Goal: Task Accomplishment & Management: Use online tool/utility

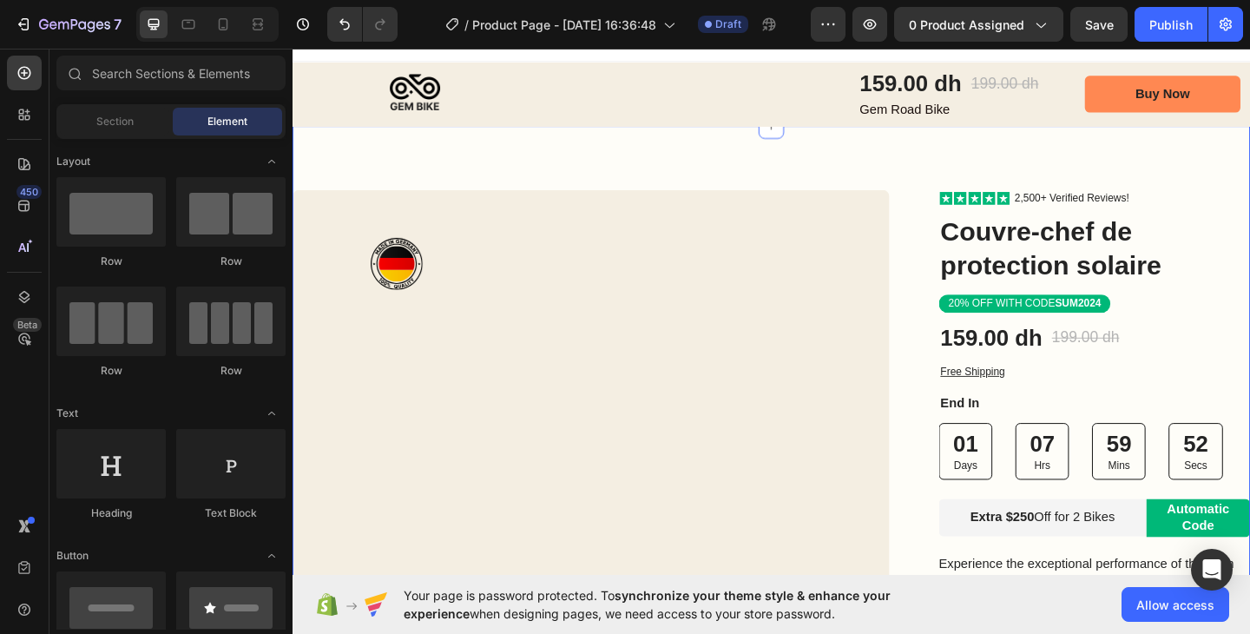
scroll to position [23, 0]
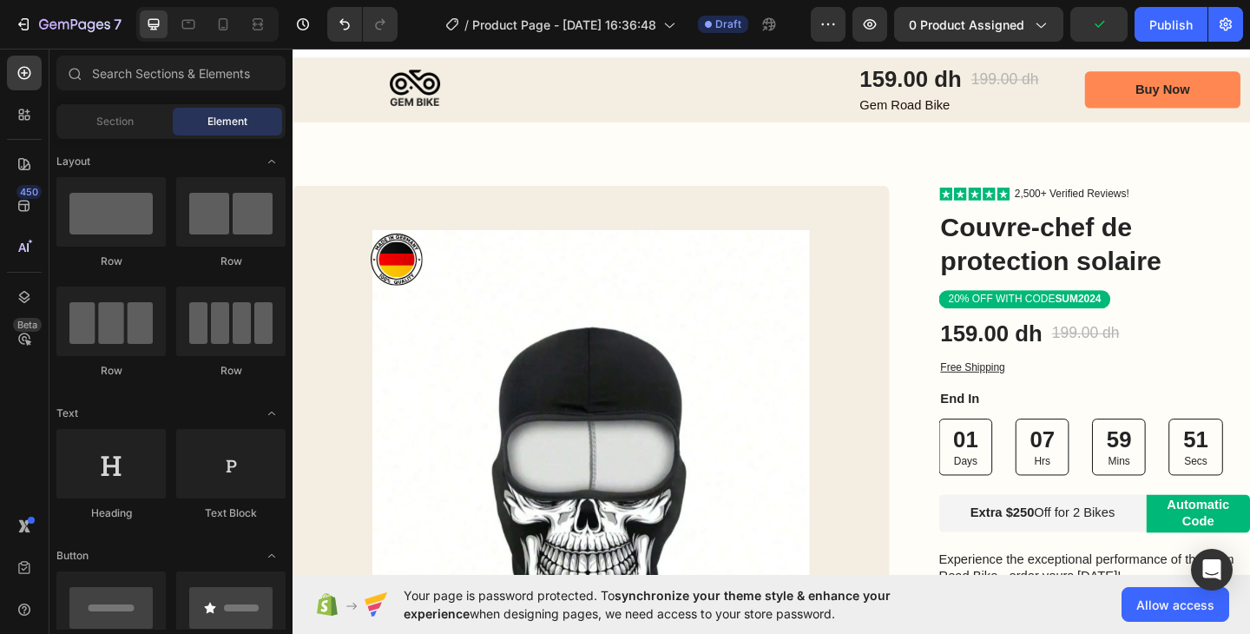
click at [811, 30] on div "/ Product Page - [DATE] 16:36:48 Draft" at bounding box center [611, 24] width 399 height 35
click at [819, 28] on button "button" at bounding box center [828, 24] width 35 height 35
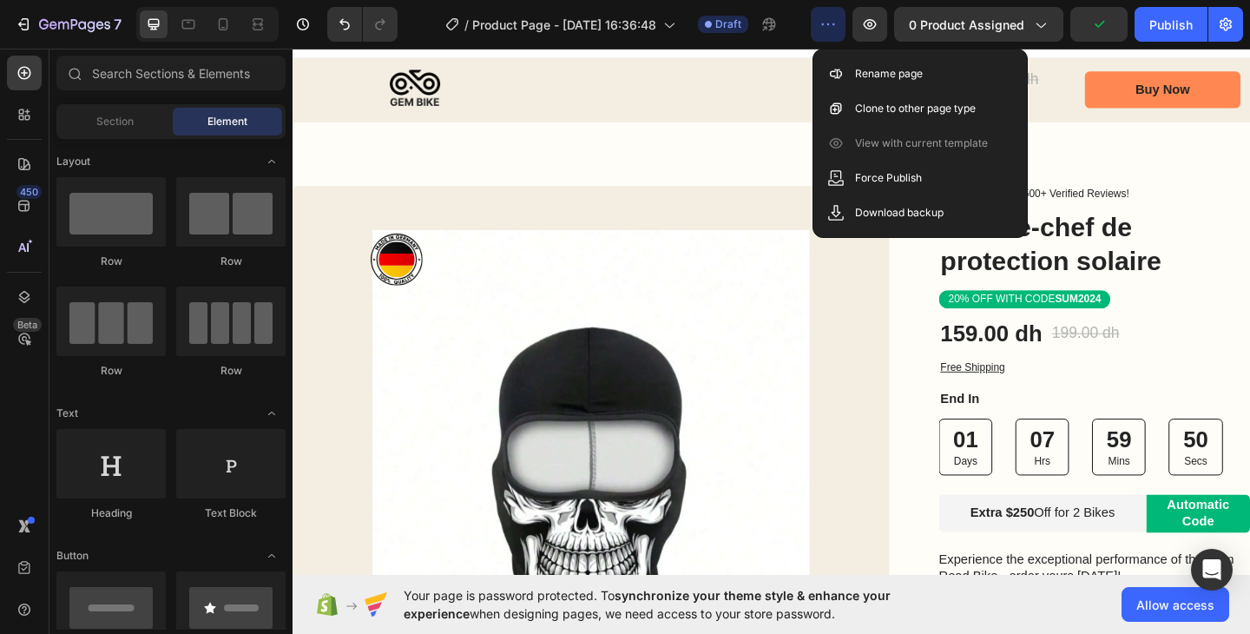
click at [819, 28] on button "button" at bounding box center [828, 24] width 35 height 35
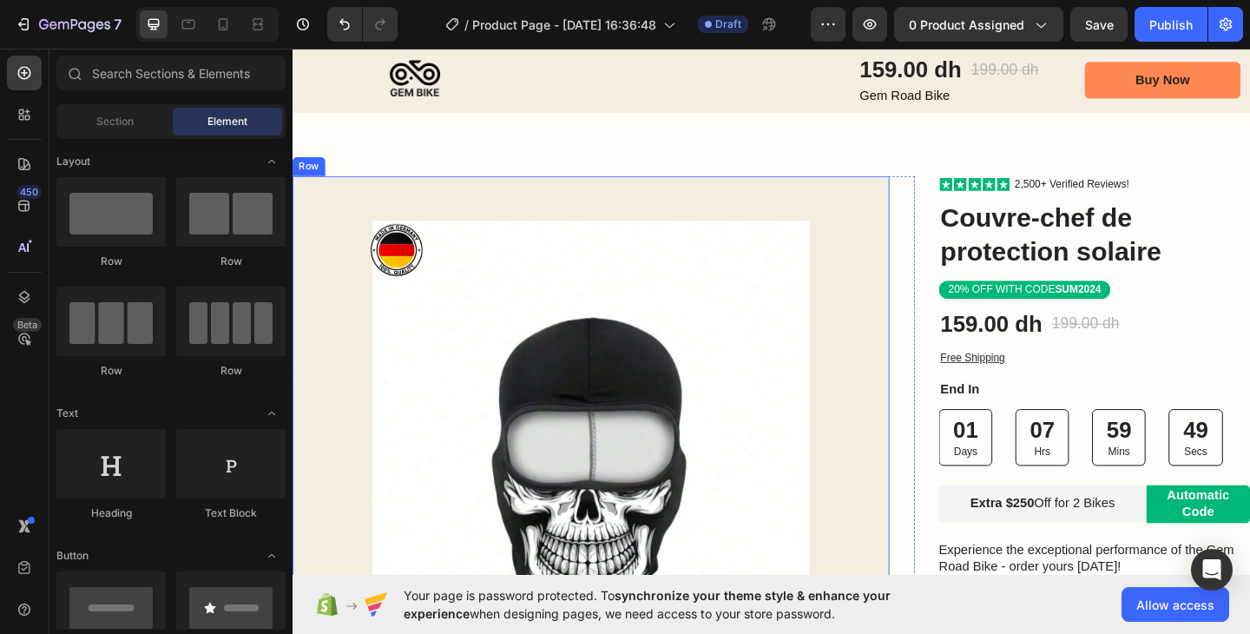
scroll to position [46, 0]
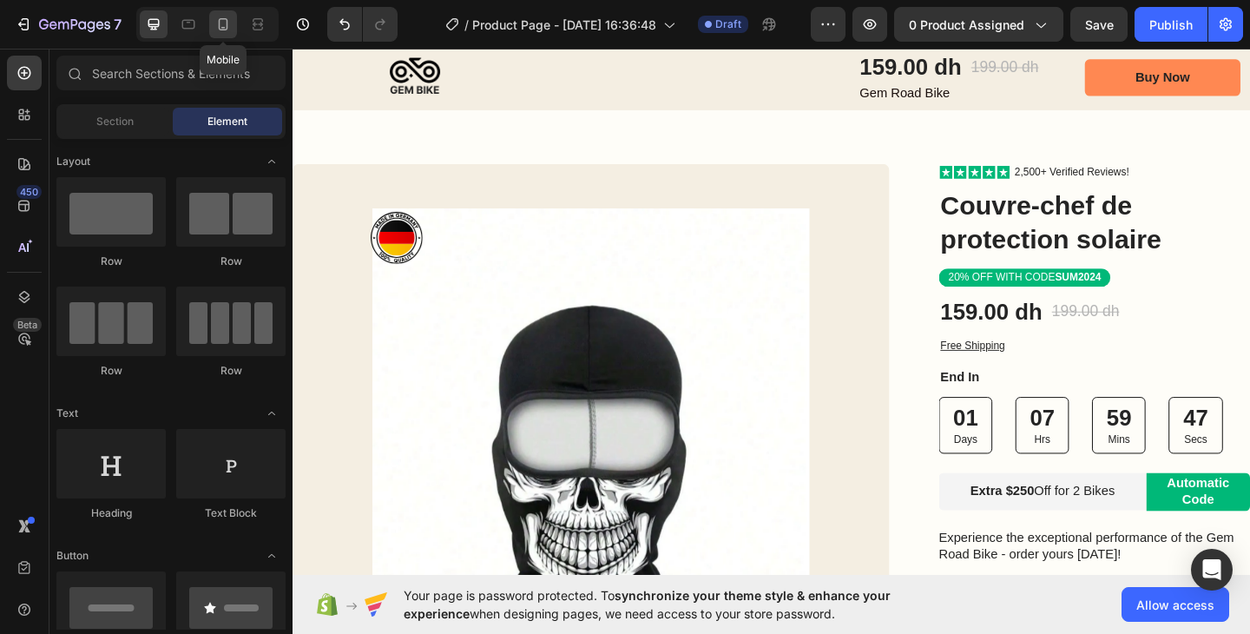
click at [233, 24] on div at bounding box center [223, 24] width 28 height 28
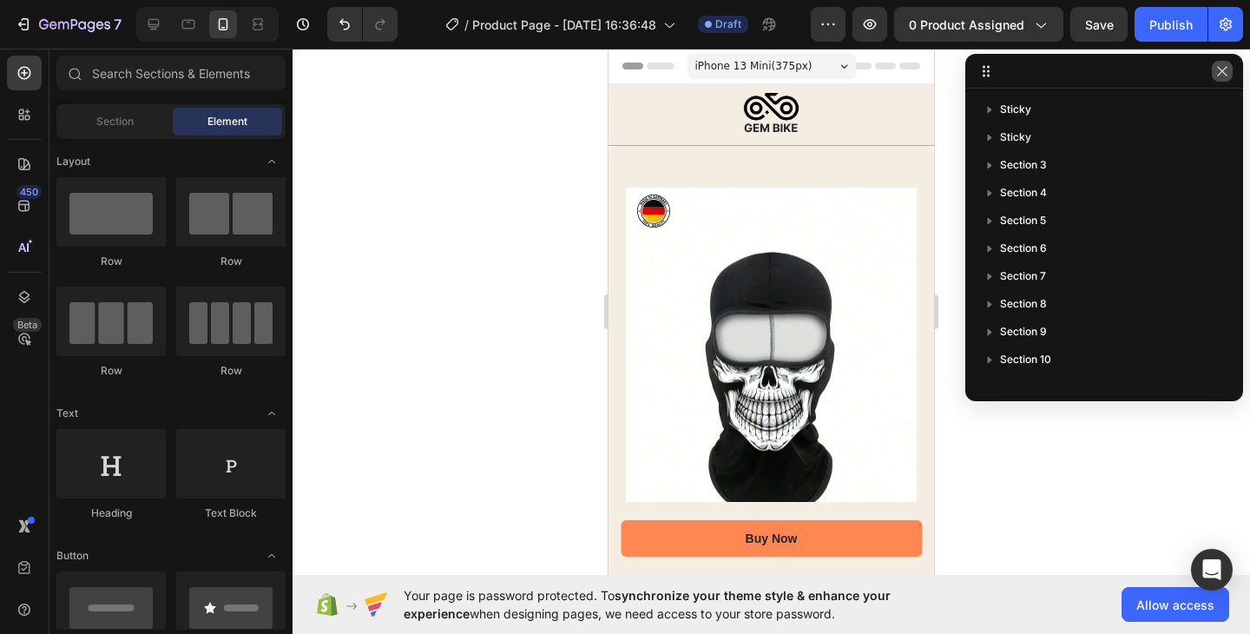
click at [1221, 79] on button "button" at bounding box center [1222, 71] width 21 height 21
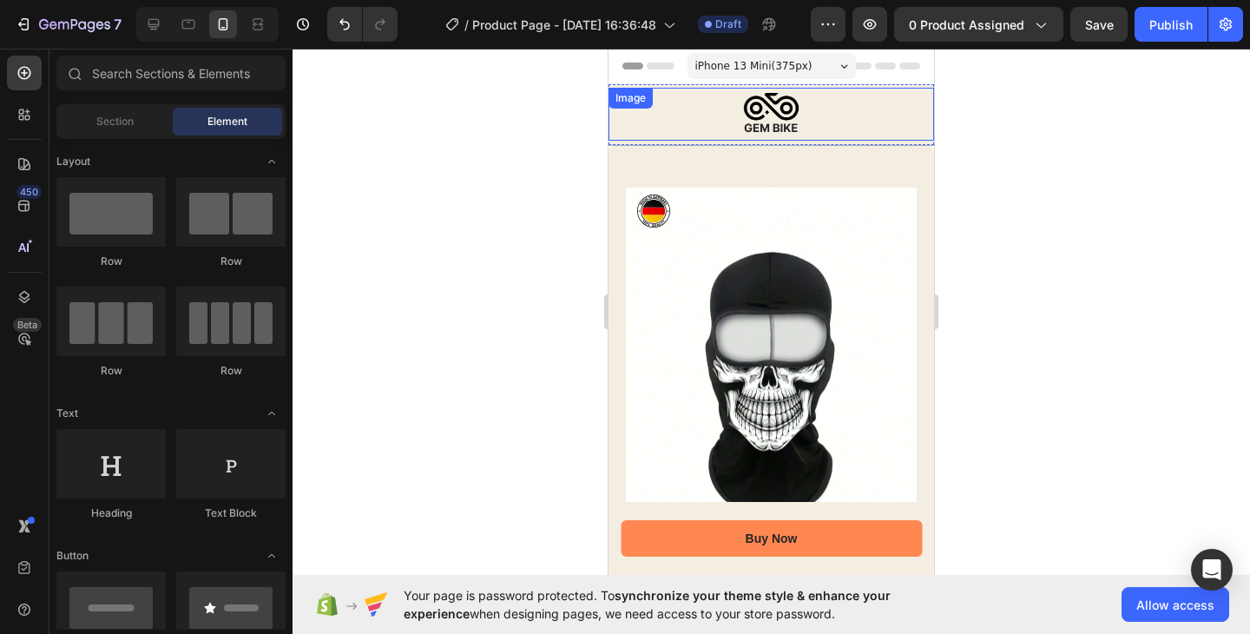
click at [760, 113] on img at bounding box center [771, 114] width 77 height 53
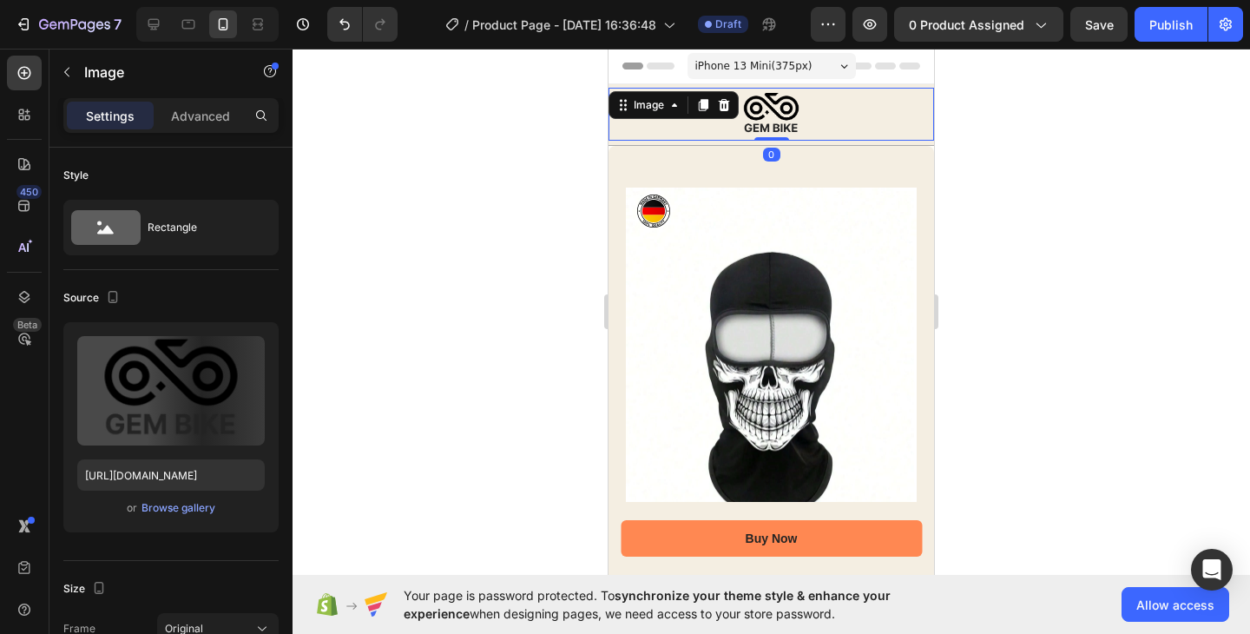
click at [763, 125] on img at bounding box center [771, 114] width 77 height 53
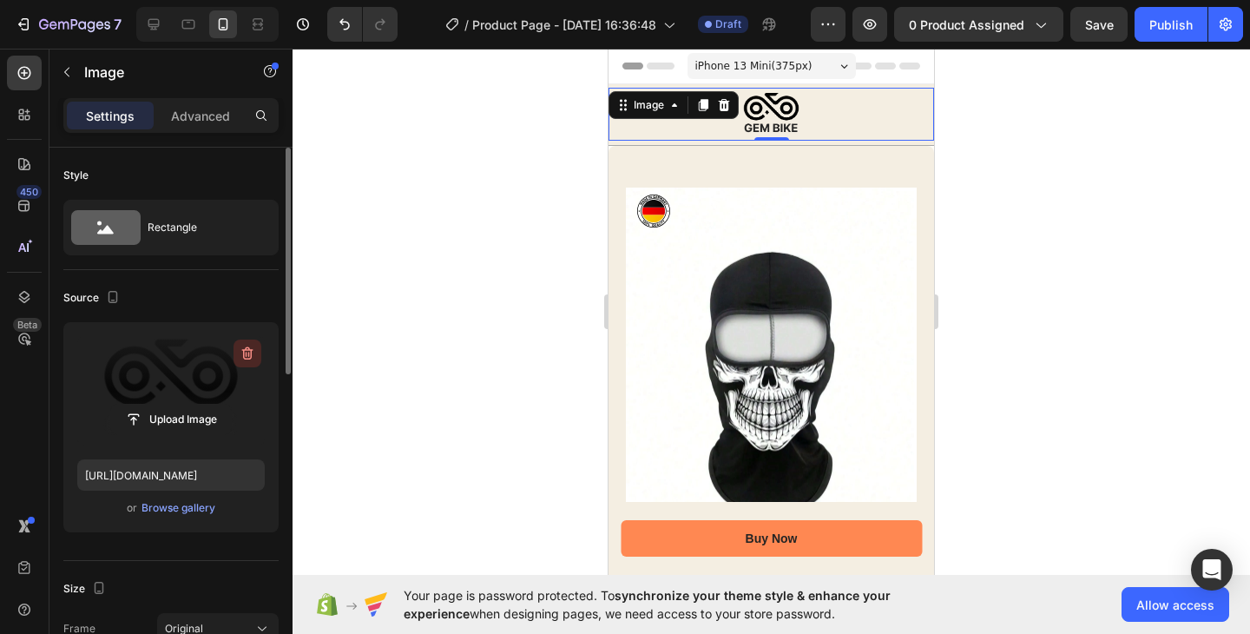
click at [240, 357] on icon "button" at bounding box center [247, 353] width 17 height 17
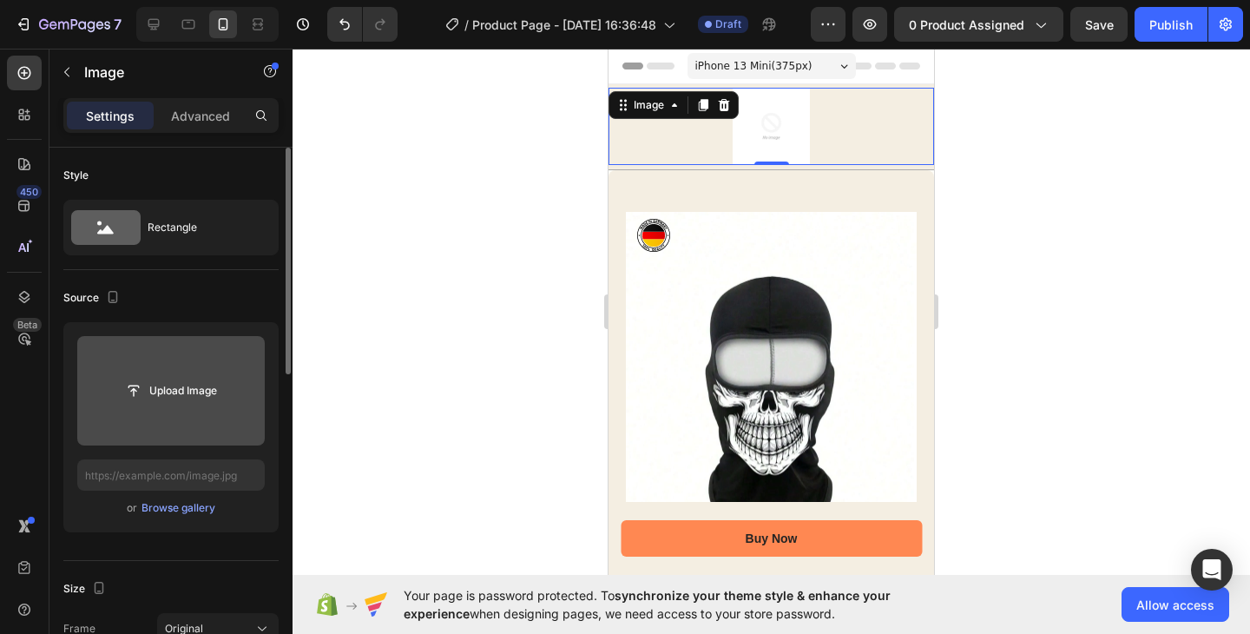
click at [821, 131] on div at bounding box center [772, 126] width 326 height 77
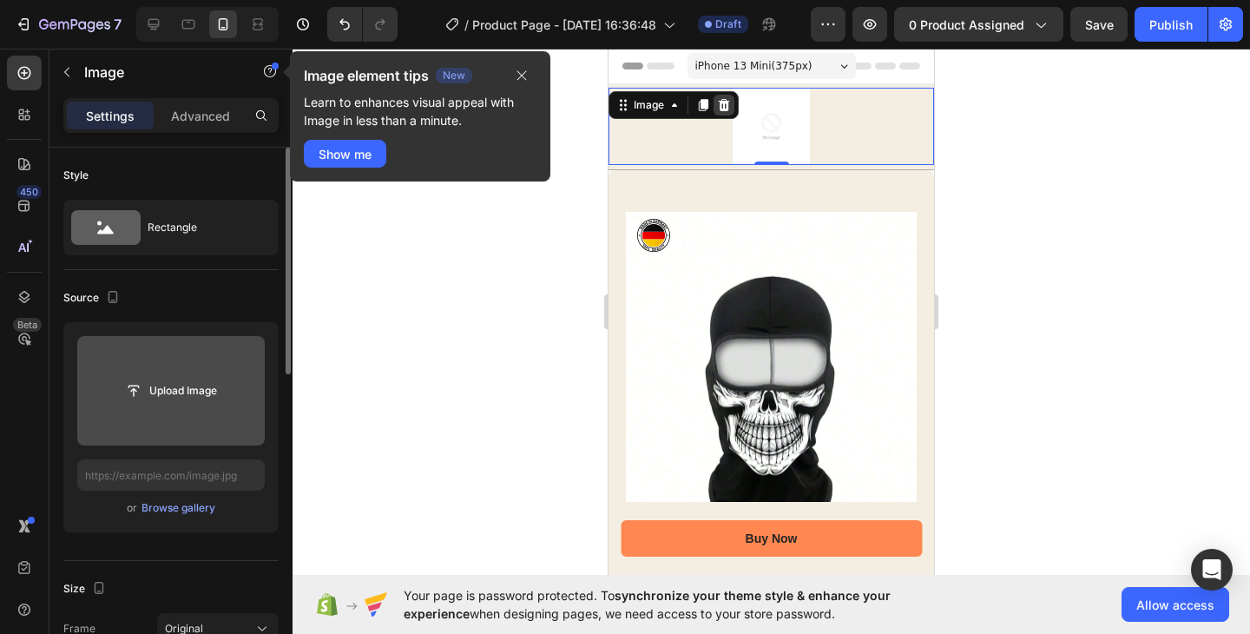
click at [726, 108] on icon at bounding box center [724, 105] width 14 height 14
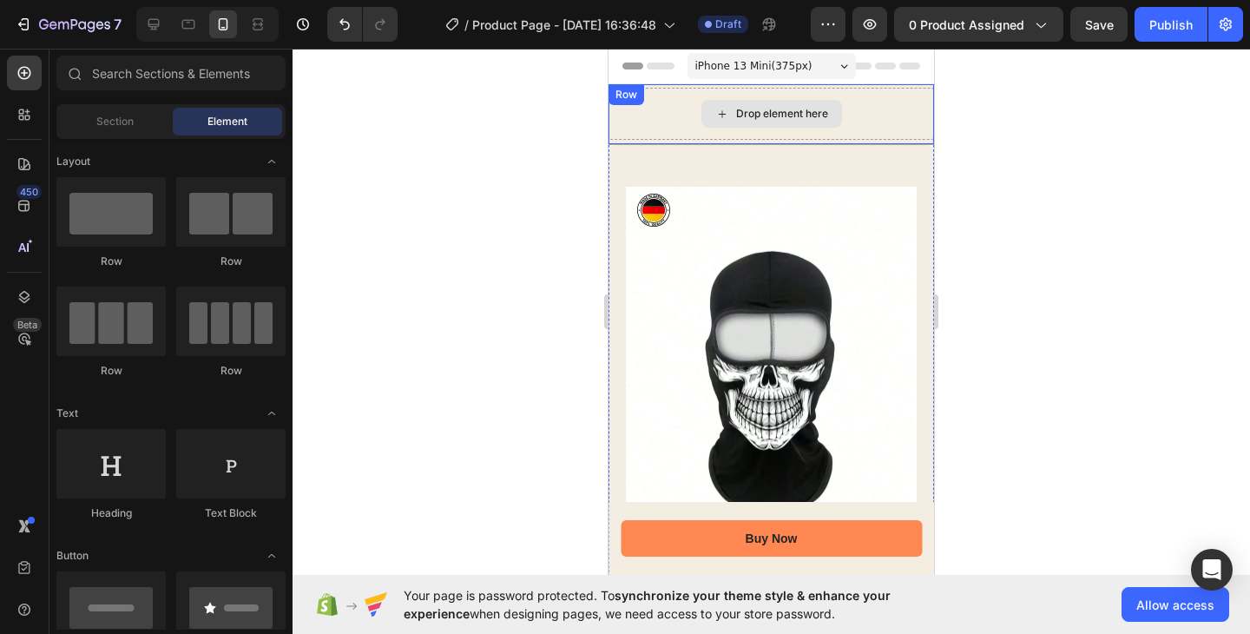
click at [872, 110] on div "Drop element here" at bounding box center [772, 114] width 326 height 52
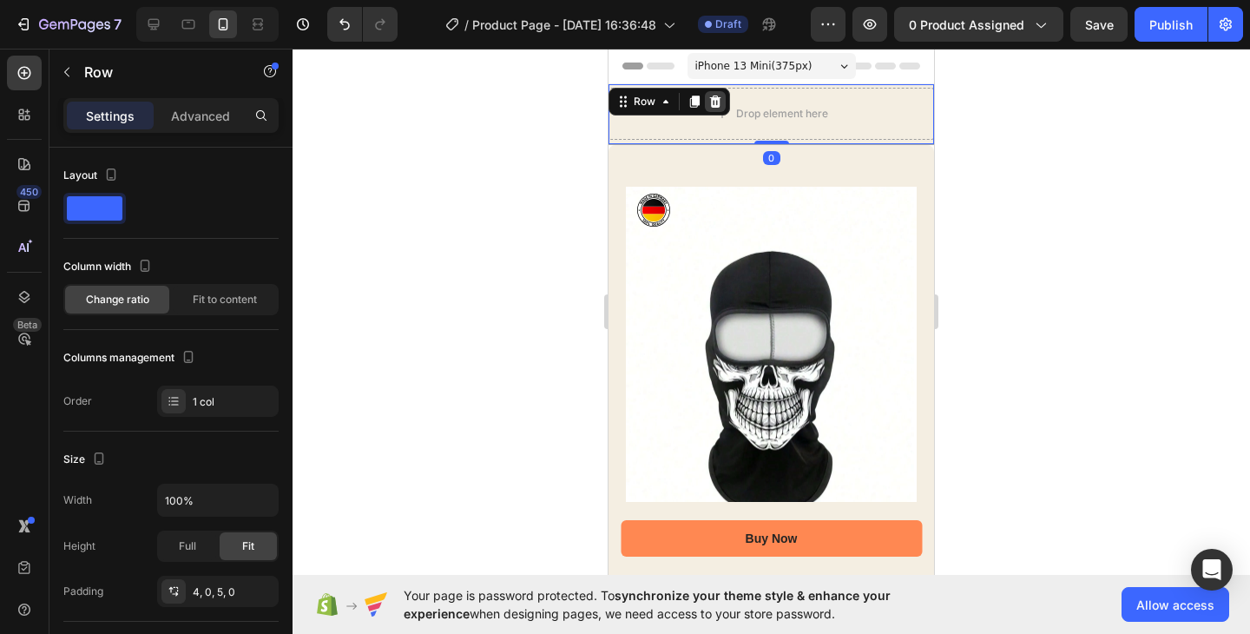
click at [707, 107] on div at bounding box center [715, 101] width 21 height 21
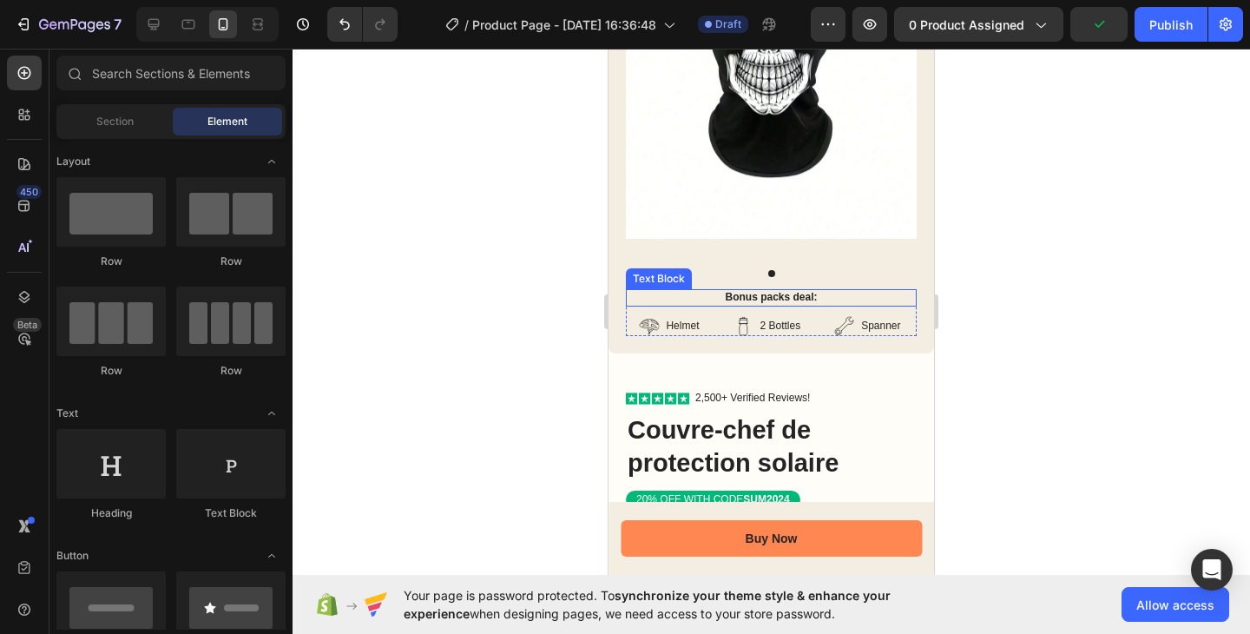
scroll to position [275, 0]
click at [768, 295] on div "Bonus packs deal: Text Block" at bounding box center [771, 301] width 291 height 26
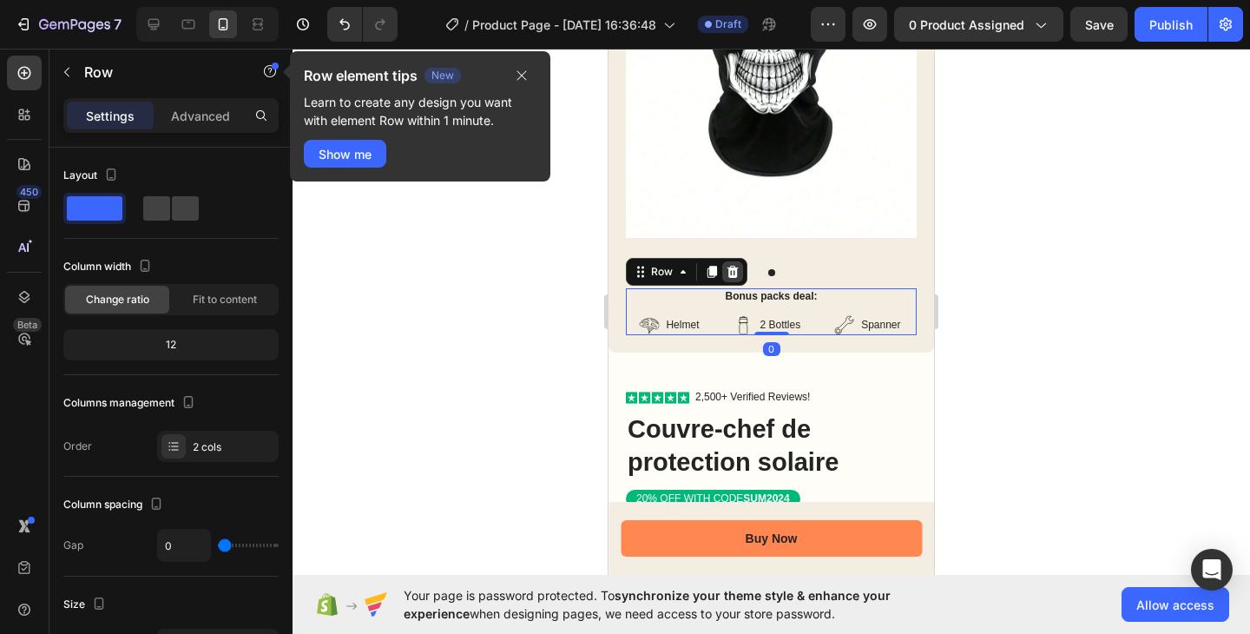
click at [730, 265] on icon at bounding box center [733, 272] width 14 height 14
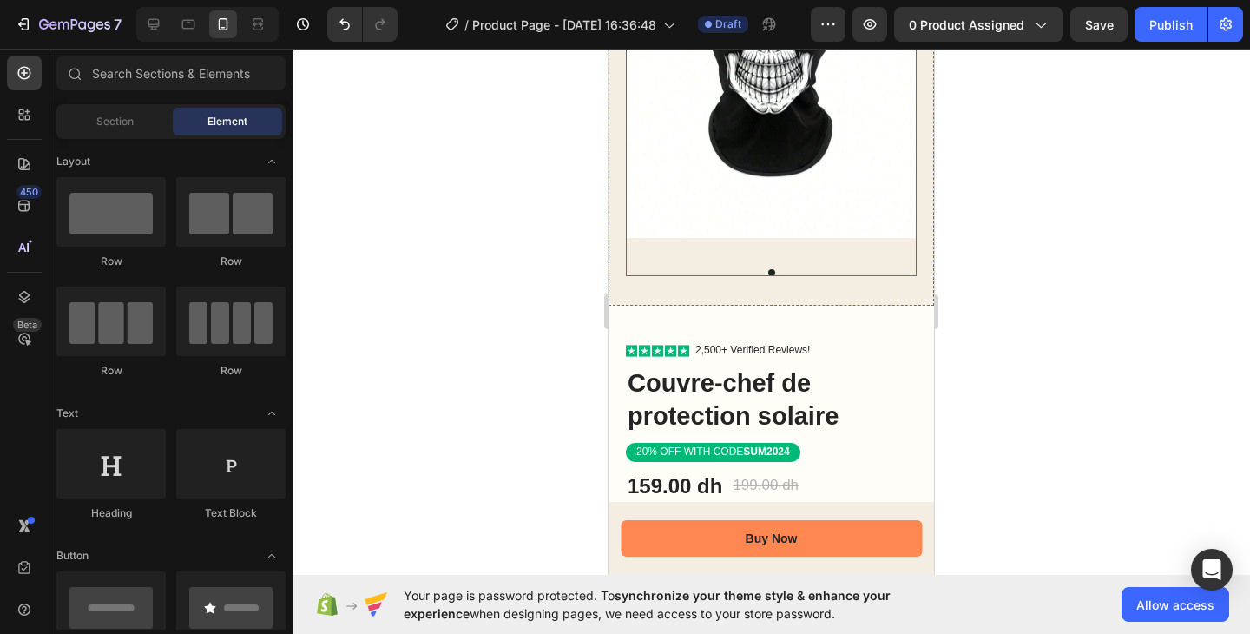
click at [769, 269] on button "Dot" at bounding box center [772, 272] width 7 height 7
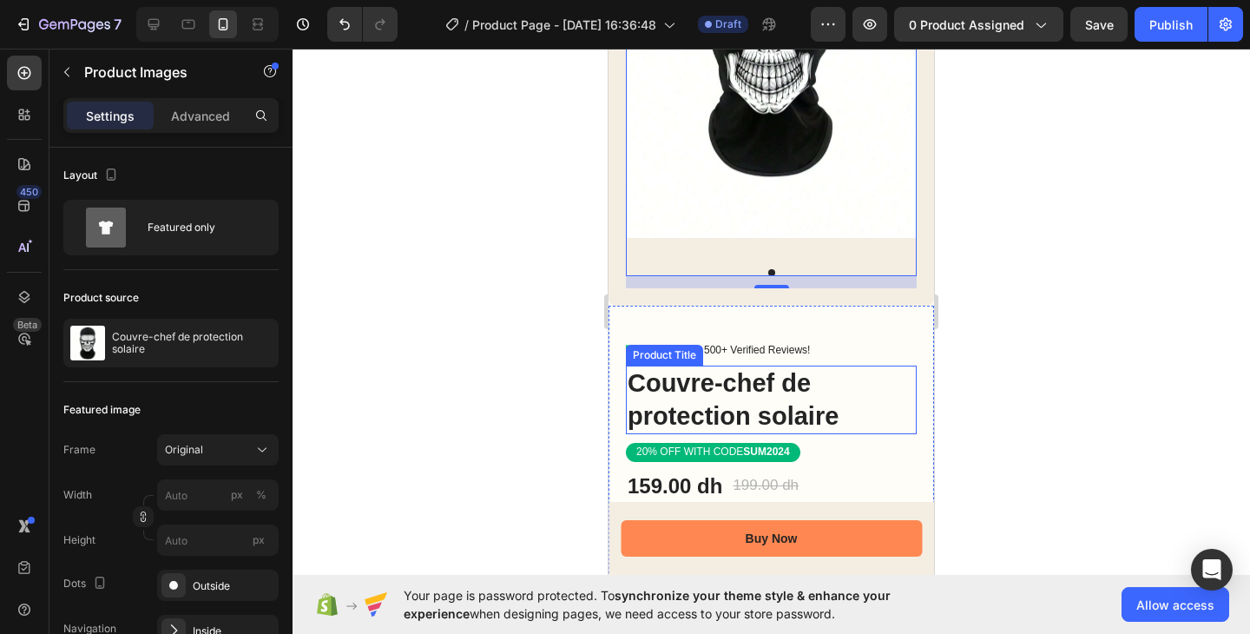
click at [752, 367] on h1 "Couvre-chef de protection solaire" at bounding box center [771, 400] width 291 height 69
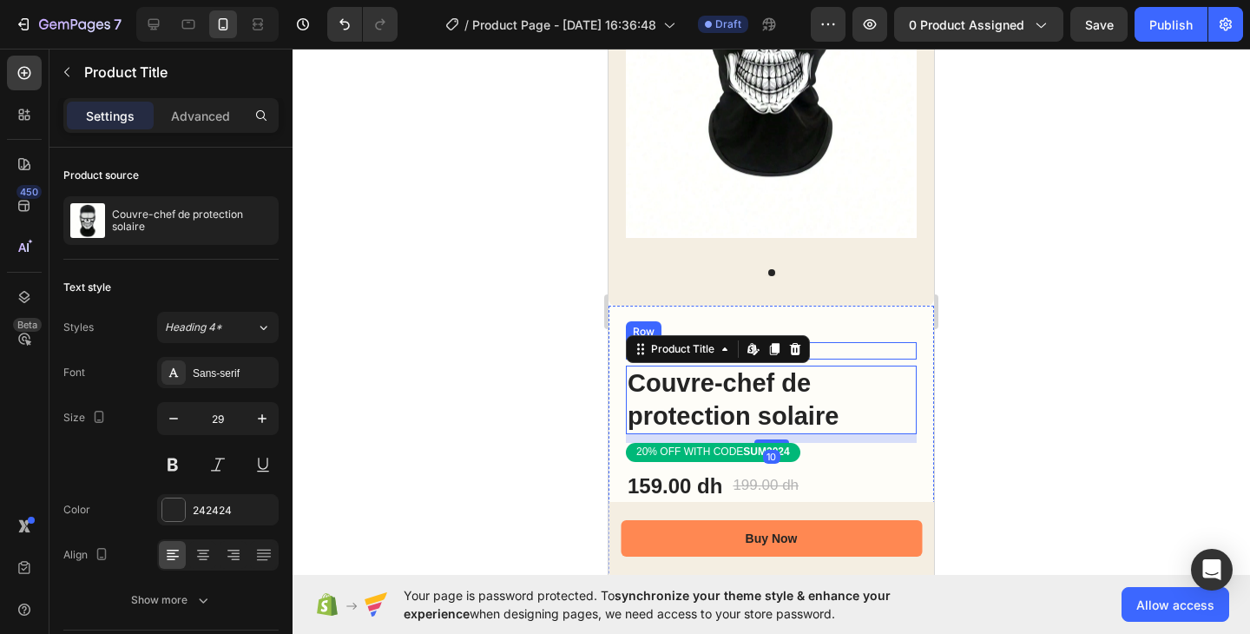
click at [862, 342] on div "Icon Icon Icon Icon Icon Icon List 2,500+ Verified Reviews! Text Block Row" at bounding box center [771, 350] width 291 height 17
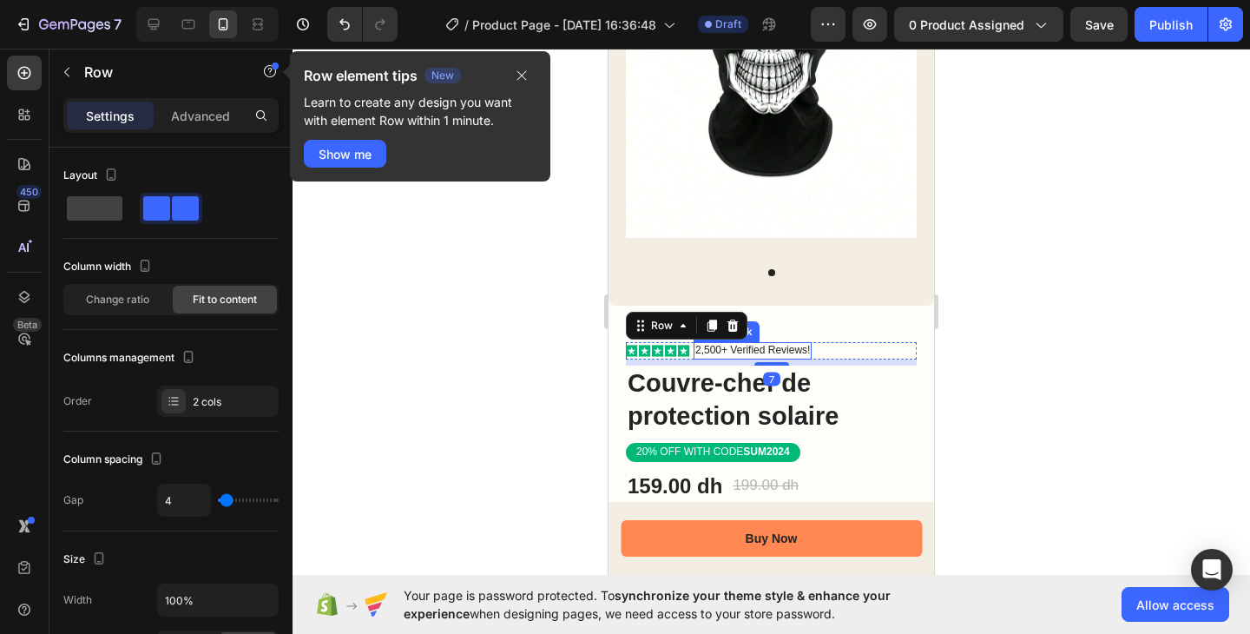
click at [776, 344] on p "2,500+ Verified Reviews!" at bounding box center [753, 351] width 115 height 14
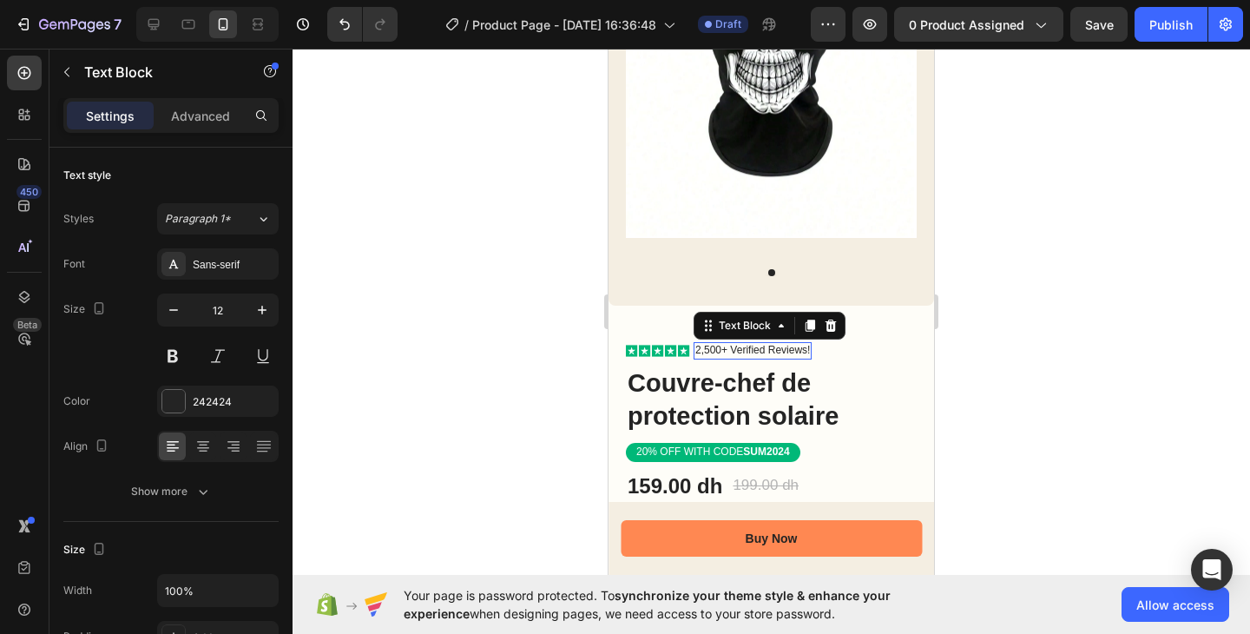
click at [776, 344] on p "2,500+ Verified Reviews!" at bounding box center [753, 351] width 115 height 14
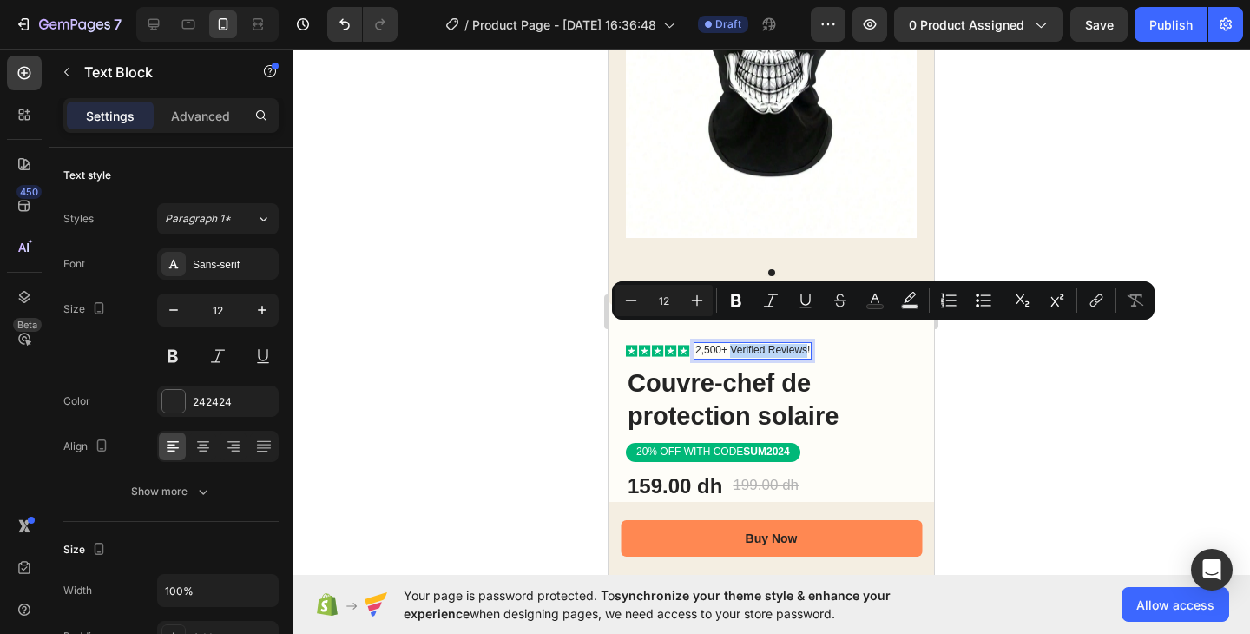
drag, startPoint x: 808, startPoint y: 333, endPoint x: 730, endPoint y: 333, distance: 78.2
click at [730, 344] on p "2,500+ Verified Reviews!" at bounding box center [753, 351] width 115 height 14
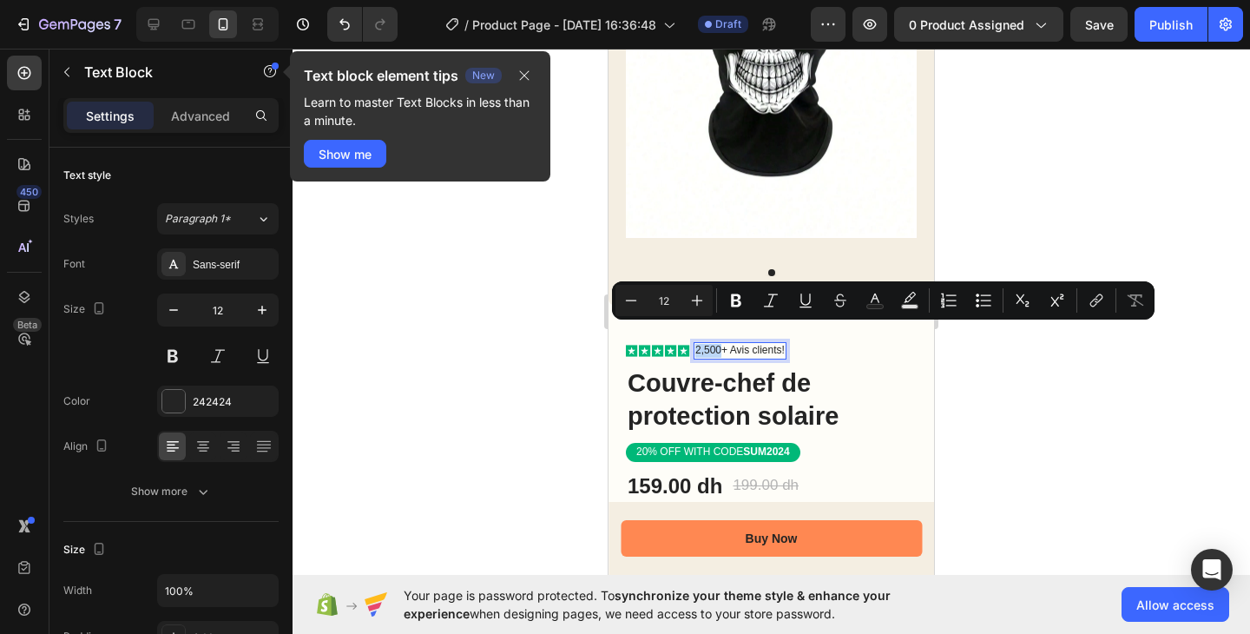
drag, startPoint x: 722, startPoint y: 333, endPoint x: 697, endPoint y: 333, distance: 25.2
click at [697, 344] on p "2,500+ Avis clients!" at bounding box center [740, 351] width 89 height 14
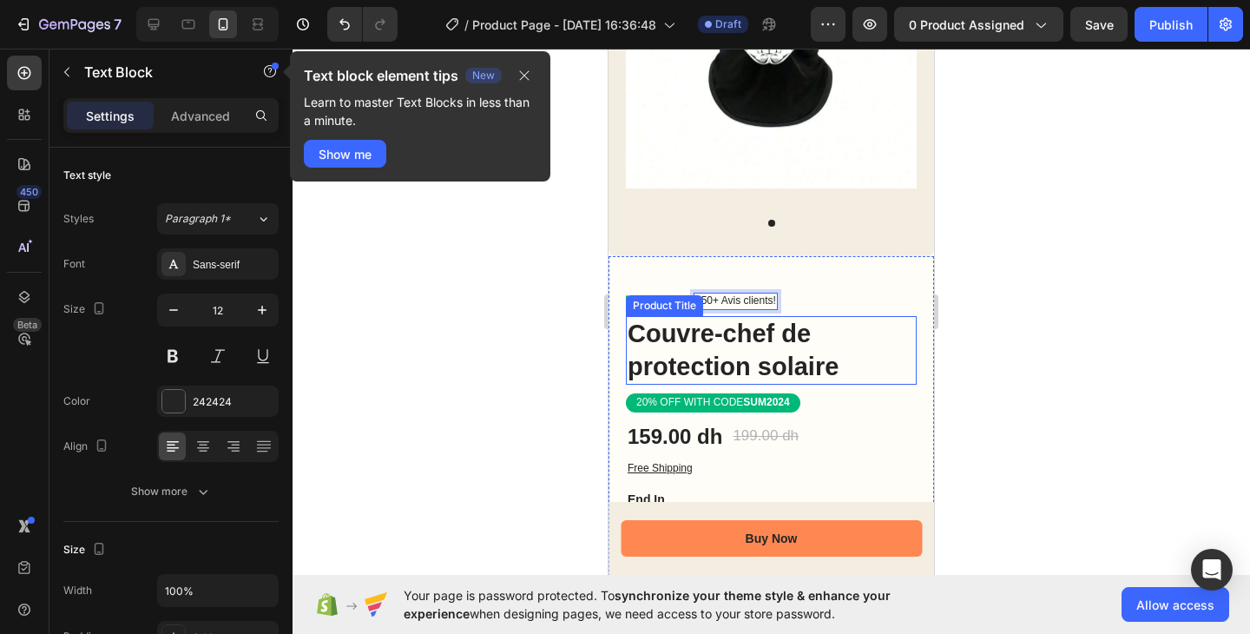
scroll to position [379, 0]
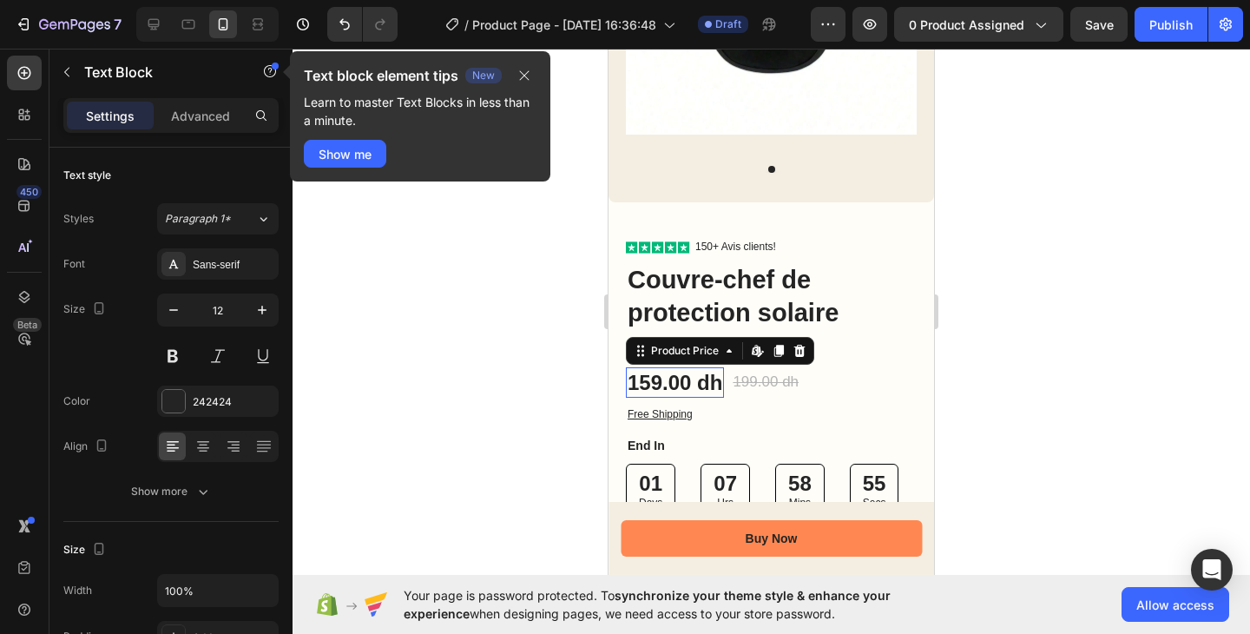
click at [678, 367] on div "159.00 dh" at bounding box center [675, 382] width 98 height 30
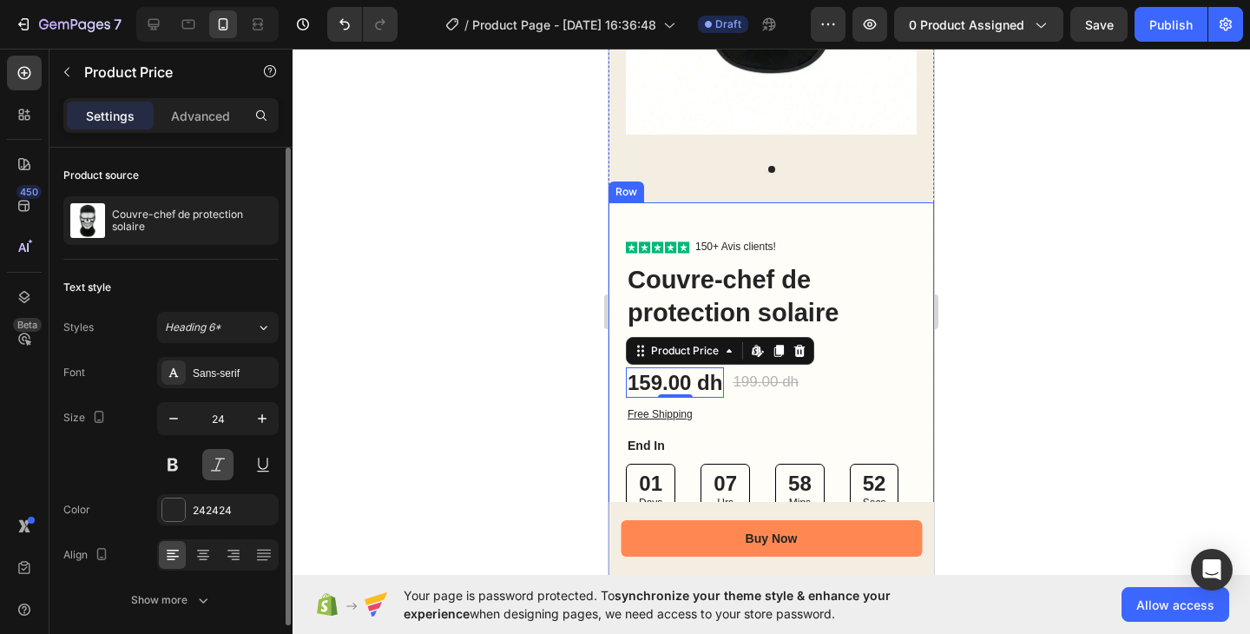
scroll to position [3, 0]
click at [178, 465] on button at bounding box center [172, 460] width 31 height 31
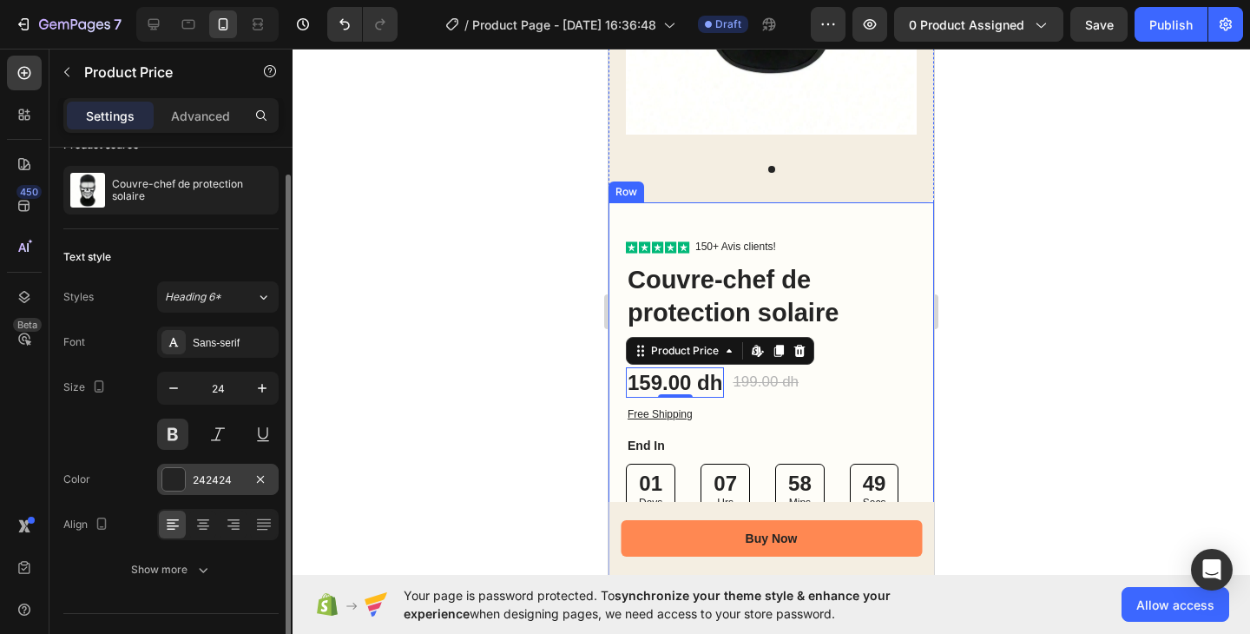
scroll to position [58, 0]
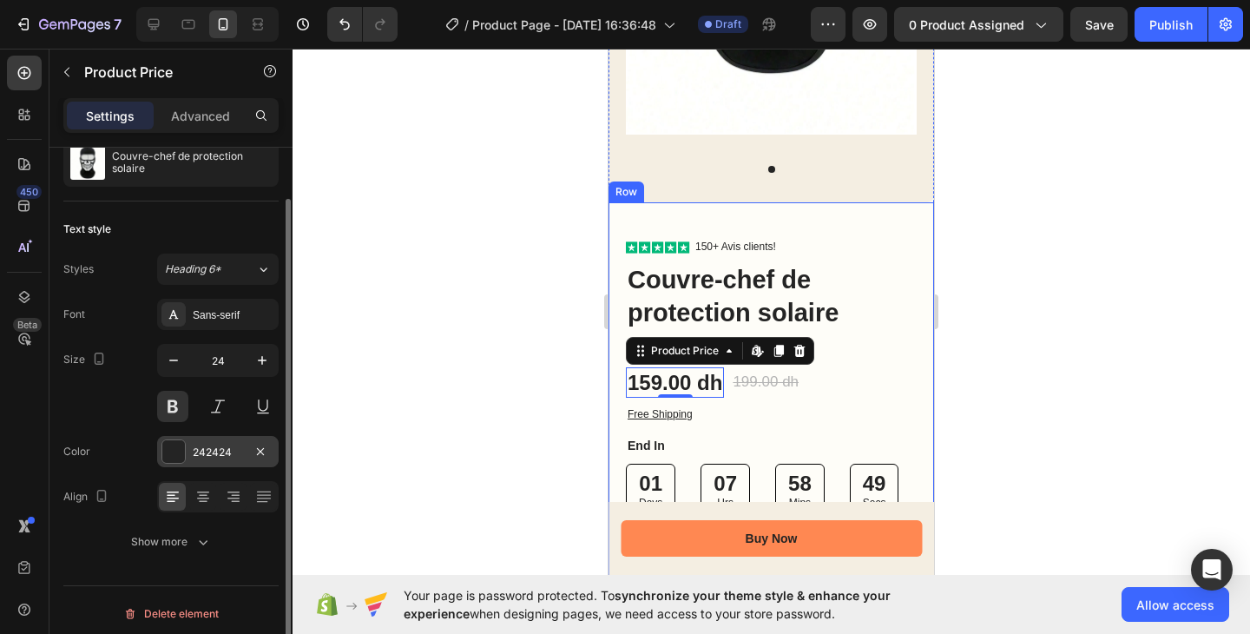
click at [178, 461] on div at bounding box center [173, 451] width 23 height 23
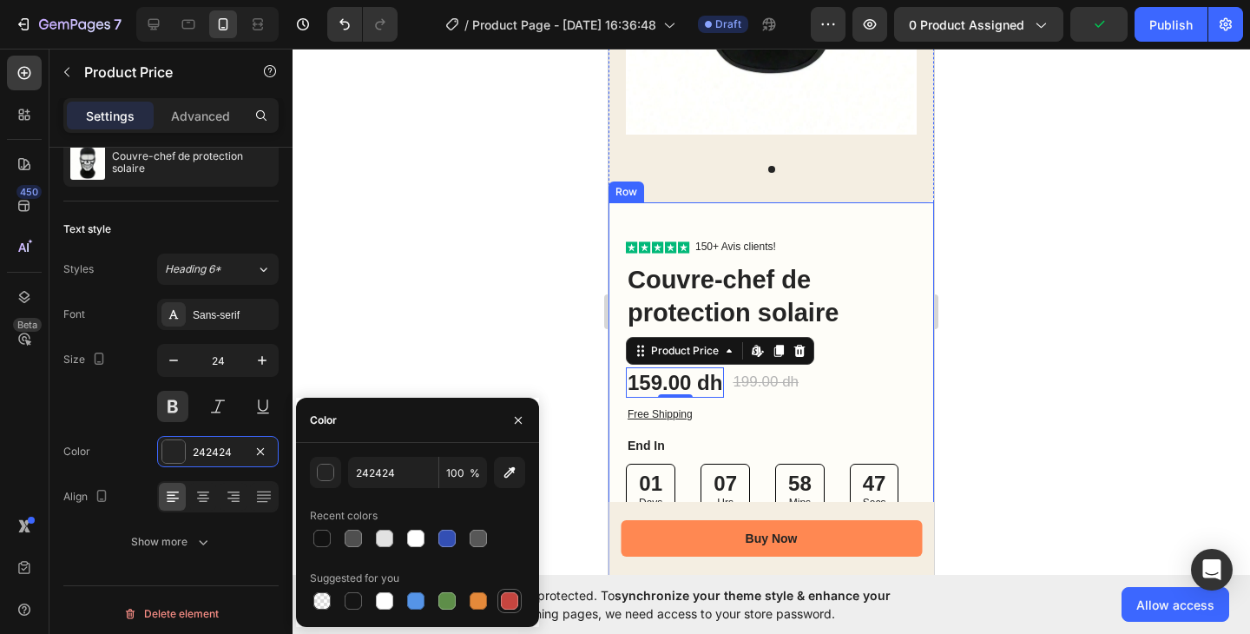
click at [511, 602] on div at bounding box center [509, 600] width 17 height 17
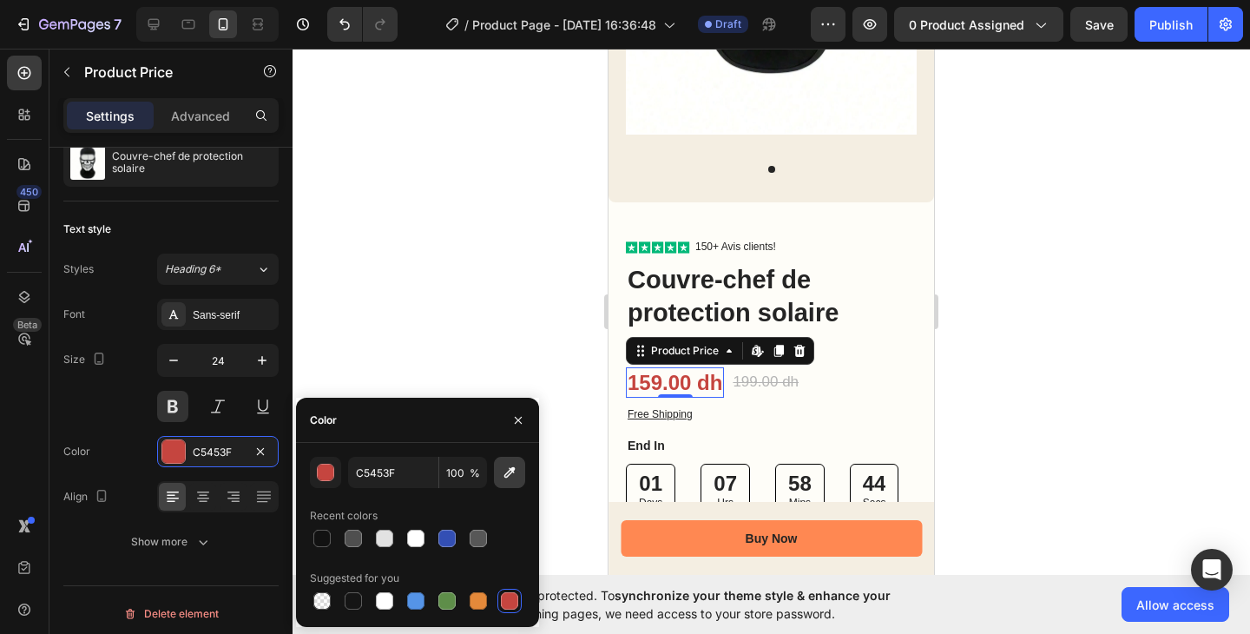
click at [511, 481] on button "button" at bounding box center [509, 472] width 31 height 31
drag, startPoint x: 509, startPoint y: 601, endPoint x: 518, endPoint y: 595, distance: 11.3
click at [510, 601] on div at bounding box center [509, 600] width 17 height 17
type input "C5453F"
click at [755, 371] on div "199.00 dh" at bounding box center [765, 382] width 69 height 23
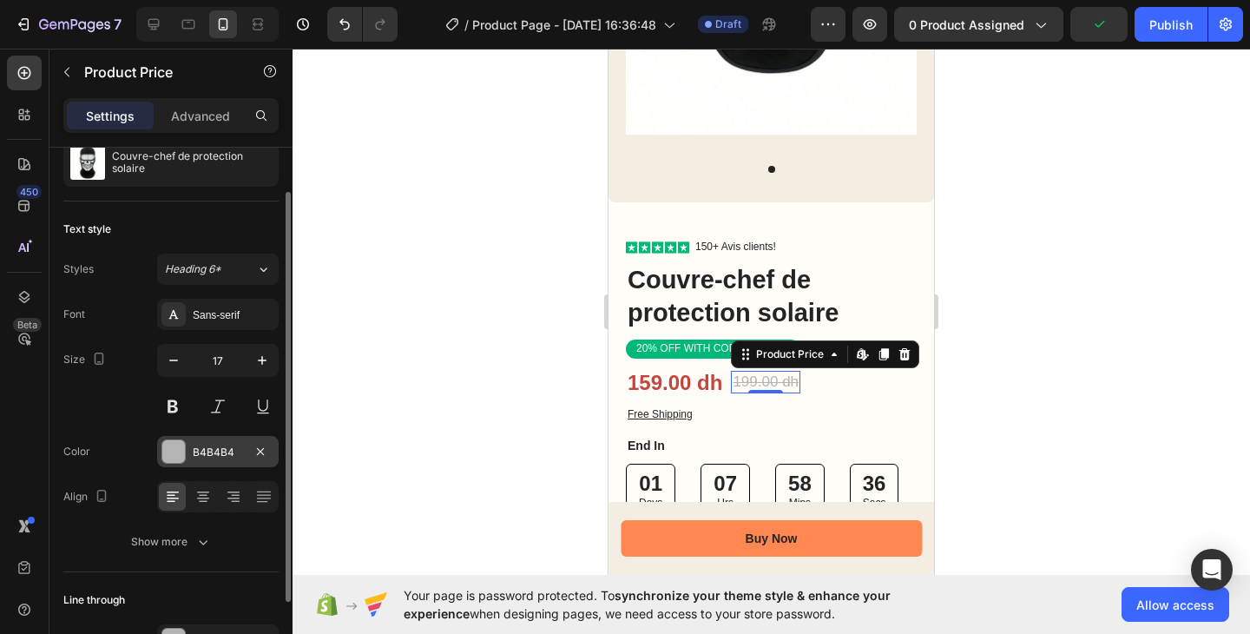
click at [177, 457] on div at bounding box center [173, 451] width 23 height 23
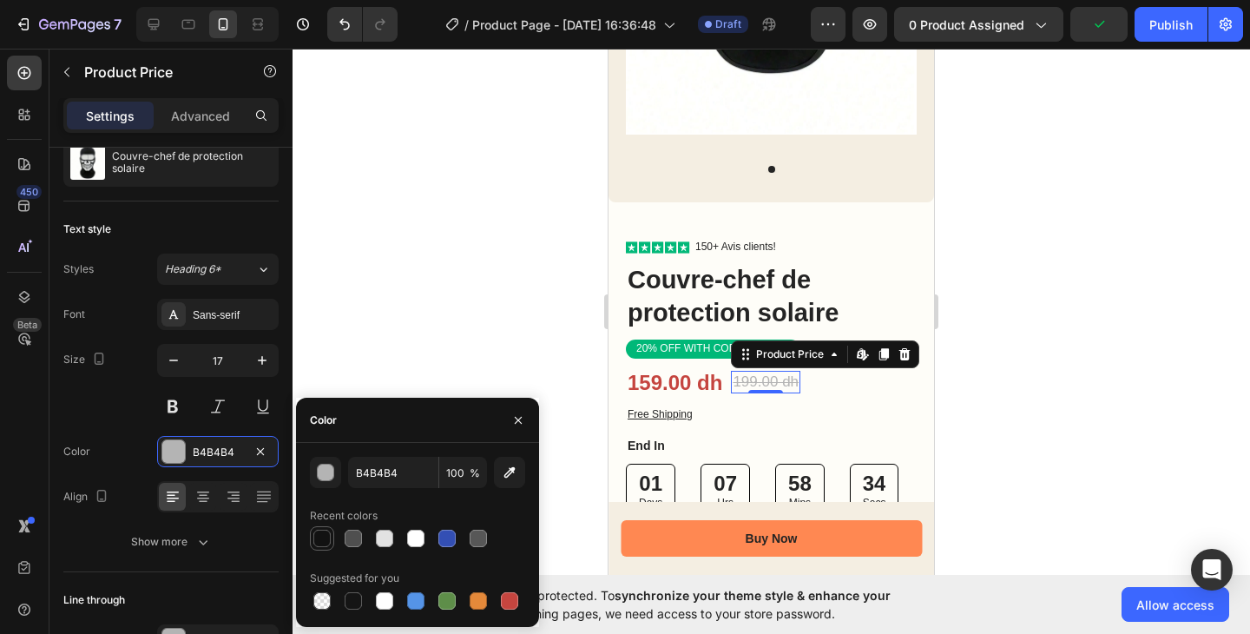
click at [333, 538] on div at bounding box center [322, 538] width 24 height 24
click at [328, 602] on div at bounding box center [321, 600] width 17 height 17
type input "000000"
type input "0"
click at [344, 540] on div at bounding box center [353, 538] width 21 height 21
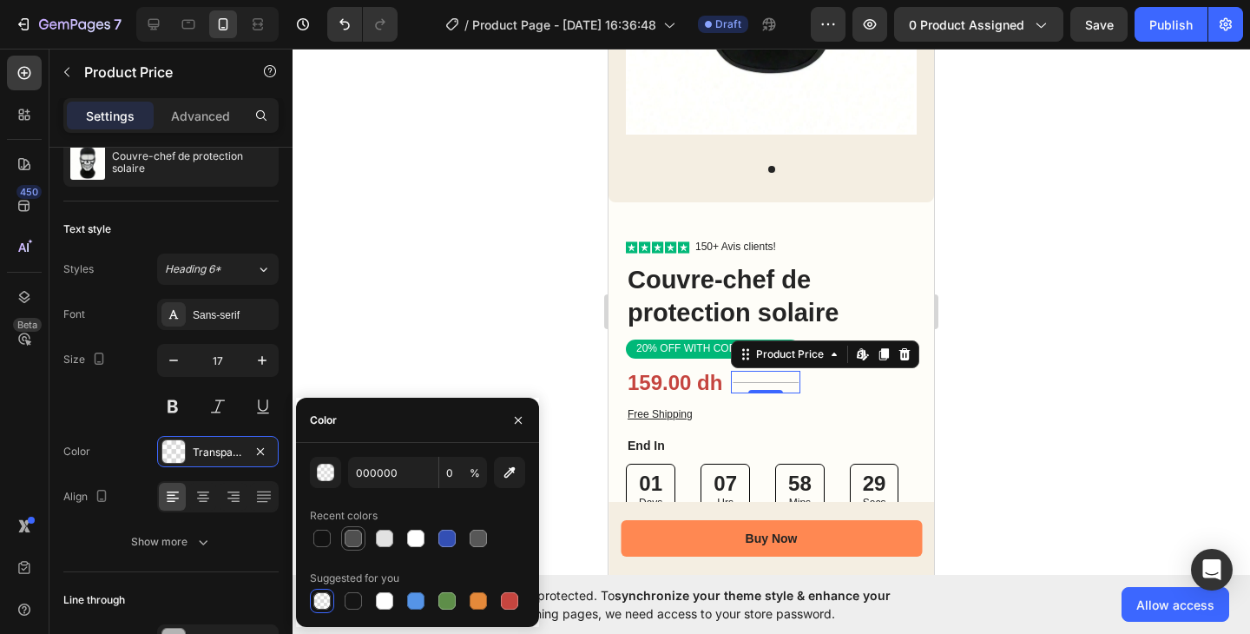
type input "4F4F4F"
type input "100"
click at [327, 542] on div at bounding box center [321, 538] width 17 height 17
click at [350, 554] on div "4F4F4F 100 % Recent colors Suggested for you" at bounding box center [417, 535] width 215 height 156
click at [484, 544] on div at bounding box center [478, 538] width 17 height 17
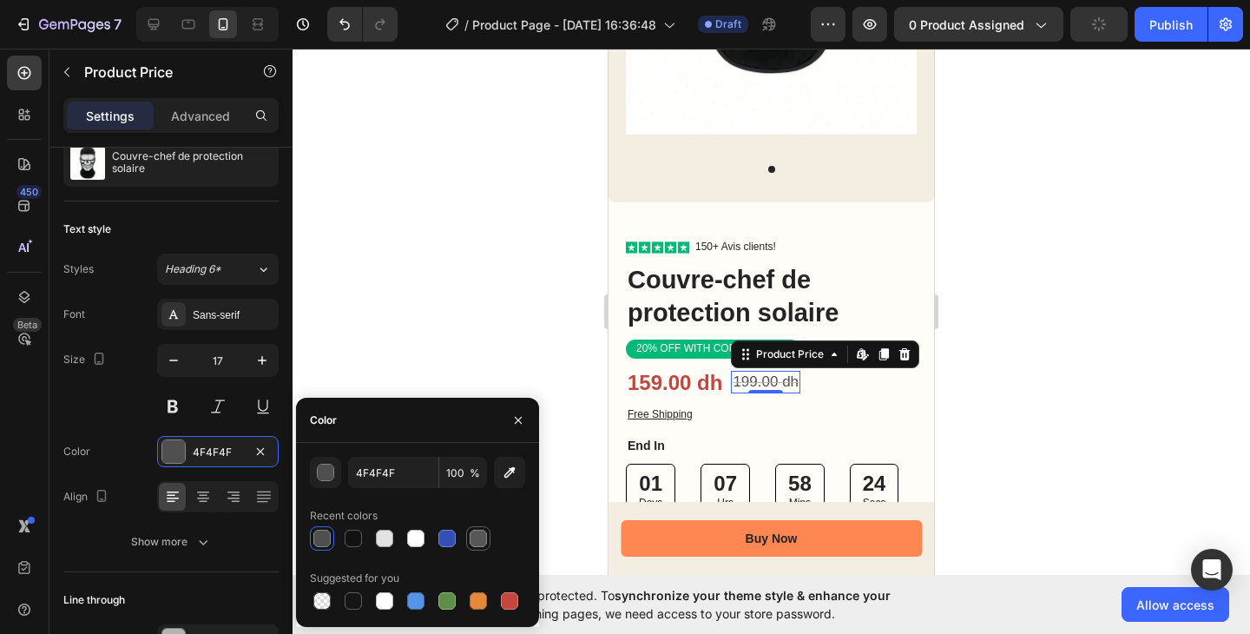
type input "575757"
click at [518, 425] on icon "button" at bounding box center [518, 420] width 14 height 14
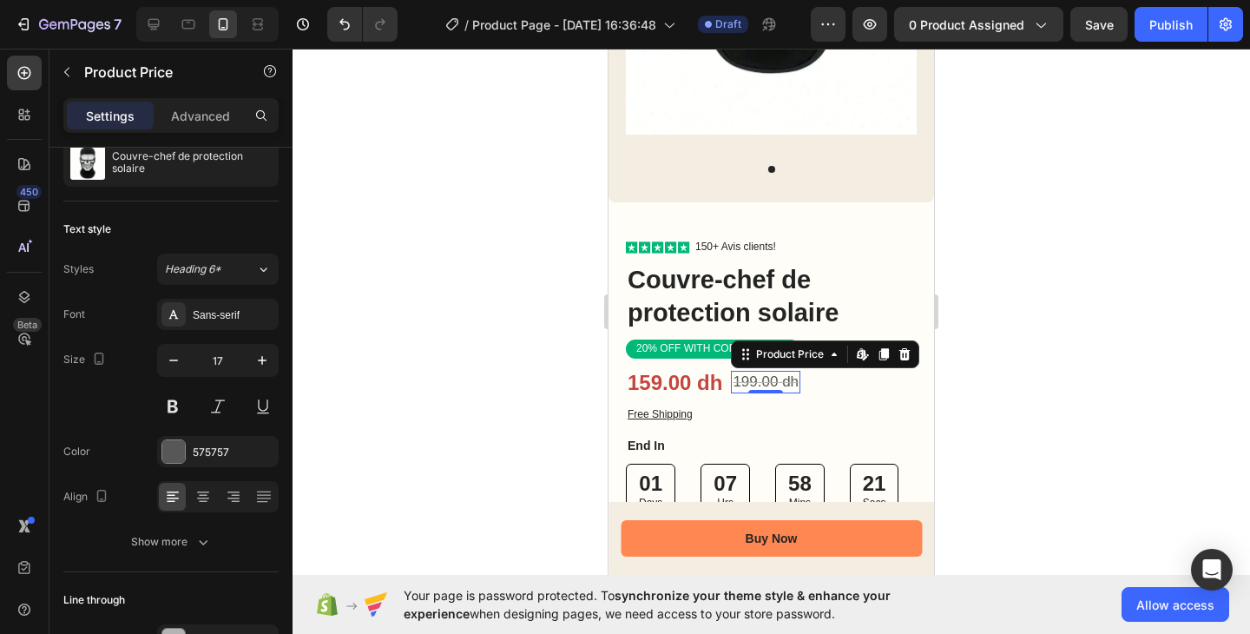
click at [498, 480] on div at bounding box center [772, 341] width 958 height 585
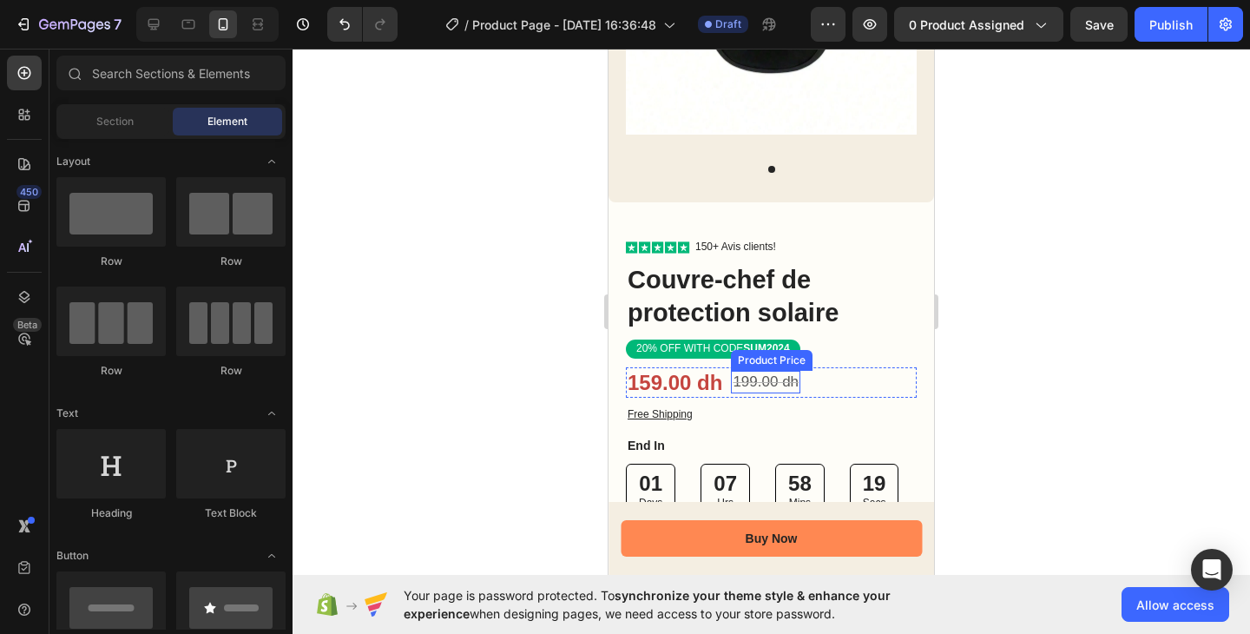
click at [771, 371] on div "199.00 dh" at bounding box center [765, 382] width 69 height 23
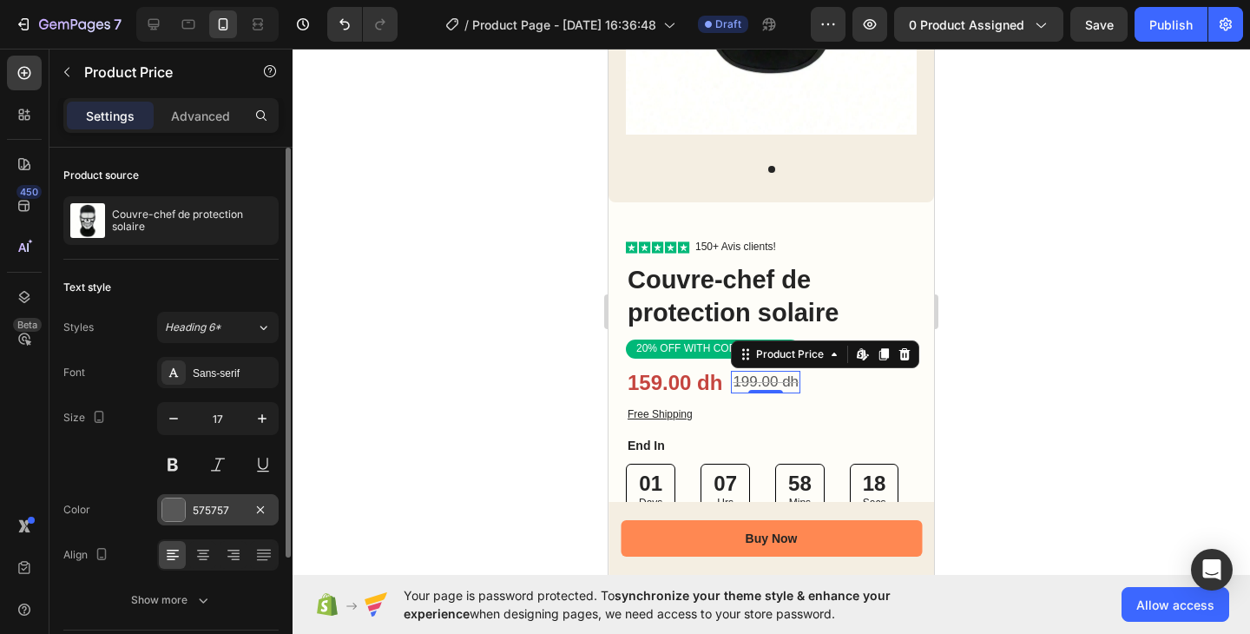
click at [175, 515] on div at bounding box center [173, 509] width 23 height 23
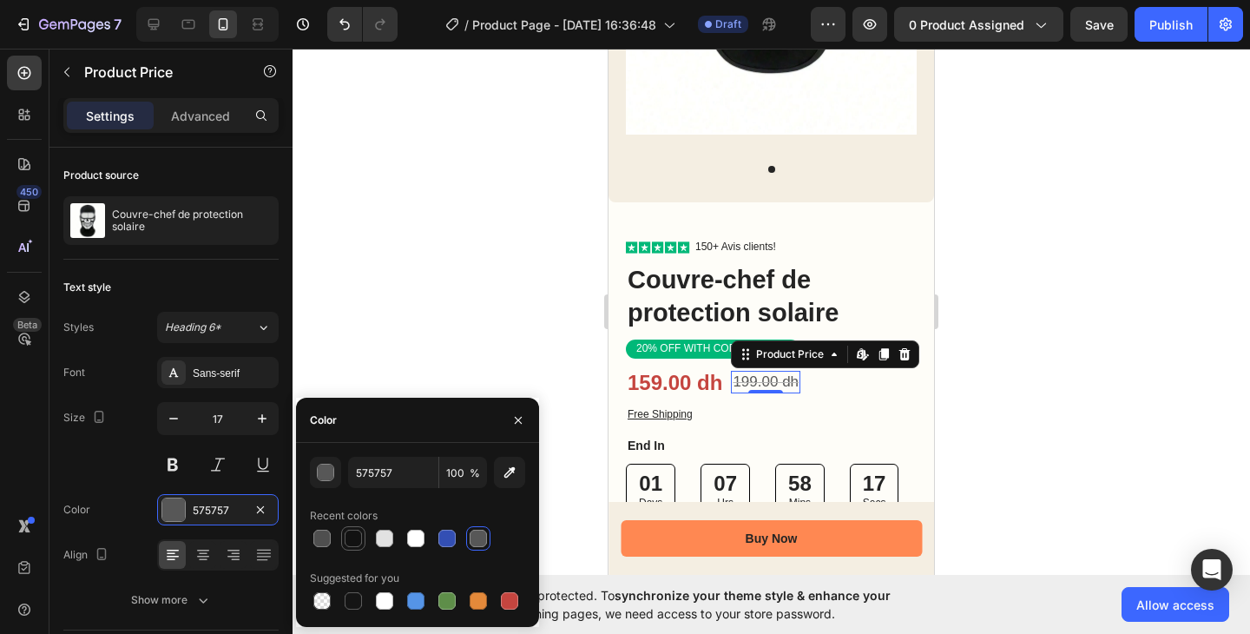
click at [349, 537] on div at bounding box center [353, 538] width 17 height 17
click at [453, 606] on div at bounding box center [447, 600] width 17 height 17
click at [377, 604] on div at bounding box center [384, 600] width 17 height 17
click at [353, 604] on div at bounding box center [353, 600] width 17 height 17
click at [386, 539] on div at bounding box center [384, 538] width 17 height 17
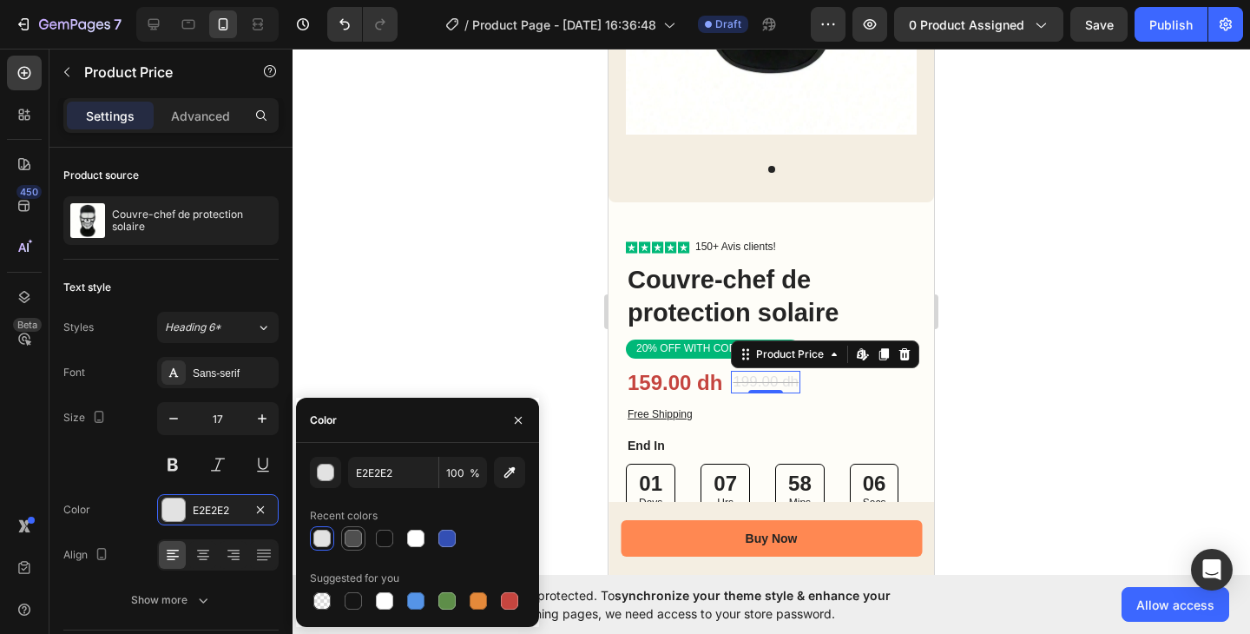
click at [355, 546] on div at bounding box center [353, 538] width 17 height 17
type input "4F4F4F"
click at [330, 476] on div "button" at bounding box center [326, 473] width 17 height 17
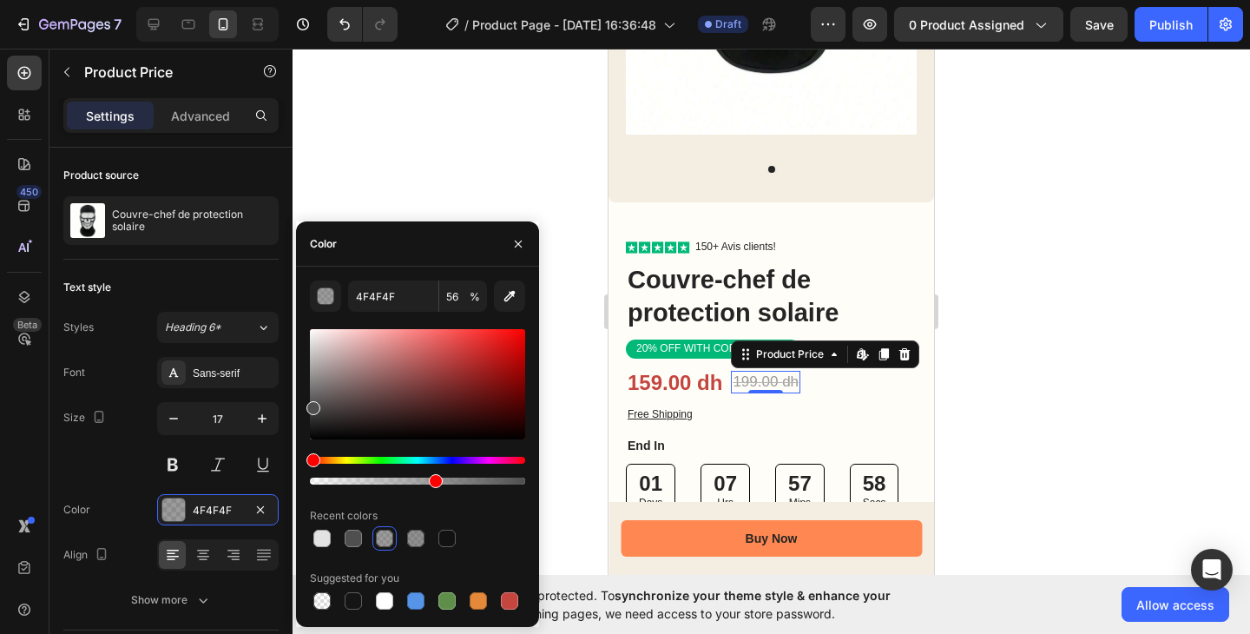
drag, startPoint x: 516, startPoint y: 479, endPoint x: 432, endPoint y: 491, distance: 84.1
click at [432, 491] on div "4F4F4F 56 % Recent colors Suggested for you" at bounding box center [417, 446] width 215 height 333
type input "57"
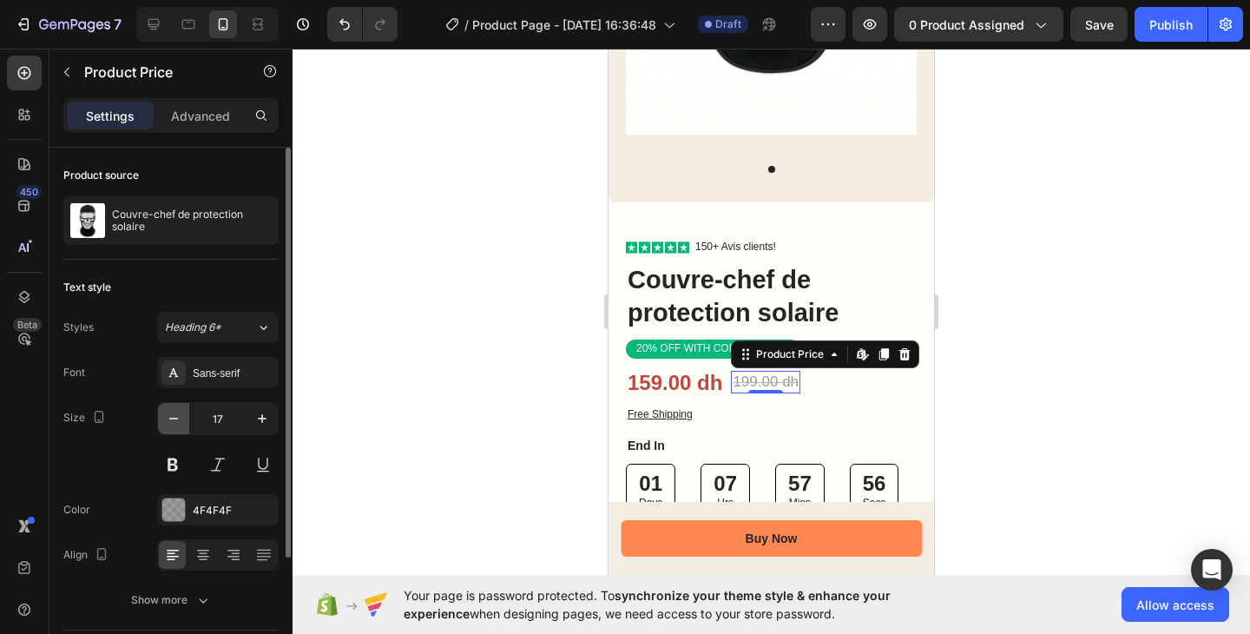
click at [175, 424] on icon "button" at bounding box center [173, 418] width 17 height 17
type input "13"
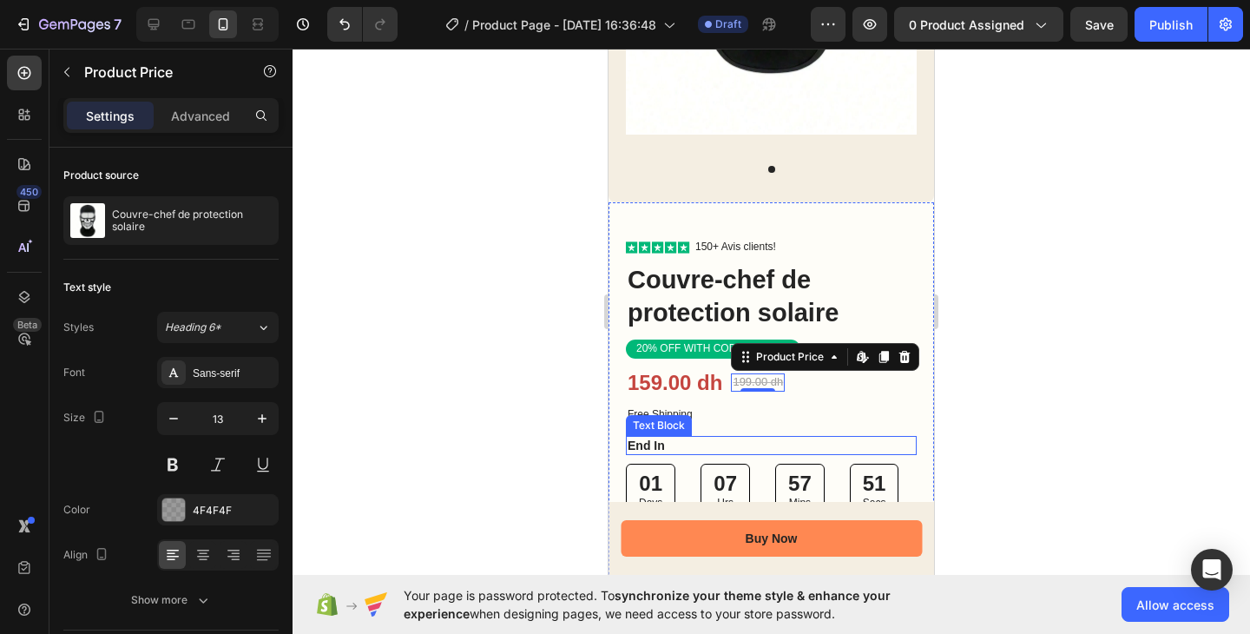
click at [663, 438] on p "End In" at bounding box center [771, 446] width 287 height 16
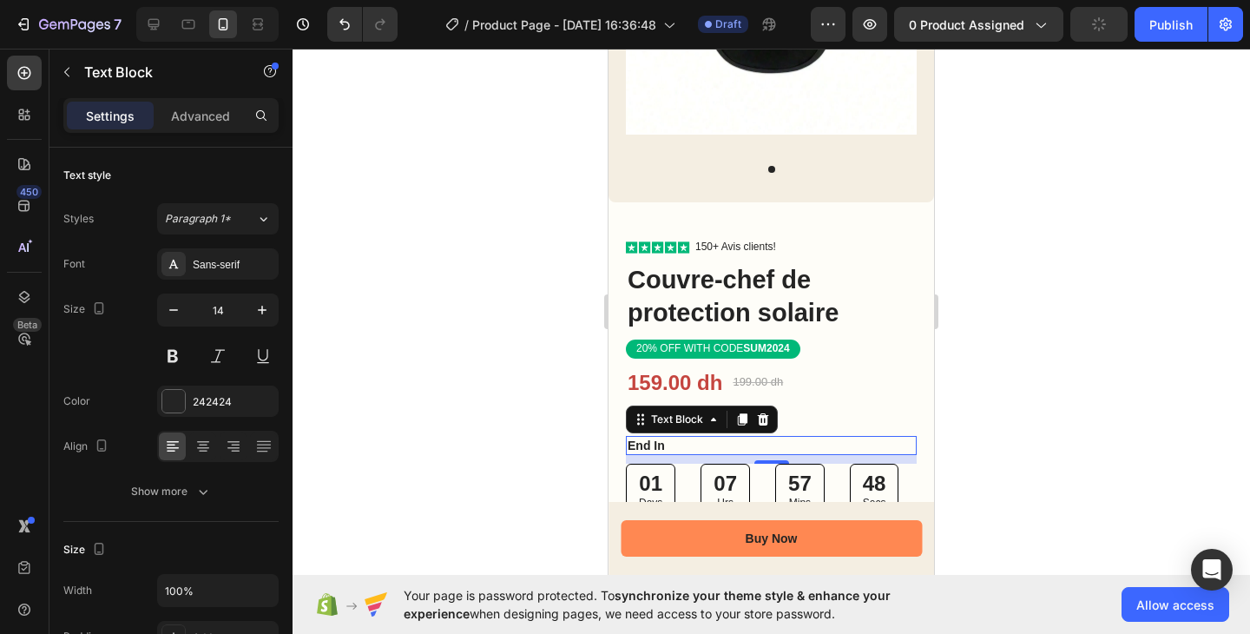
click at [657, 438] on p "End In" at bounding box center [771, 446] width 287 height 16
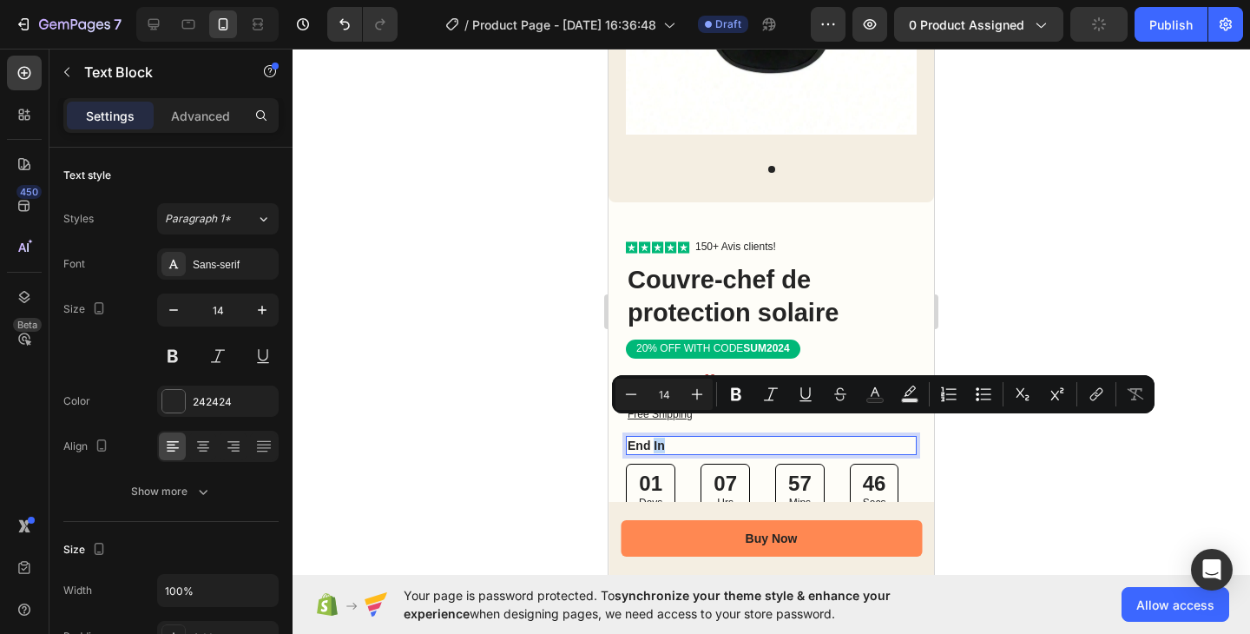
copy p "End In"
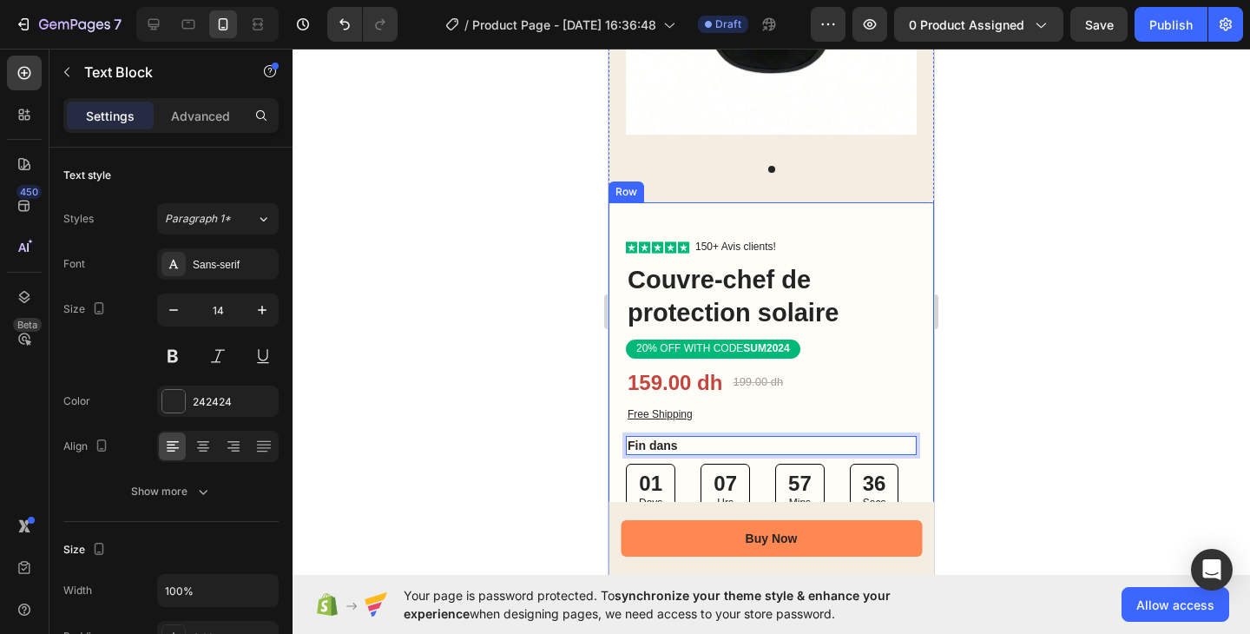
click at [1023, 381] on div at bounding box center [772, 341] width 958 height 585
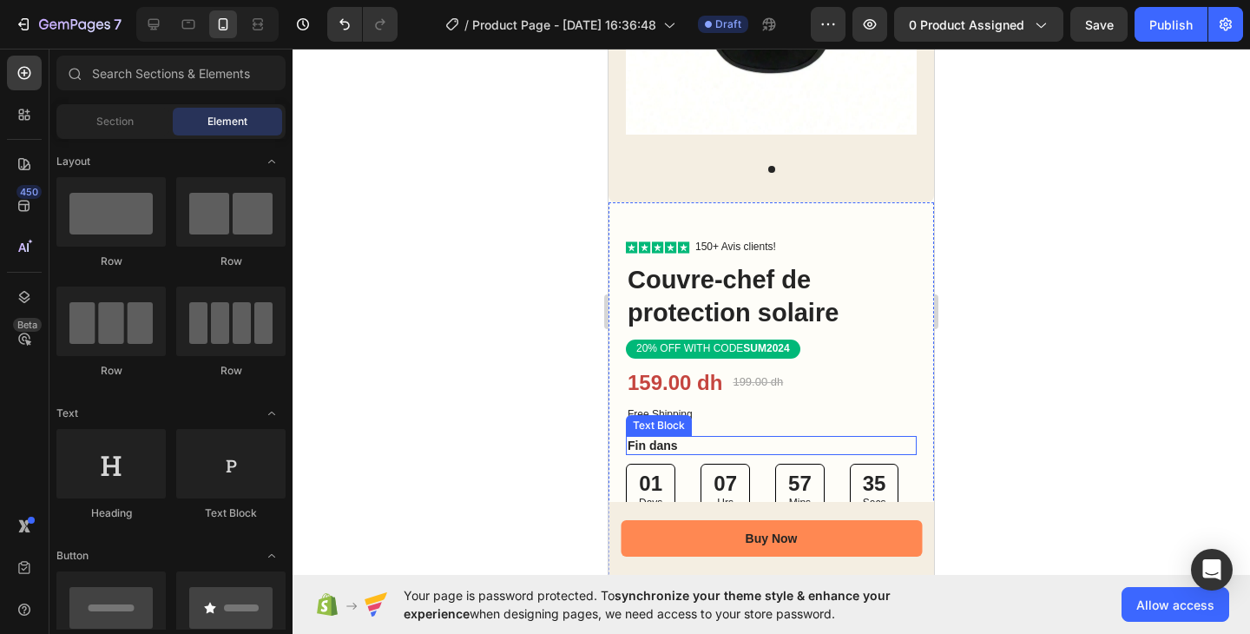
scroll to position [406, 0]
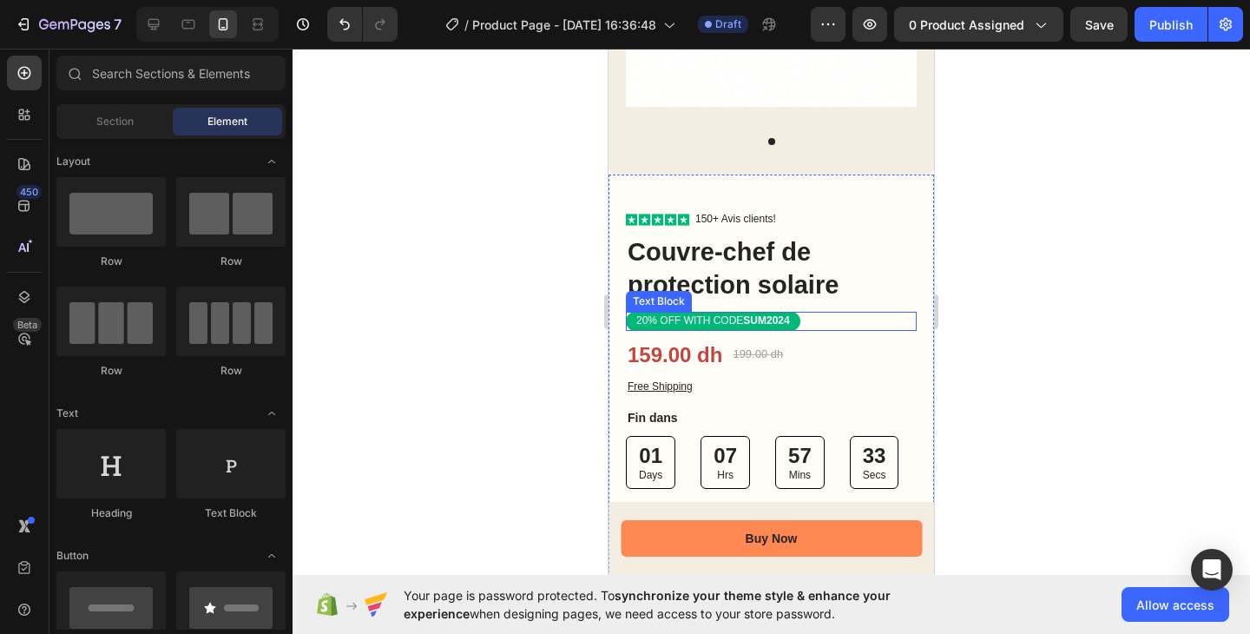
click at [766, 314] on strong "SUM2024" at bounding box center [766, 320] width 46 height 12
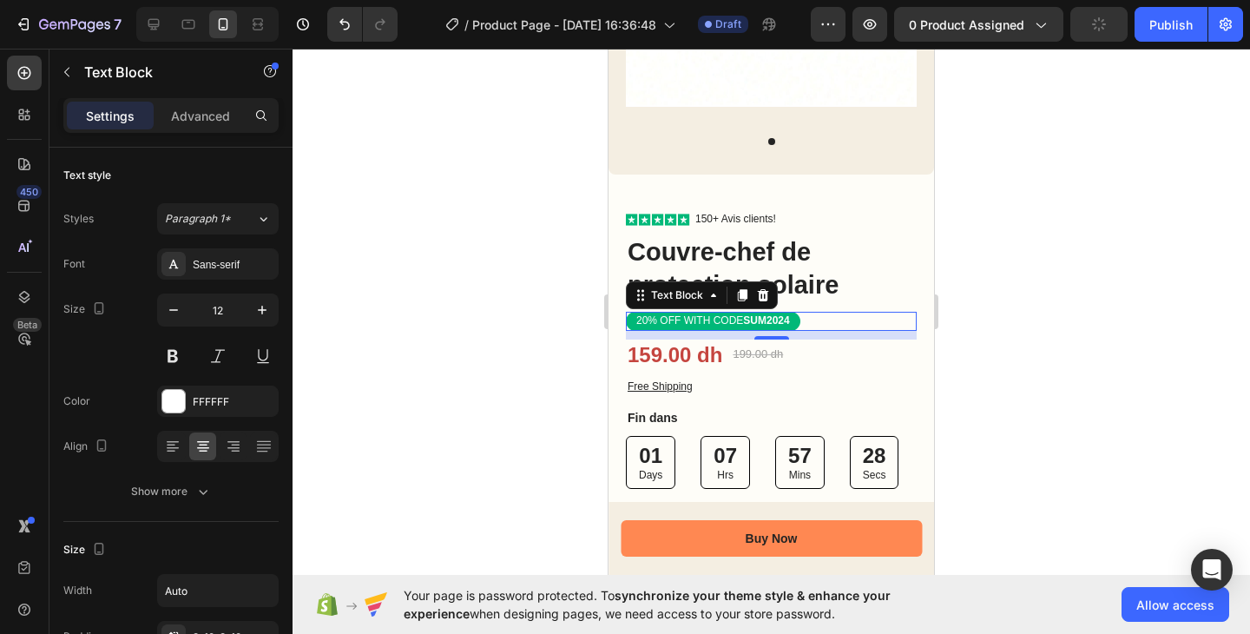
click at [752, 314] on strong "SUM2024" at bounding box center [766, 320] width 46 height 12
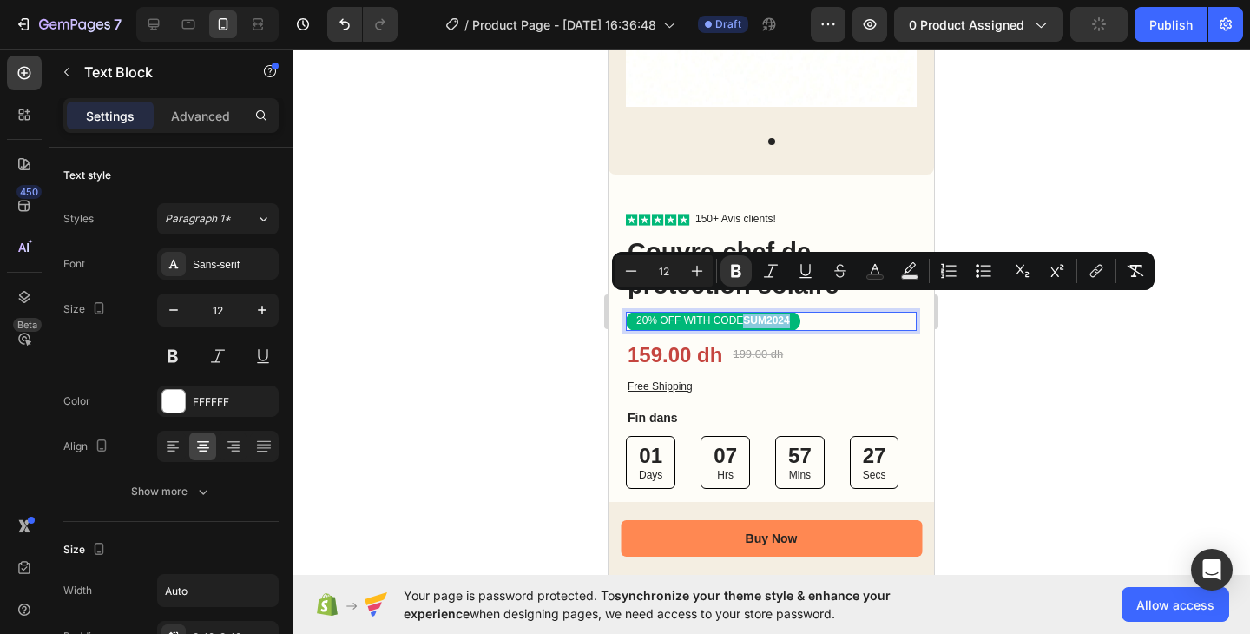
click at [752, 314] on strong "SUM2024" at bounding box center [766, 320] width 46 height 12
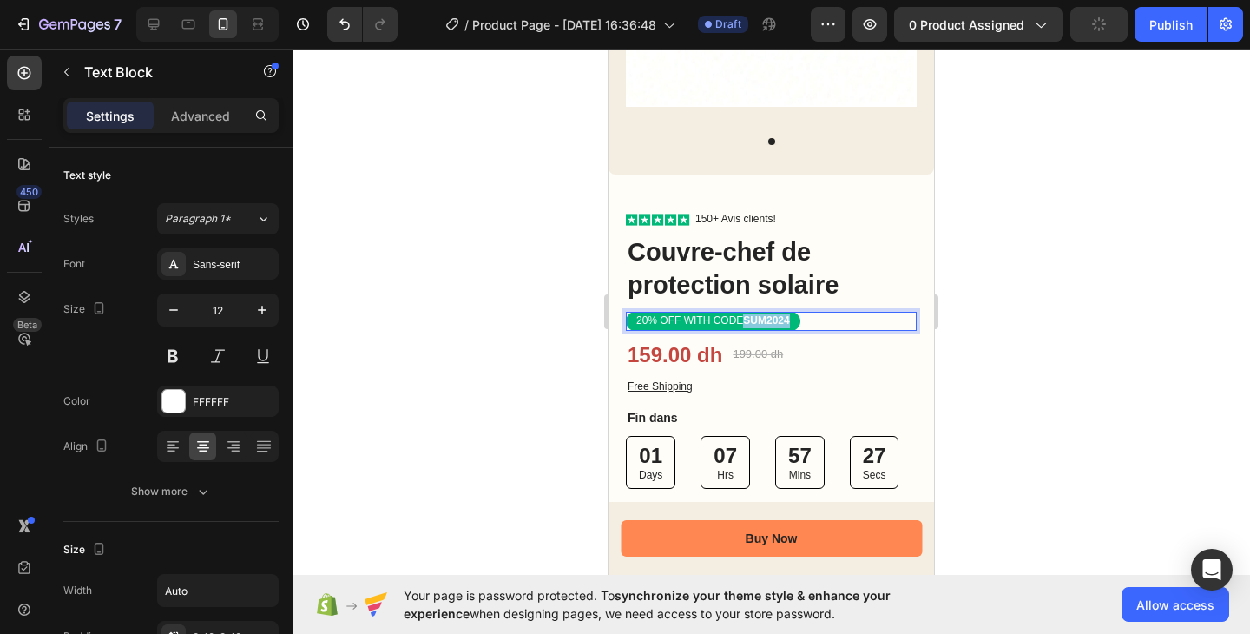
click at [752, 314] on strong "SUM2024" at bounding box center [766, 320] width 46 height 12
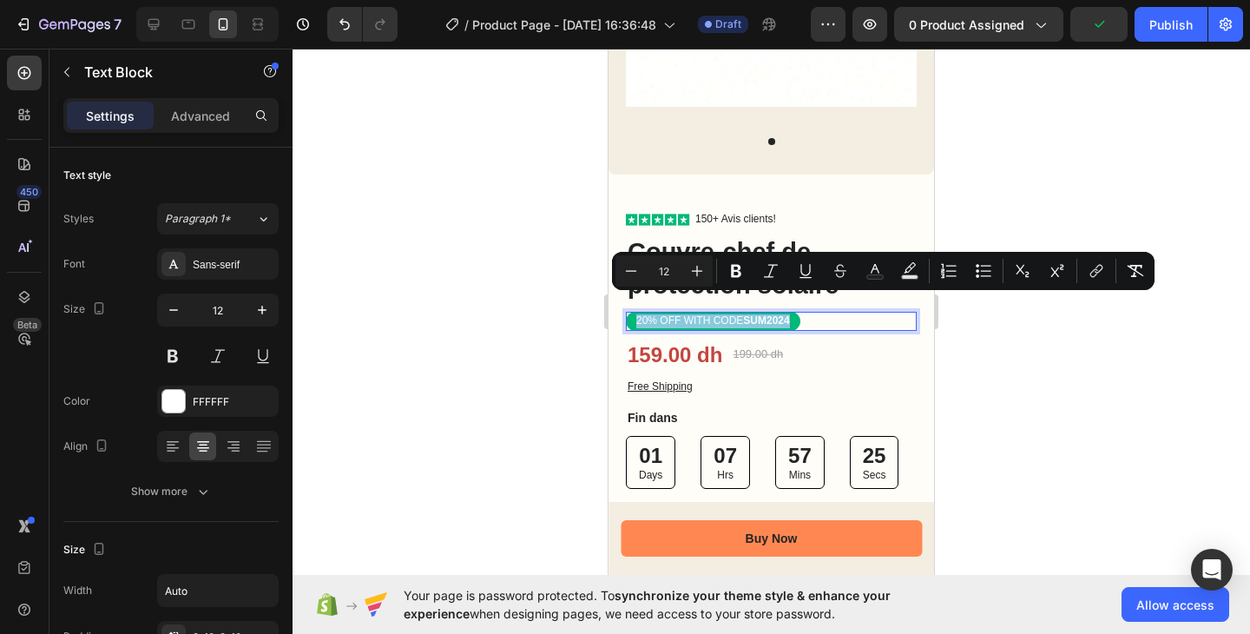
copy p "20% OFF WITH CODE SUM2024"
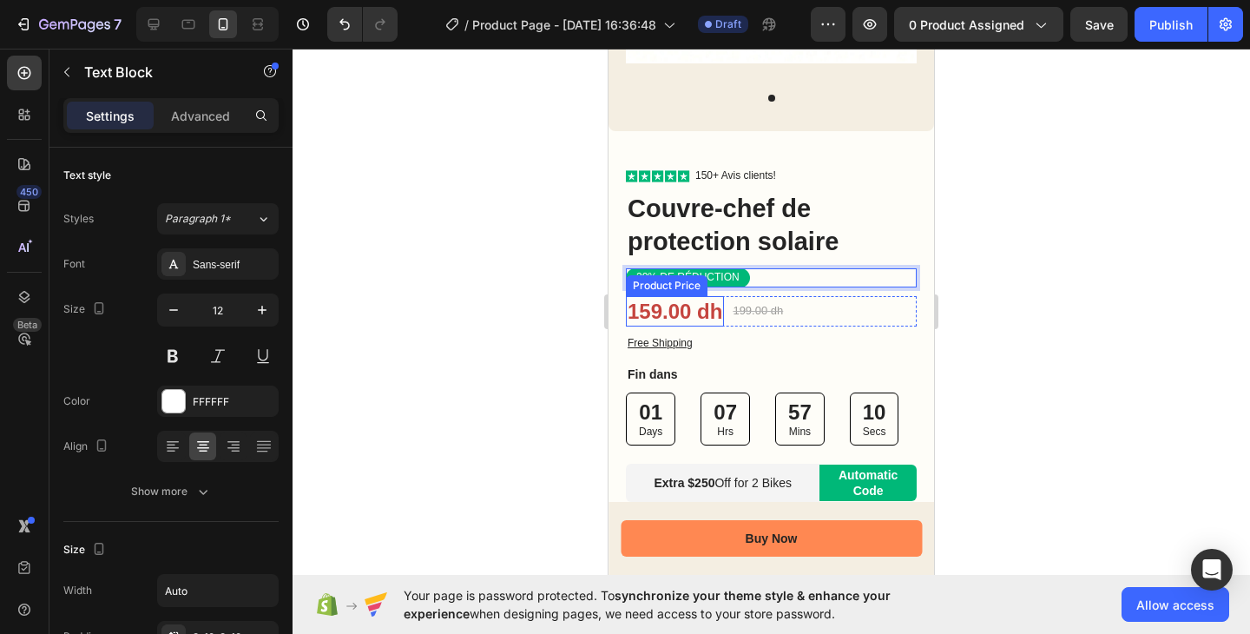
scroll to position [531, 0]
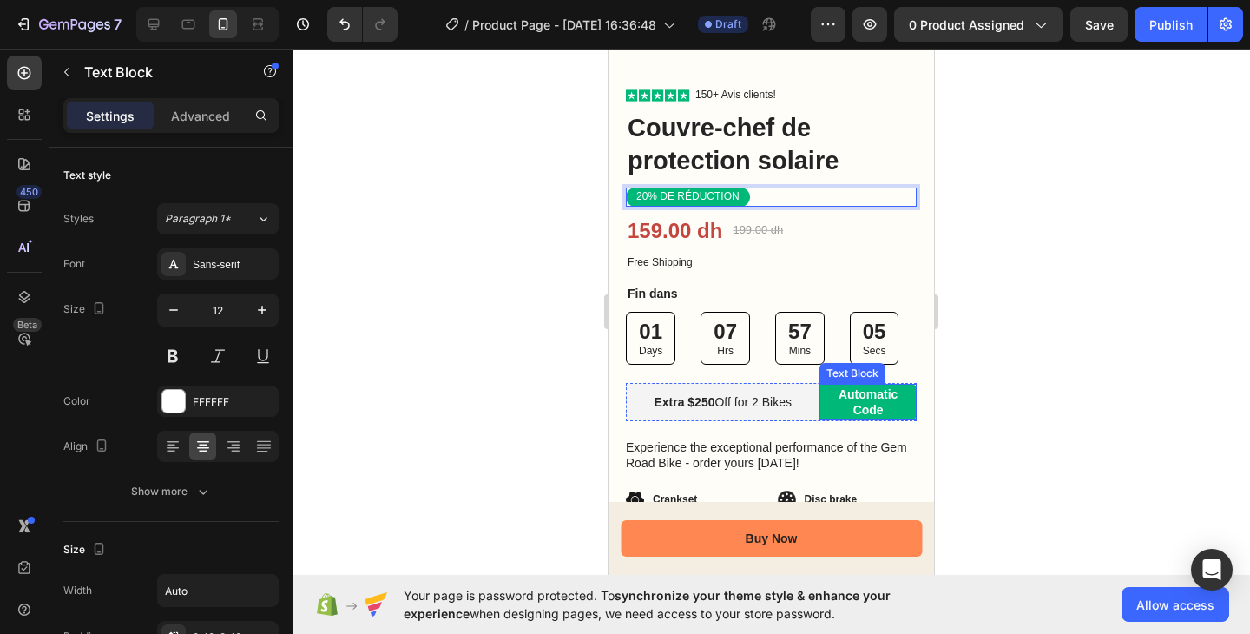
click at [888, 388] on p "Automatic Code" at bounding box center [868, 401] width 97 height 31
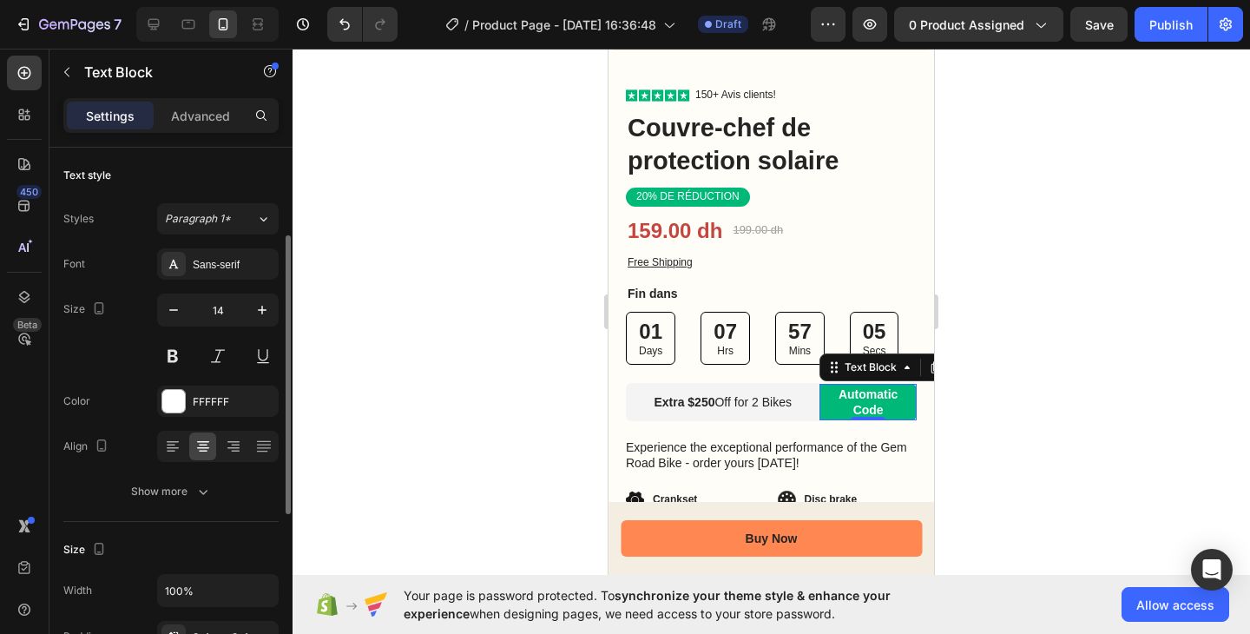
scroll to position [58, 0]
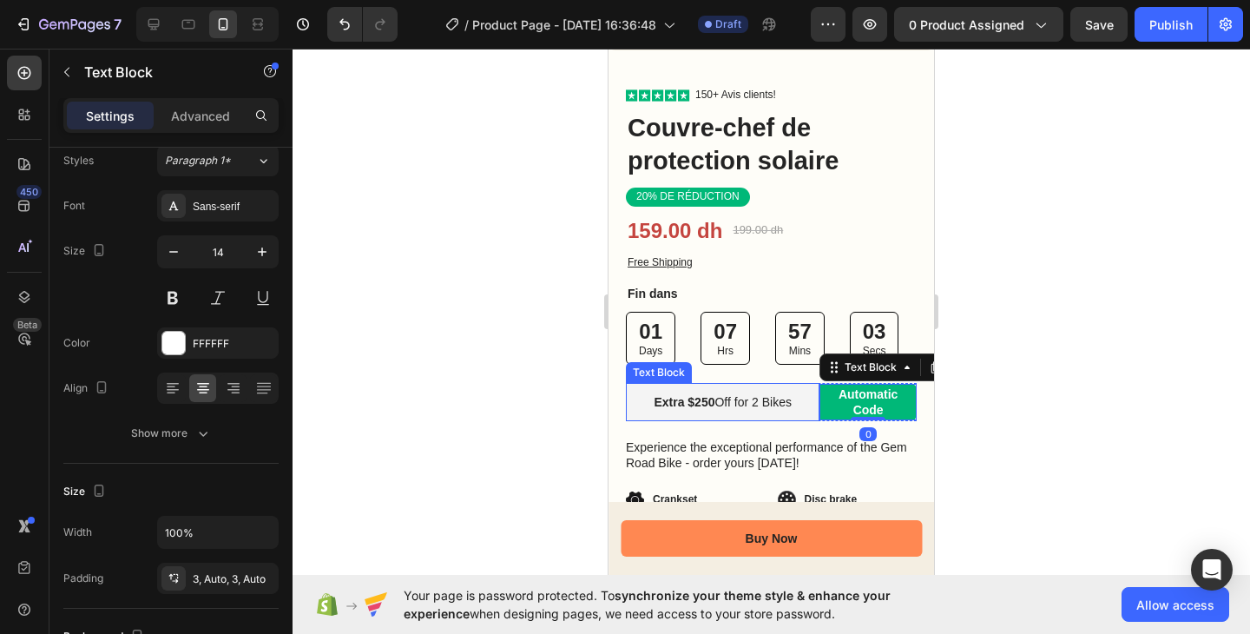
click at [790, 394] on p "Extra $250 Off for 2 Bikes" at bounding box center [723, 402] width 194 height 16
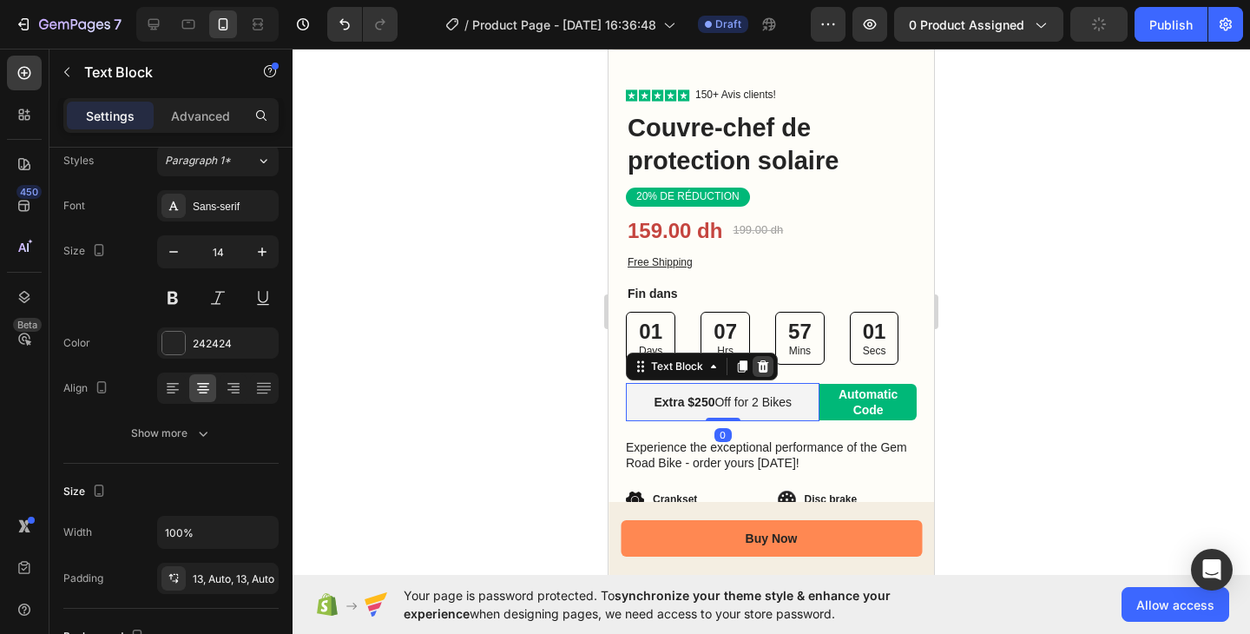
click at [768, 360] on icon at bounding box center [763, 367] width 14 height 14
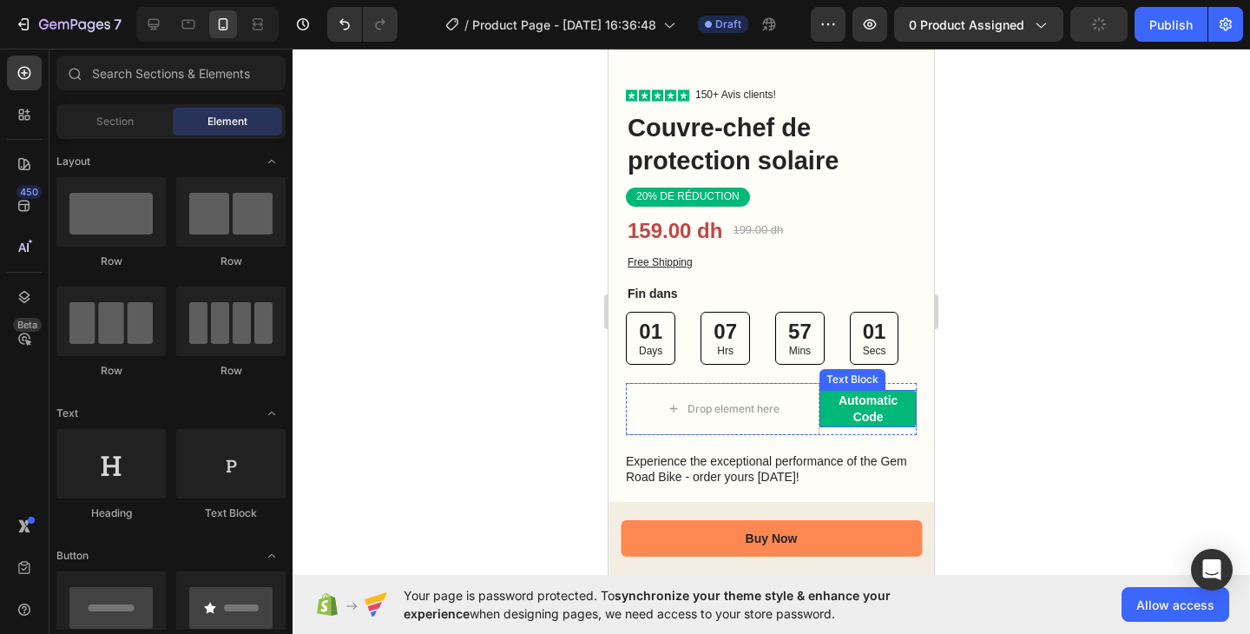
click at [867, 393] on p "Automatic Code" at bounding box center [868, 408] width 97 height 31
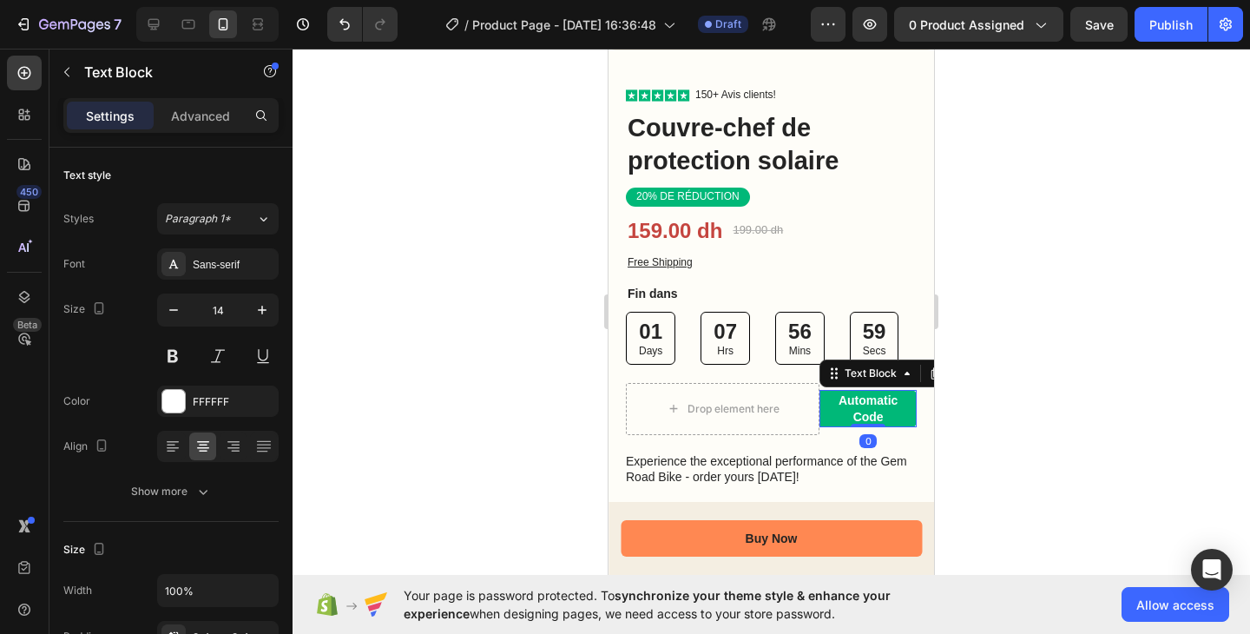
click at [836, 399] on p "Automatic Code" at bounding box center [868, 408] width 97 height 31
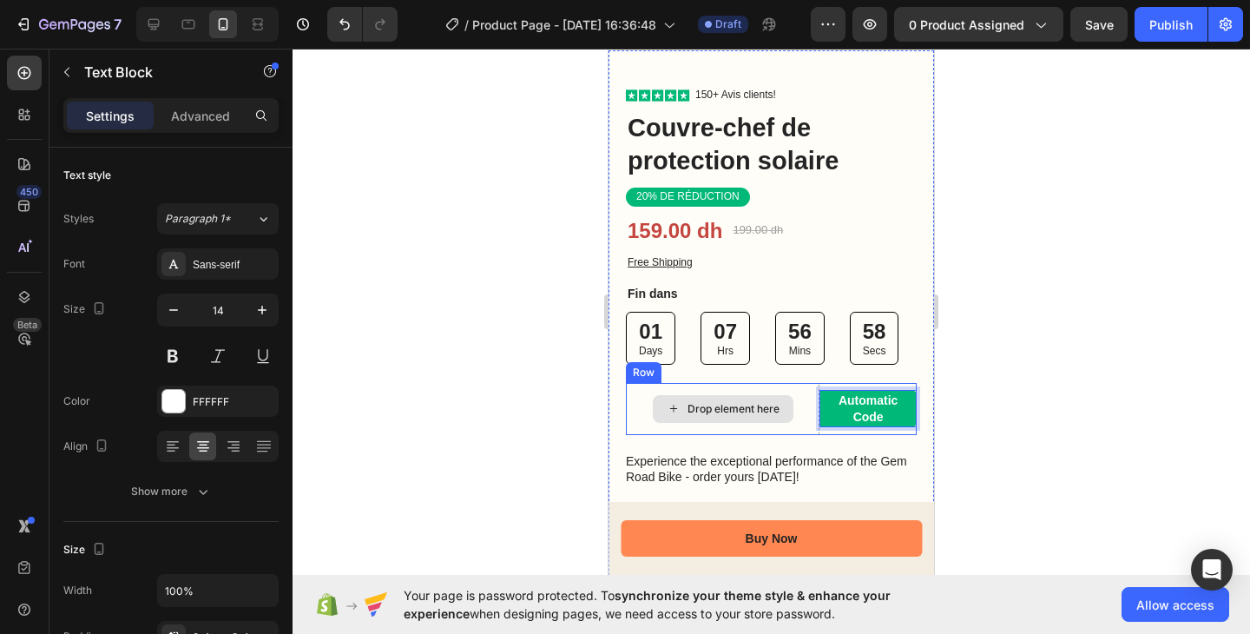
click at [795, 400] on div "Drop element here" at bounding box center [723, 409] width 194 height 52
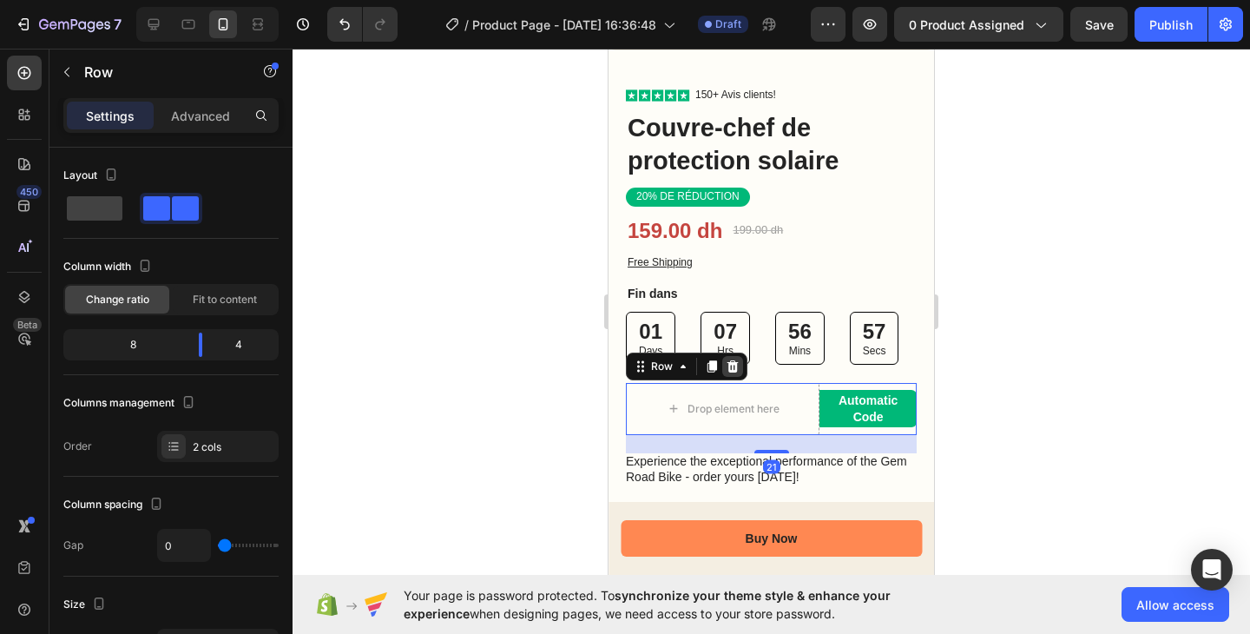
click at [736, 357] on div at bounding box center [732, 366] width 21 height 21
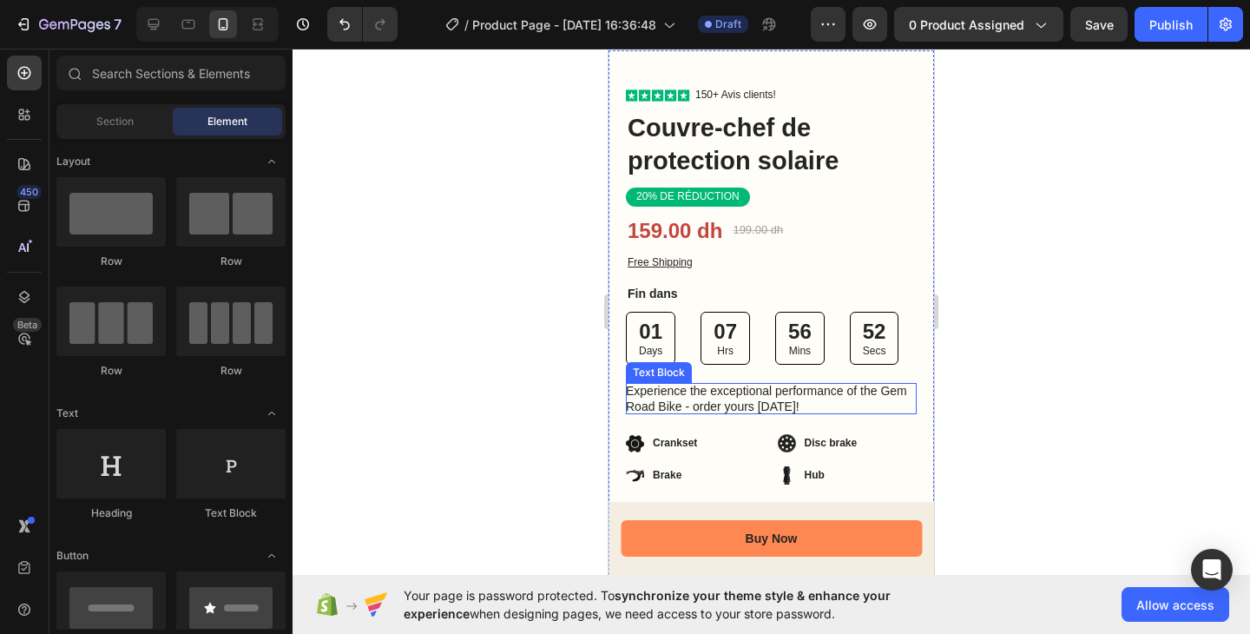
click at [761, 387] on p "Experience the exceptional performance of the Gem Road Bike - order yours [DATE…" at bounding box center [771, 398] width 291 height 31
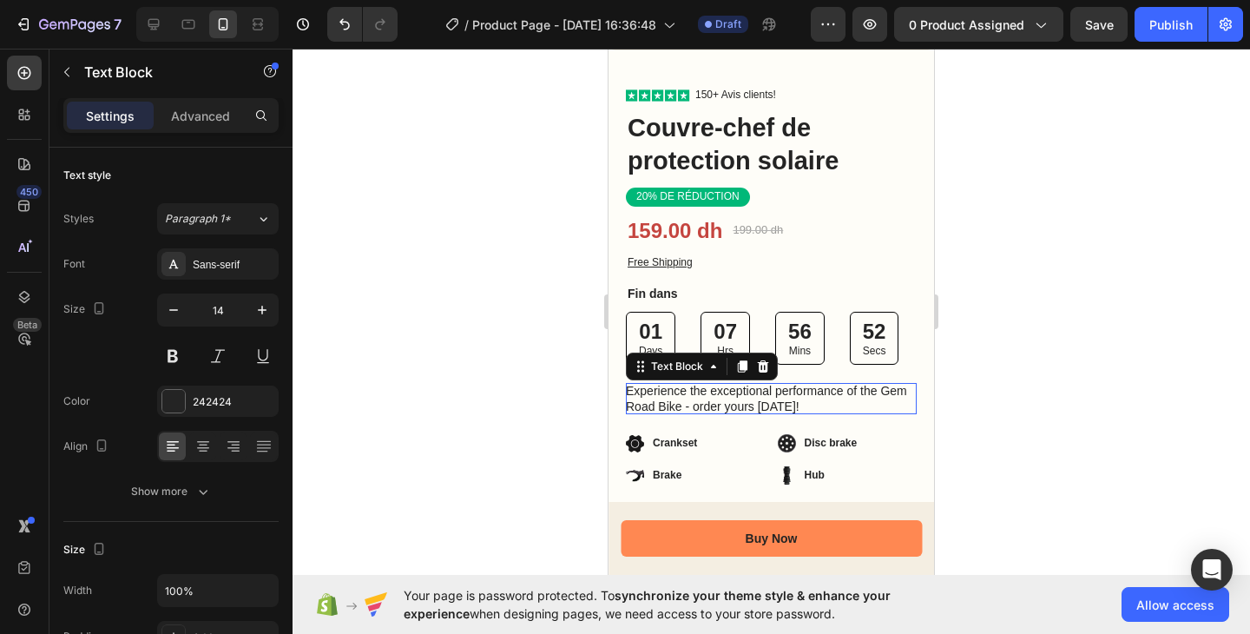
click at [761, 387] on p "Experience the exceptional performance of the Gem Road Bike - order yours [DATE…" at bounding box center [771, 398] width 291 height 31
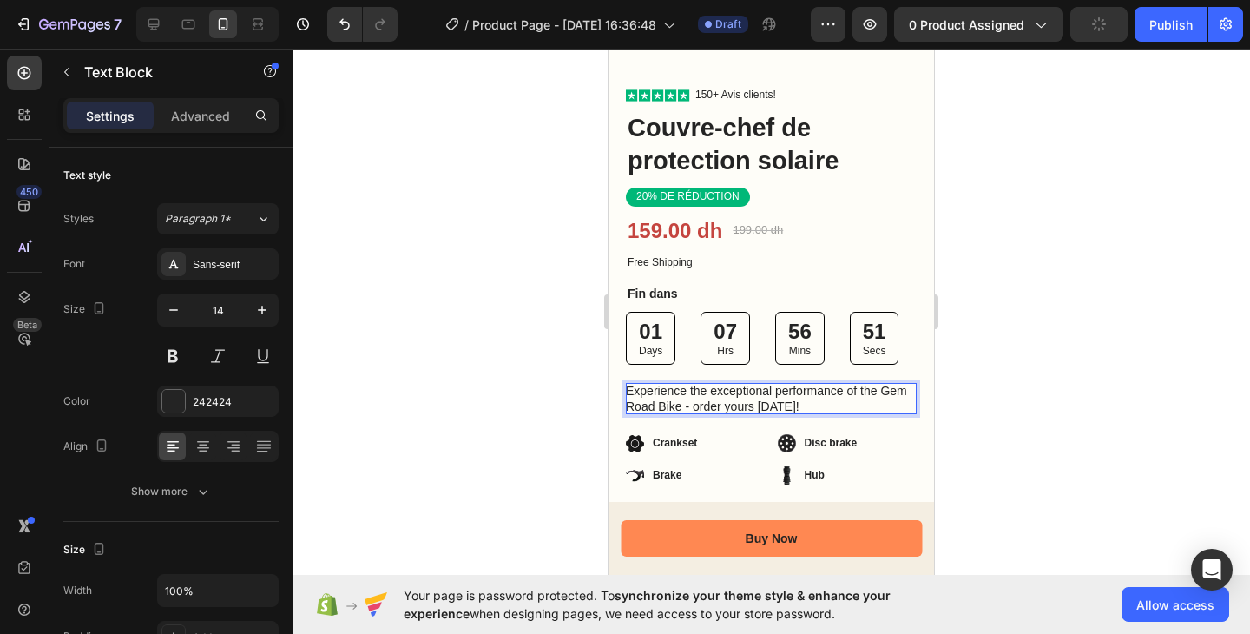
click at [761, 387] on p "Experience the exceptional performance of the Gem Road Bike - order yours [DATE…" at bounding box center [771, 398] width 291 height 31
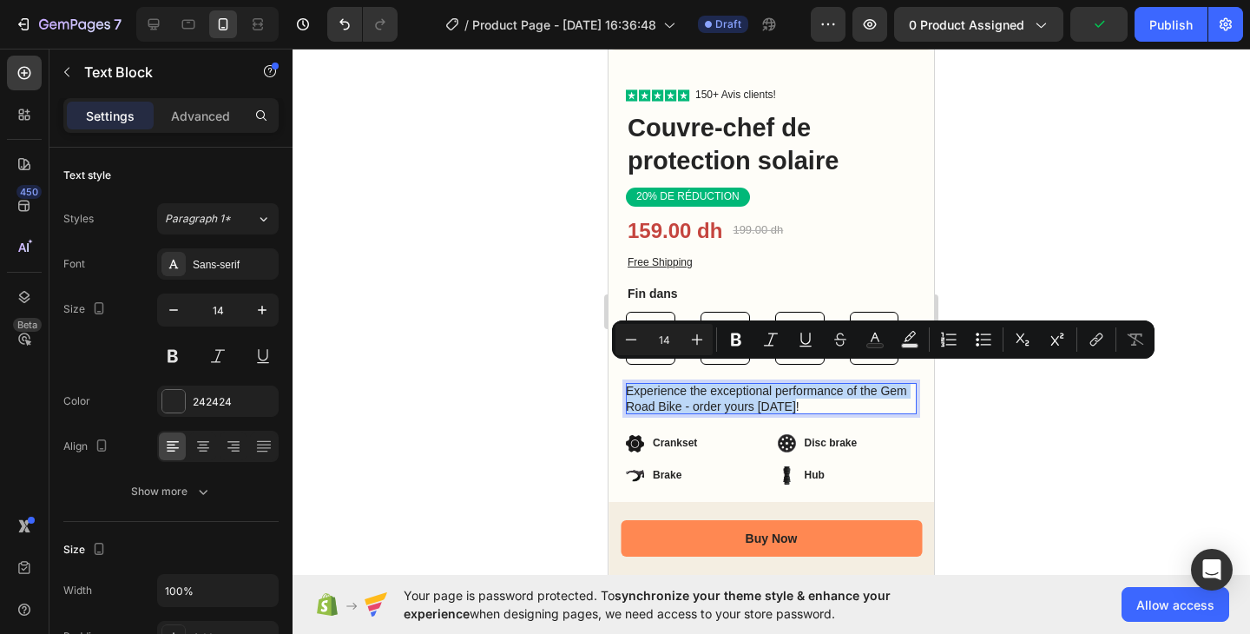
copy p "Experience the exceptional performance of the Gem Road Bike - order yours [DATE…"
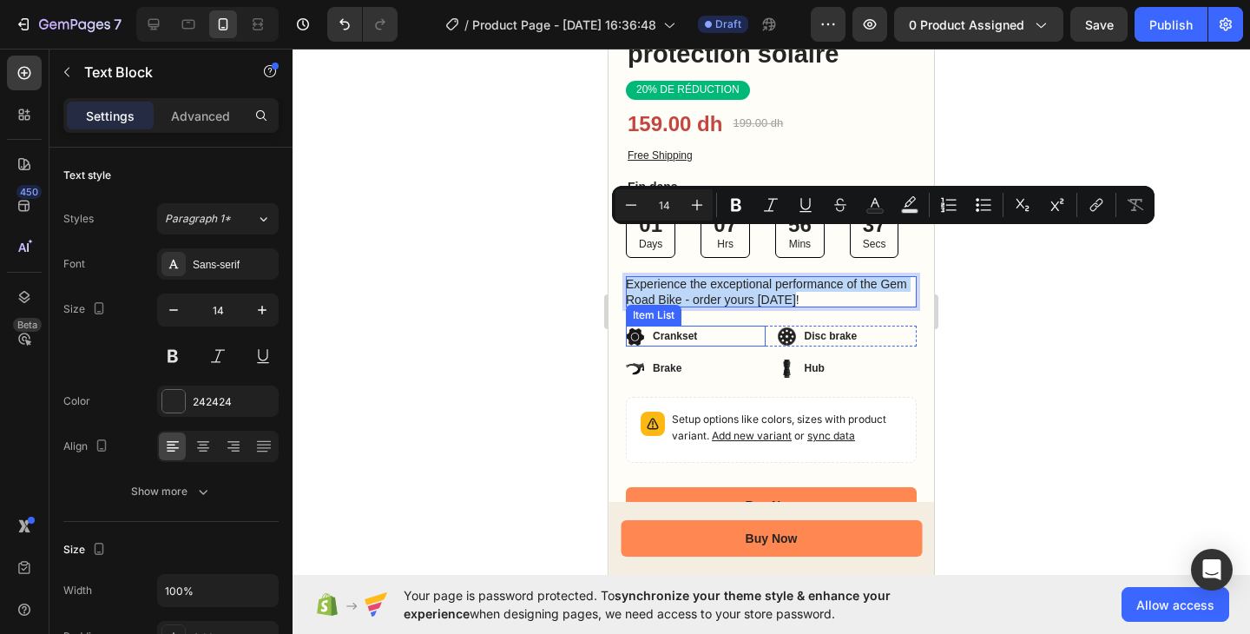
scroll to position [682, 0]
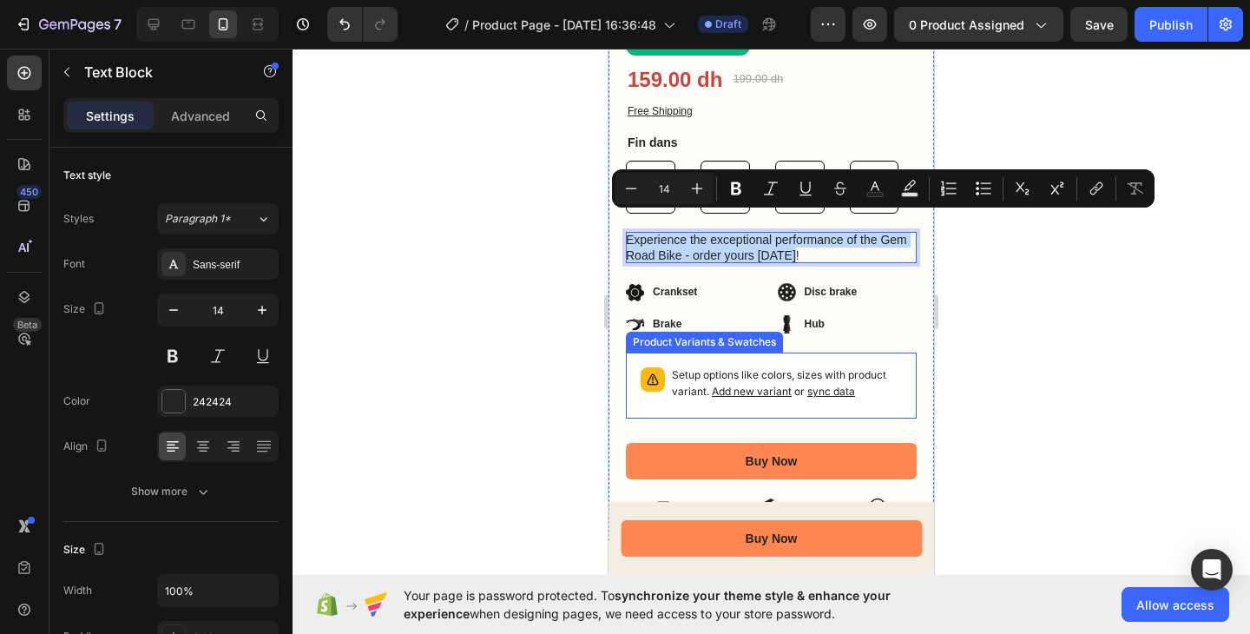
click at [806, 360] on div "Setup options like colors, sizes with product variant. Add new variant or sync …" at bounding box center [771, 385] width 275 height 50
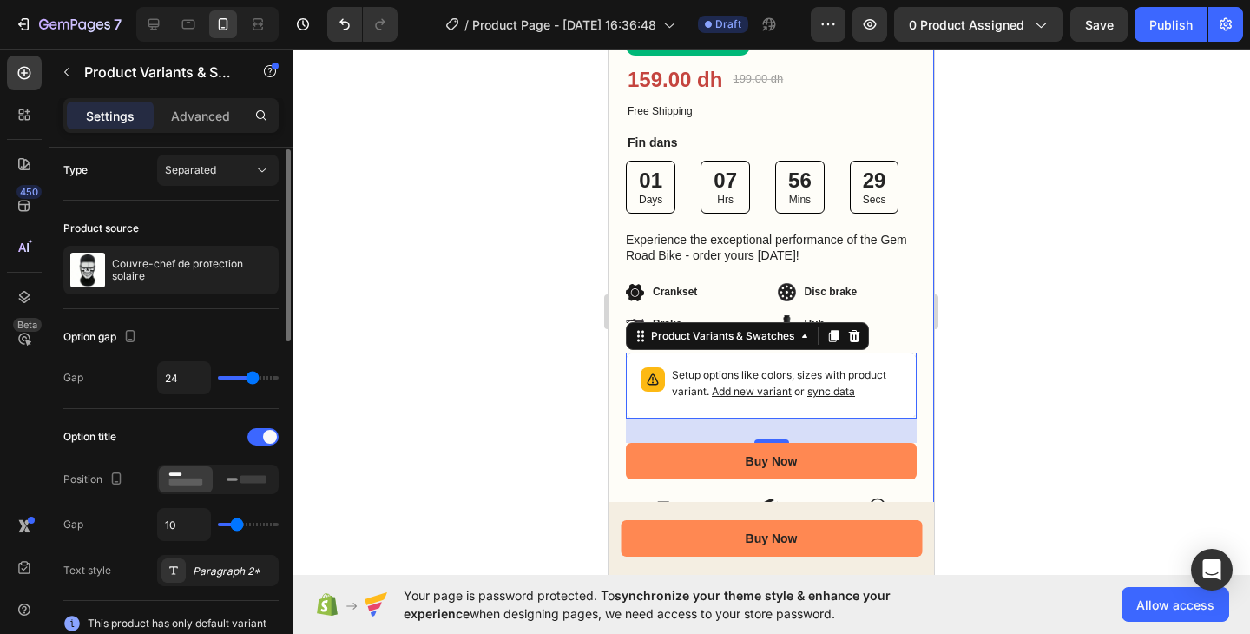
scroll to position [0, 0]
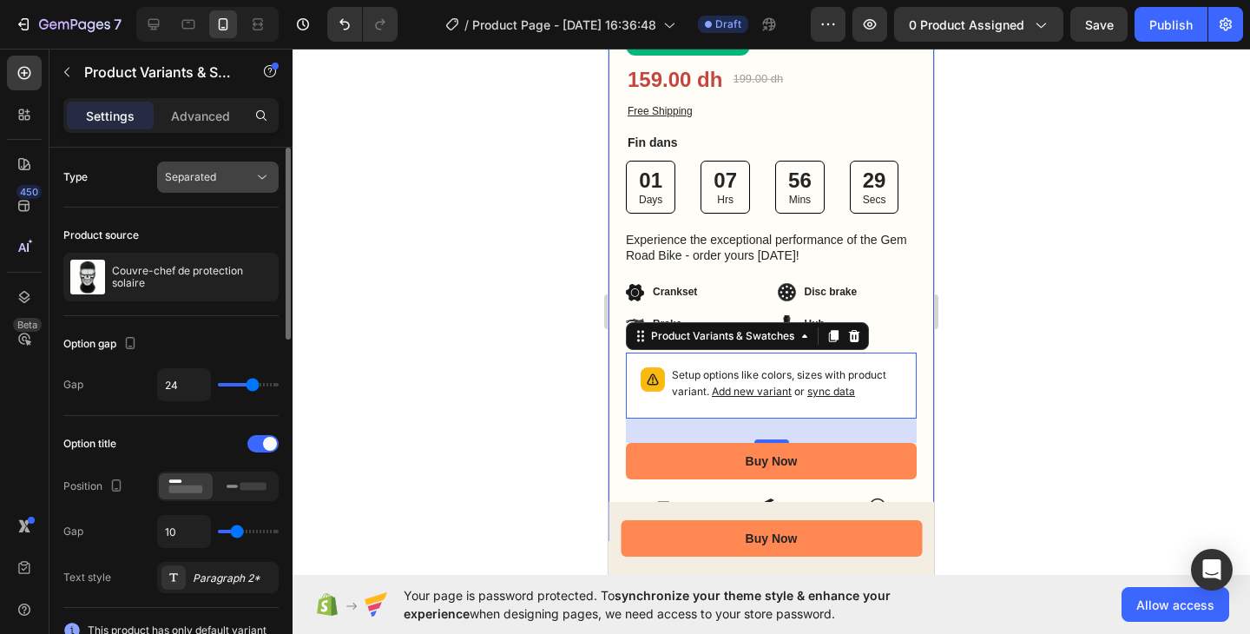
click at [226, 168] on div "Separated" at bounding box center [218, 176] width 106 height 17
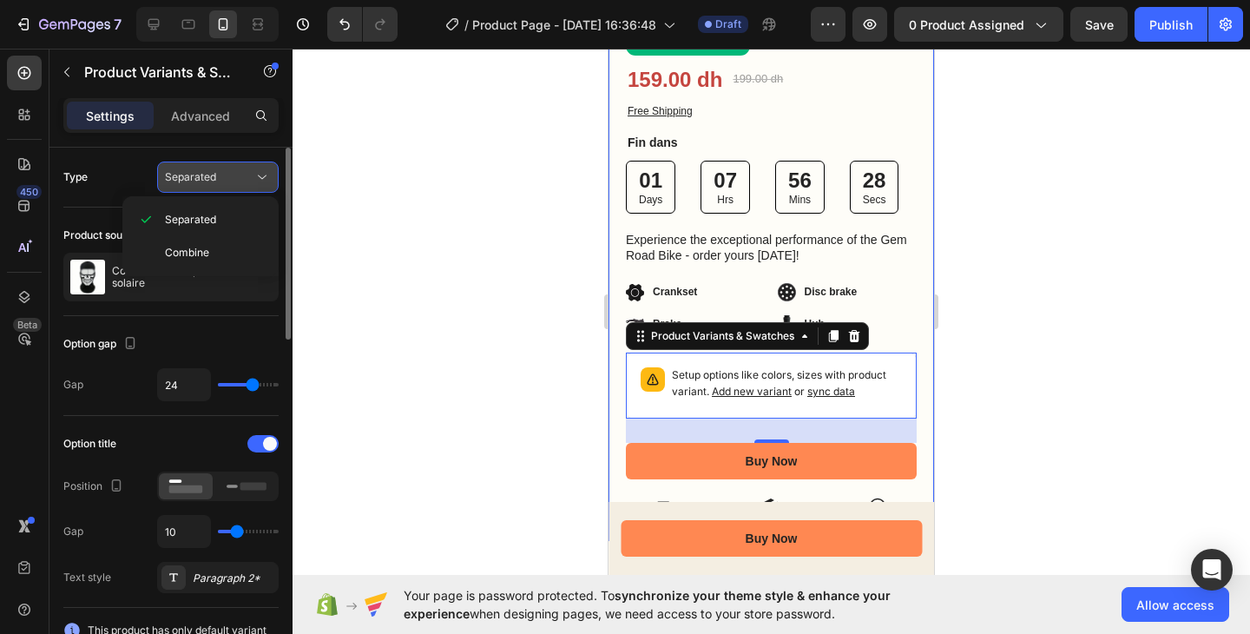
click at [226, 168] on div "Separated" at bounding box center [218, 176] width 106 height 17
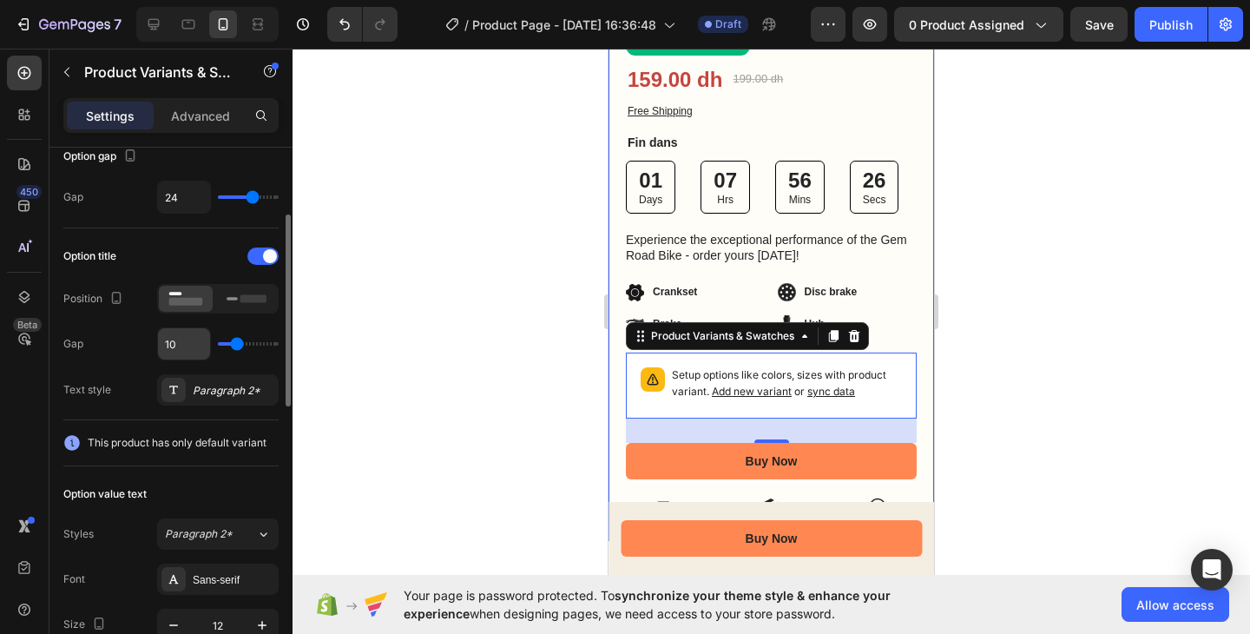
scroll to position [299, 0]
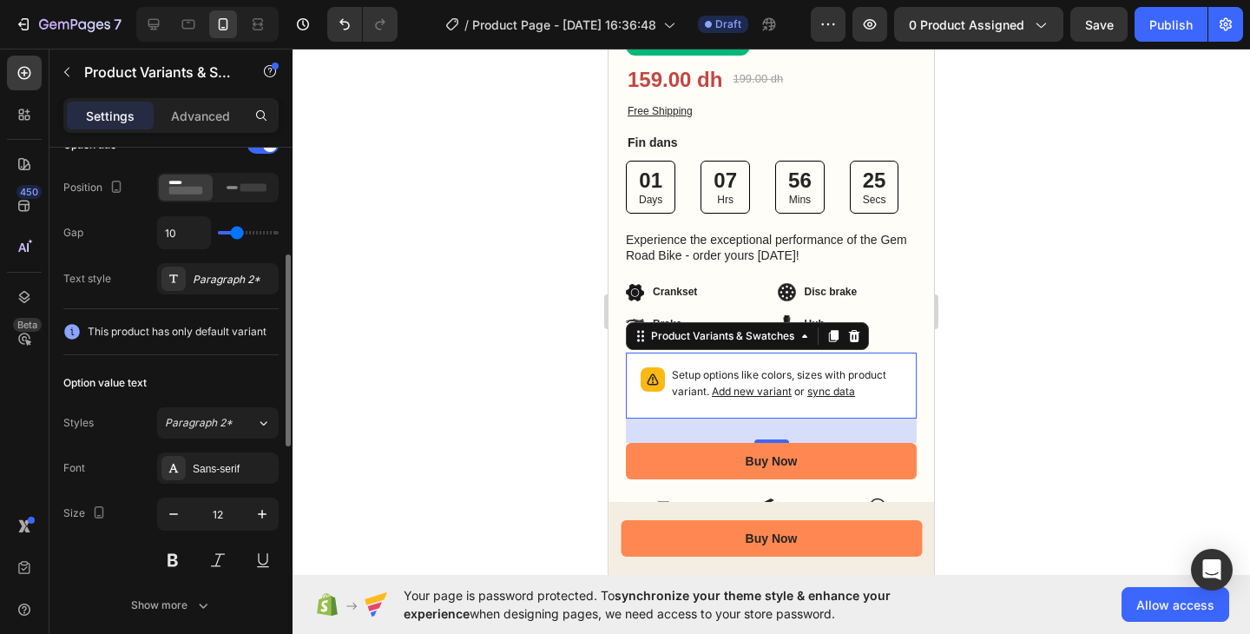
click at [696, 370] on p "Setup options like colors, sizes with product variant. Add new variant or sync …" at bounding box center [787, 383] width 230 height 33
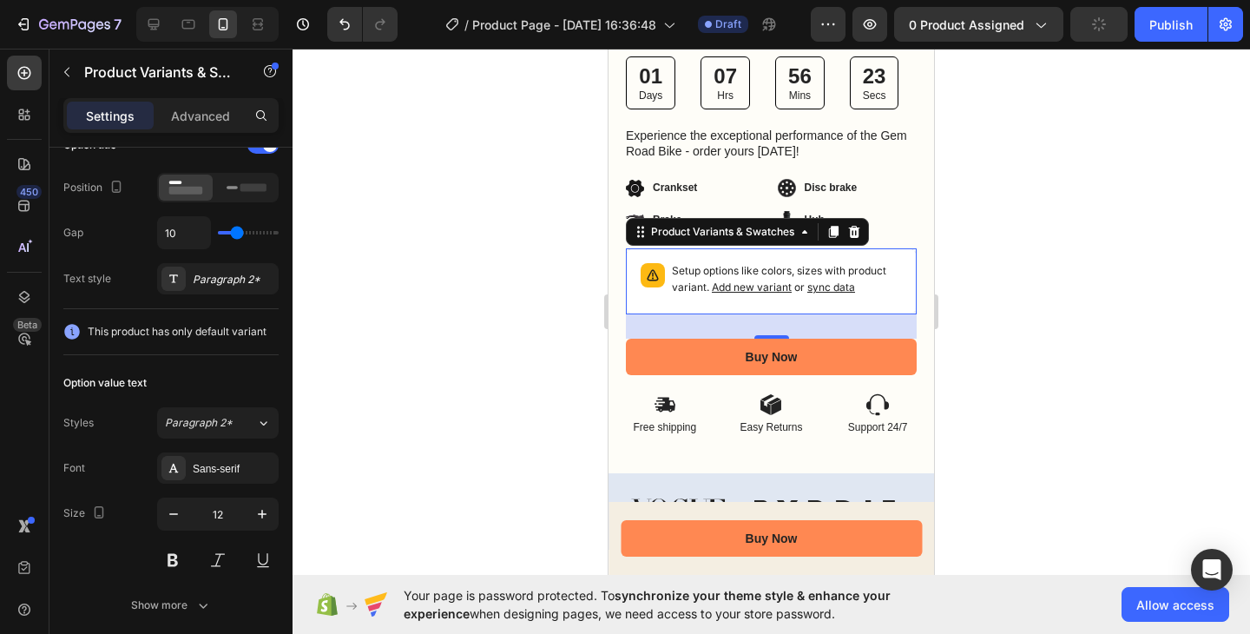
scroll to position [795, 0]
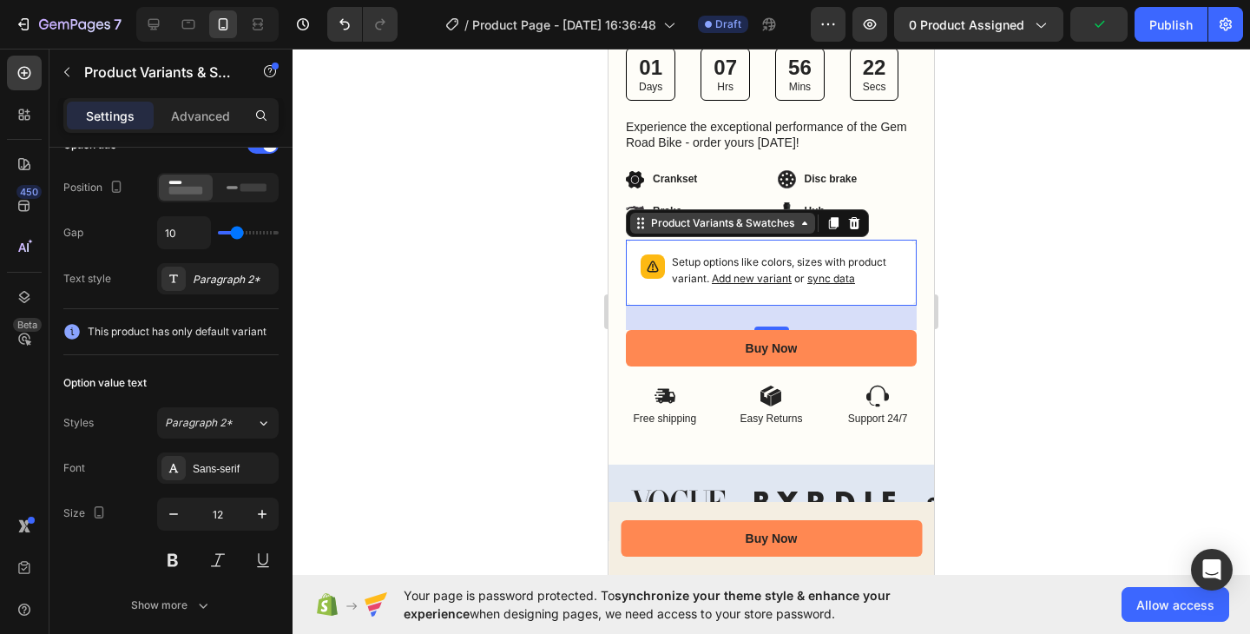
click at [731, 215] on div "Product Variants & Swatches" at bounding box center [723, 223] width 150 height 16
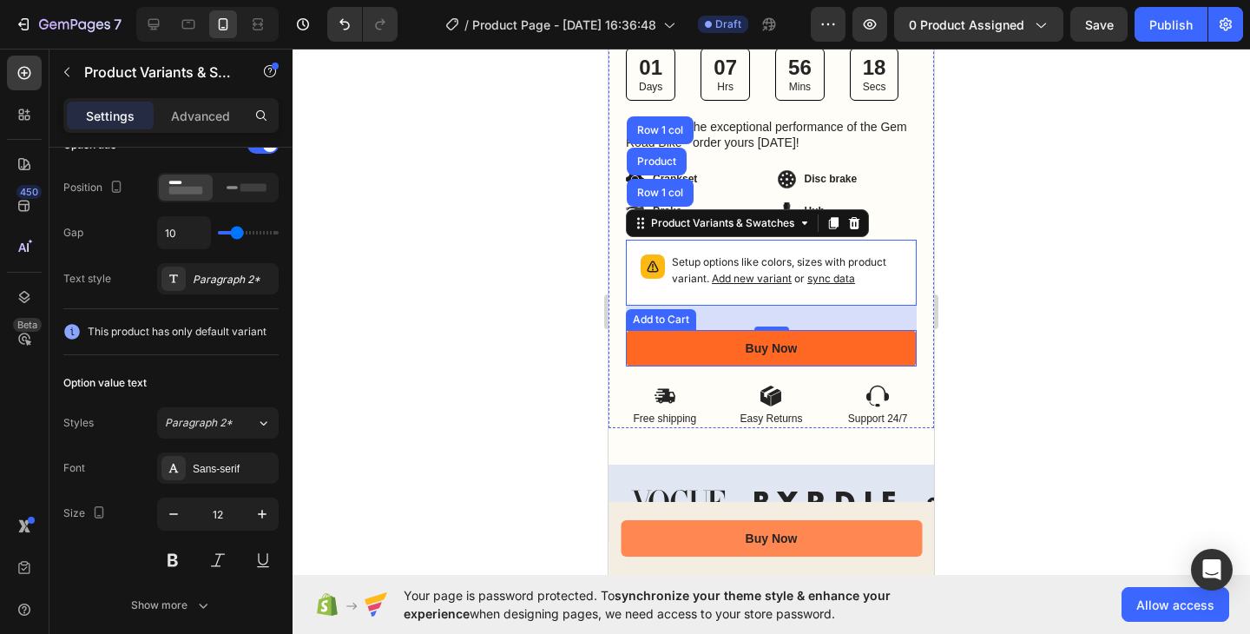
click at [708, 343] on button "Buy Now" at bounding box center [771, 348] width 291 height 36
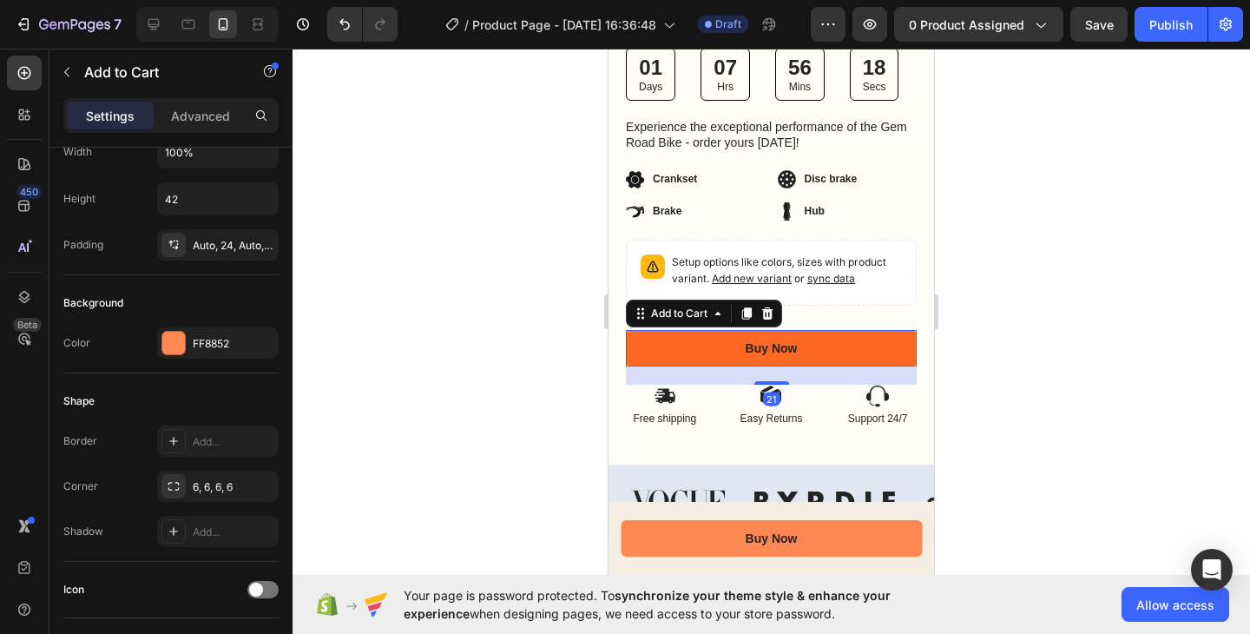
scroll to position [0, 0]
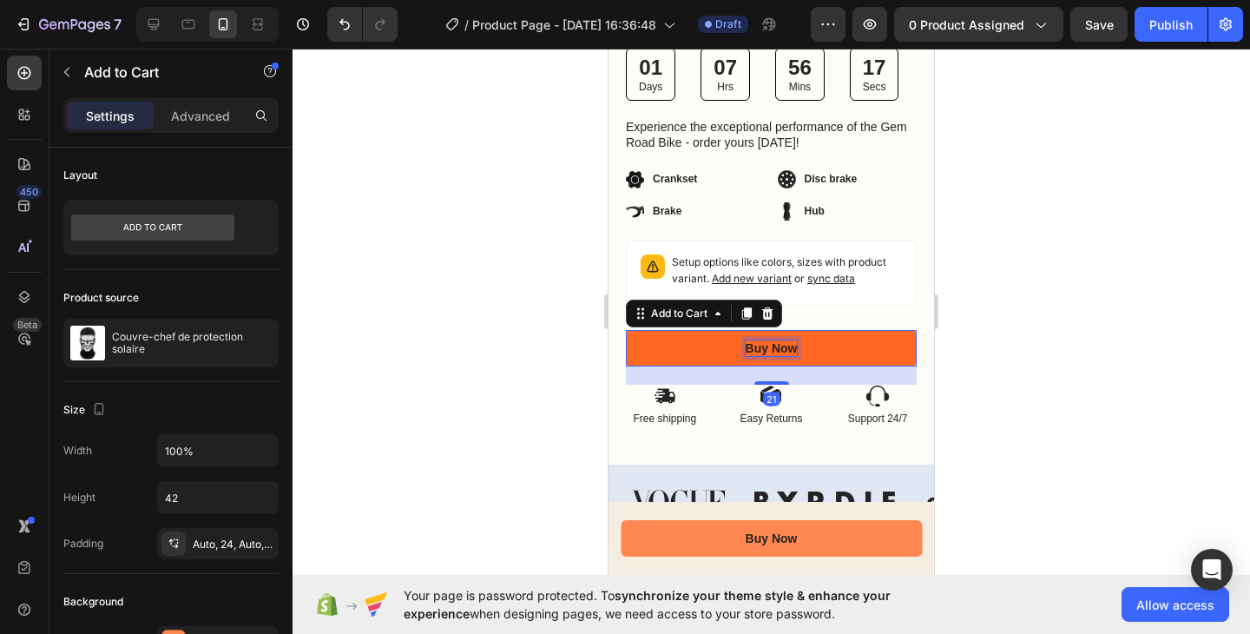
click at [767, 340] on div "Buy Now" at bounding box center [772, 348] width 52 height 16
click at [767, 340] on p "Buy Now" at bounding box center [772, 348] width 52 height 16
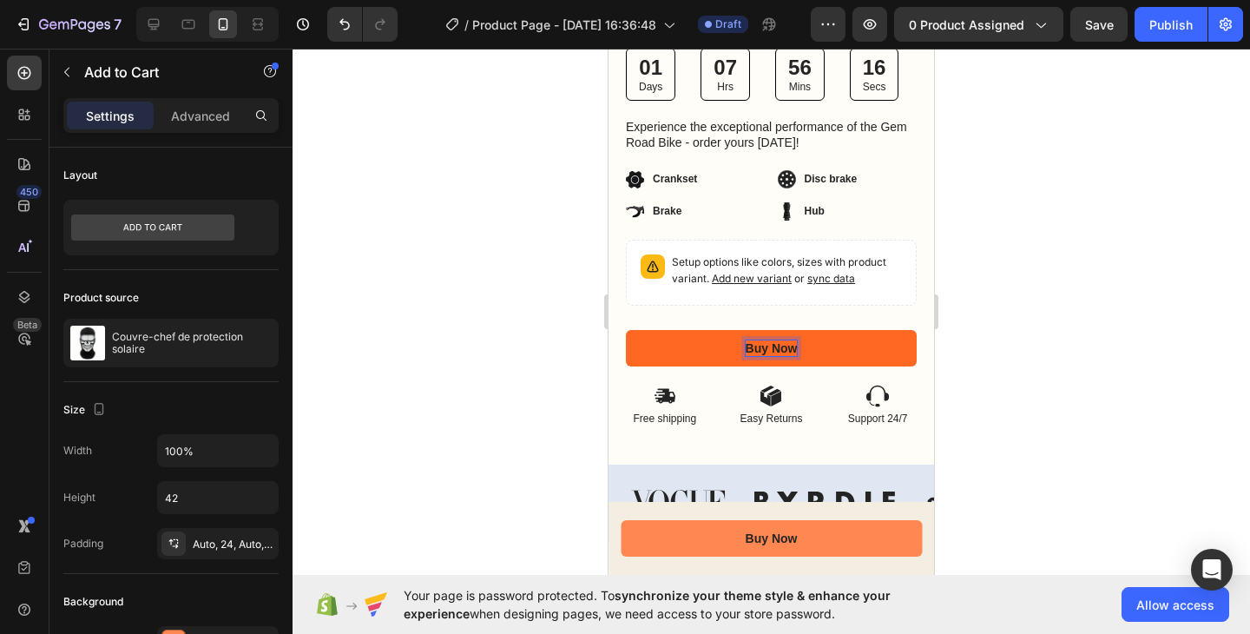
click at [767, 340] on p "Buy Now" at bounding box center [772, 348] width 52 height 16
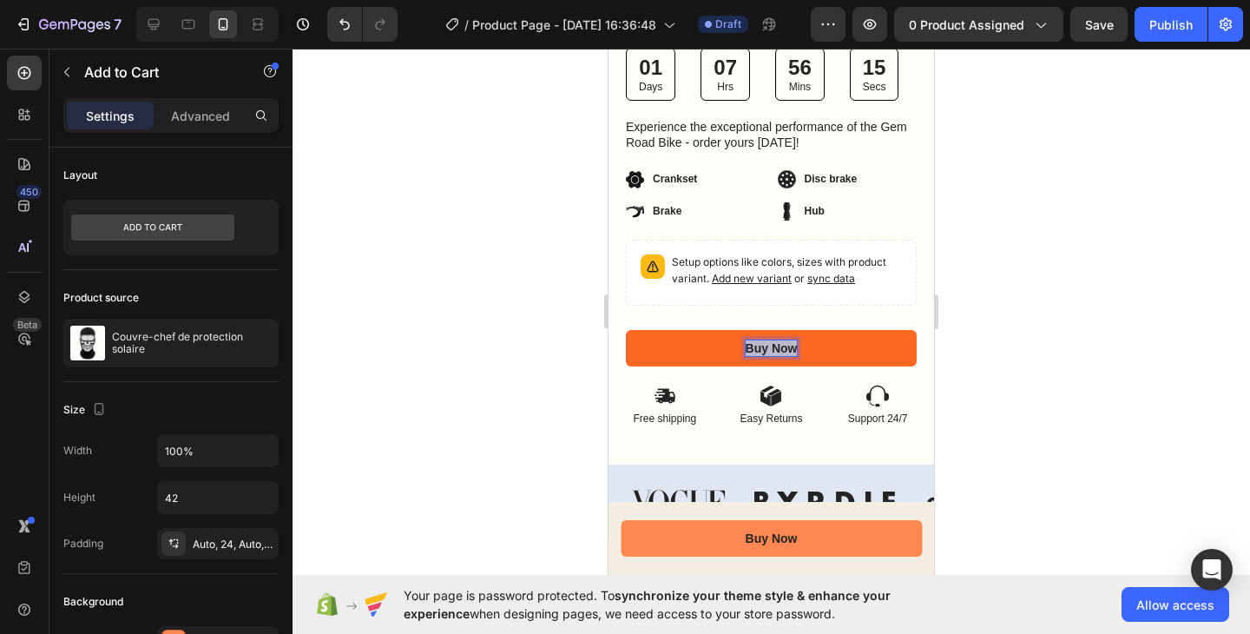
click at [767, 340] on p "Buy Now" at bounding box center [772, 348] width 52 height 16
click at [765, 340] on p "Buy Now" at bounding box center [772, 348] width 52 height 16
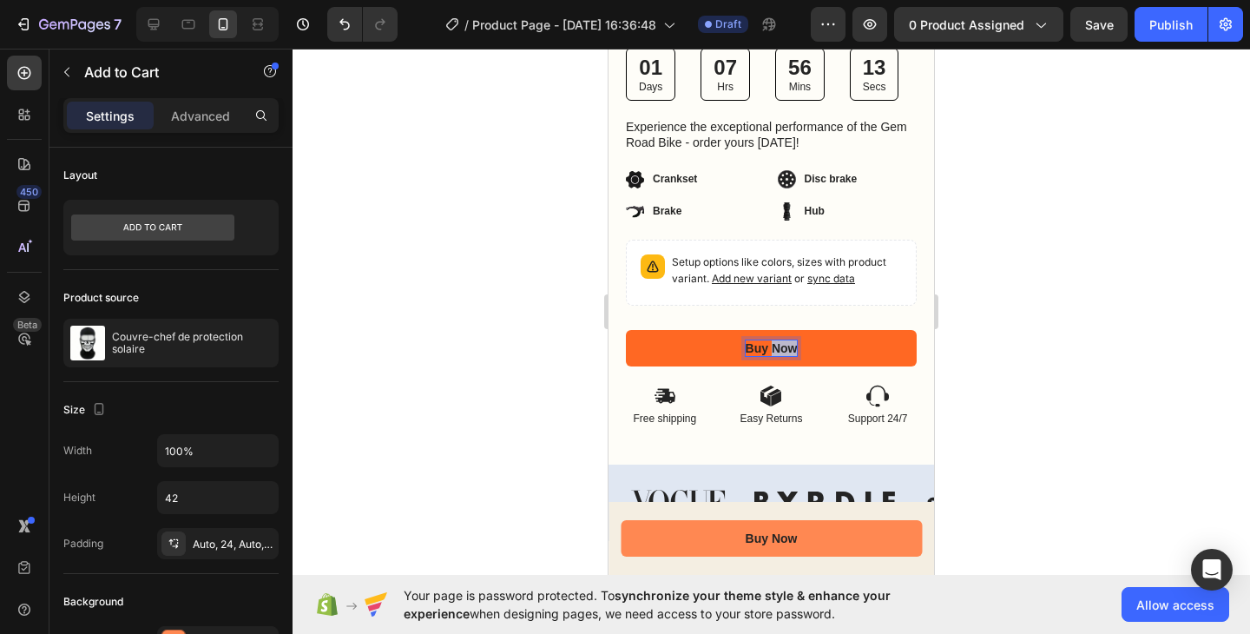
click at [765, 340] on p "Buy Now" at bounding box center [772, 348] width 52 height 16
copy p "Buy Now"
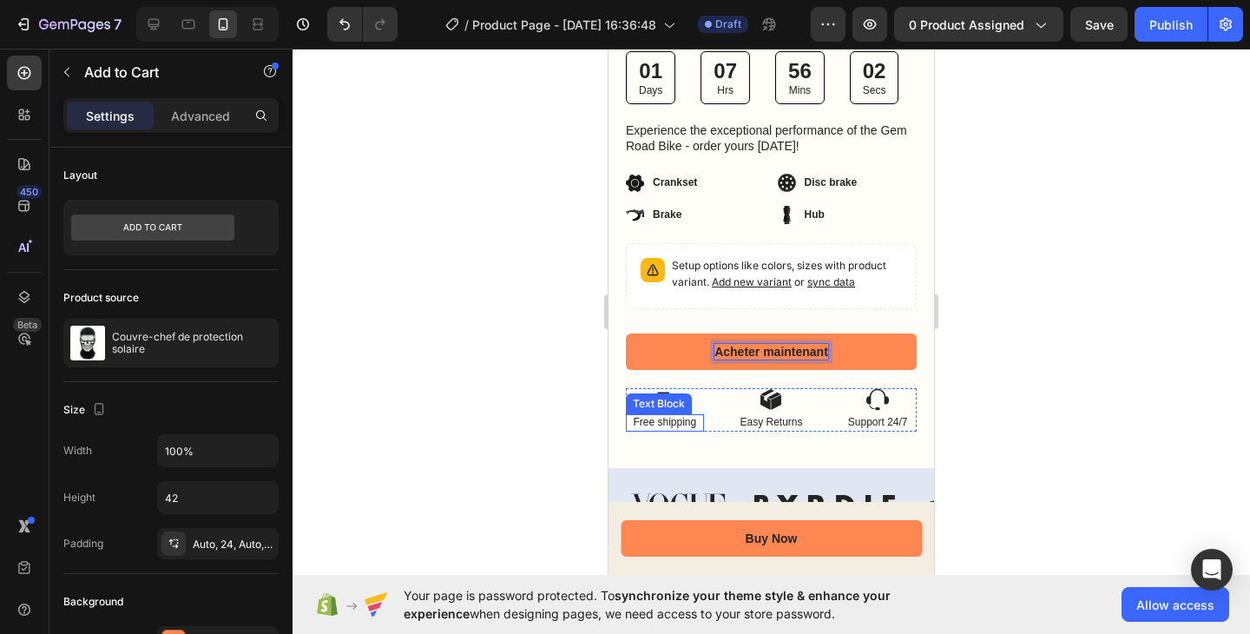
click at [678, 416] on p "Free shipping" at bounding box center [665, 423] width 75 height 14
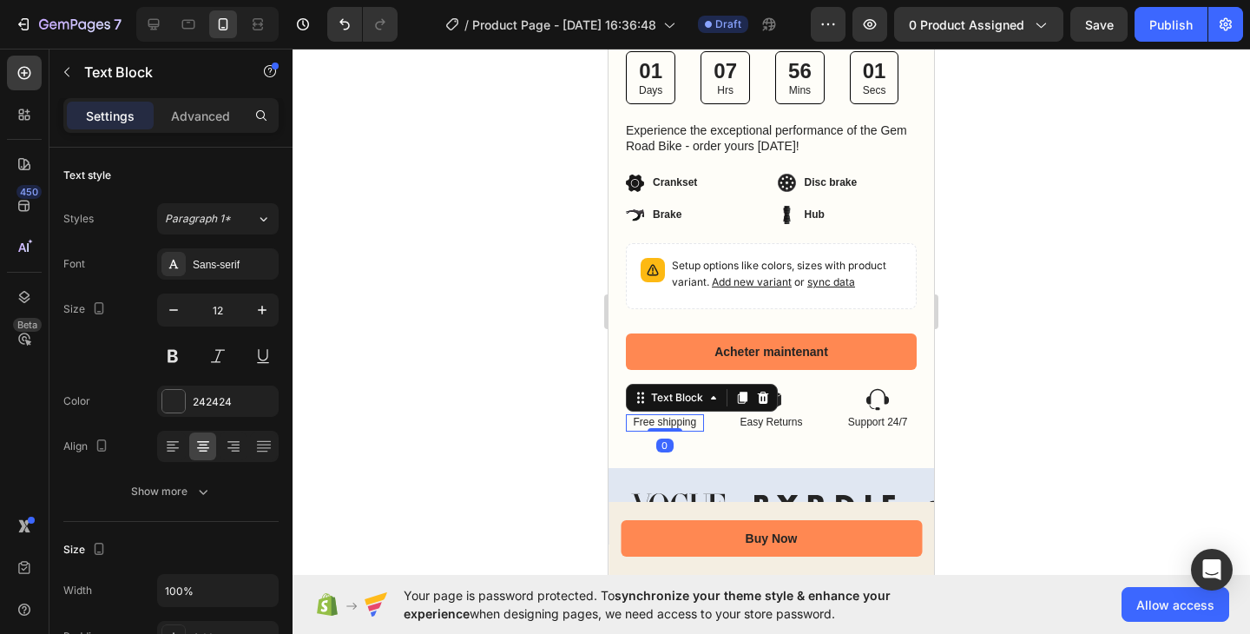
click at [678, 416] on p "Free shipping" at bounding box center [665, 423] width 75 height 14
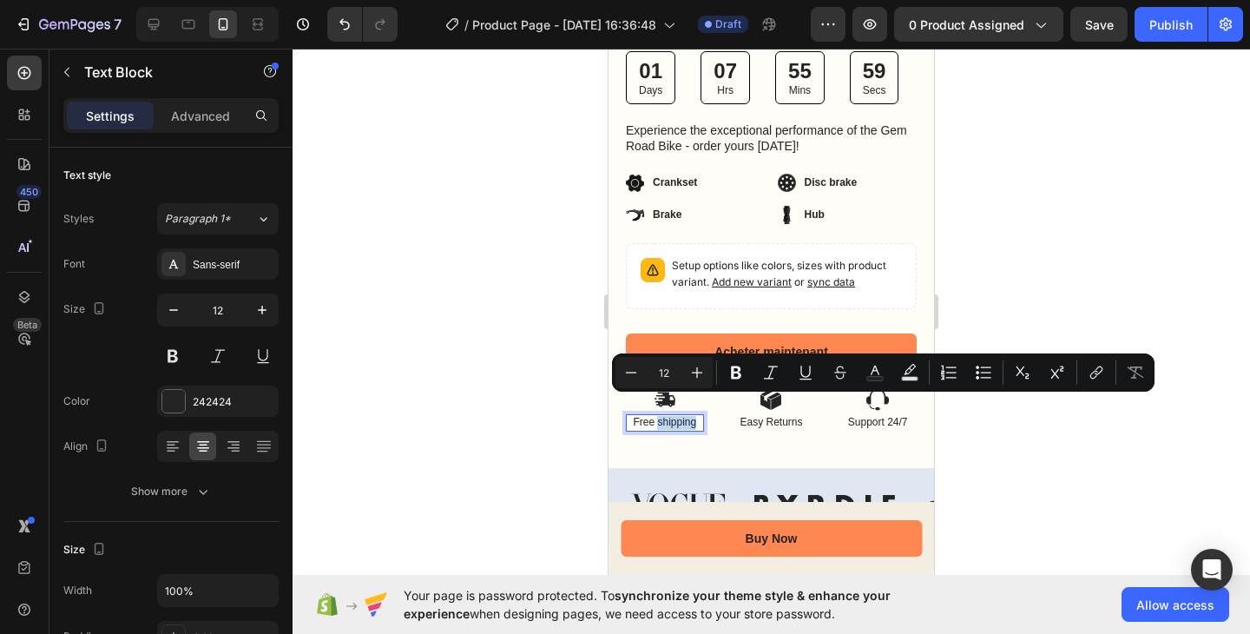
copy p "Free shipping"
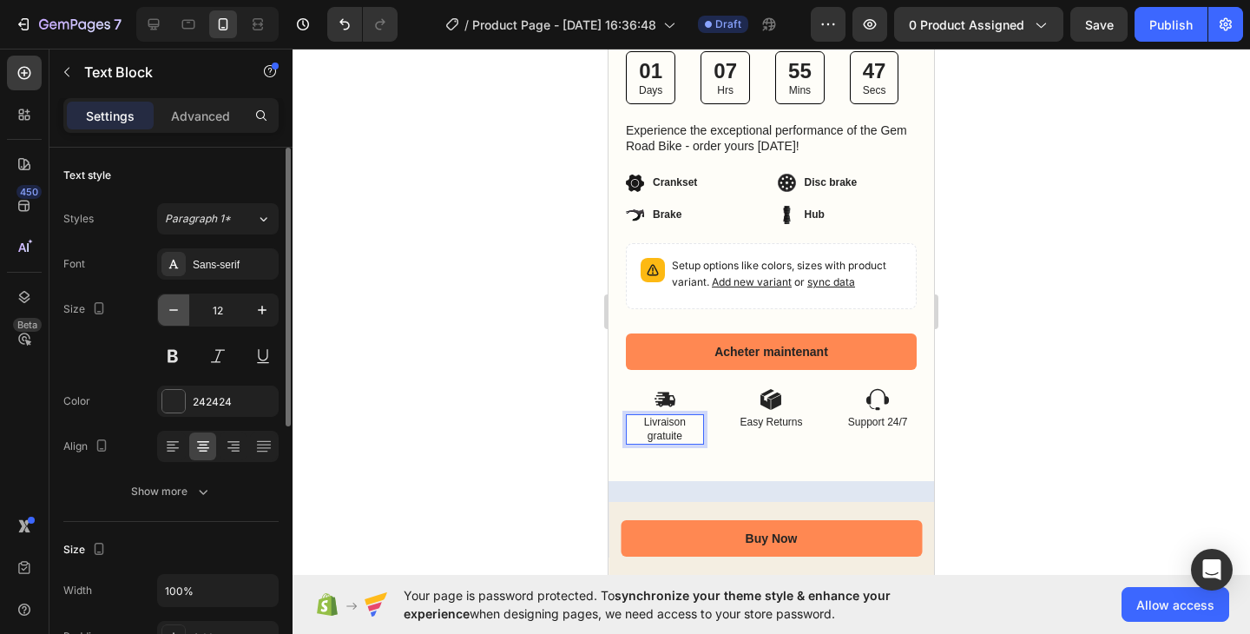
click at [180, 313] on icon "button" at bounding box center [173, 309] width 17 height 17
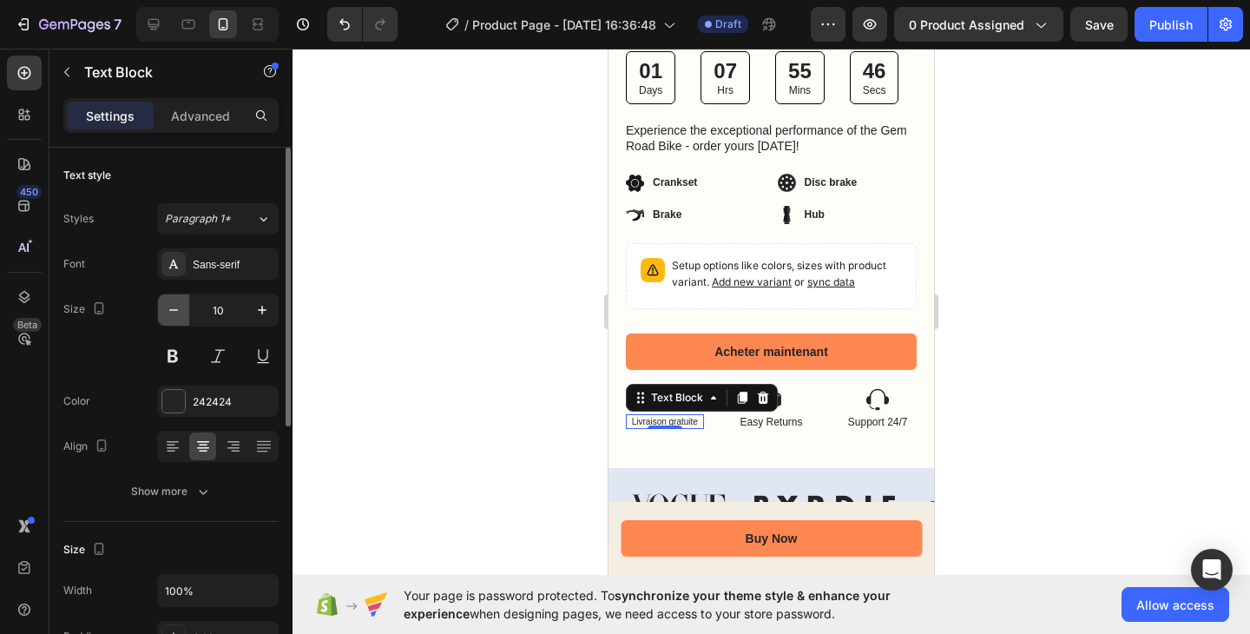
click at [180, 313] on icon "button" at bounding box center [173, 309] width 17 height 17
click at [267, 313] on icon "button" at bounding box center [262, 309] width 17 height 17
click at [164, 358] on button at bounding box center [172, 355] width 31 height 31
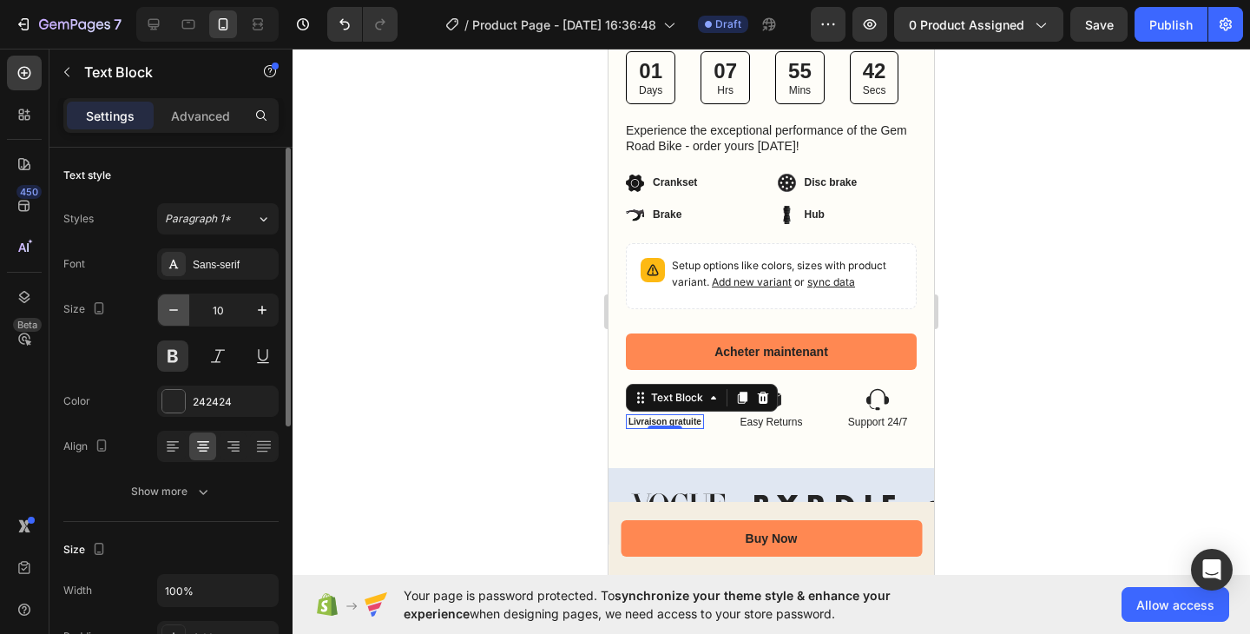
click at [175, 315] on icon "button" at bounding box center [173, 309] width 17 height 17
type input "9"
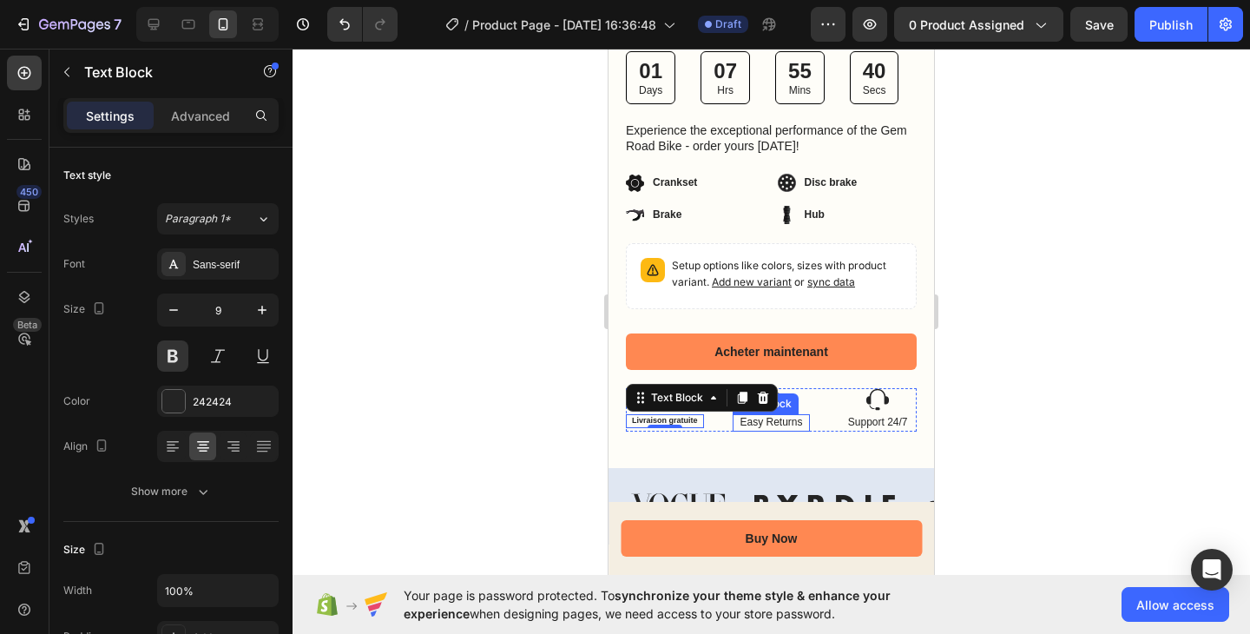
click at [756, 416] on p "Easy Returns" at bounding box center [772, 423] width 75 height 14
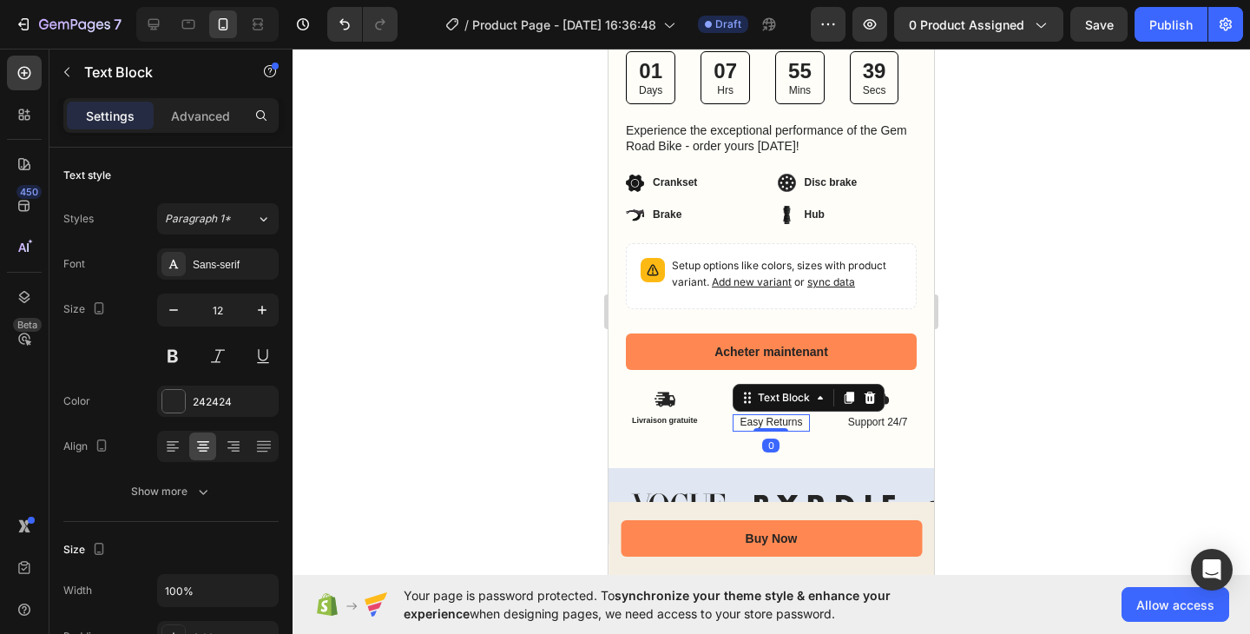
click at [756, 416] on p "Easy Returns" at bounding box center [772, 423] width 75 height 14
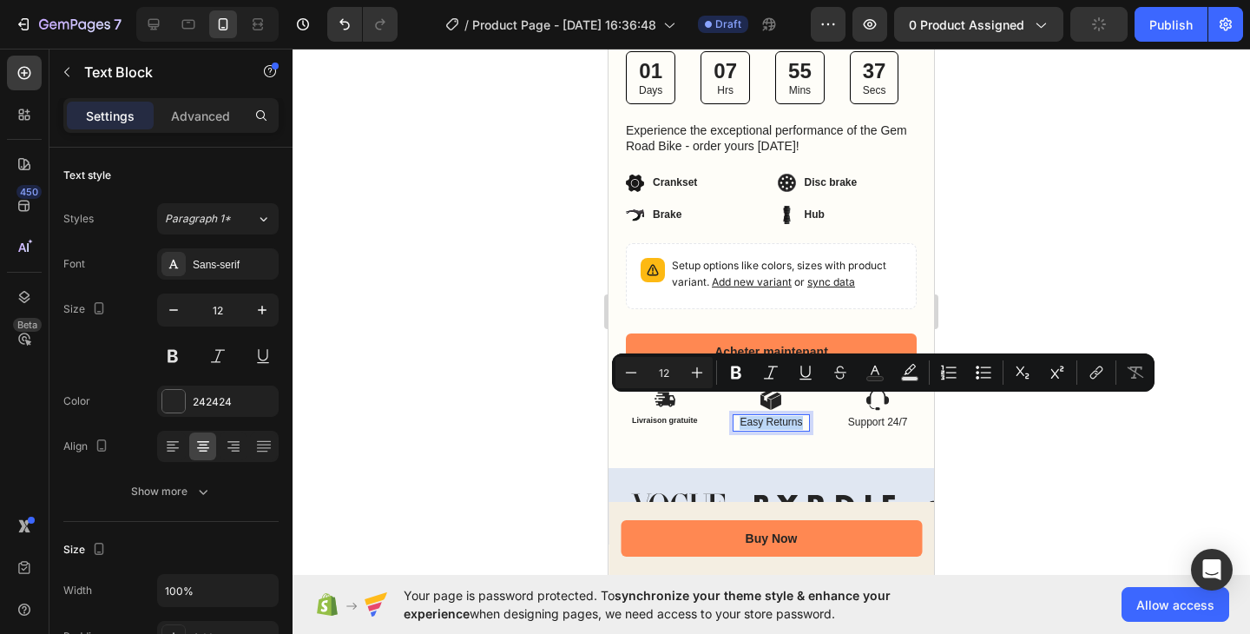
copy p "Easy Returns"
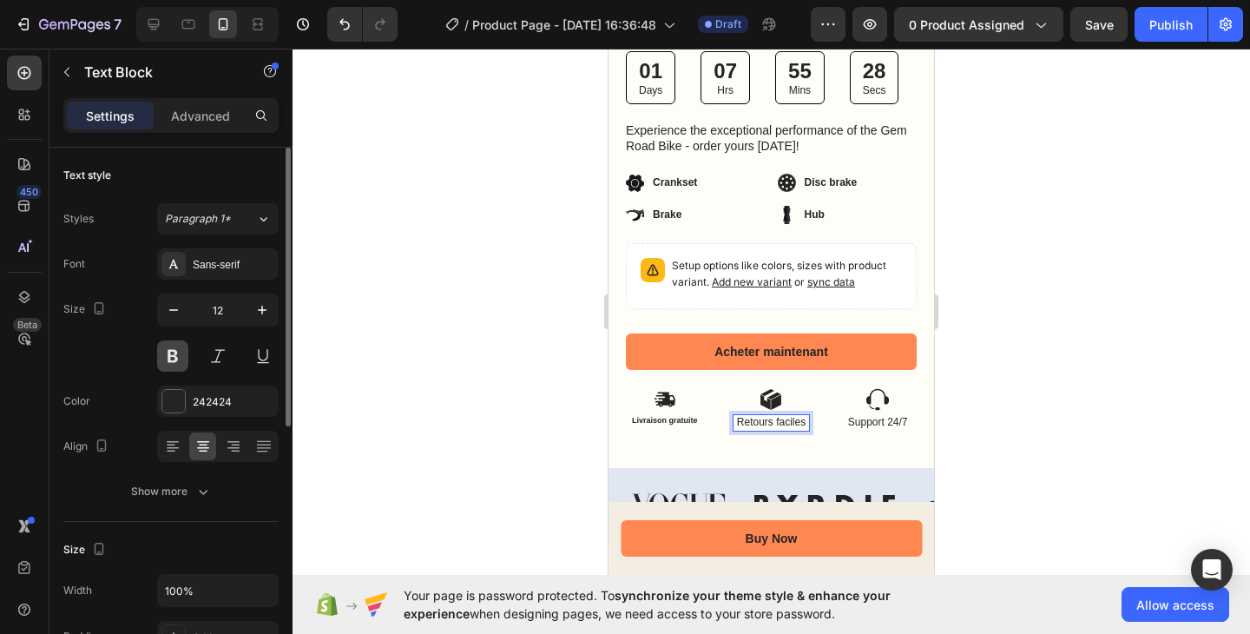
click at [183, 360] on button at bounding box center [172, 355] width 31 height 31
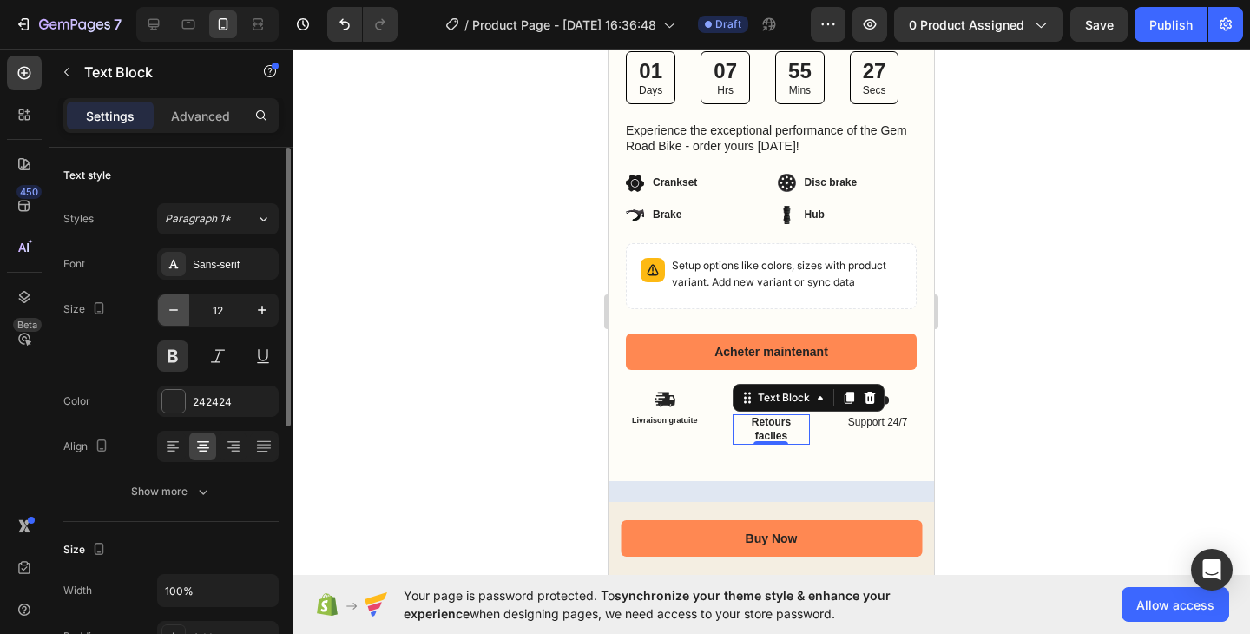
click at [179, 313] on icon "button" at bounding box center [173, 309] width 17 height 17
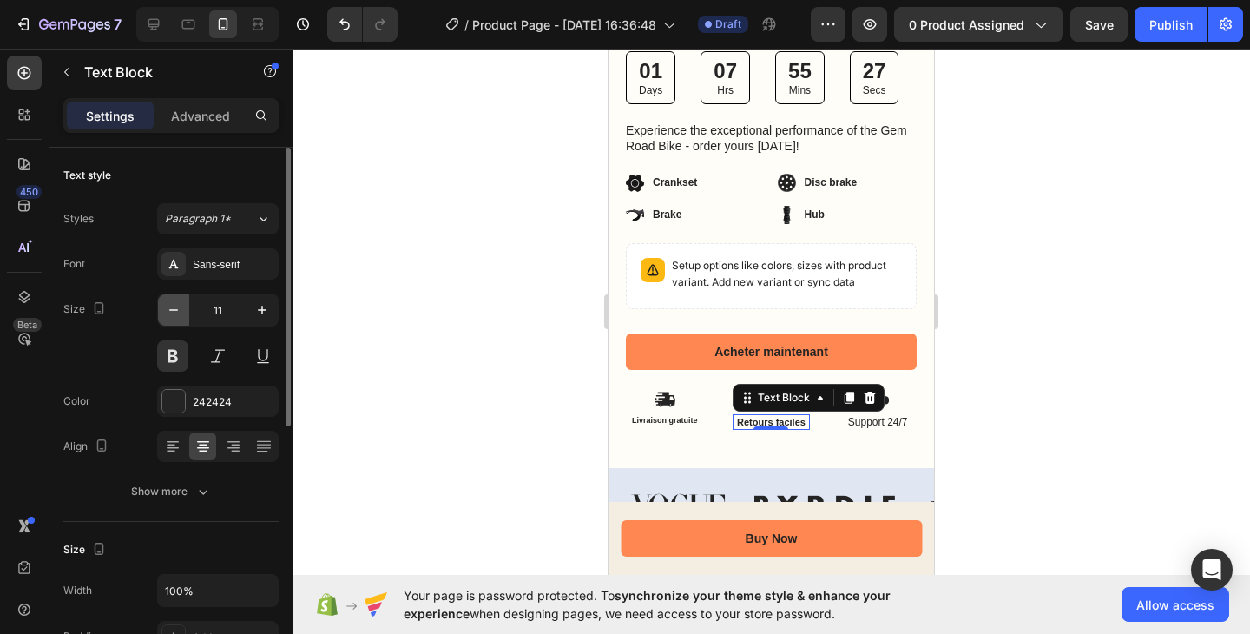
type input "10"
click at [849, 416] on p "Support 24/7" at bounding box center [878, 423] width 75 height 14
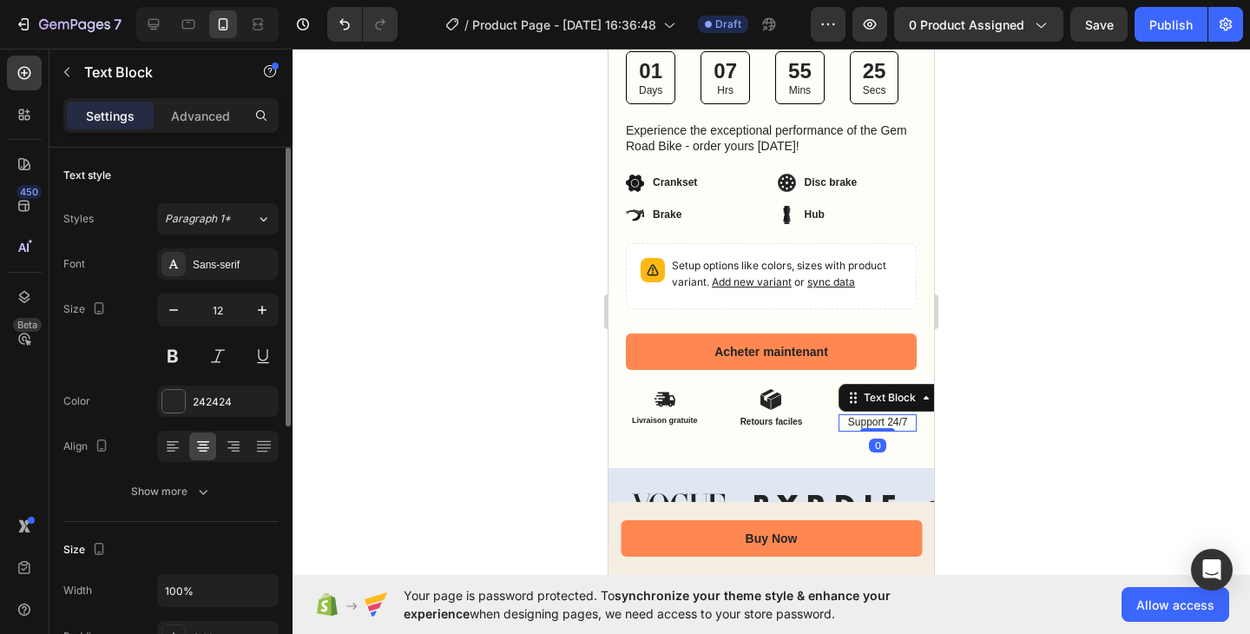
click at [849, 416] on p "Support 24/7" at bounding box center [878, 423] width 75 height 14
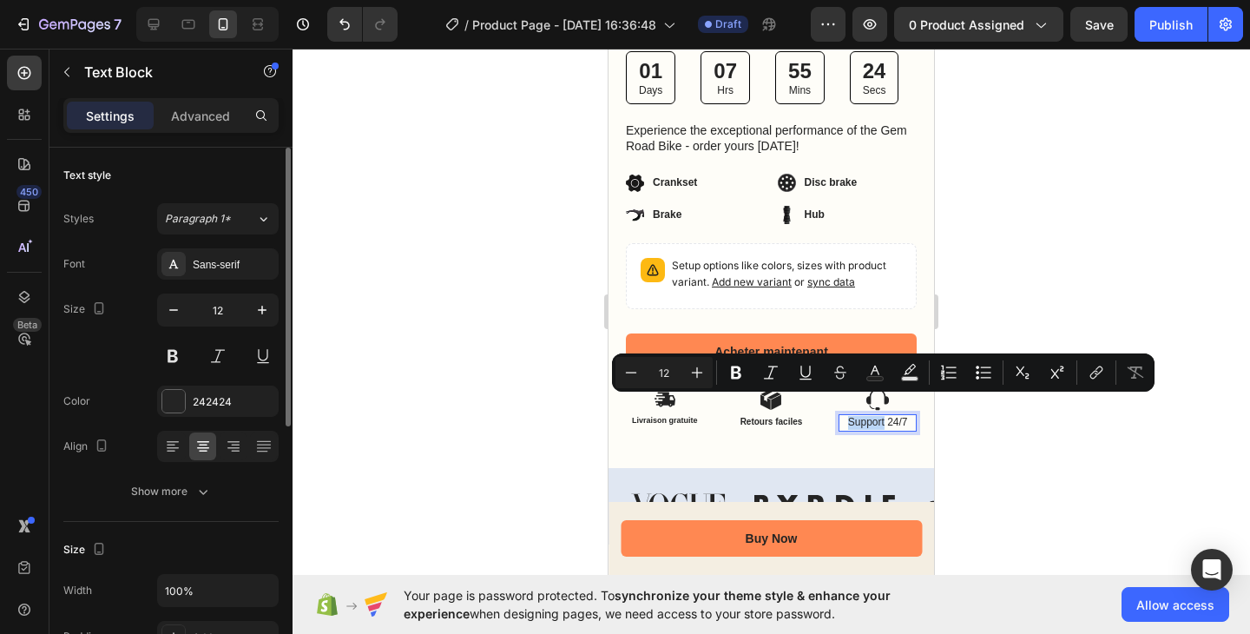
click at [849, 416] on p "Support 24/7" at bounding box center [878, 423] width 75 height 14
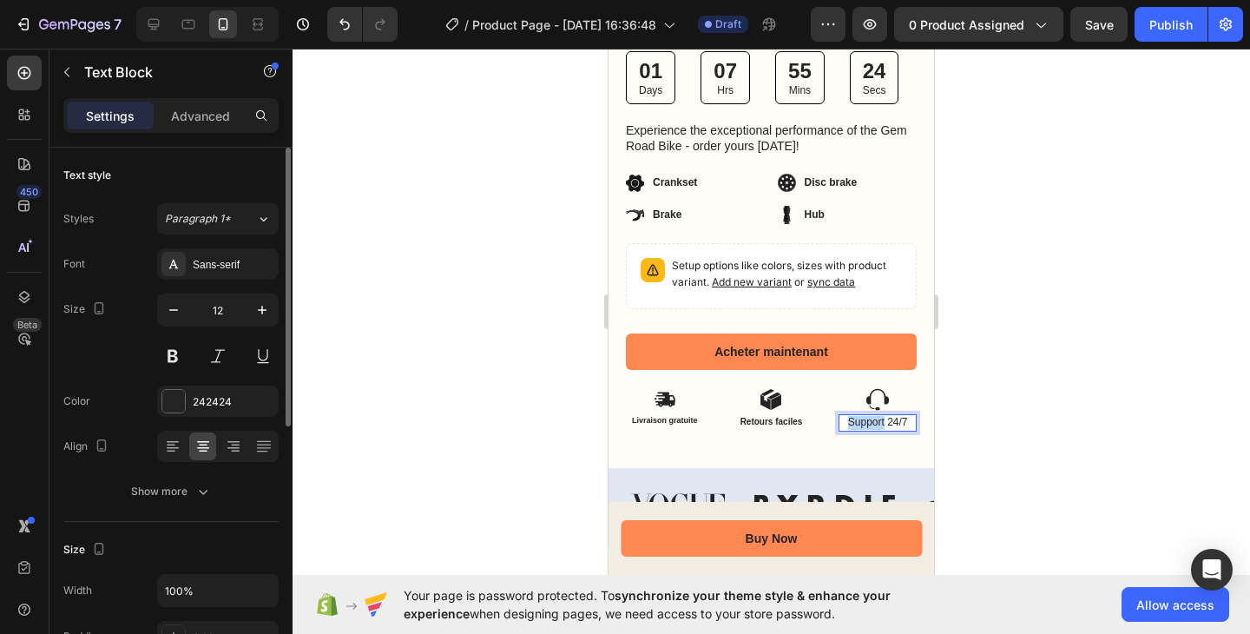
click at [849, 416] on p "Support 24/7" at bounding box center [878, 423] width 75 height 14
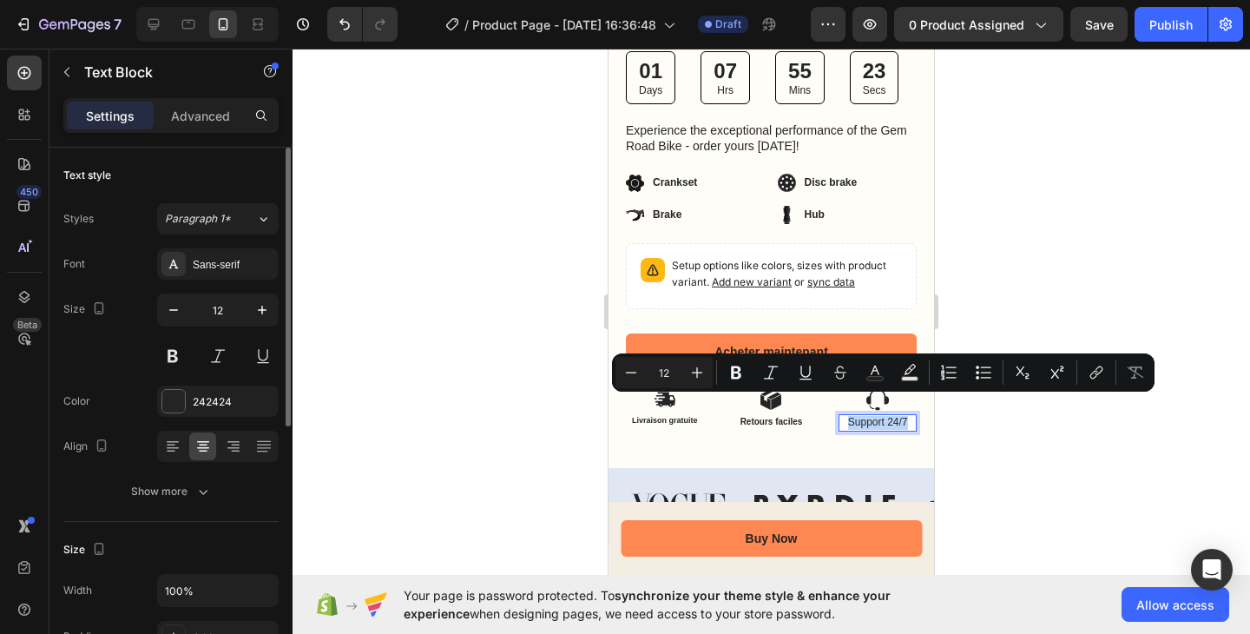
copy p "Support 24/7"
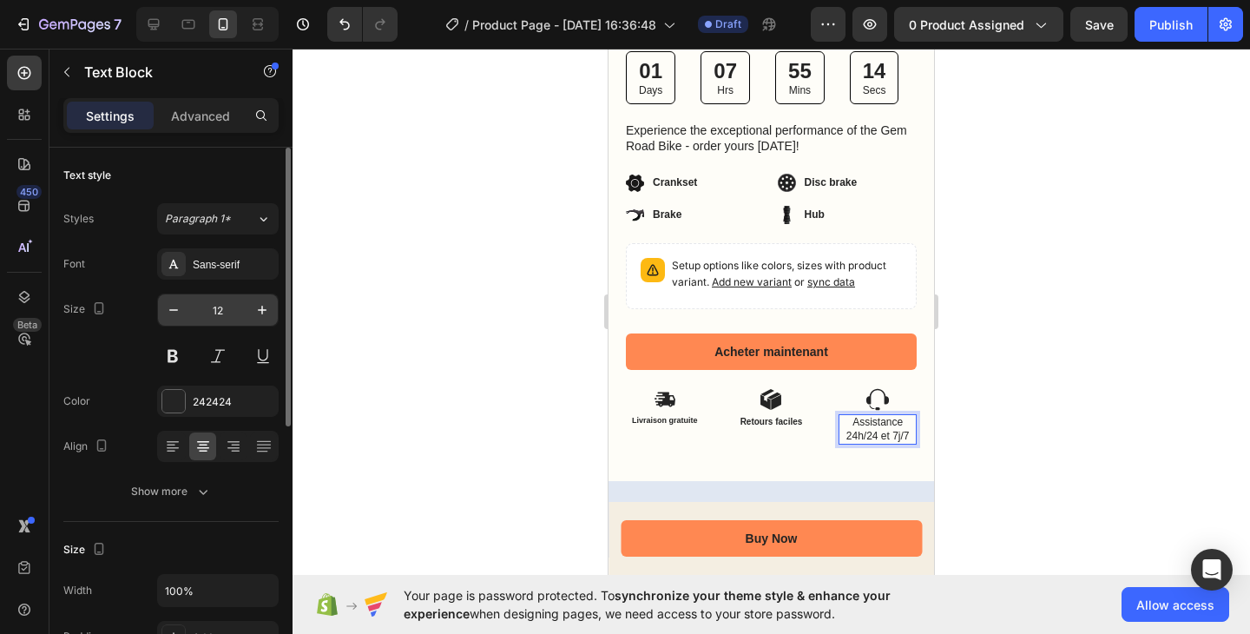
click at [194, 312] on input "12" at bounding box center [217, 309] width 57 height 31
click at [181, 311] on icon "button" at bounding box center [173, 309] width 17 height 17
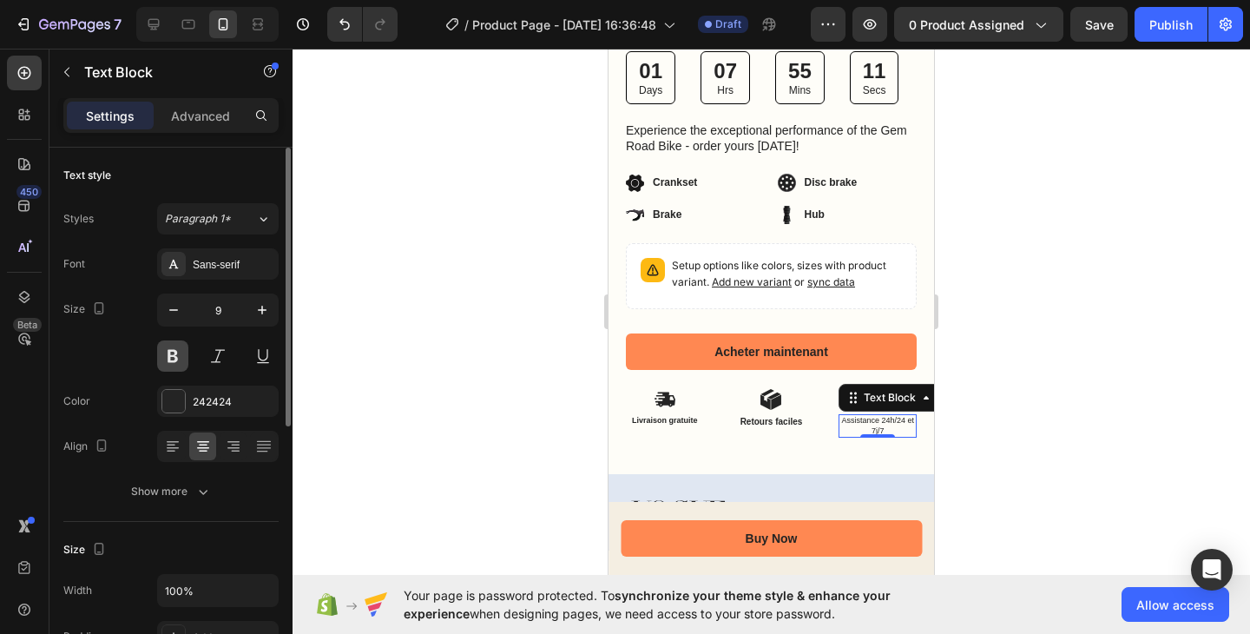
click at [181, 358] on button at bounding box center [172, 355] width 31 height 31
click at [181, 318] on icon "button" at bounding box center [173, 309] width 17 height 17
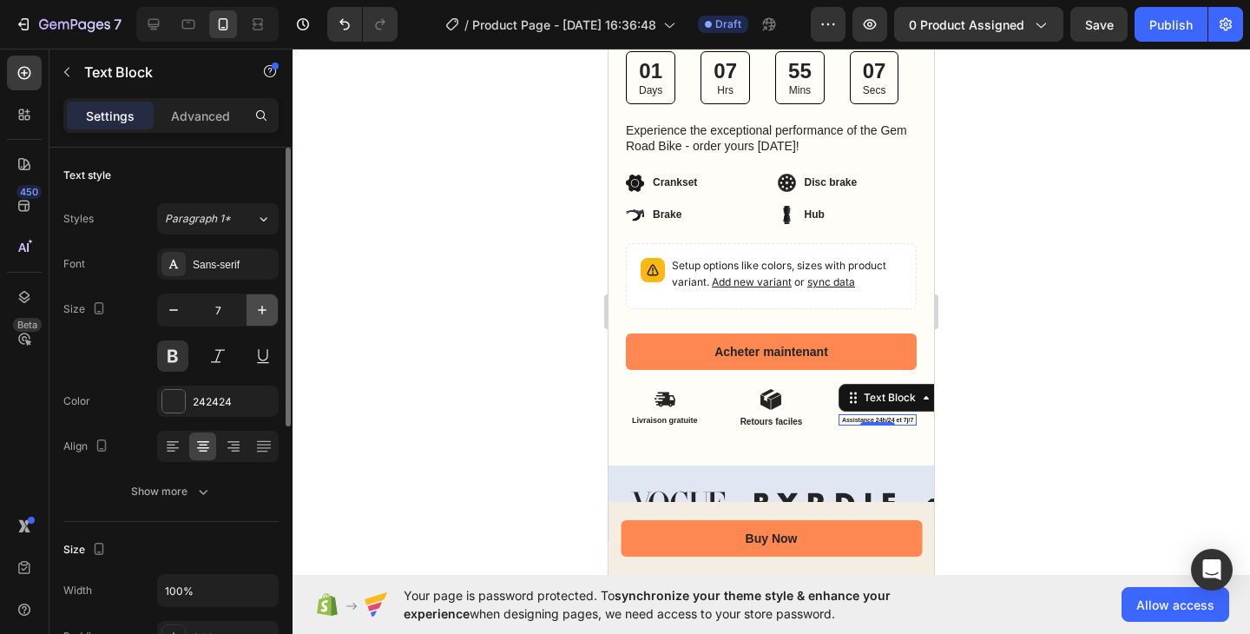
click at [263, 310] on icon "button" at bounding box center [262, 310] width 9 height 9
type input "9"
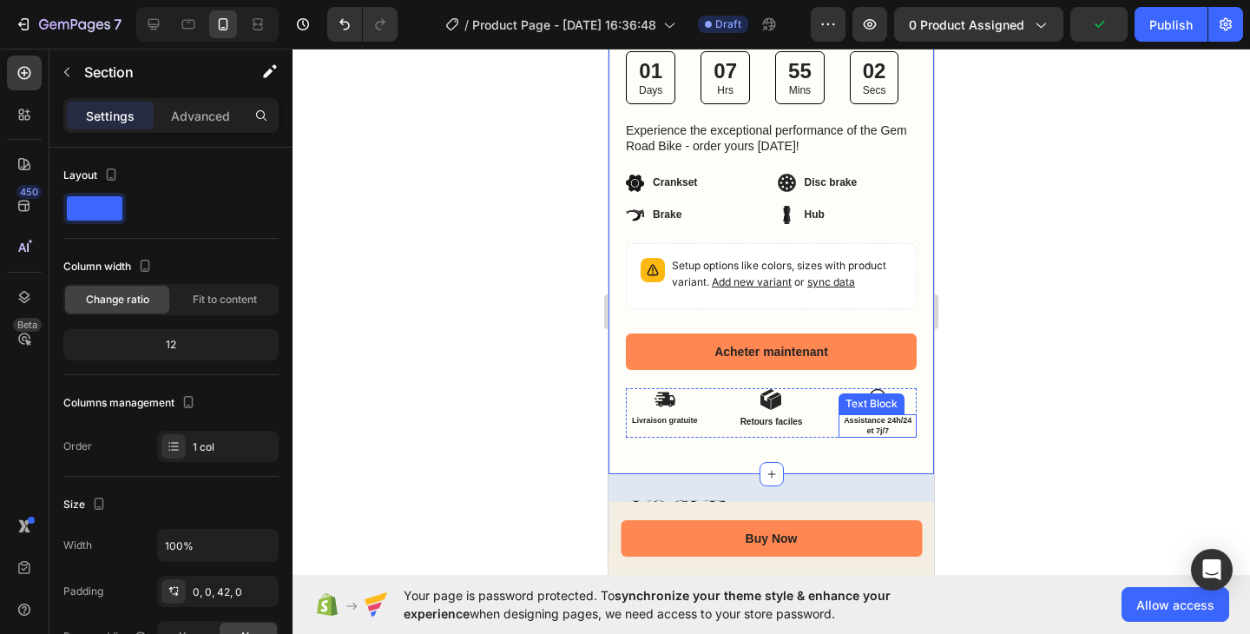
click at [876, 416] on p "Assistance 24h/24 et 7j/7" at bounding box center [878, 426] width 75 height 20
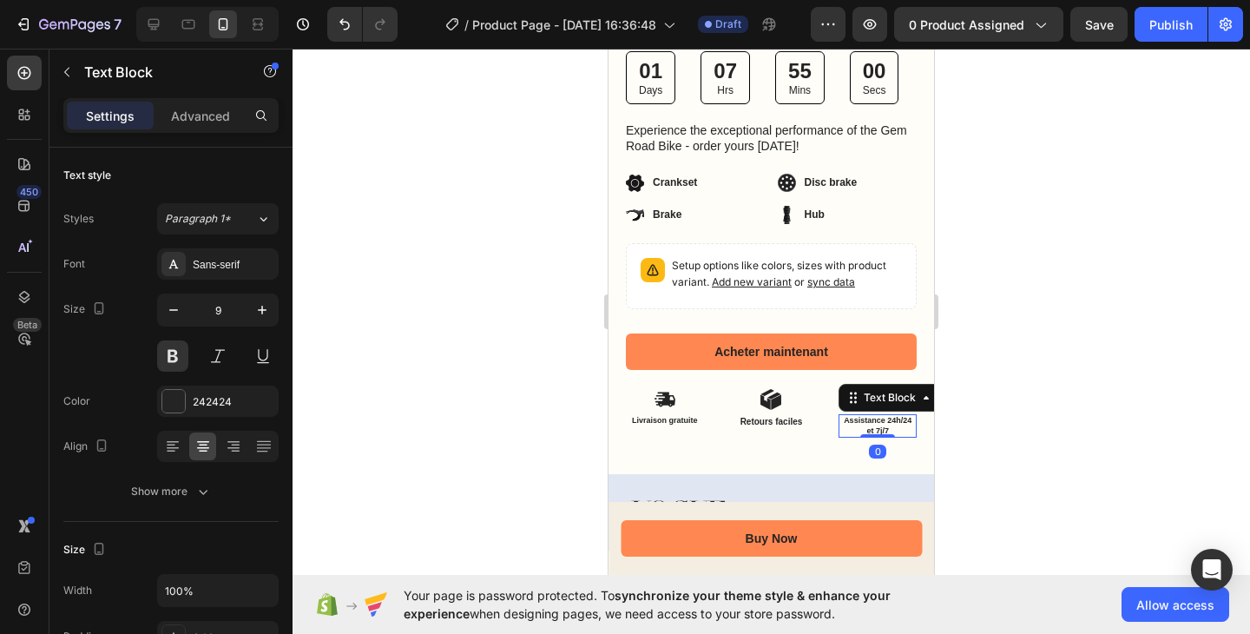
click at [871, 416] on p "Assistance 24h/24 et 7j/7" at bounding box center [878, 426] width 75 height 20
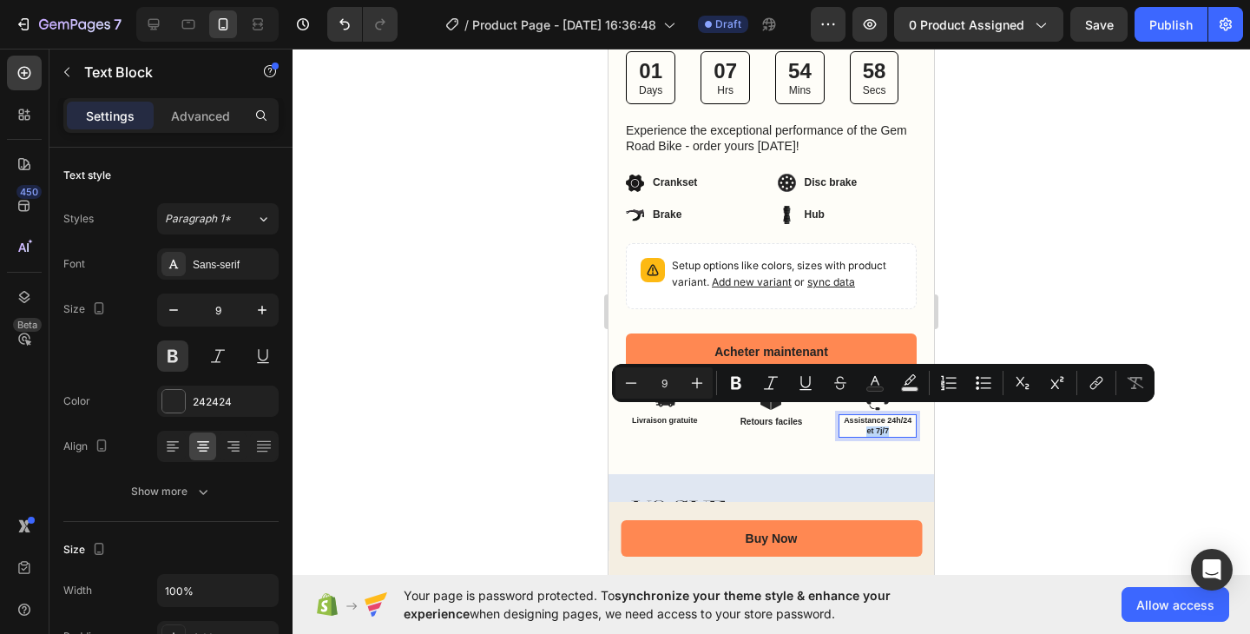
drag, startPoint x: 880, startPoint y: 412, endPoint x: 854, endPoint y: 413, distance: 25.2
click at [854, 416] on p "Assistance 24h/24 et 7j/7" at bounding box center [878, 426] width 75 height 20
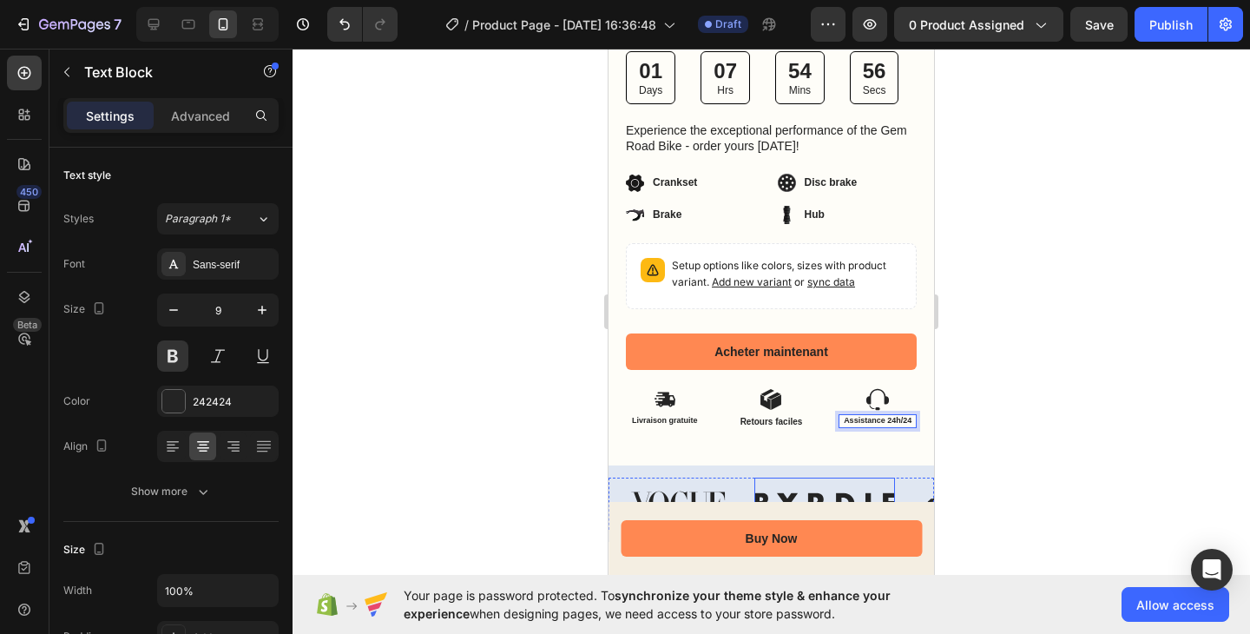
scroll to position [907, 0]
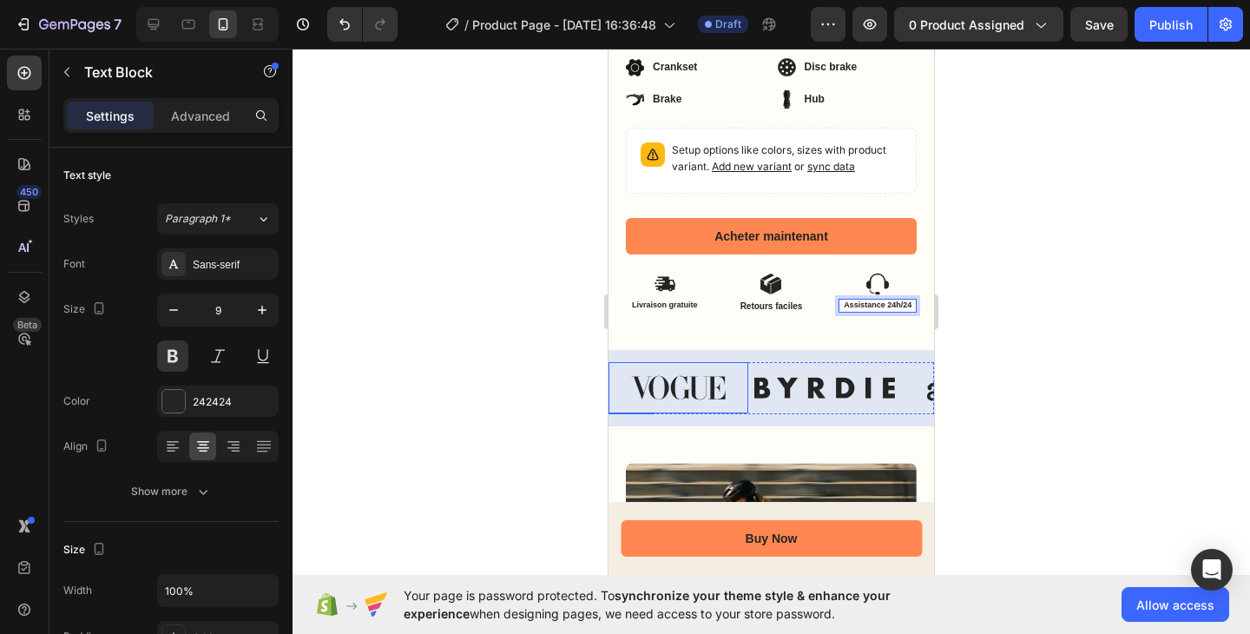
click at [709, 378] on img at bounding box center [679, 387] width 140 height 51
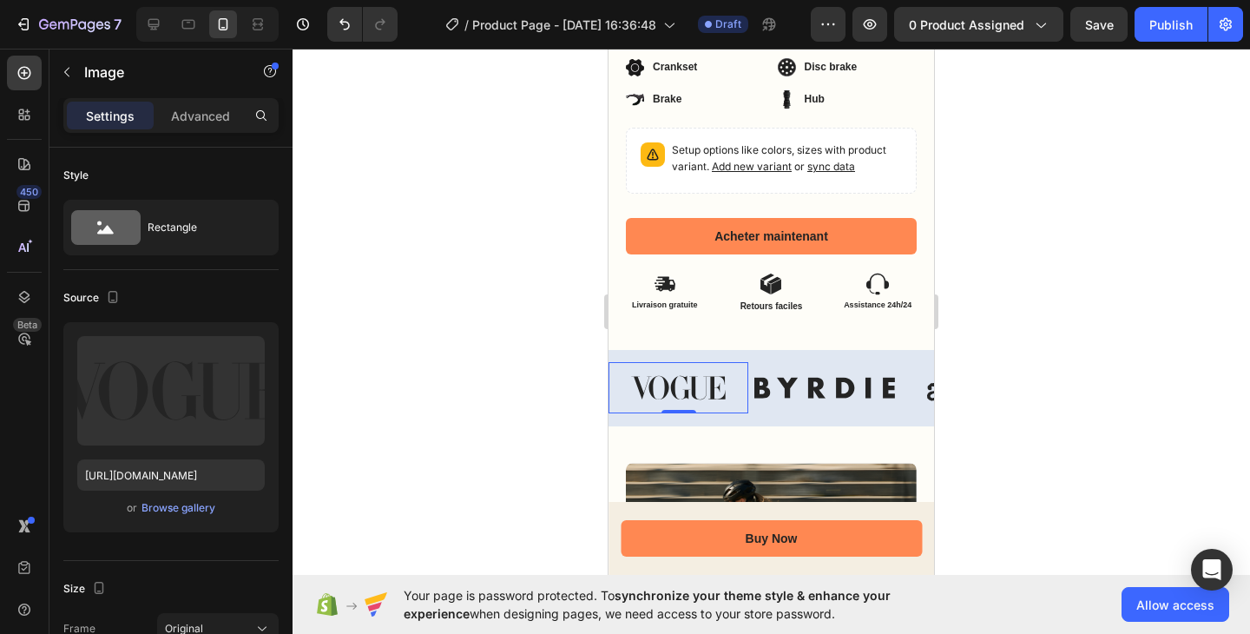
click at [709, 378] on img at bounding box center [679, 387] width 140 height 51
click at [802, 370] on img at bounding box center [825, 387] width 140 height 51
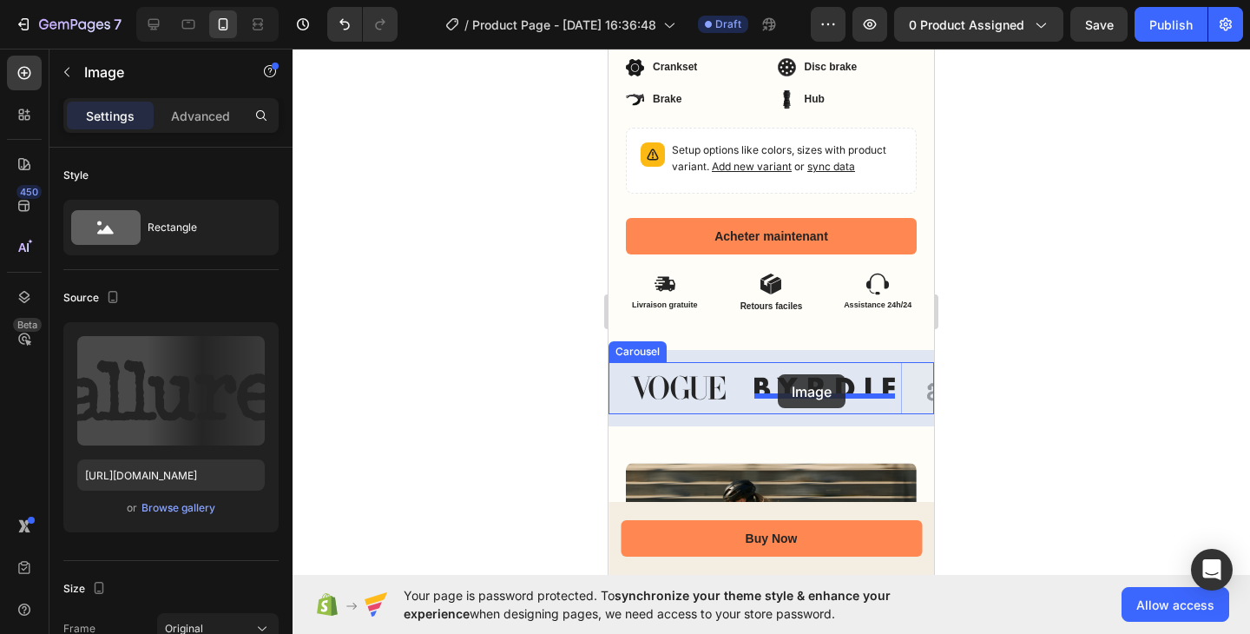
drag, startPoint x: 906, startPoint y: 371, endPoint x: 887, endPoint y: 370, distance: 19.1
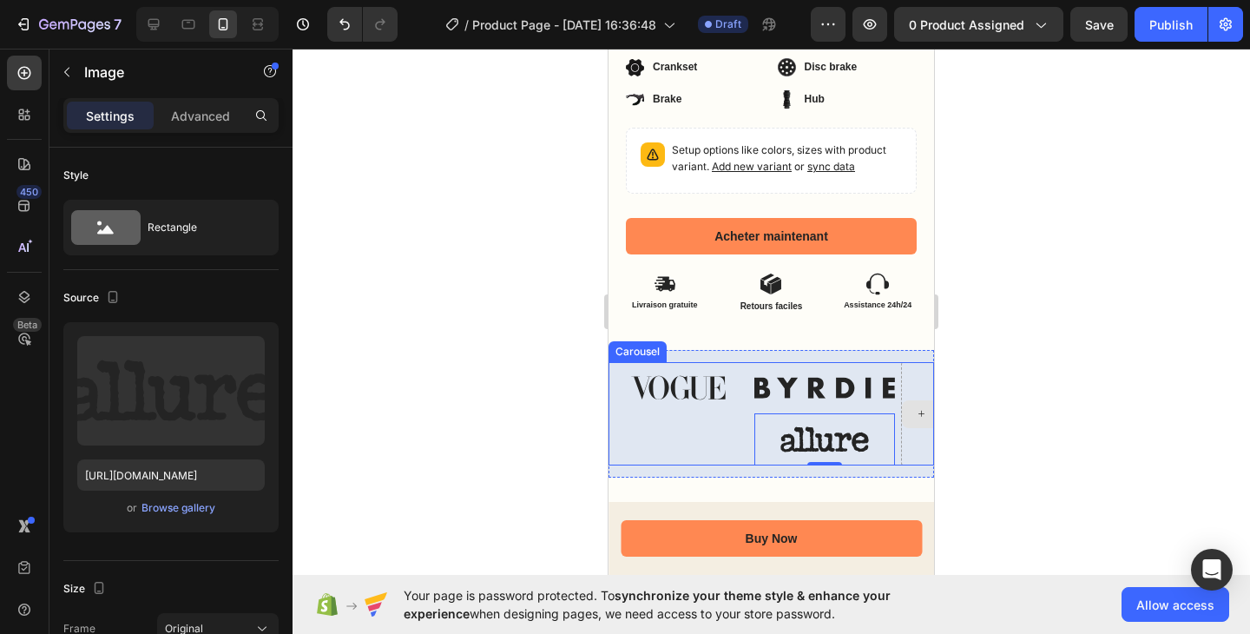
click at [911, 366] on div "Drop element here" at bounding box center [971, 413] width 140 height 103
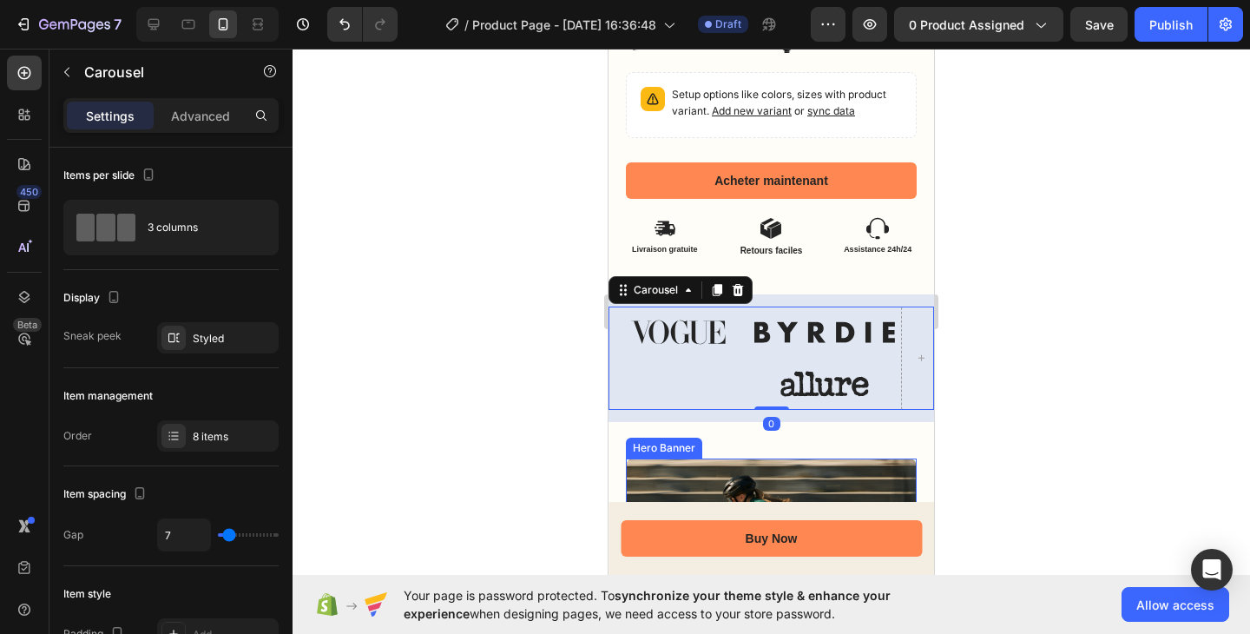
scroll to position [976, 0]
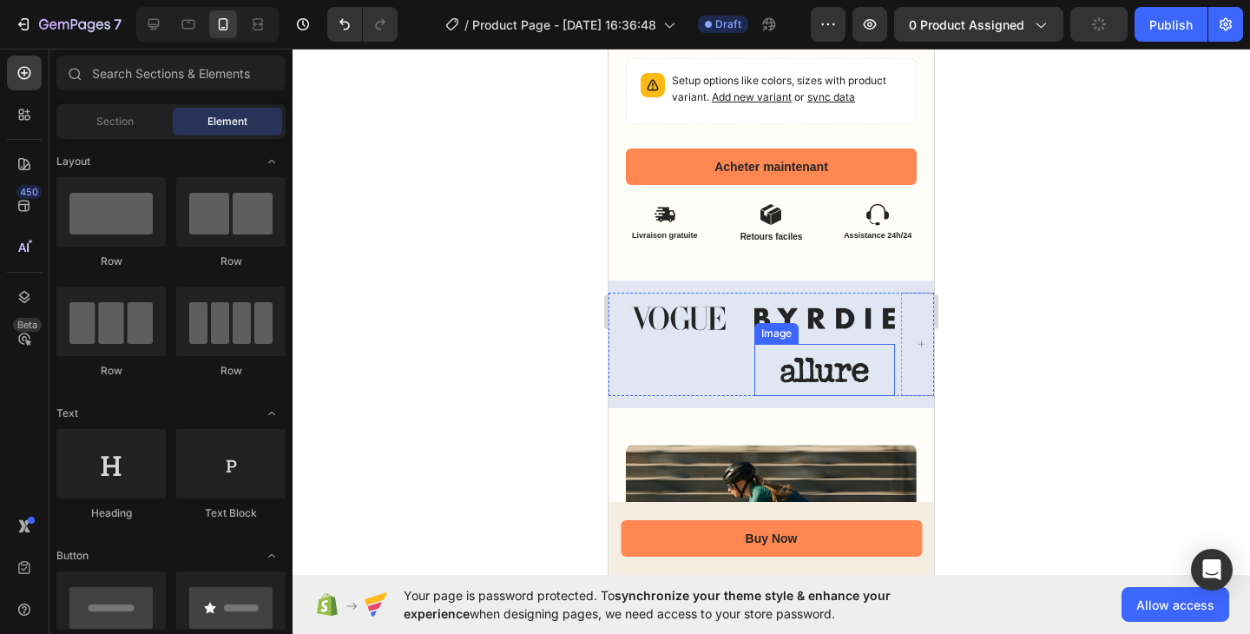
drag, startPoint x: 916, startPoint y: 330, endPoint x: 874, endPoint y: 328, distance: 41.7
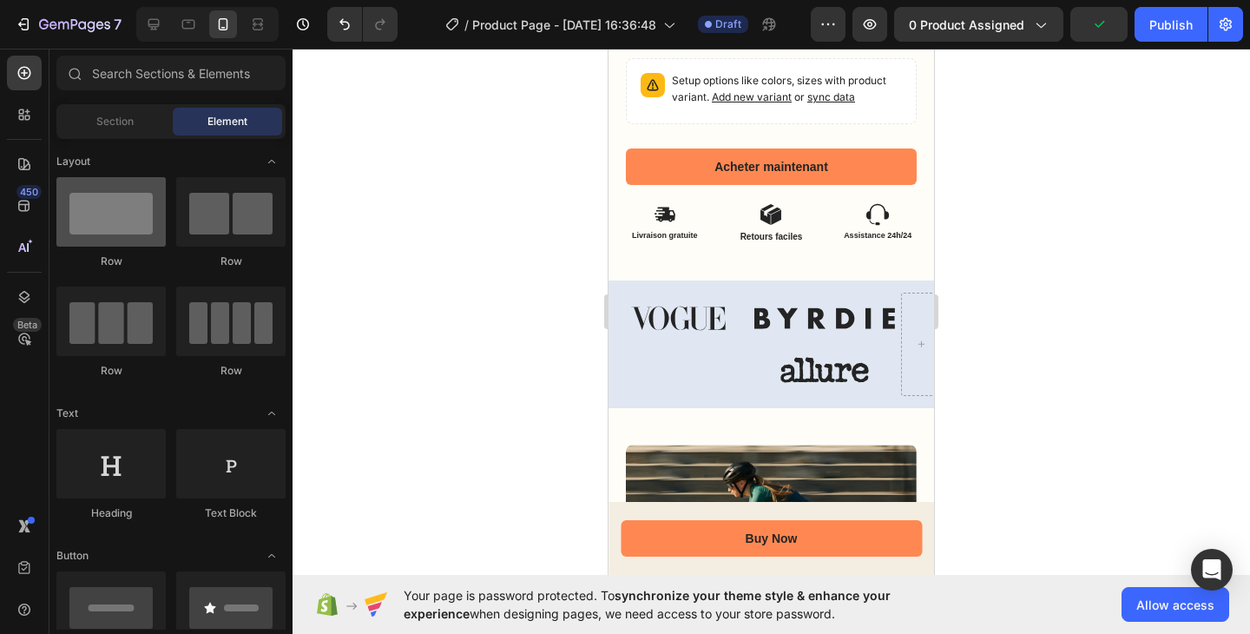
click at [135, 228] on div at bounding box center [110, 211] width 109 height 69
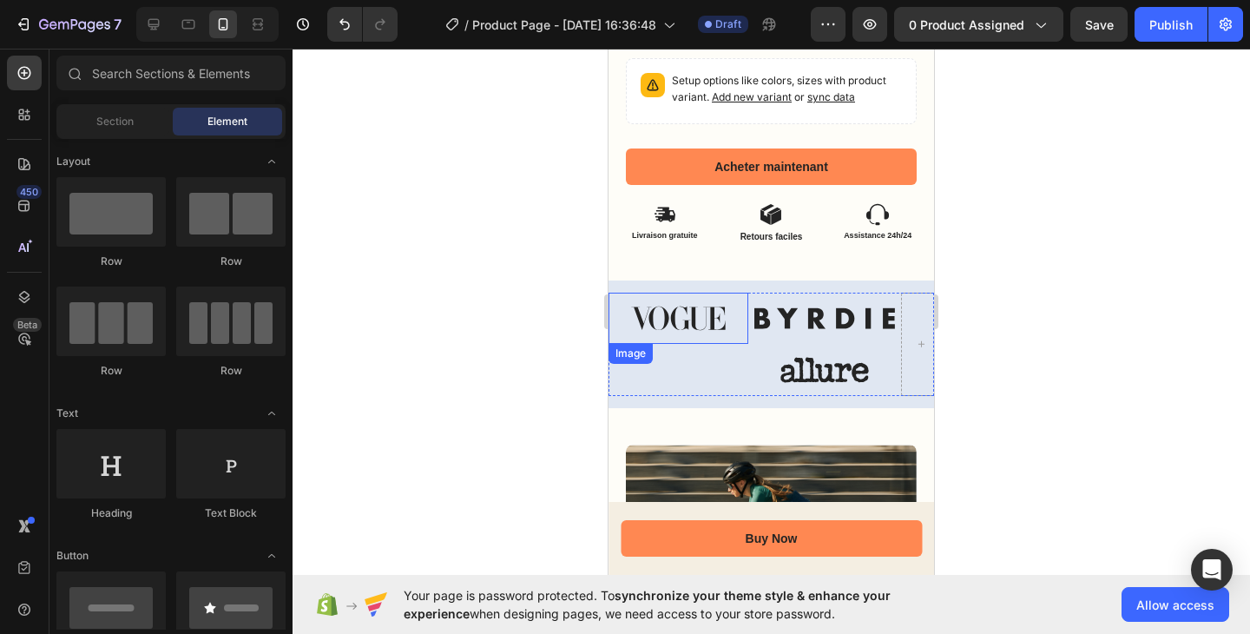
click at [716, 328] on div "Image" at bounding box center [679, 344] width 140 height 103
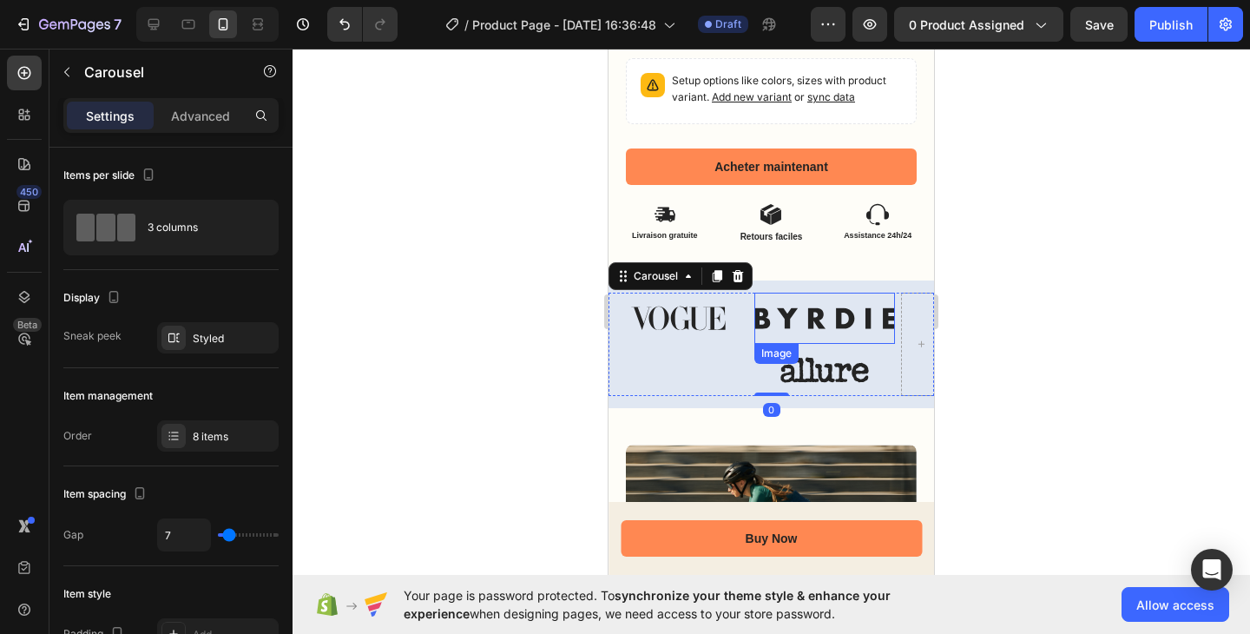
click at [821, 322] on img at bounding box center [825, 318] width 140 height 51
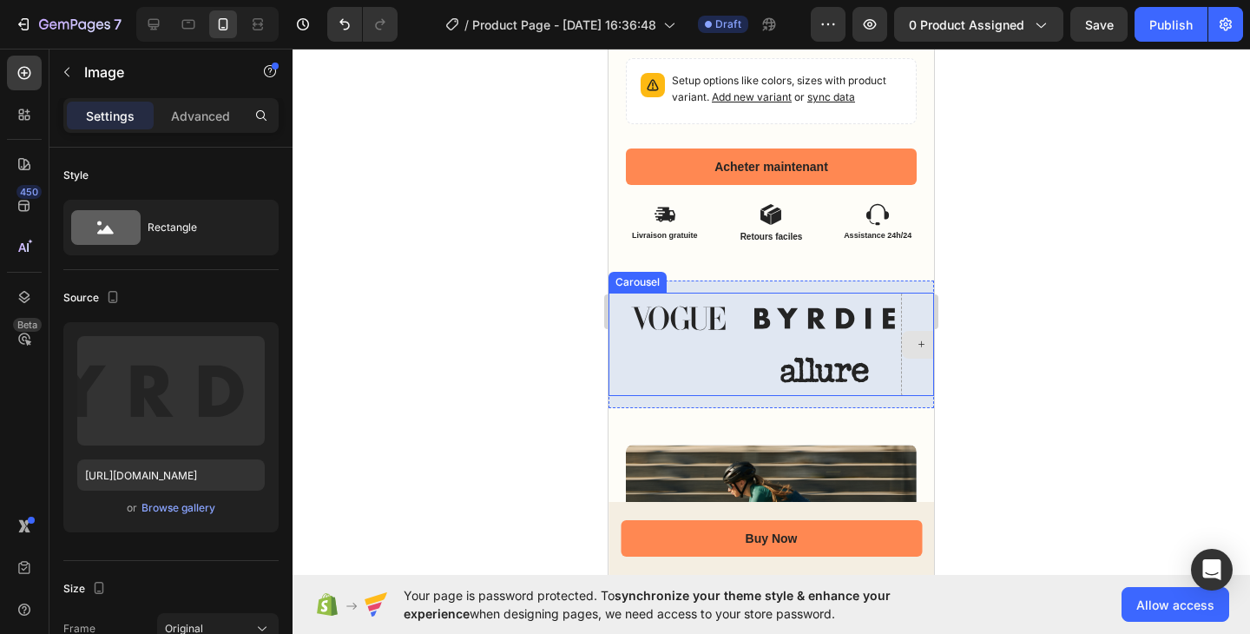
click at [917, 331] on div "Drop element here" at bounding box center [971, 345] width 138 height 28
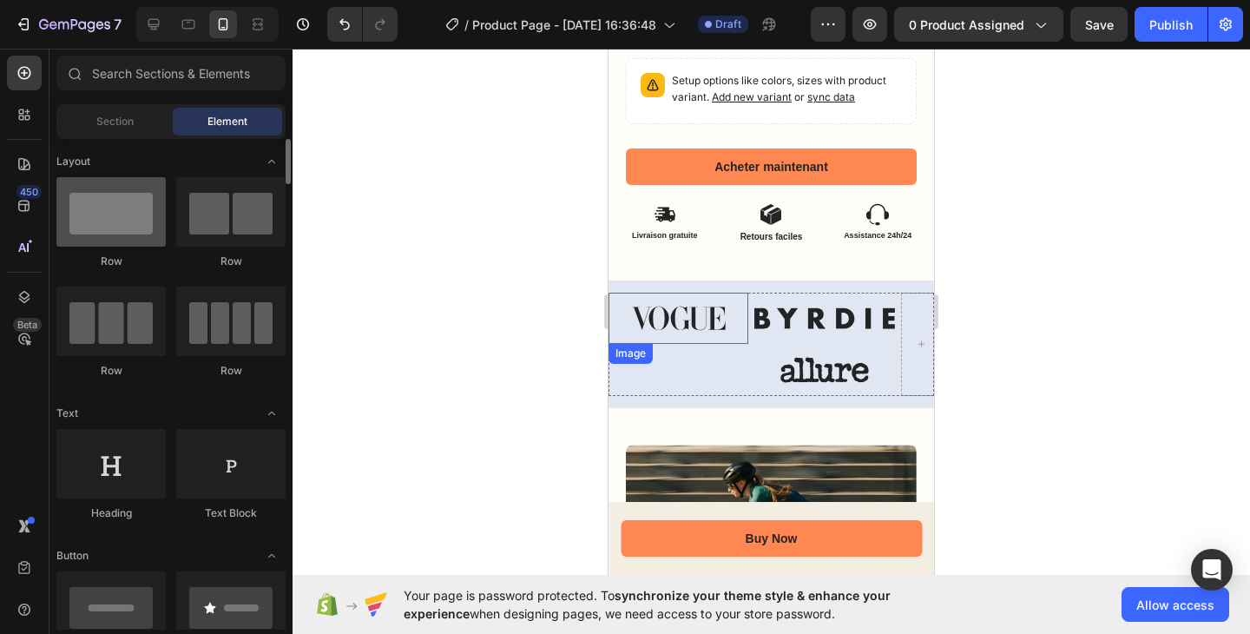
click at [155, 242] on div at bounding box center [110, 211] width 109 height 69
drag, startPoint x: 148, startPoint y: 224, endPoint x: 156, endPoint y: 246, distance: 23.4
click at [156, 246] on div at bounding box center [110, 211] width 109 height 69
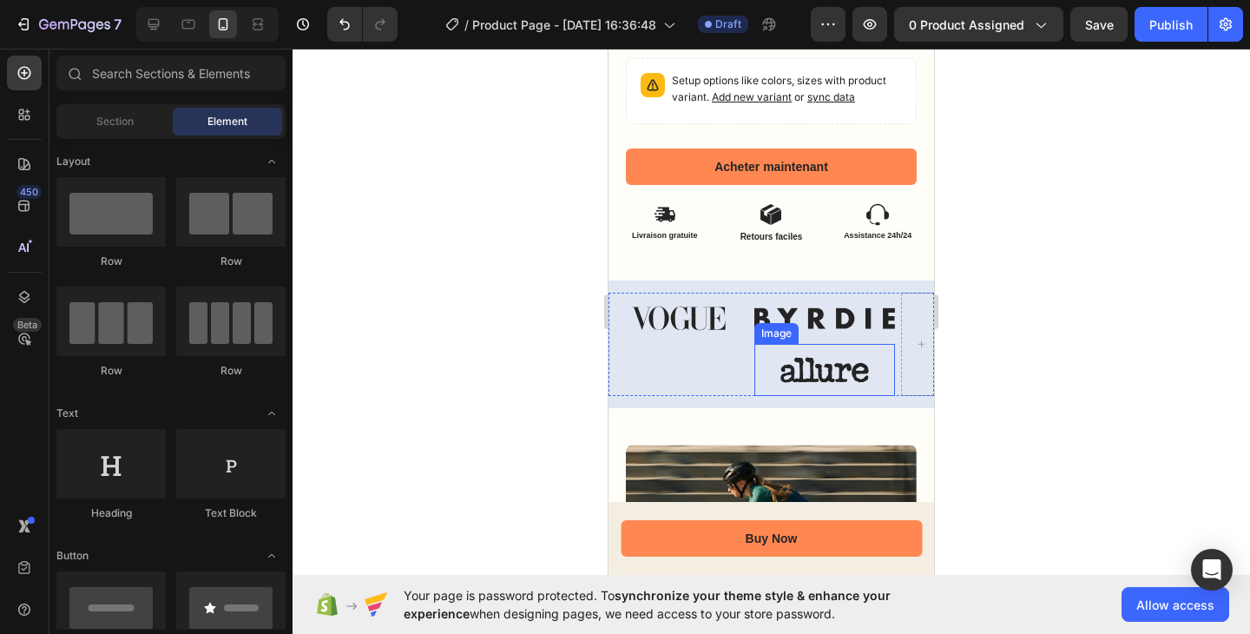
click at [780, 348] on img at bounding box center [825, 370] width 140 height 52
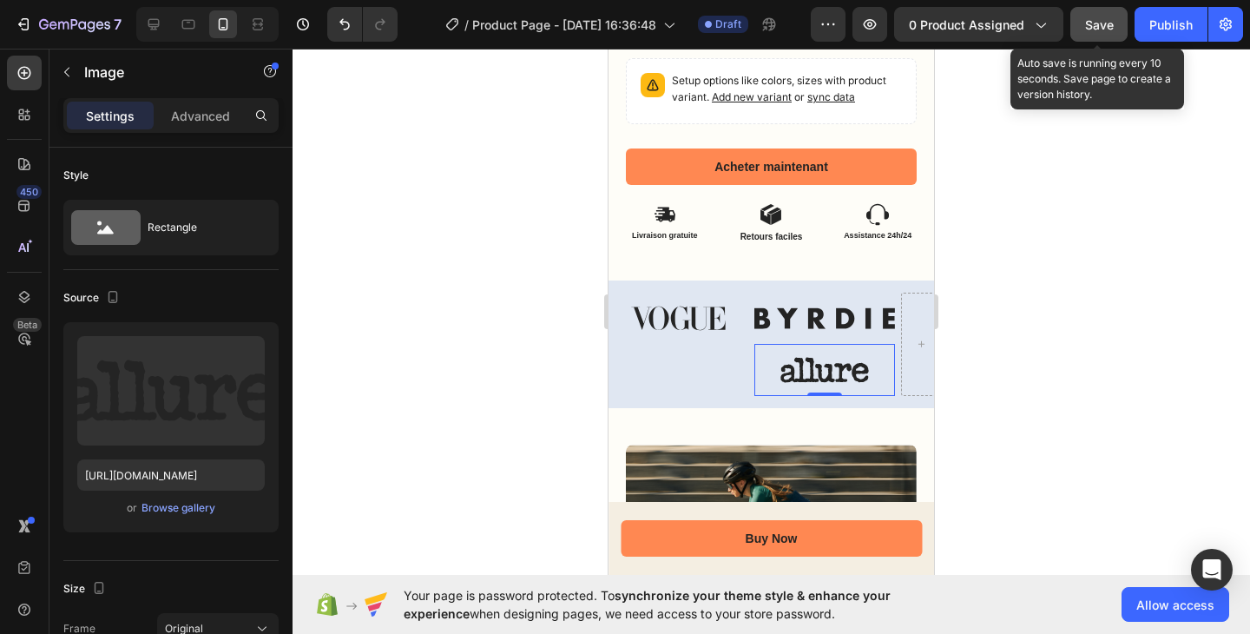
click at [1122, 31] on button "Save" at bounding box center [1099, 24] width 57 height 35
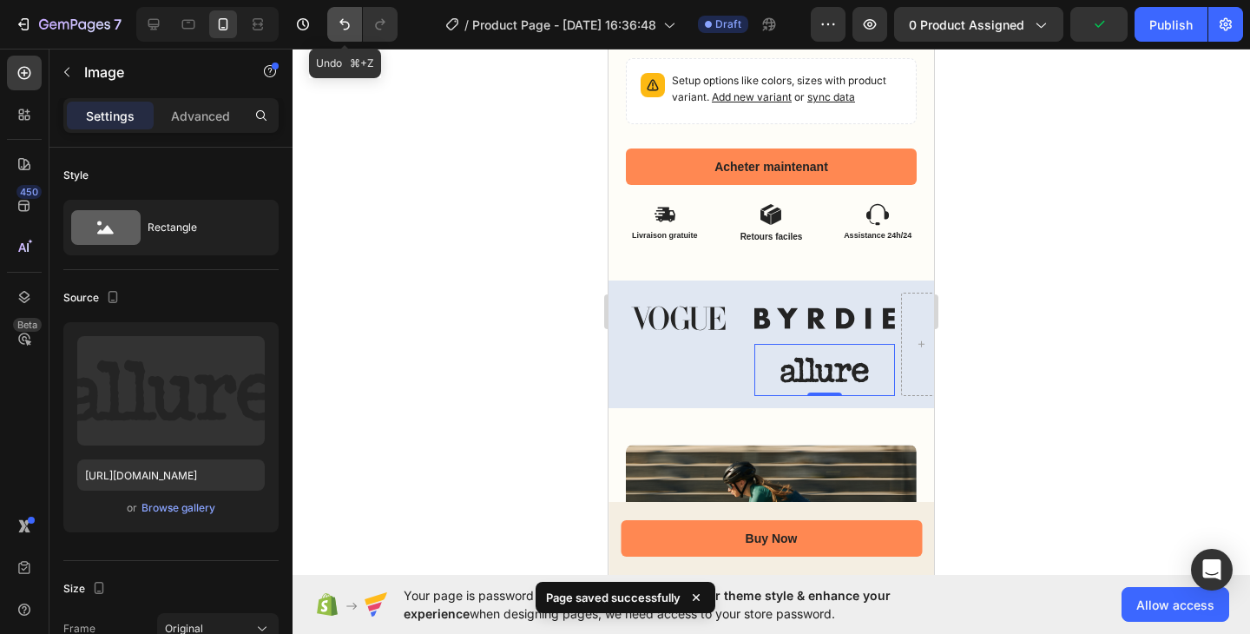
click at [336, 19] on icon "Undo/Redo" at bounding box center [344, 24] width 17 height 17
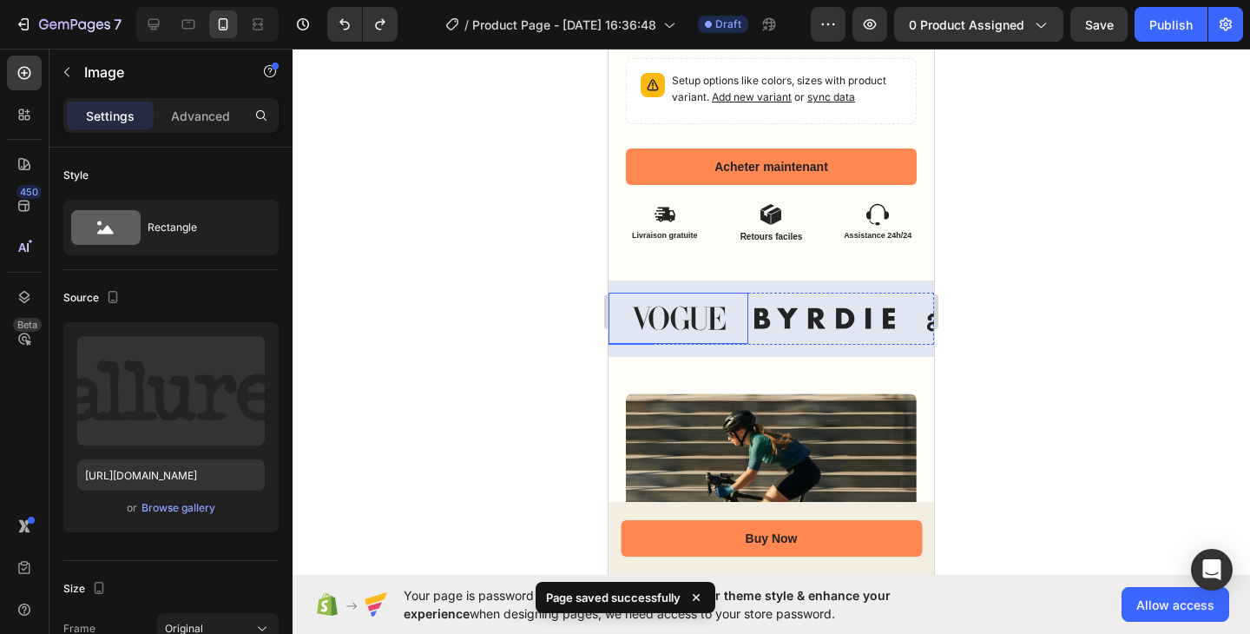
click at [685, 309] on img at bounding box center [679, 318] width 140 height 51
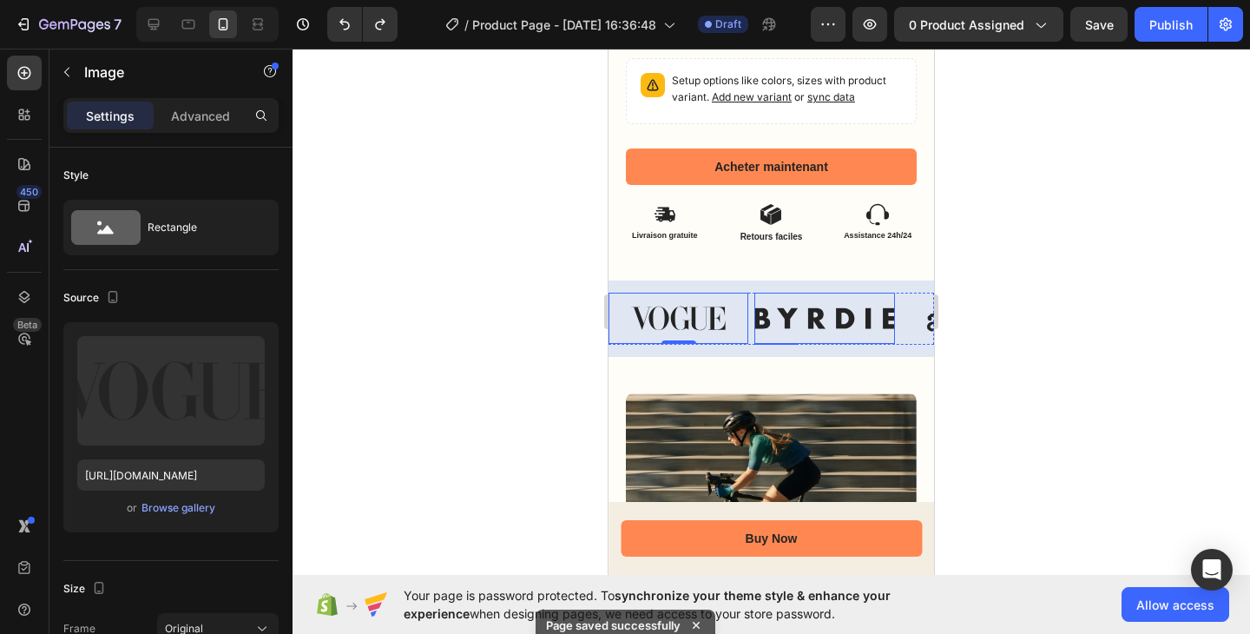
click at [819, 311] on img at bounding box center [825, 318] width 140 height 51
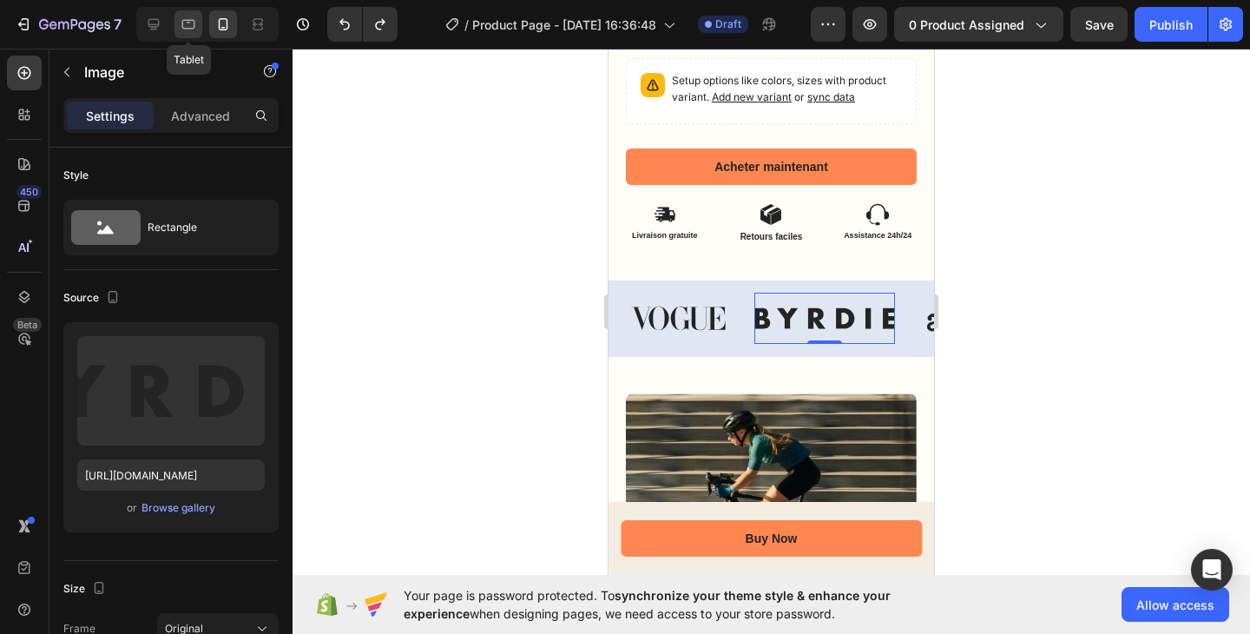
click at [196, 28] on icon at bounding box center [188, 24] width 17 height 17
type input "60"
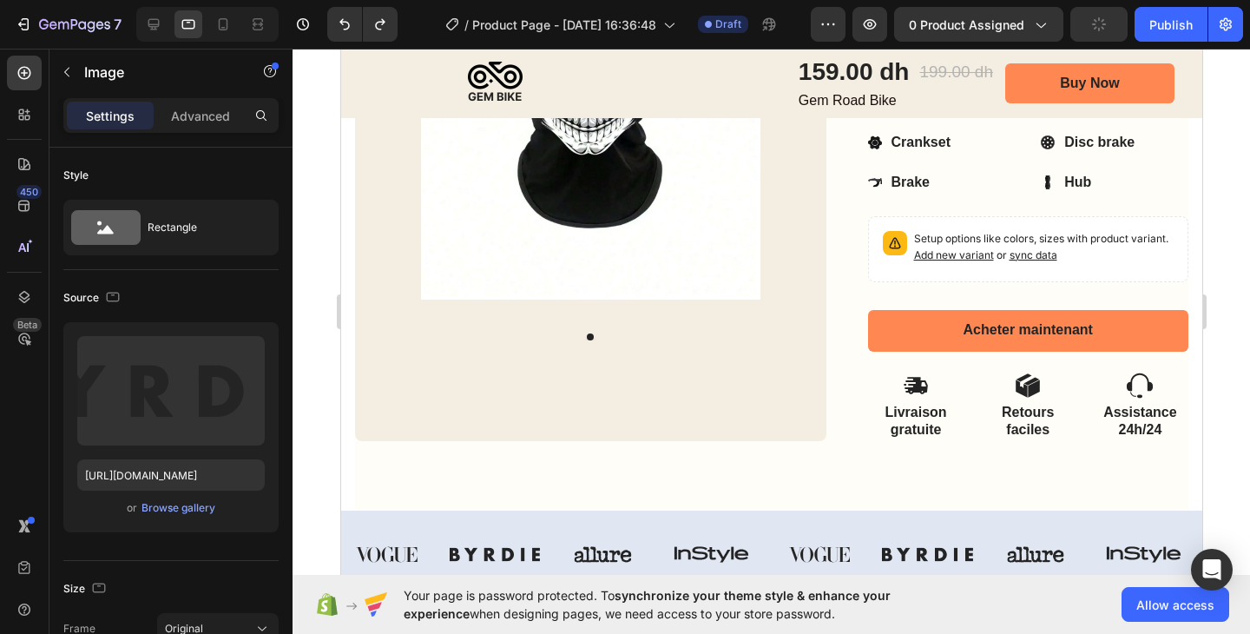
scroll to position [685, 0]
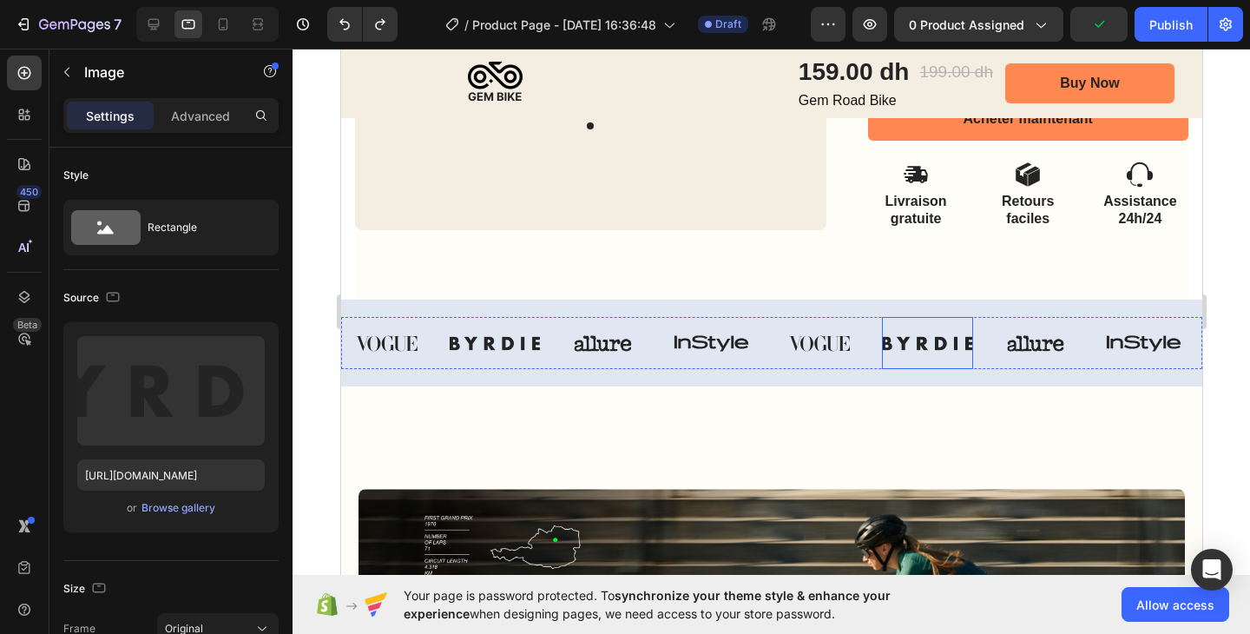
click at [901, 323] on img at bounding box center [926, 343] width 91 height 52
click at [569, 307] on div "Image Image Image Image Image Image 0 Image Image Carousel Section 4" at bounding box center [770, 343] width 861 height 87
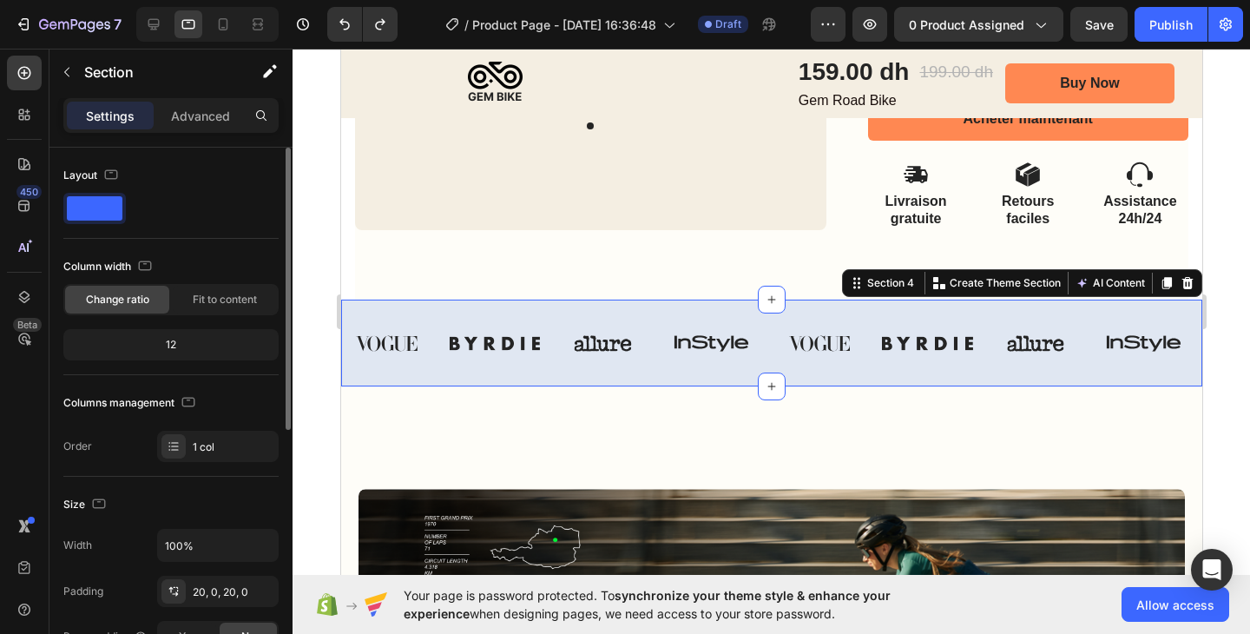
click at [155, 346] on div "12" at bounding box center [171, 345] width 208 height 24
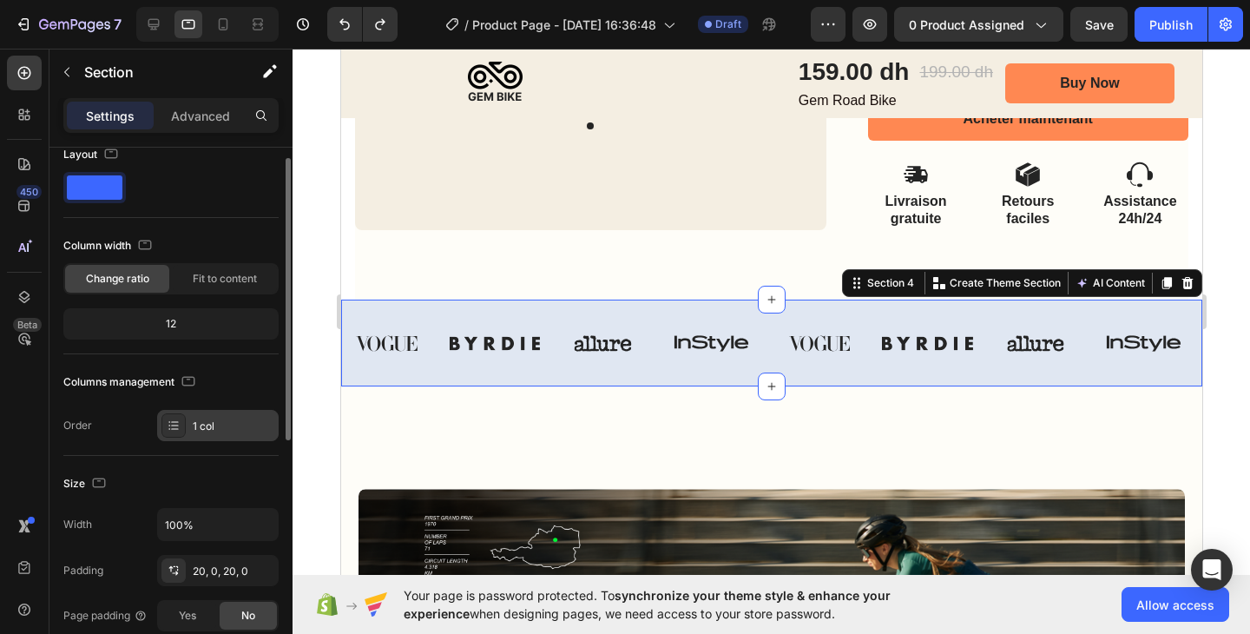
click at [180, 429] on icon at bounding box center [174, 426] width 14 height 14
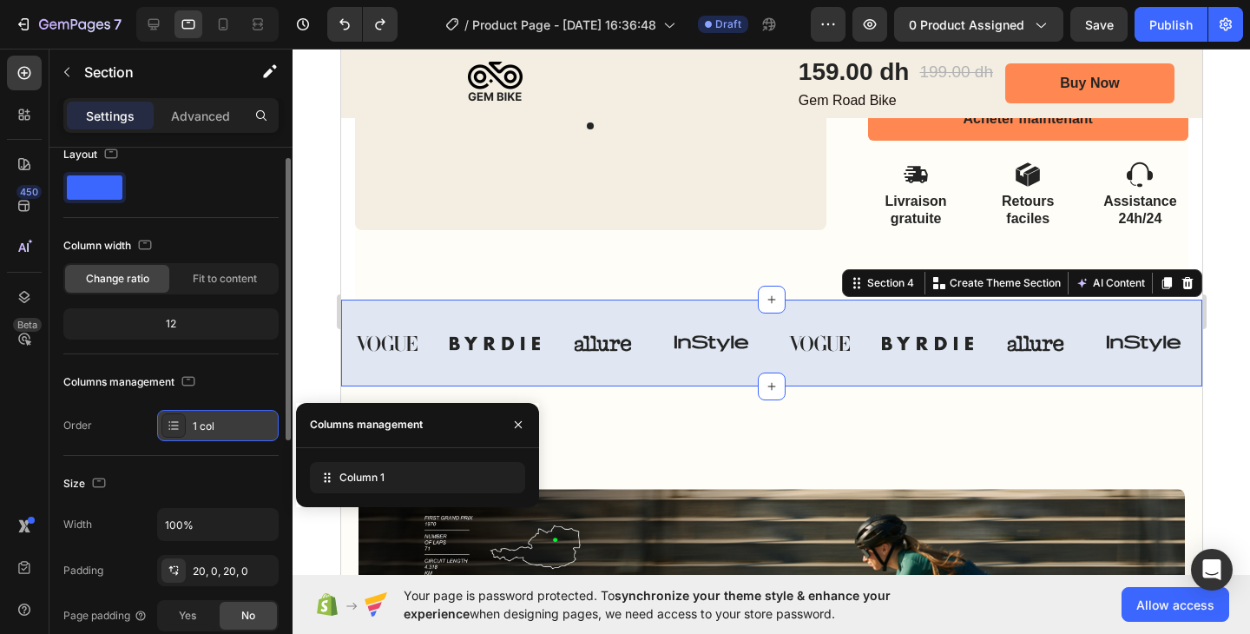
click at [180, 429] on icon at bounding box center [174, 426] width 14 height 14
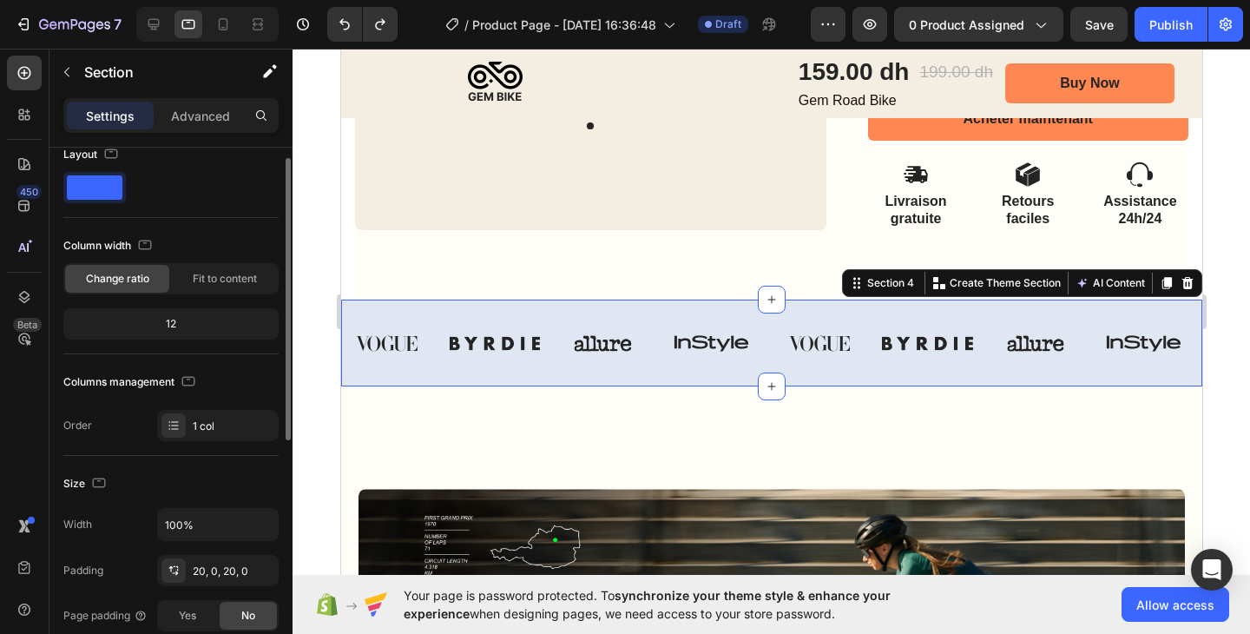
drag, startPoint x: 190, startPoint y: 331, endPoint x: 174, endPoint y: 325, distance: 17.6
click at [174, 325] on div "12" at bounding box center [171, 324] width 208 height 24
drag, startPoint x: 174, startPoint y: 325, endPoint x: 201, endPoint y: 280, distance: 51.8
click at [176, 319] on div "12" at bounding box center [171, 324] width 208 height 24
click at [201, 280] on span "Fit to content" at bounding box center [225, 279] width 64 height 16
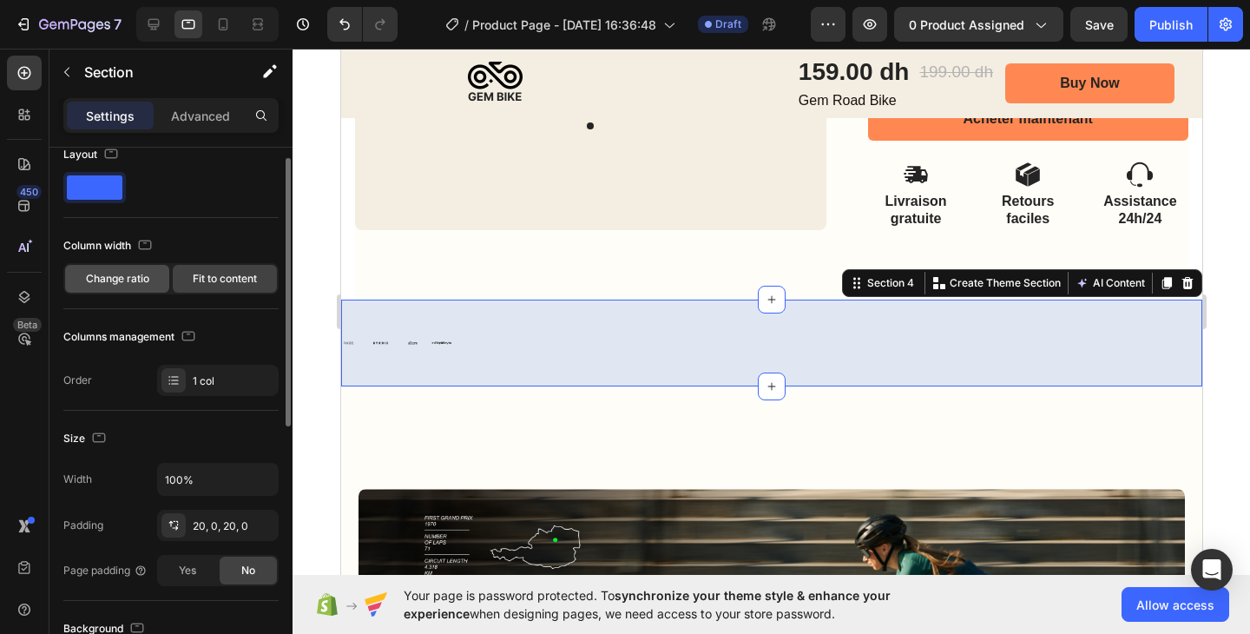
click at [152, 282] on div "Change ratio" at bounding box center [117, 279] width 104 height 28
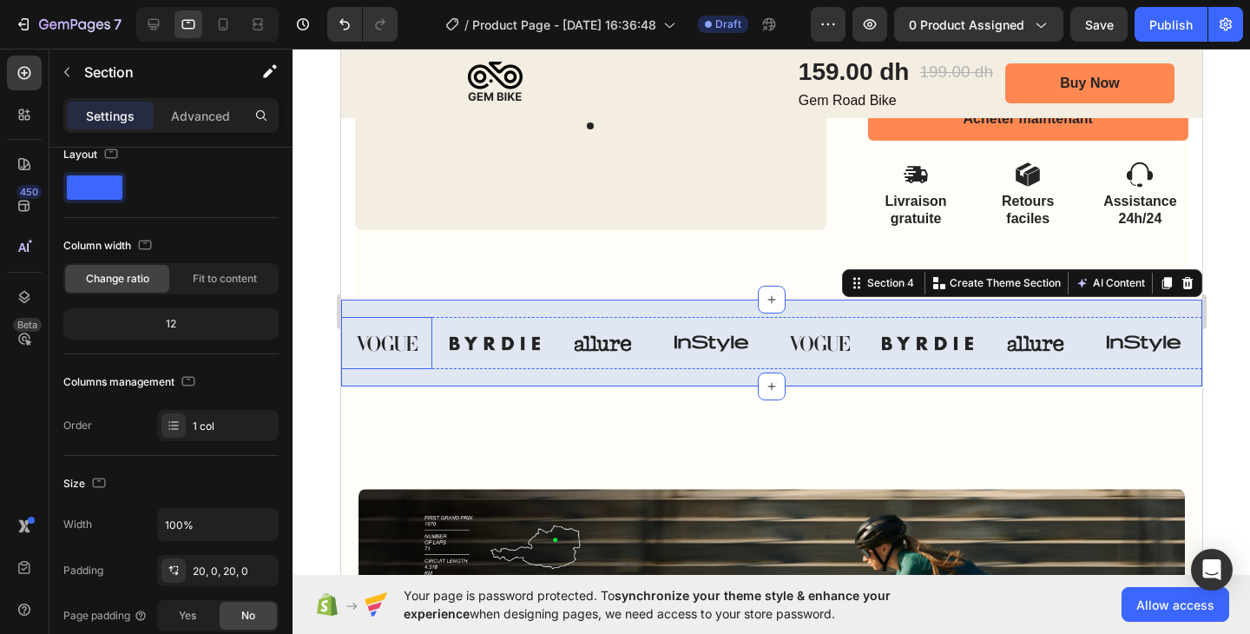
click at [394, 354] on img at bounding box center [385, 343] width 91 height 52
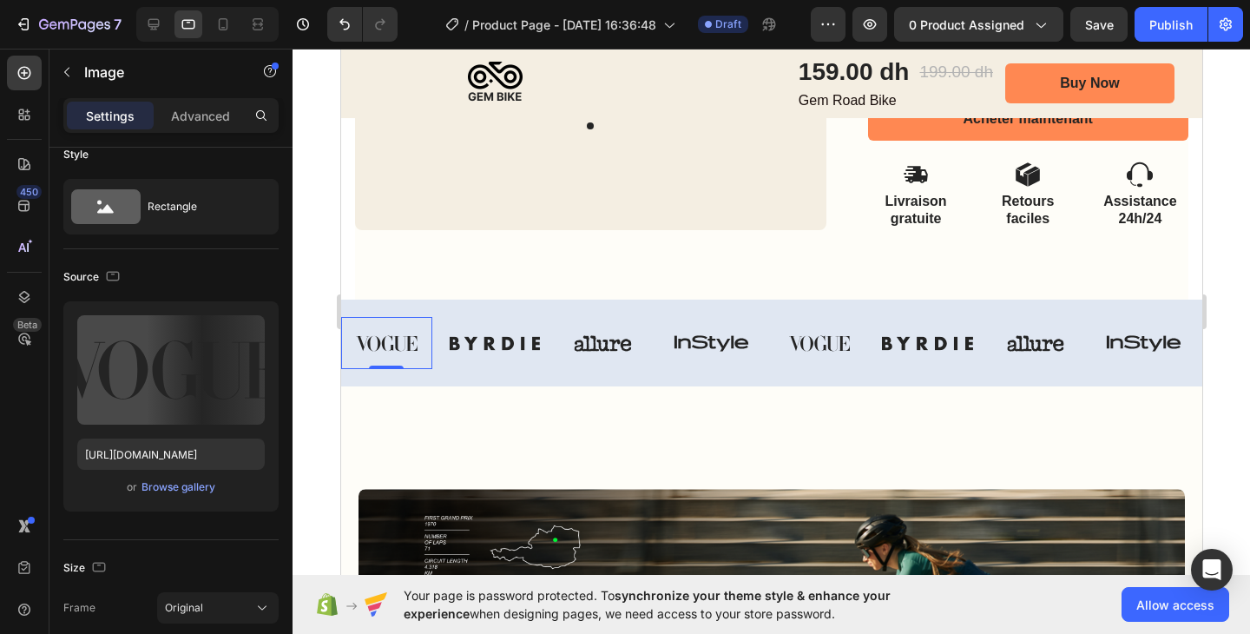
scroll to position [0, 0]
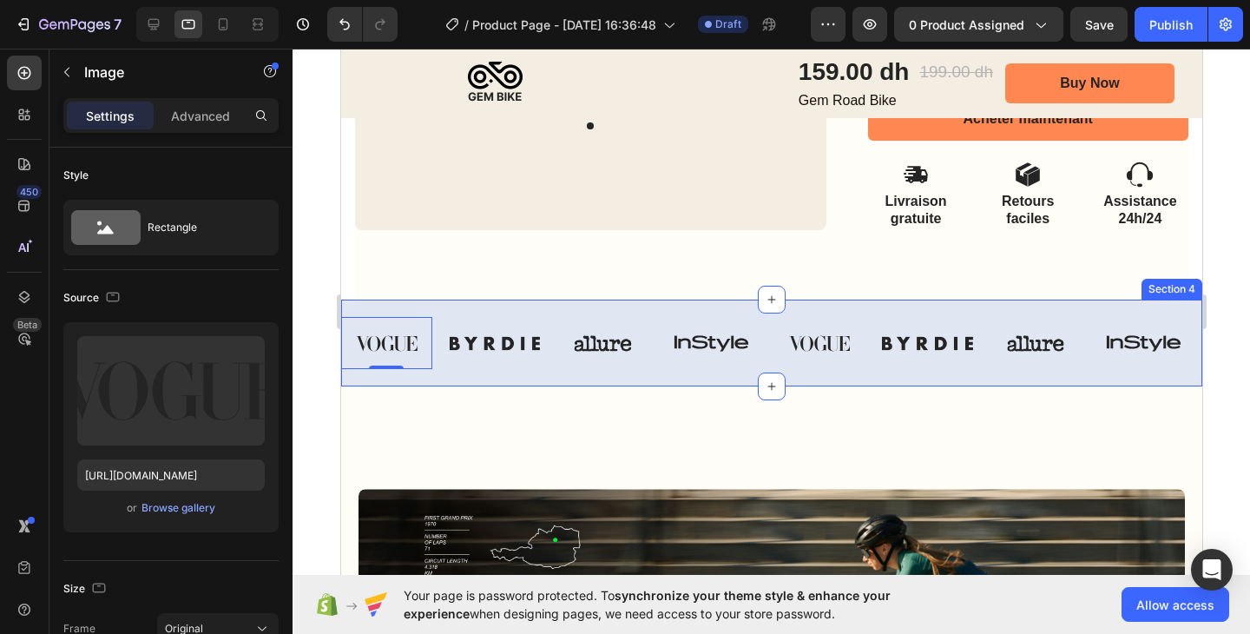
click at [443, 379] on div "Image 0 Image Image Image Image Image Image Image Carousel Section 4" at bounding box center [770, 343] width 861 height 87
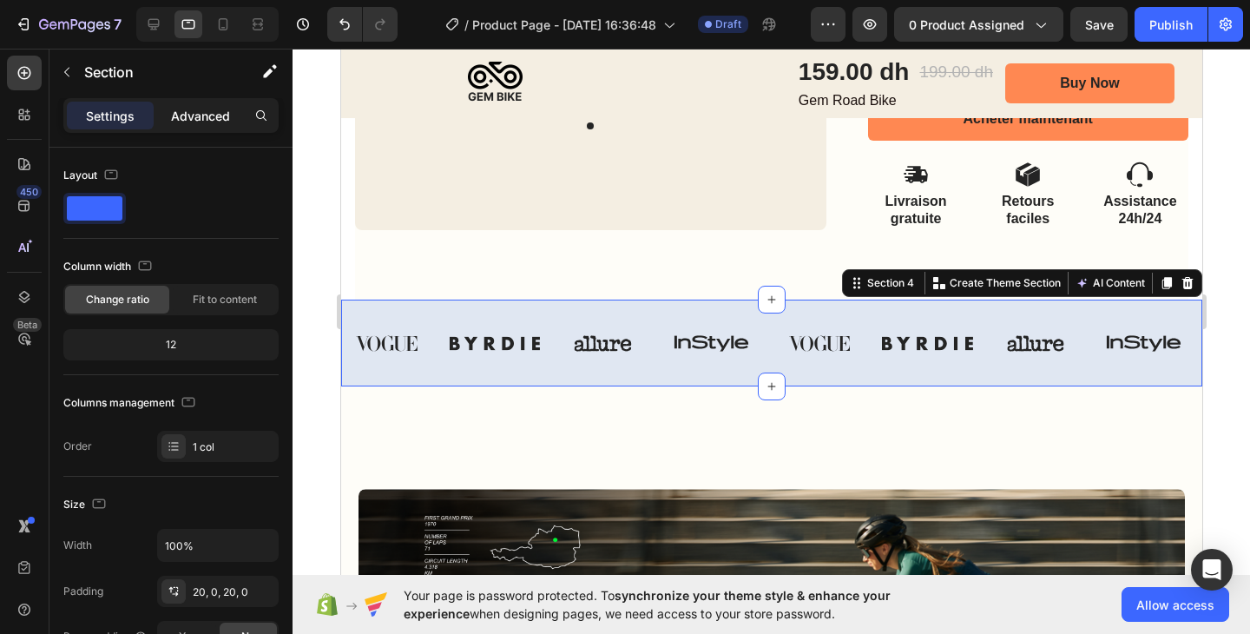
click at [175, 115] on p "Advanced" at bounding box center [200, 116] width 59 height 18
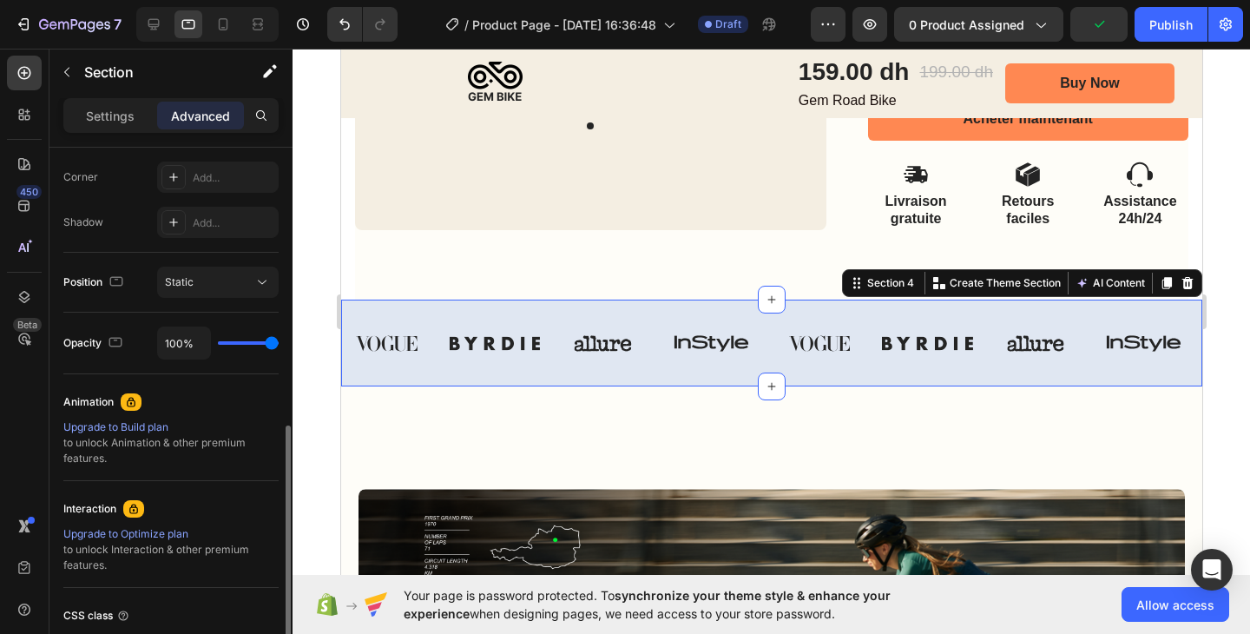
scroll to position [670, 0]
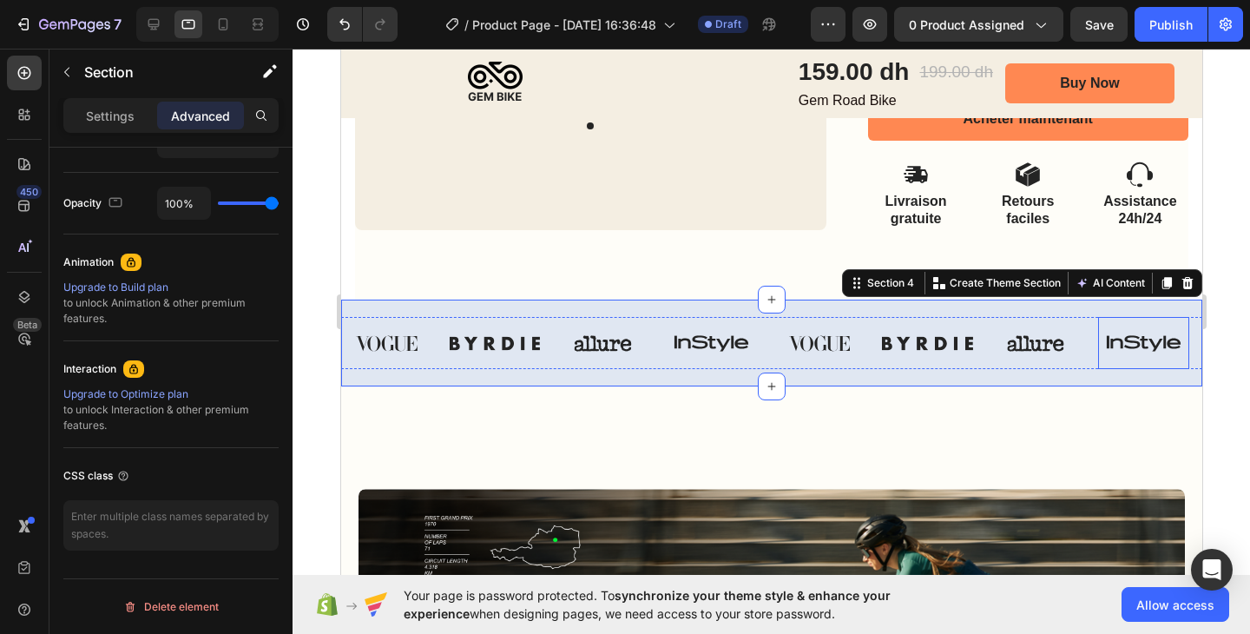
click at [1127, 340] on img at bounding box center [1143, 343] width 91 height 52
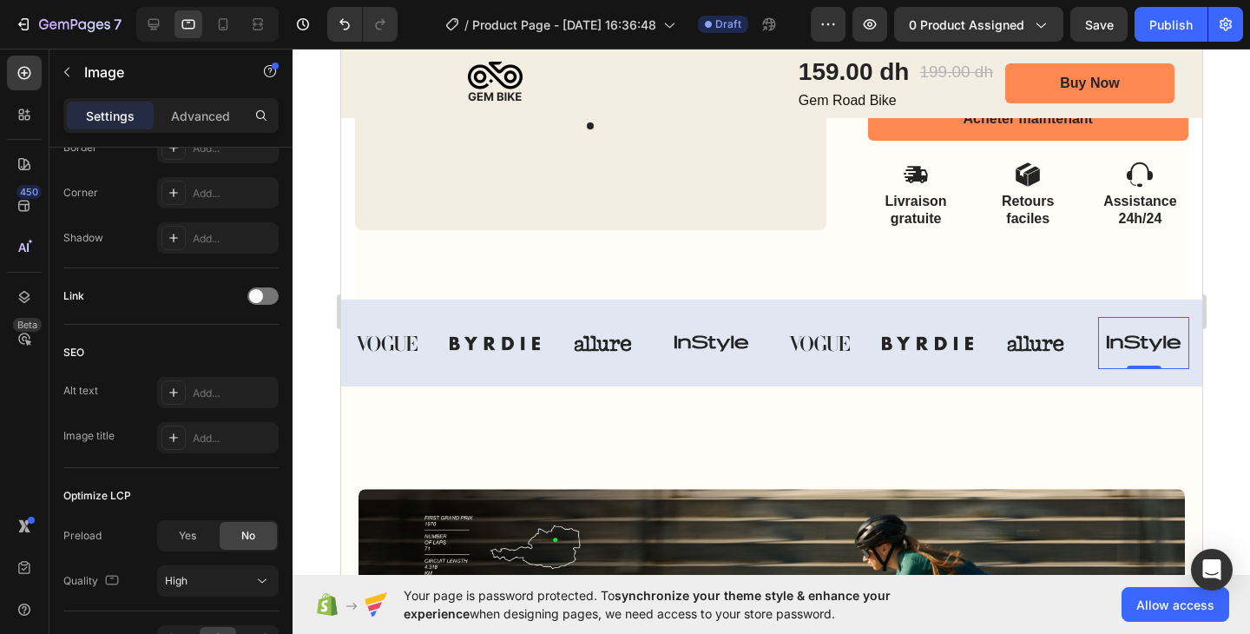
scroll to position [0, 0]
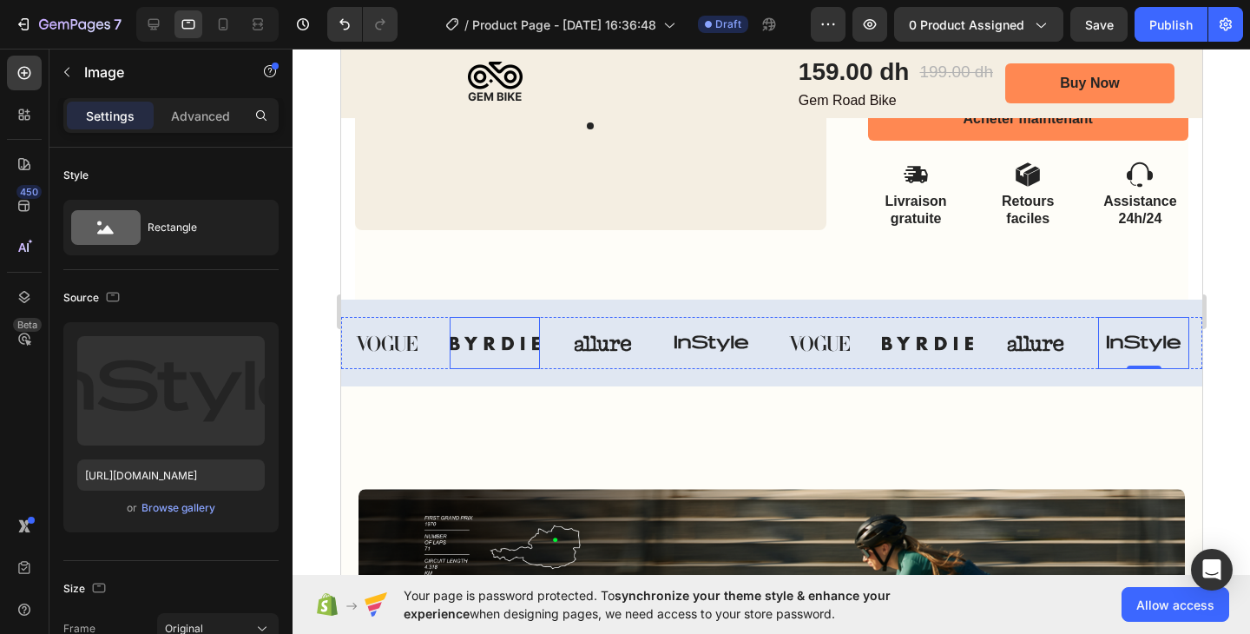
click at [404, 351] on img at bounding box center [385, 343] width 91 height 52
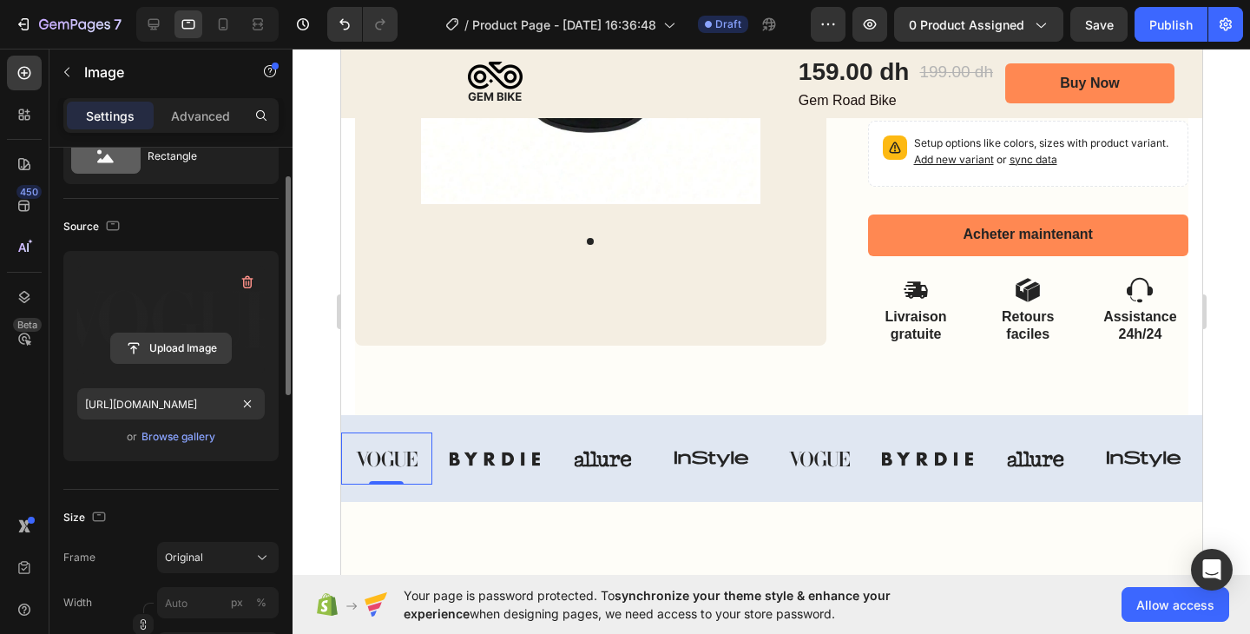
scroll to position [68, 0]
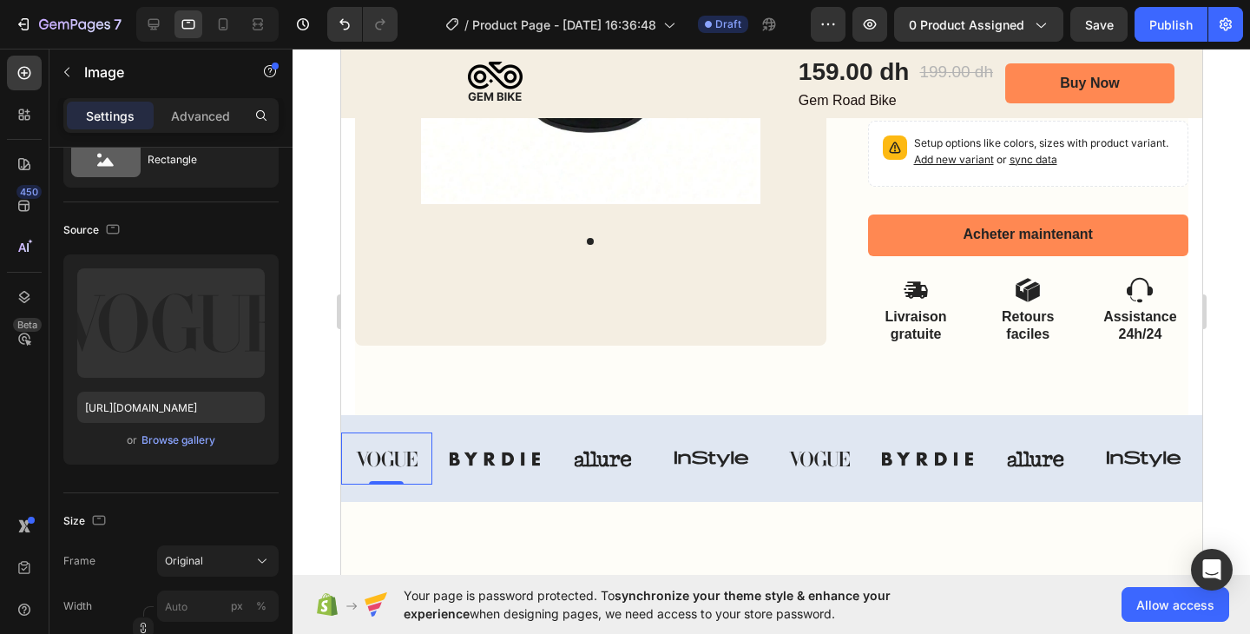
click at [380, 450] on img at bounding box center [385, 458] width 91 height 52
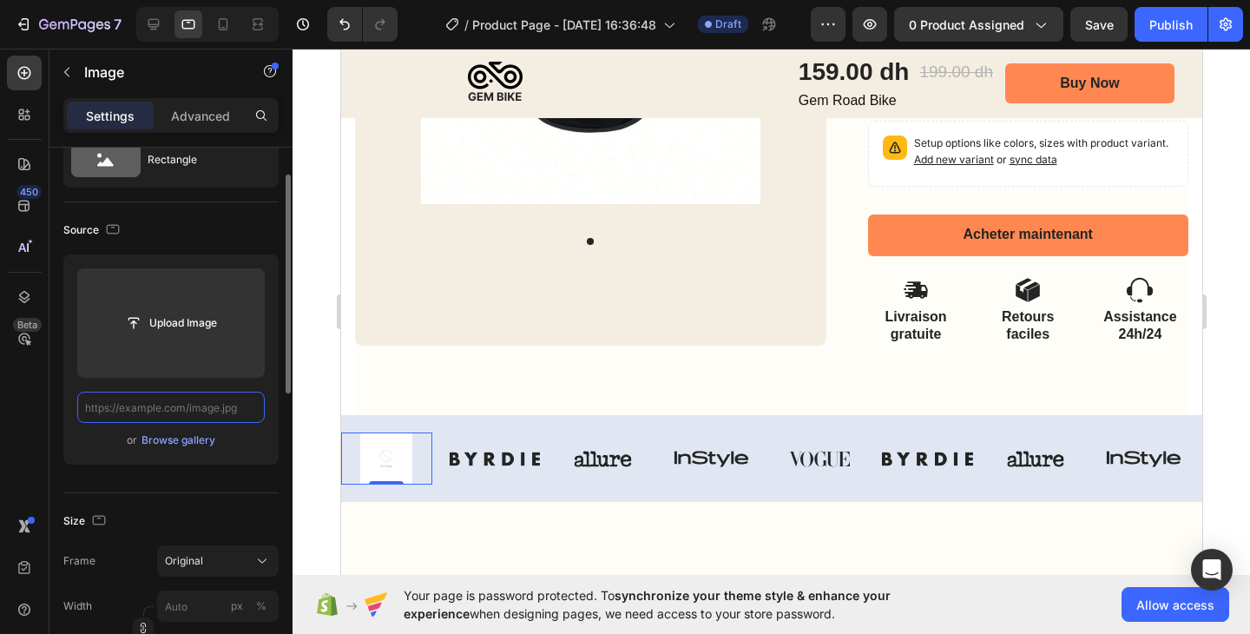
scroll to position [0, 0]
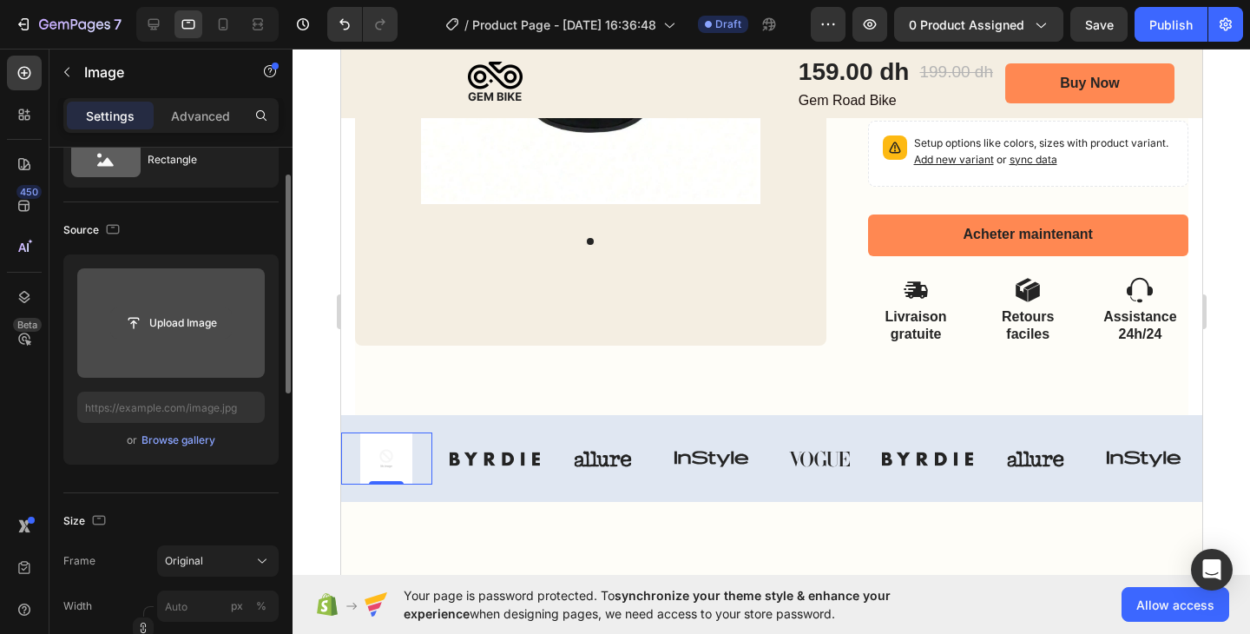
click at [187, 320] on input "file" at bounding box center [171, 323] width 120 height 30
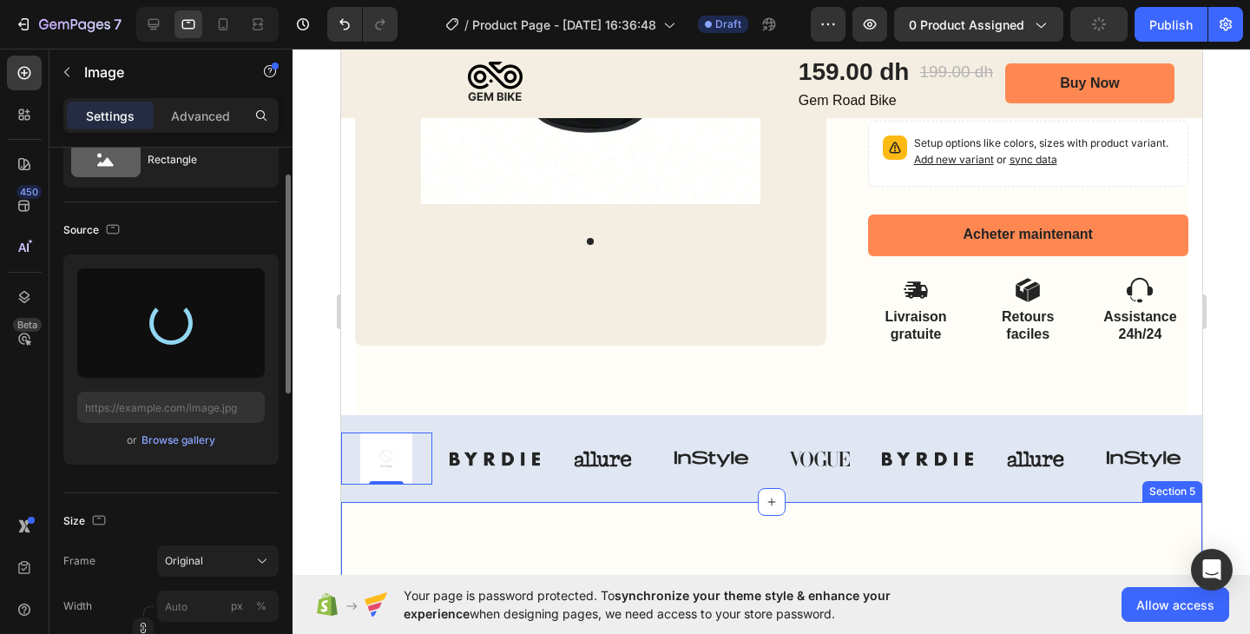
type input "[URL][DOMAIN_NAME]"
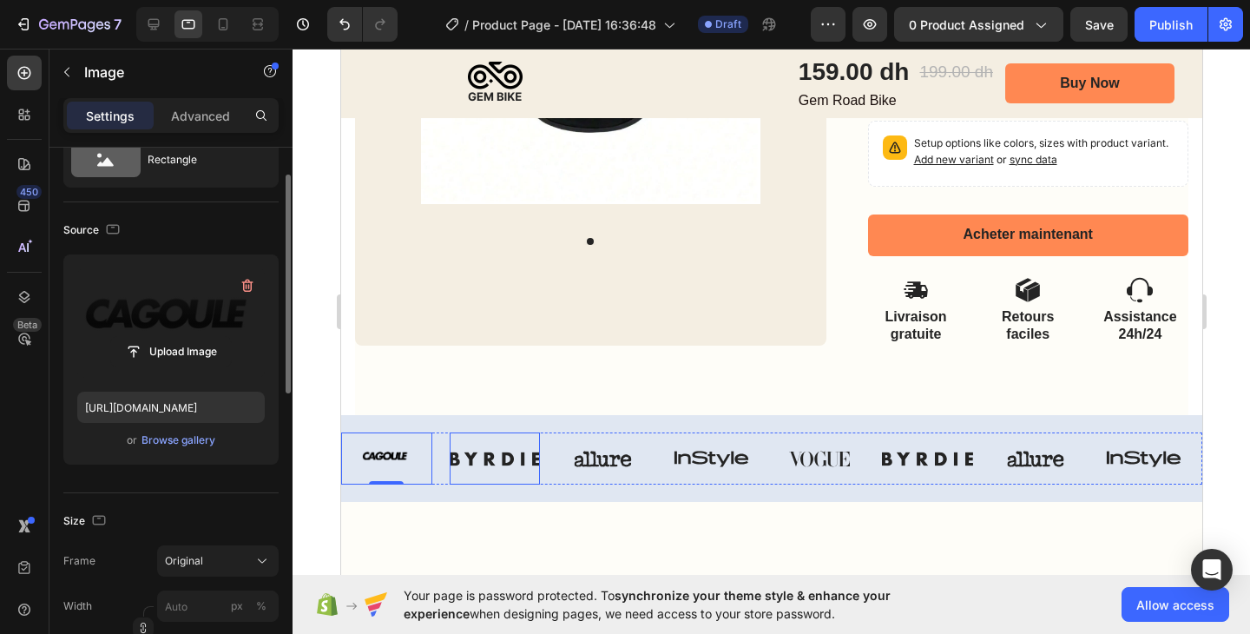
click at [515, 455] on img at bounding box center [494, 458] width 91 height 52
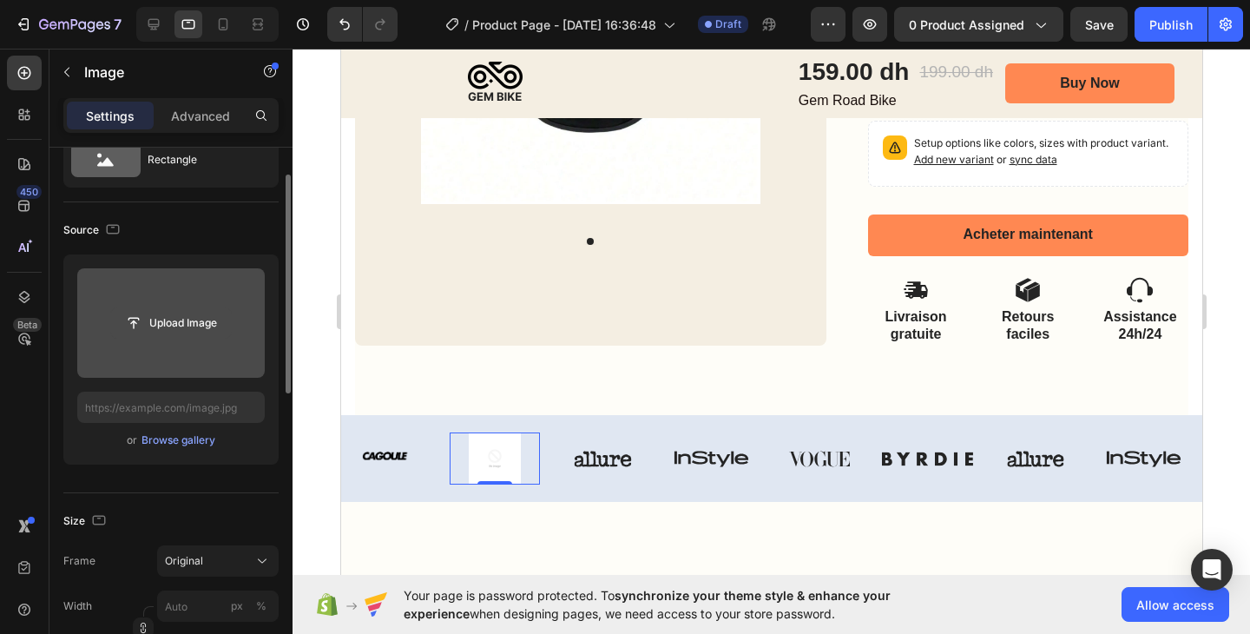
click at [199, 319] on input "file" at bounding box center [171, 323] width 120 height 30
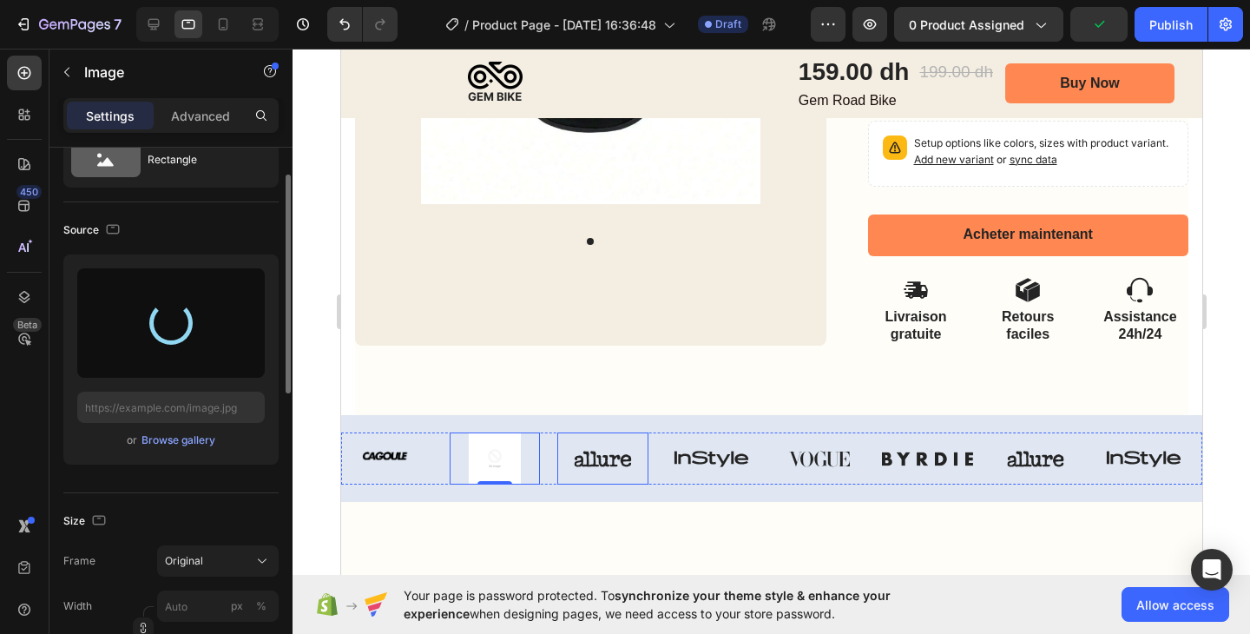
type input "[URL][DOMAIN_NAME]"
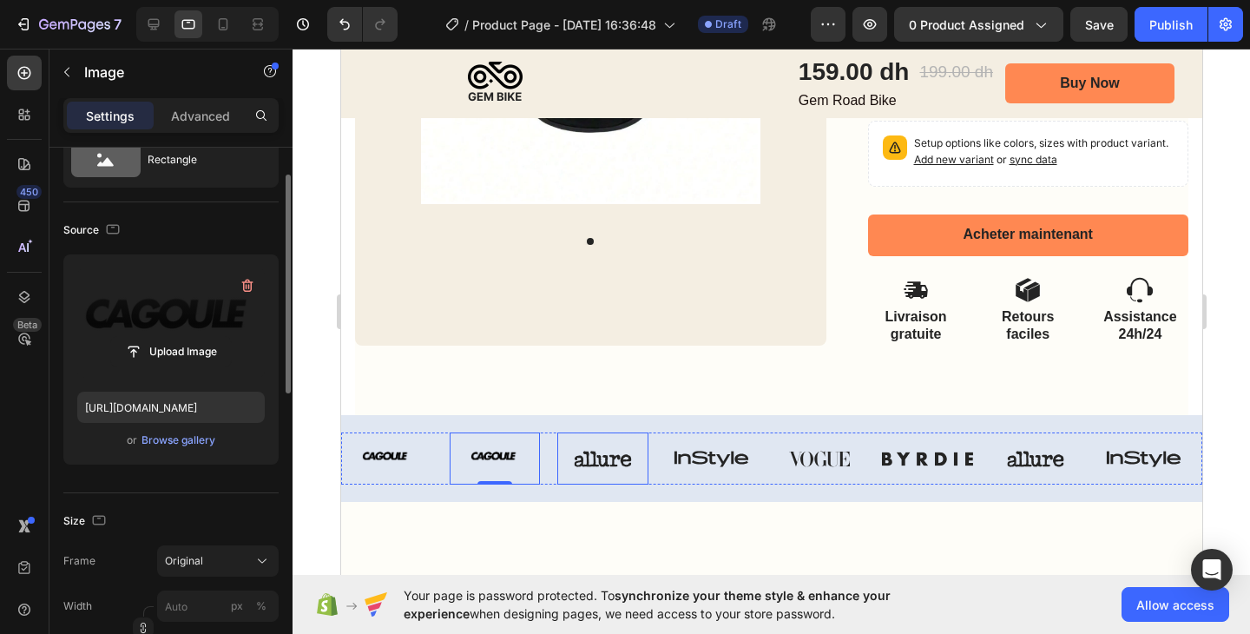
click at [615, 458] on img at bounding box center [602, 458] width 91 height 52
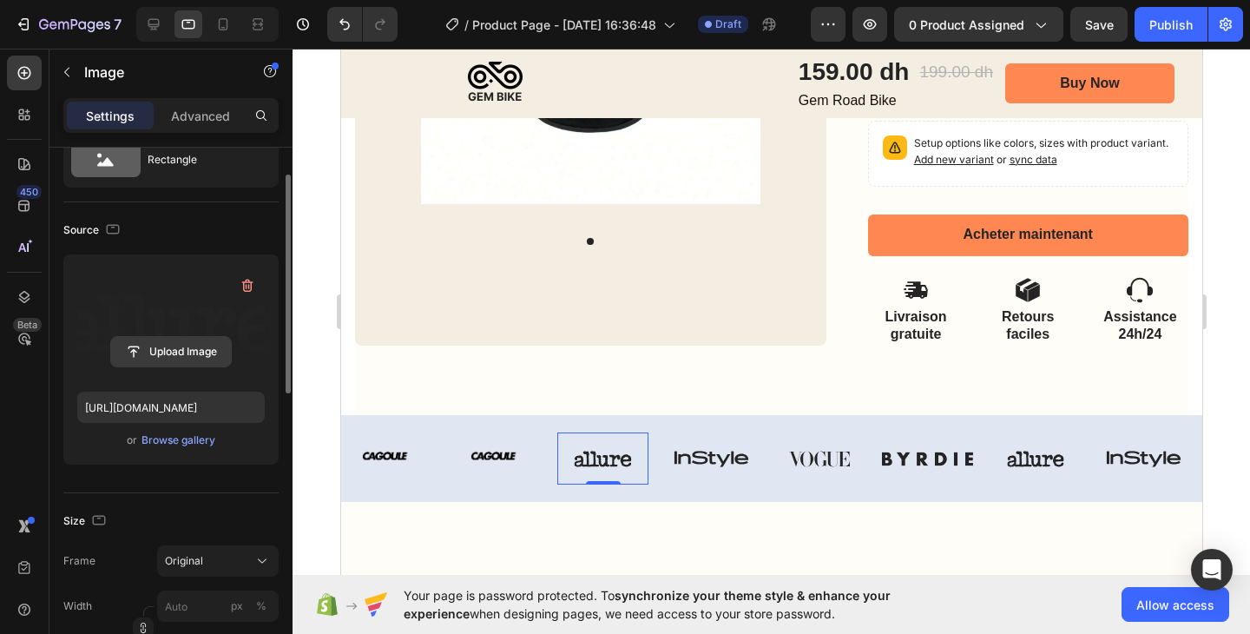
click at [195, 347] on input "file" at bounding box center [171, 352] width 120 height 30
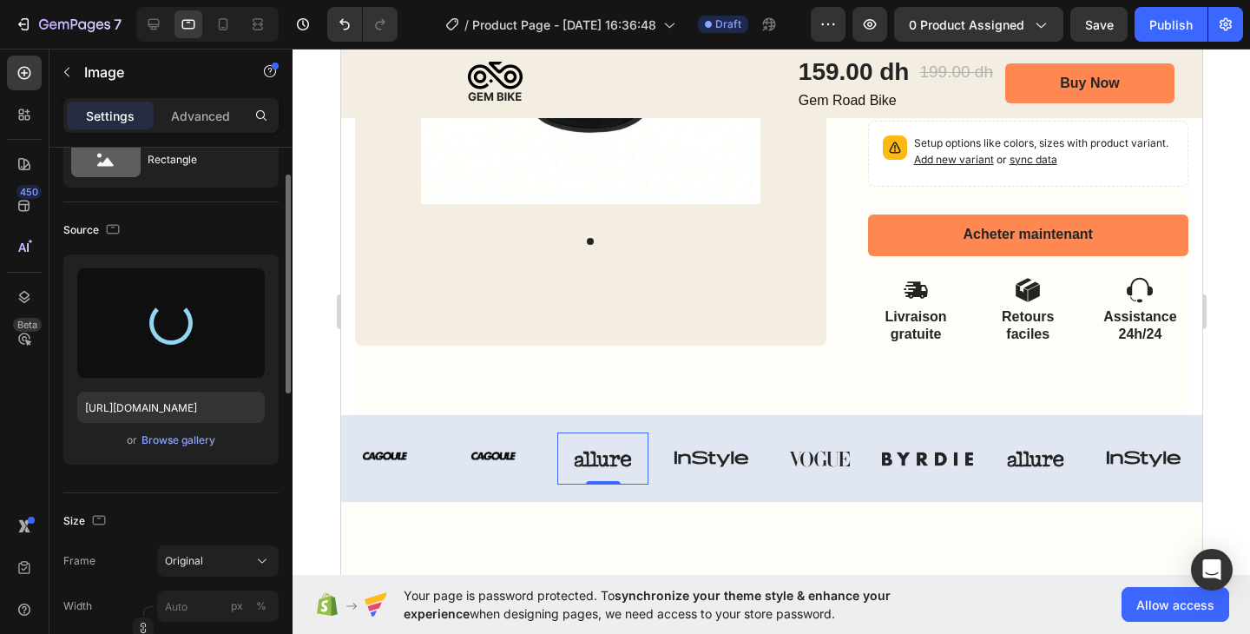
type input "[URL][DOMAIN_NAME]"
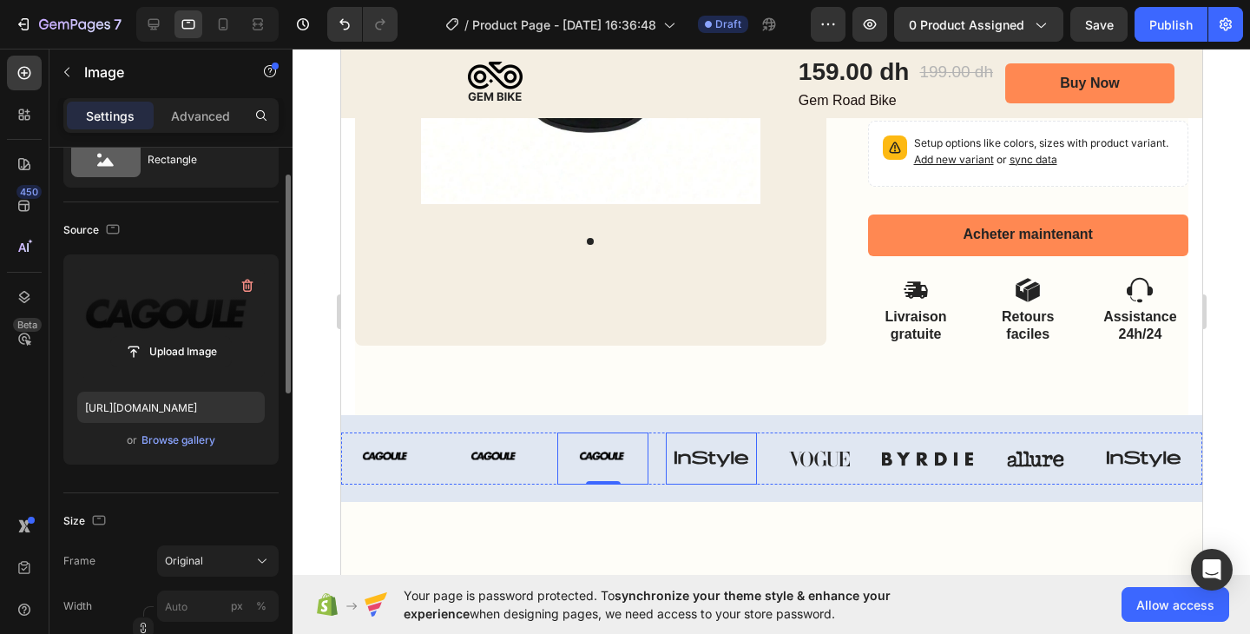
click at [716, 459] on img at bounding box center [710, 458] width 91 height 52
click at [251, 294] on icon "button" at bounding box center [247, 285] width 17 height 17
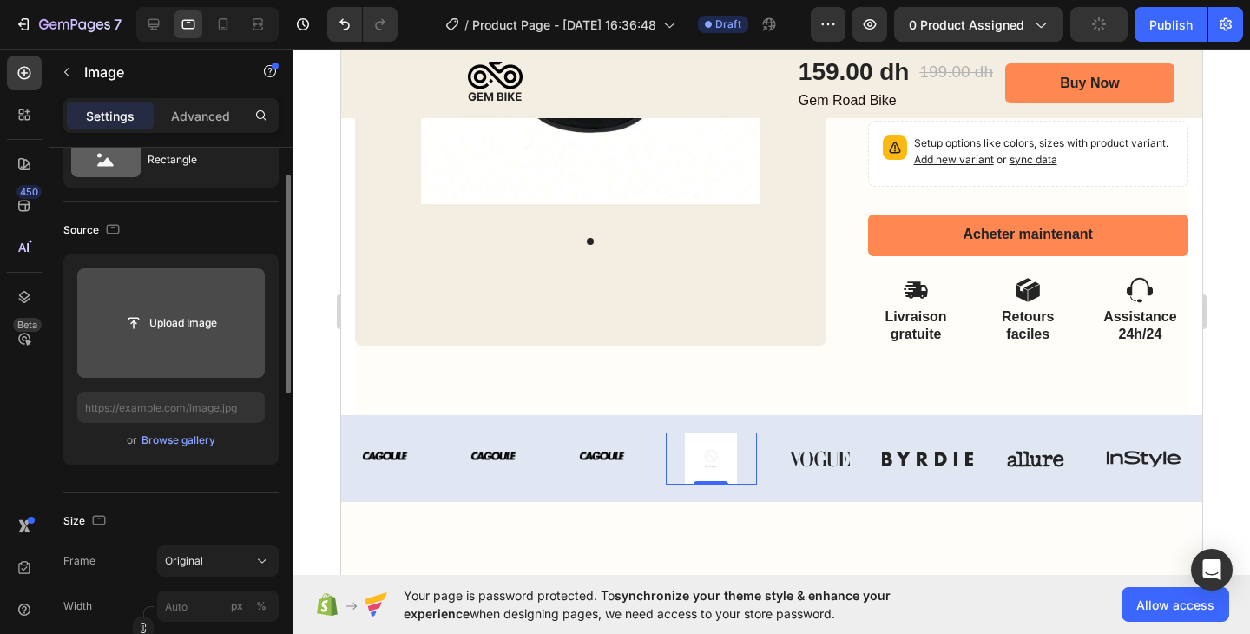
click at [222, 333] on input "file" at bounding box center [171, 323] width 120 height 30
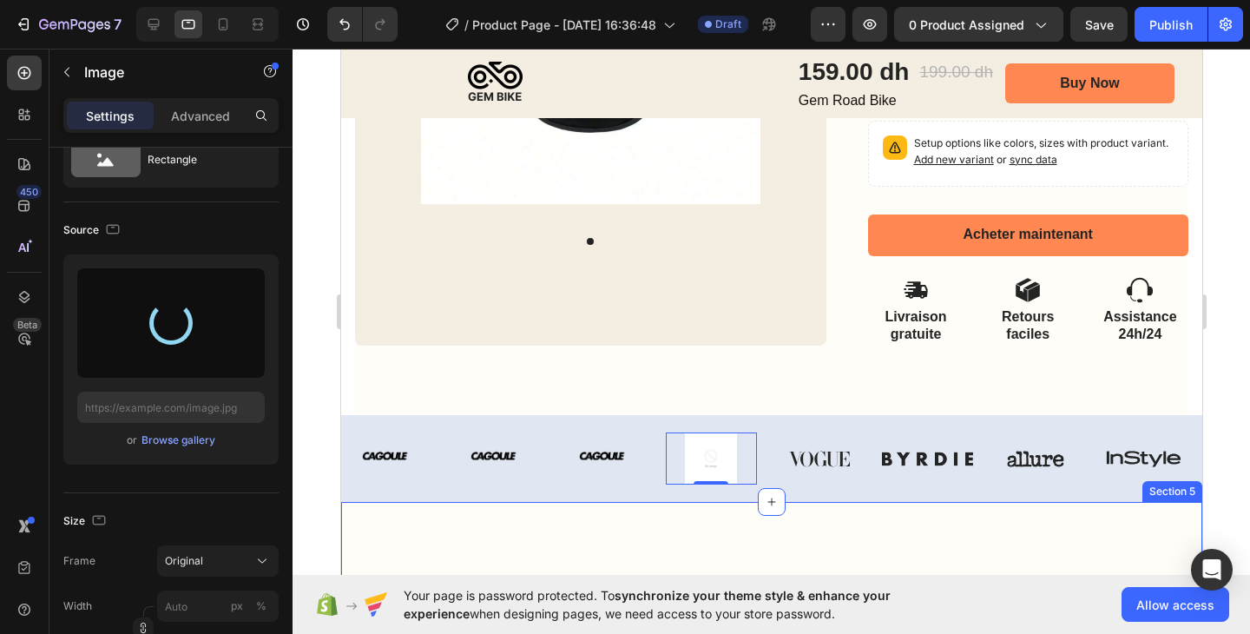
type input "[URL][DOMAIN_NAME]"
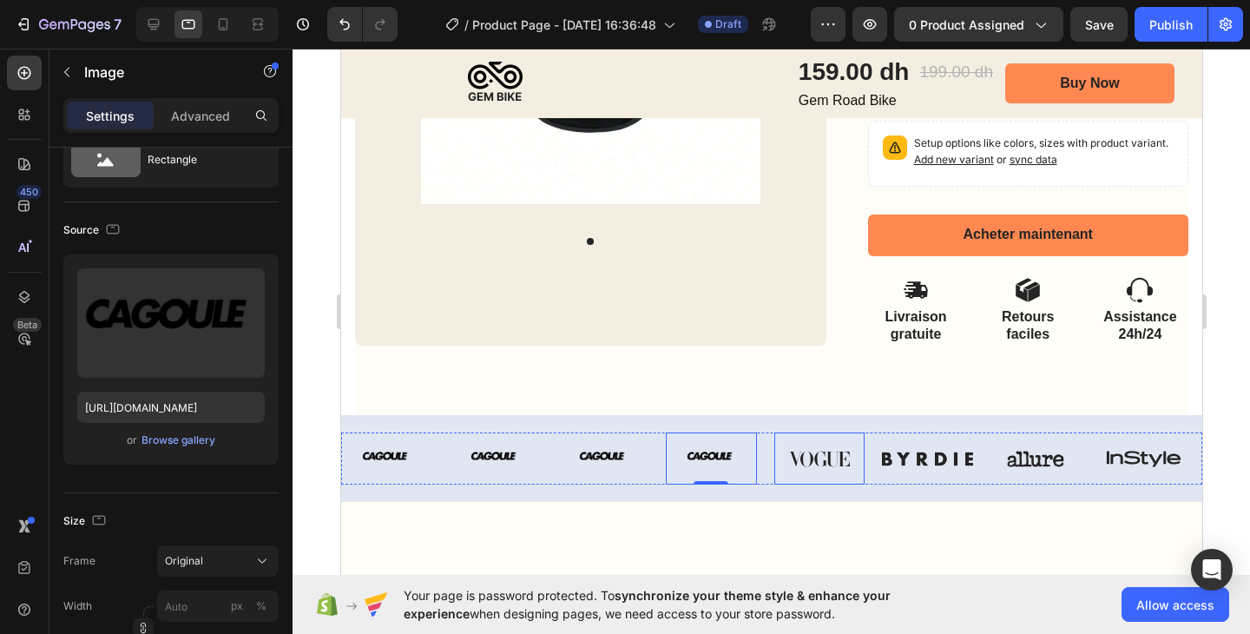
click at [813, 470] on img at bounding box center [819, 458] width 91 height 52
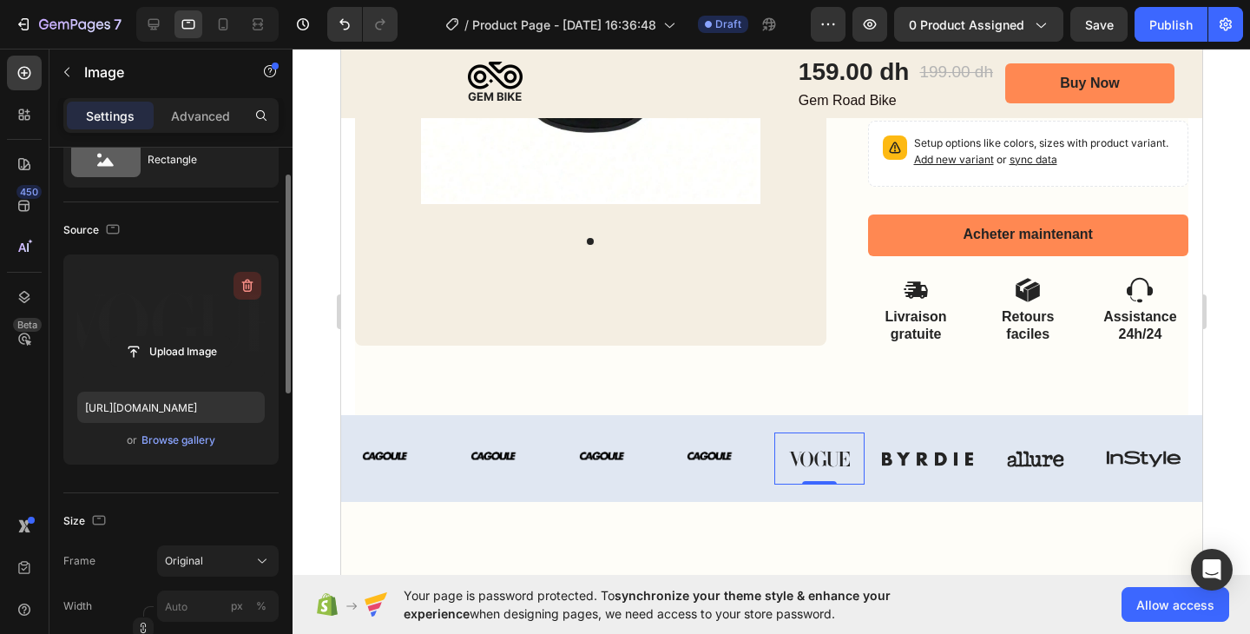
click at [247, 282] on icon "button" at bounding box center [247, 286] width 11 height 13
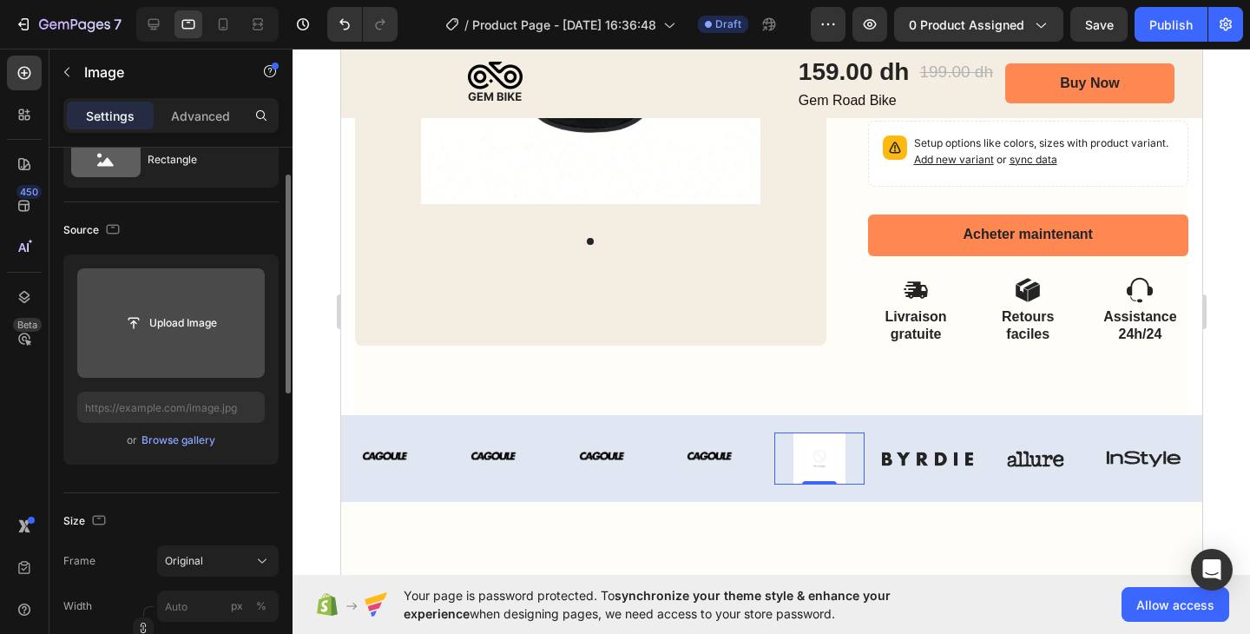
click at [195, 343] on input "file" at bounding box center [171, 322] width 188 height 109
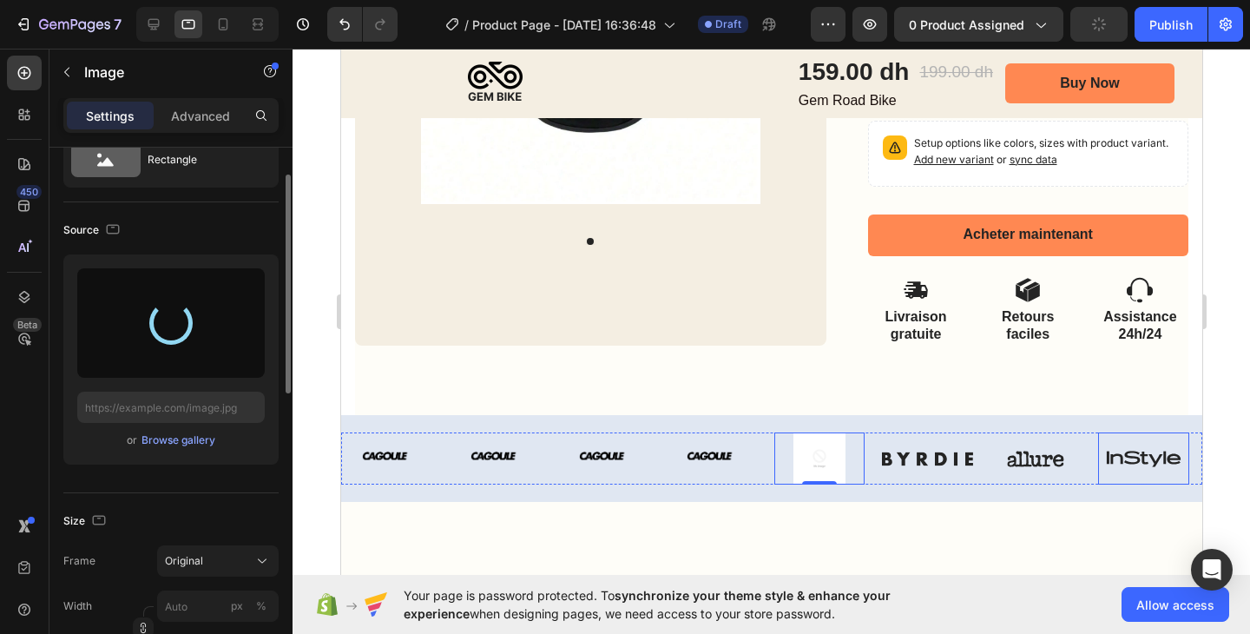
type input "[URL][DOMAIN_NAME]"
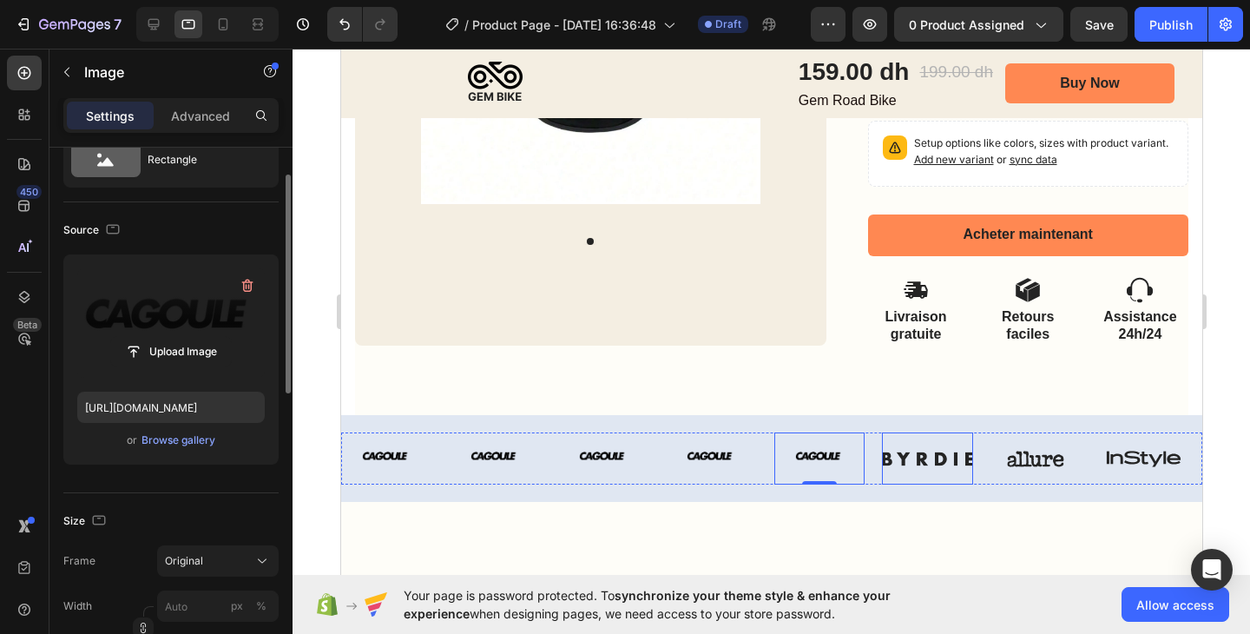
click at [940, 455] on img at bounding box center [926, 458] width 91 height 52
click at [252, 279] on icon "button" at bounding box center [247, 285] width 17 height 17
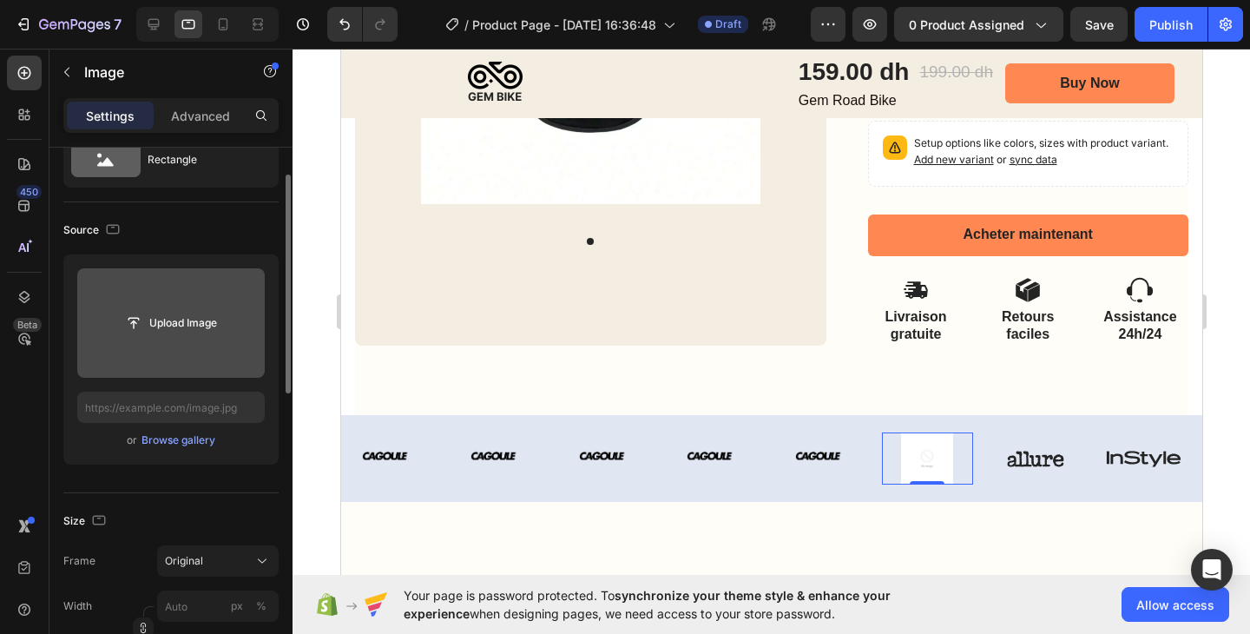
click at [207, 337] on input "file" at bounding box center [171, 323] width 120 height 30
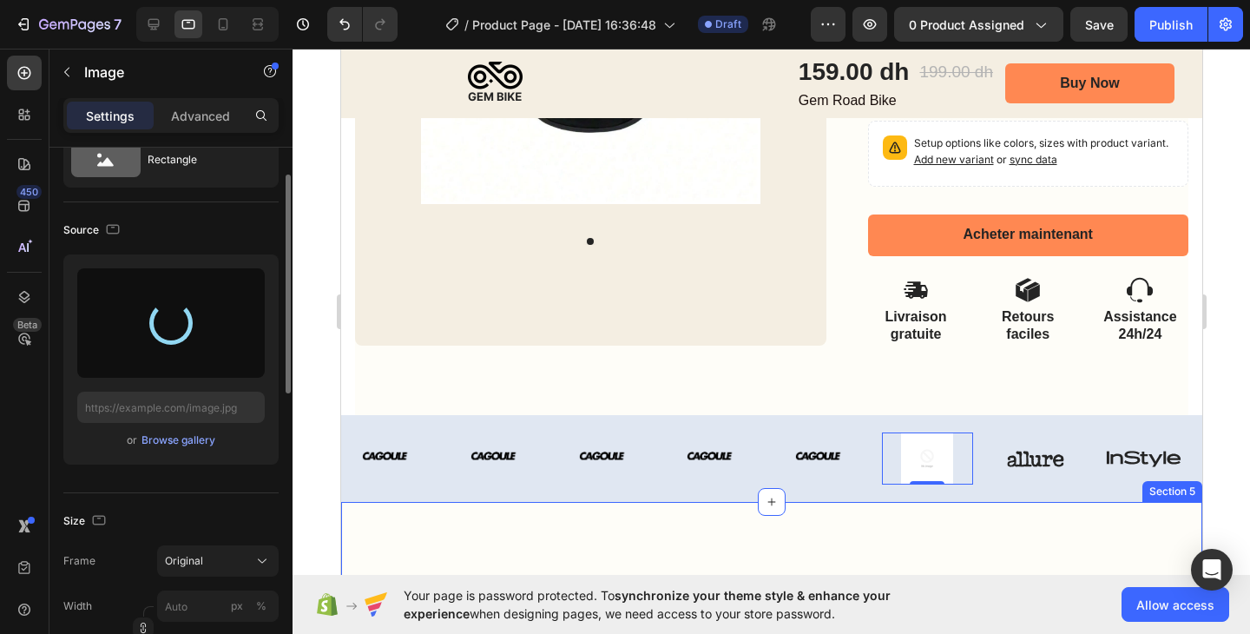
type input "[URL][DOMAIN_NAME]"
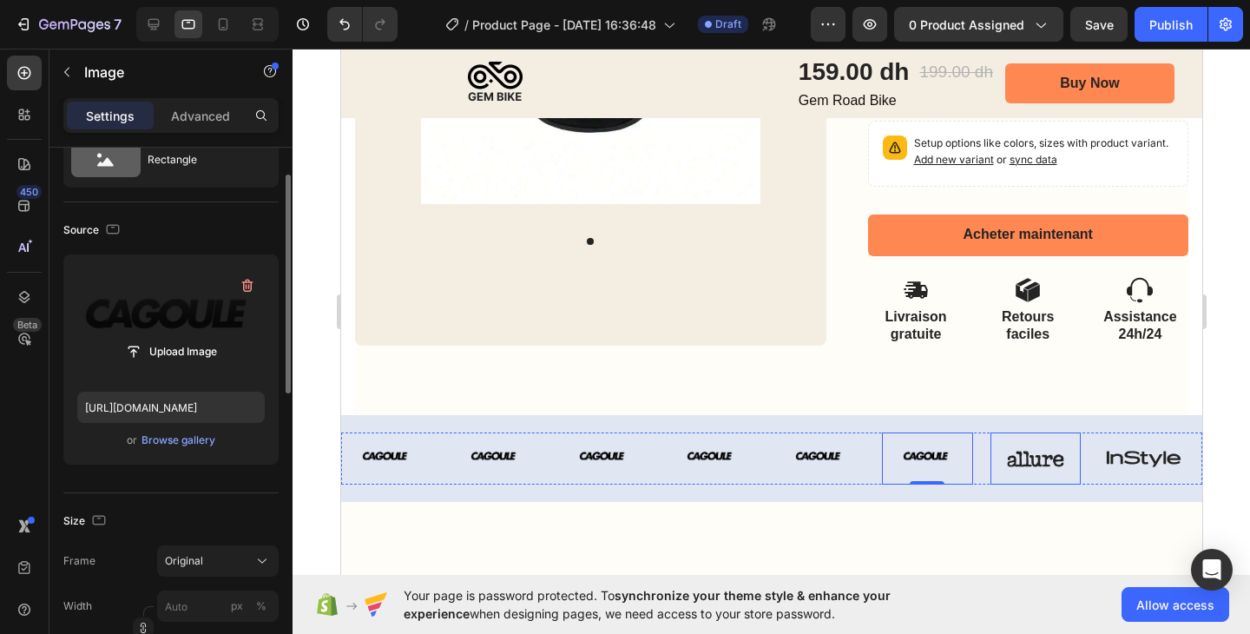
click at [1042, 472] on img at bounding box center [1035, 458] width 91 height 52
click at [247, 279] on icon "button" at bounding box center [247, 285] width 17 height 17
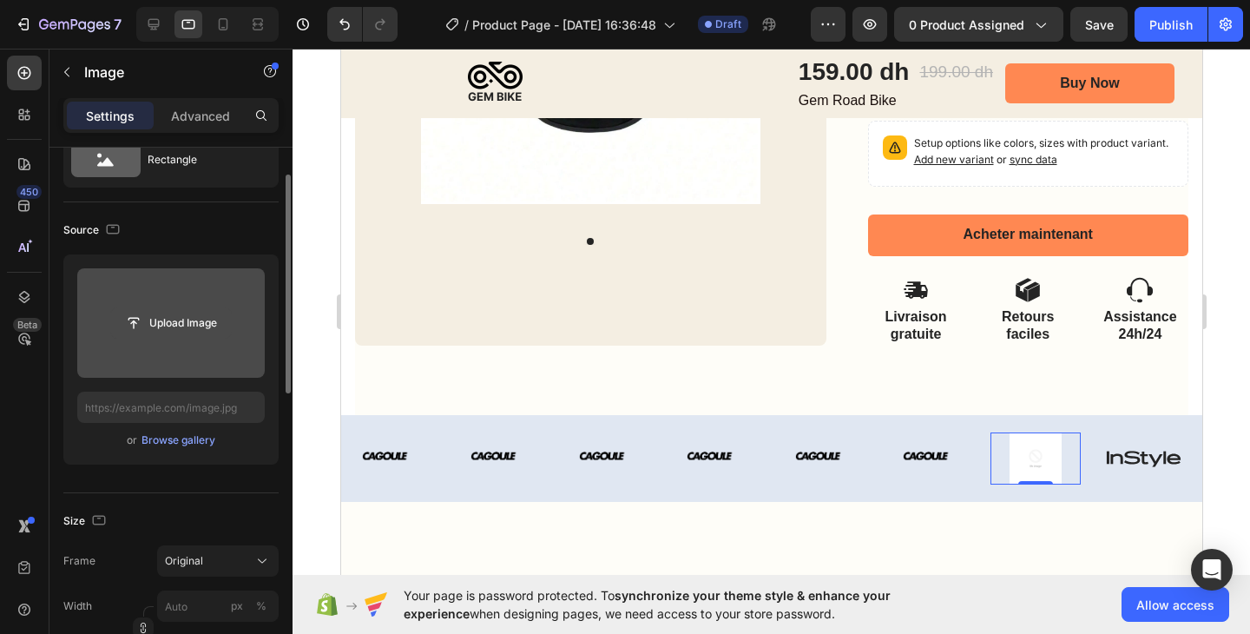
click at [219, 324] on input "file" at bounding box center [171, 323] width 120 height 30
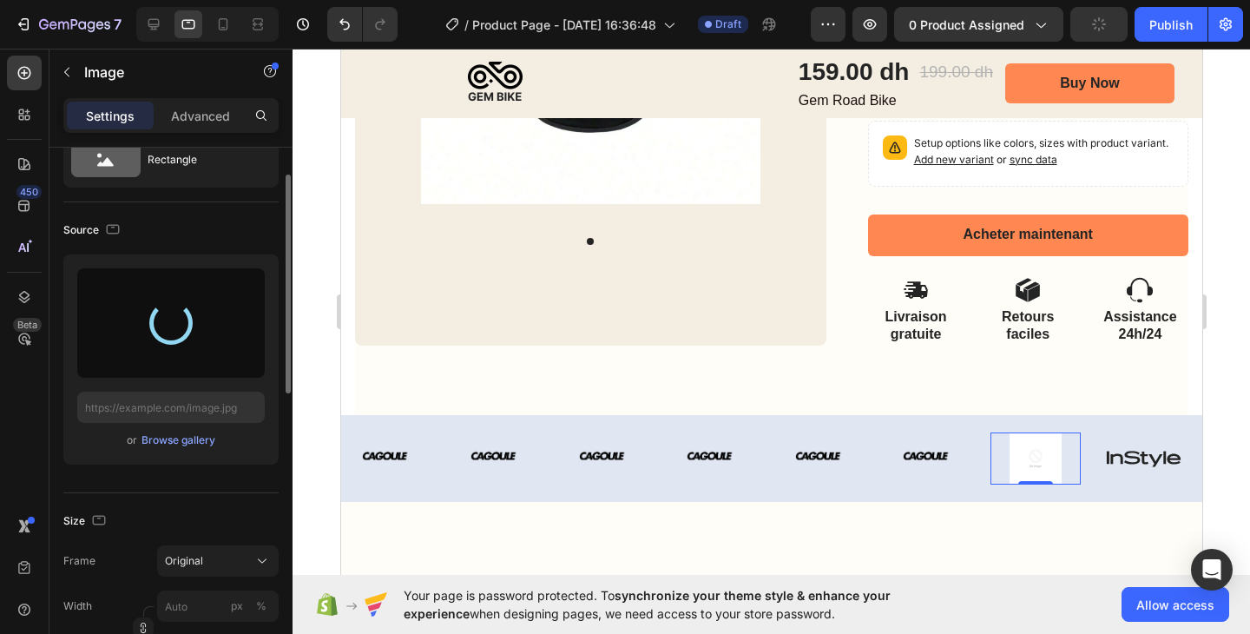
type input "[URL][DOMAIN_NAME]"
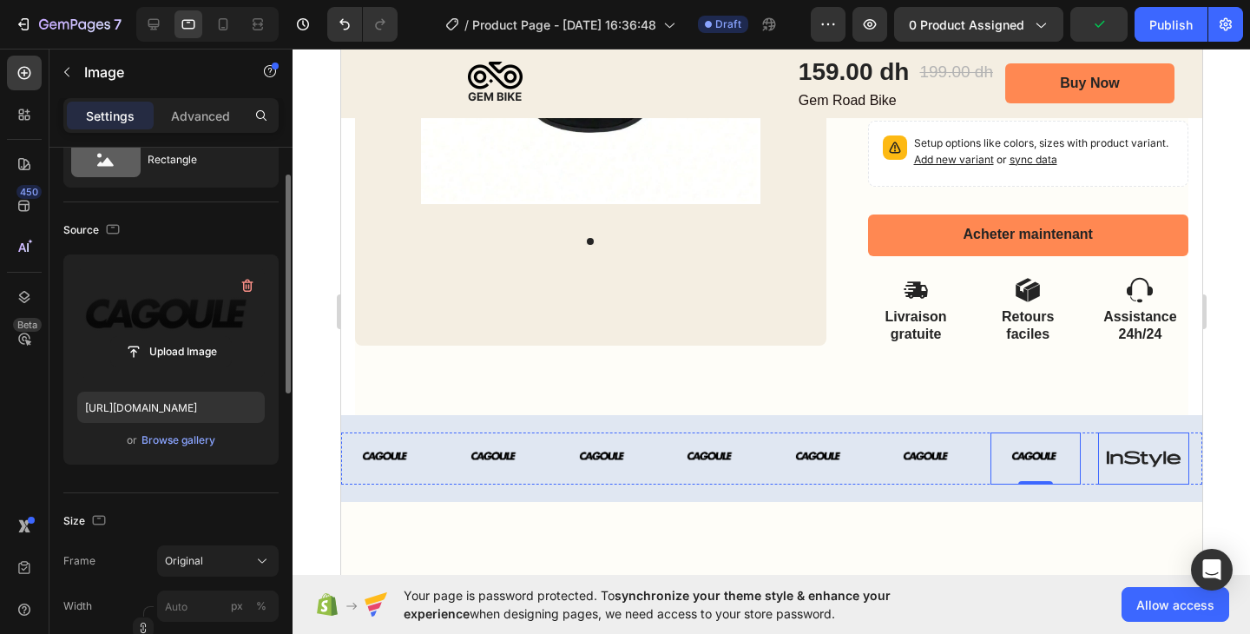
click at [1110, 472] on img at bounding box center [1143, 458] width 91 height 52
click at [247, 287] on icon "button" at bounding box center [247, 286] width 2 height 5
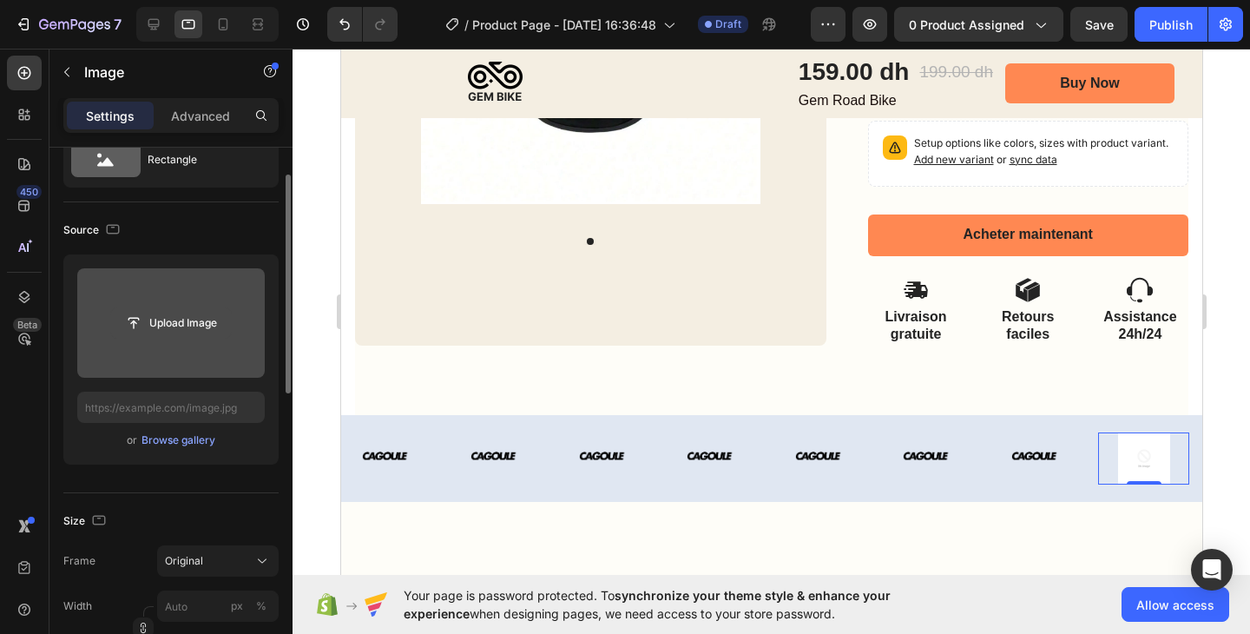
click at [219, 328] on input "file" at bounding box center [171, 323] width 120 height 30
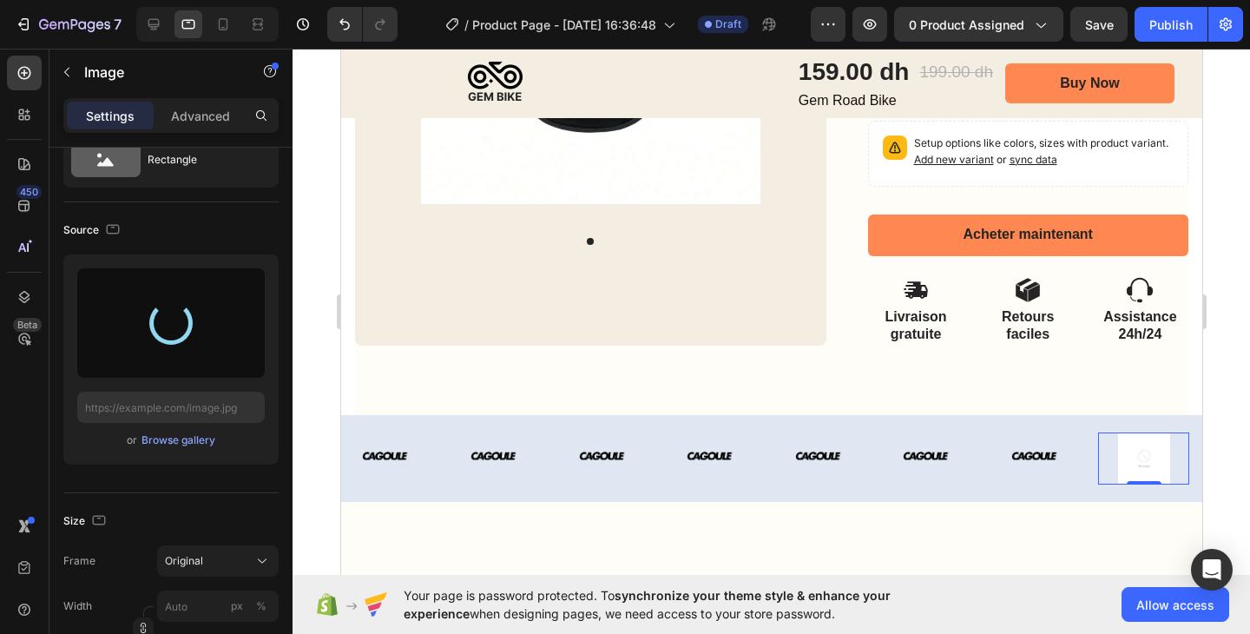
type input "[URL][DOMAIN_NAME]"
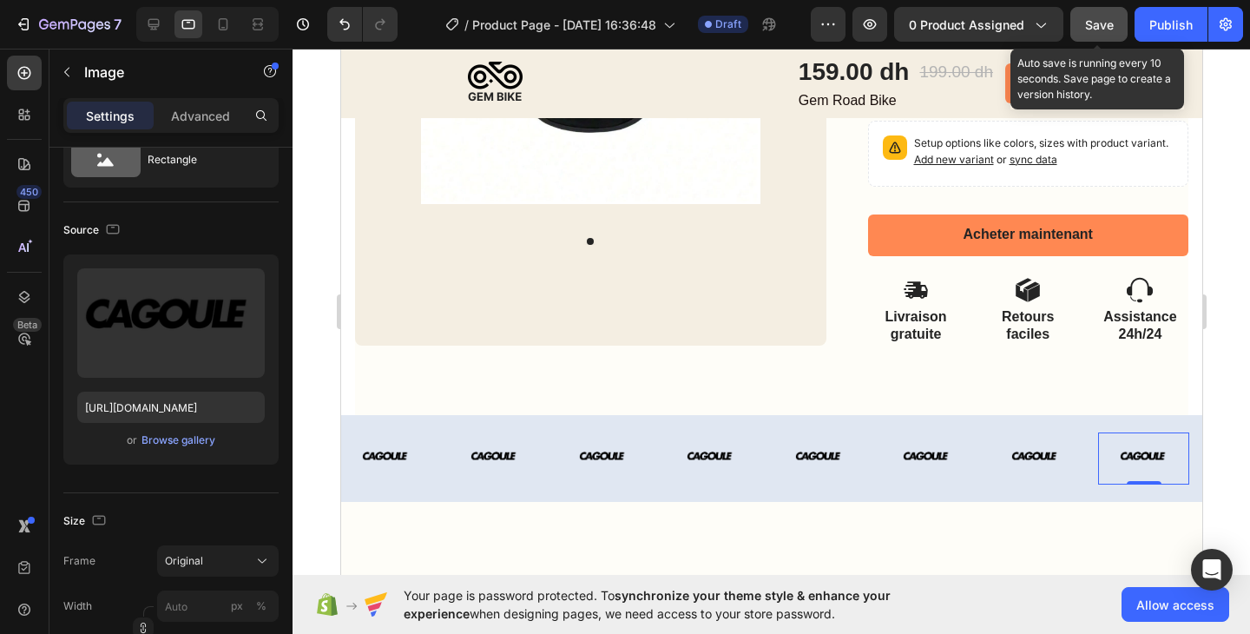
click at [1101, 31] on div "Save" at bounding box center [1099, 25] width 29 height 18
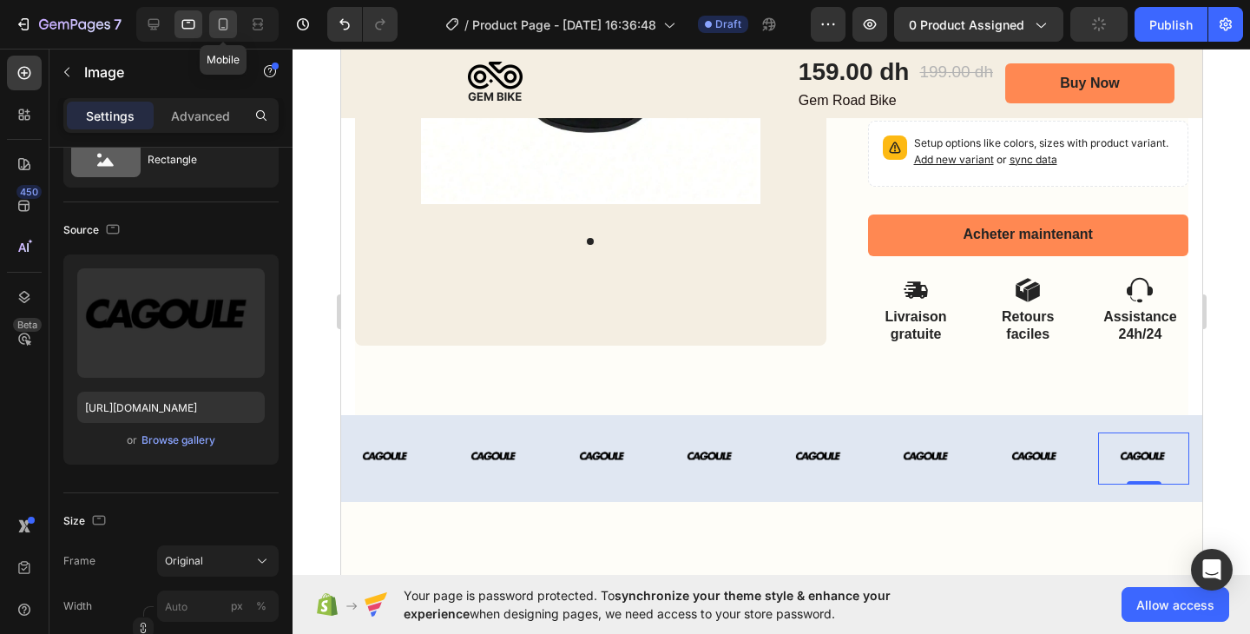
click at [228, 26] on icon at bounding box center [222, 24] width 17 height 17
type input "59"
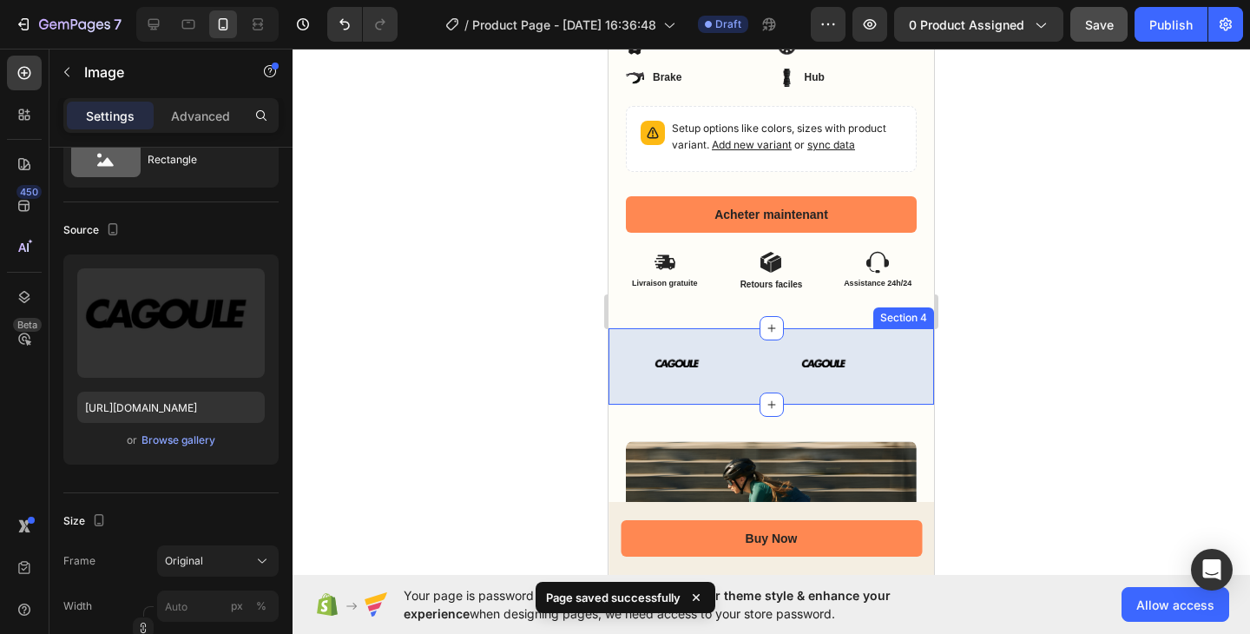
scroll to position [656, 0]
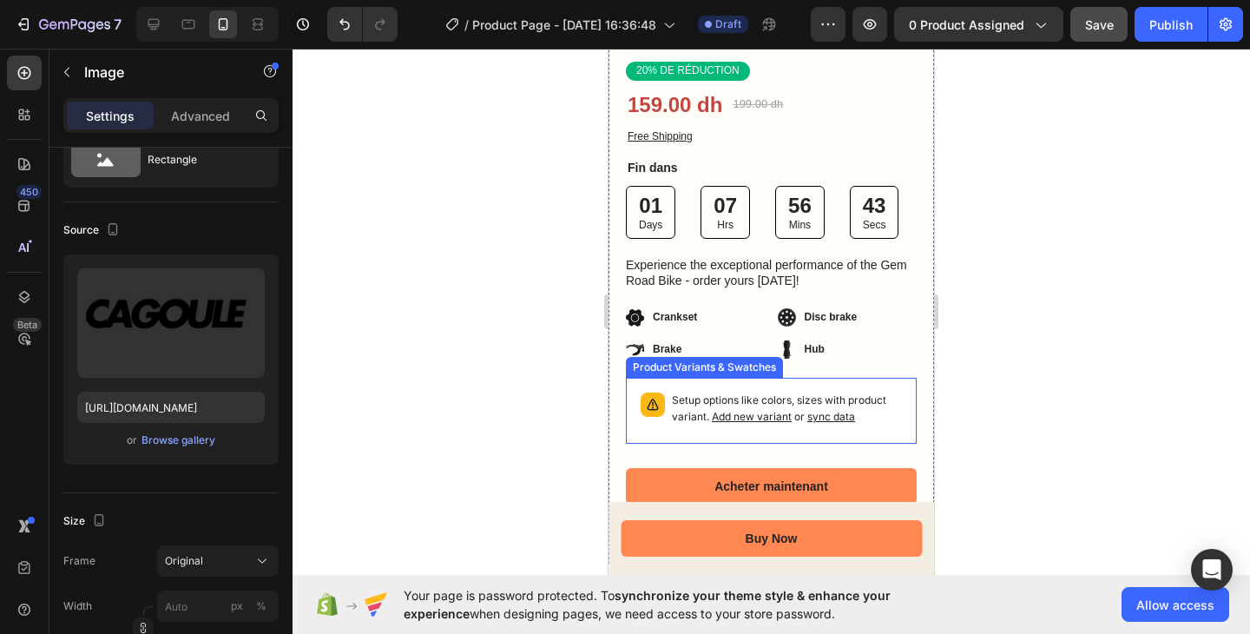
click at [887, 396] on p "Setup options like colors, sizes with product variant. Add new variant or sync …" at bounding box center [787, 409] width 230 height 33
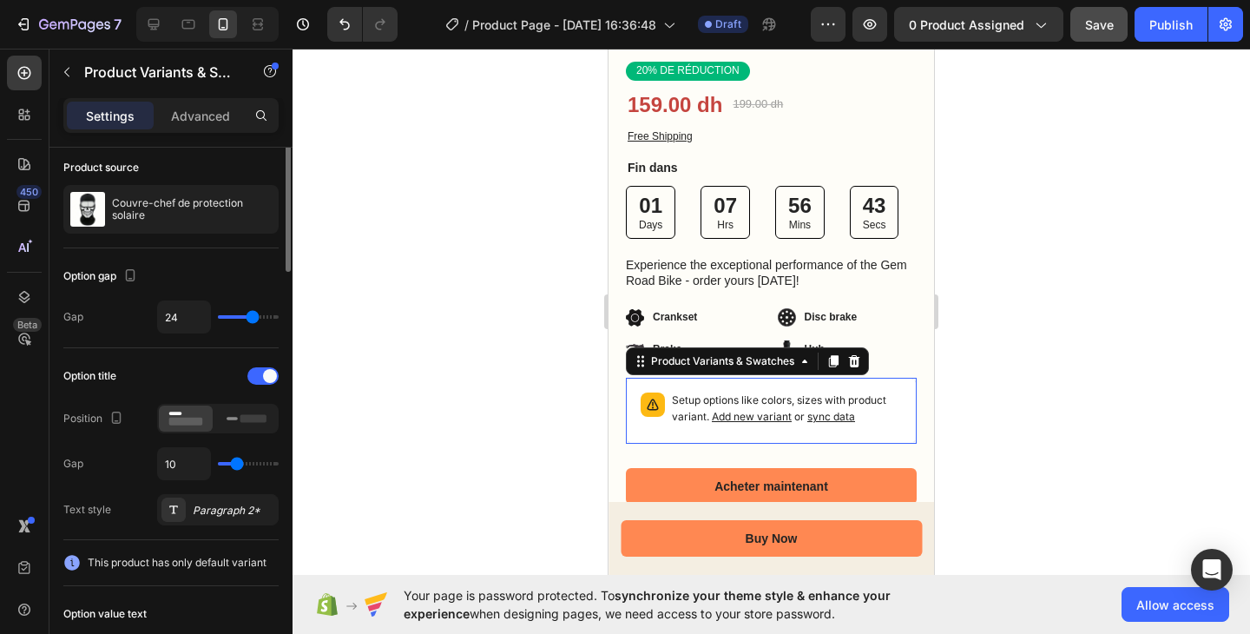
scroll to position [0, 0]
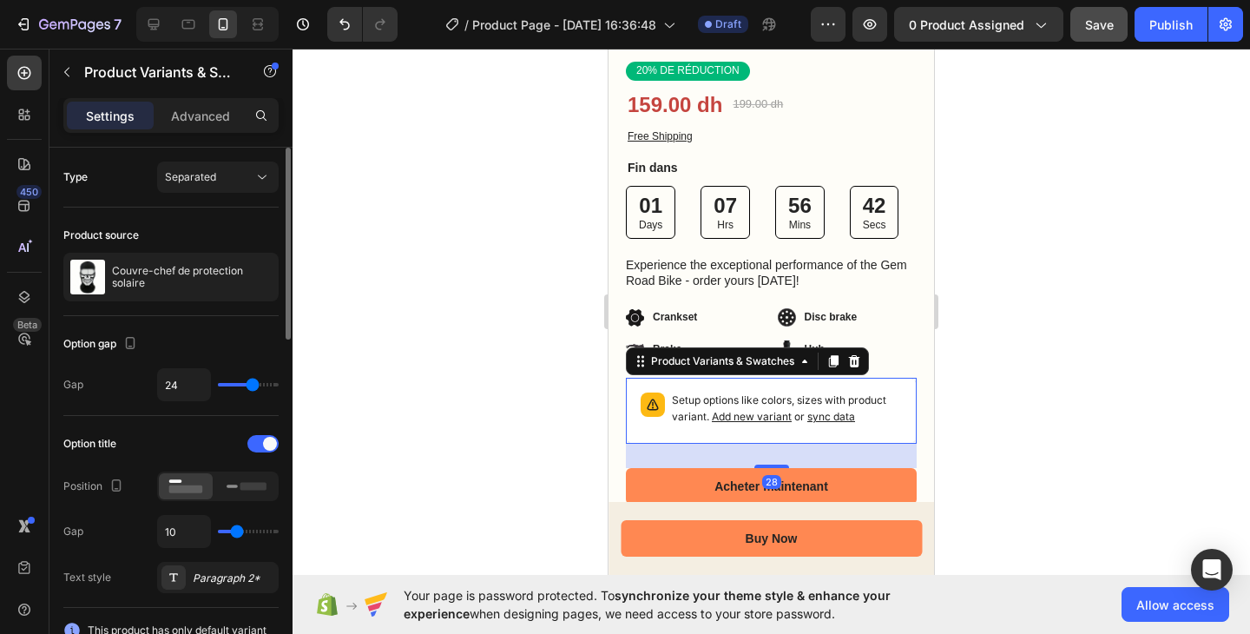
click at [761, 410] on span "Add new variant" at bounding box center [752, 416] width 80 height 13
click at [858, 351] on div at bounding box center [854, 361] width 21 height 21
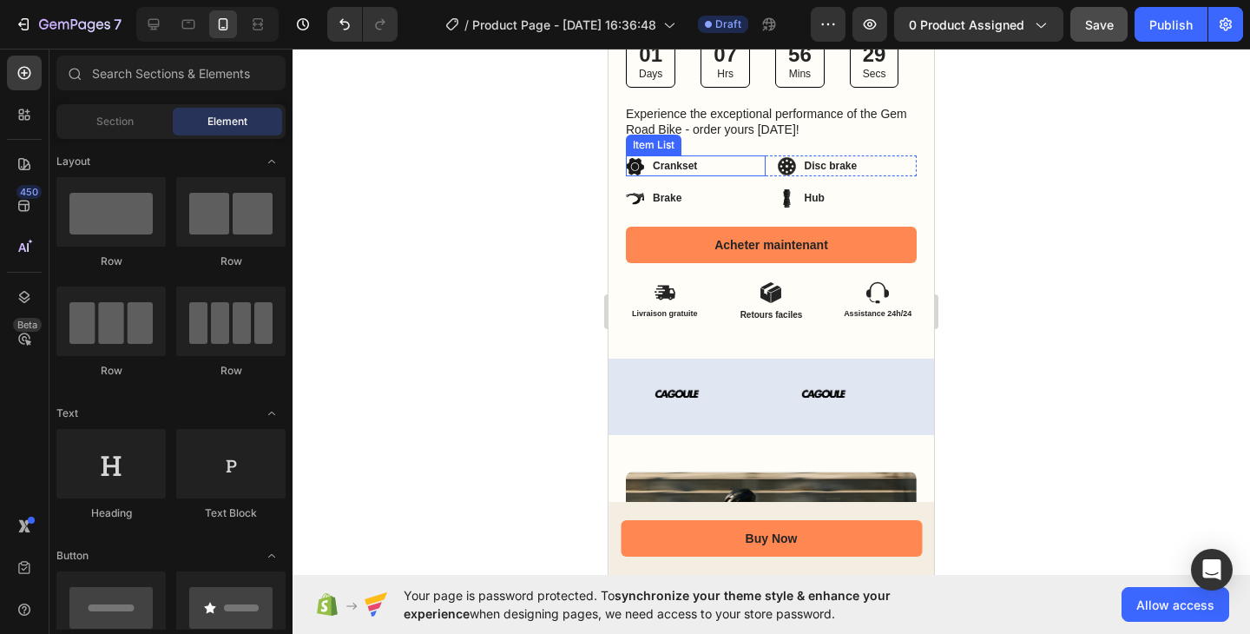
scroll to position [883, 0]
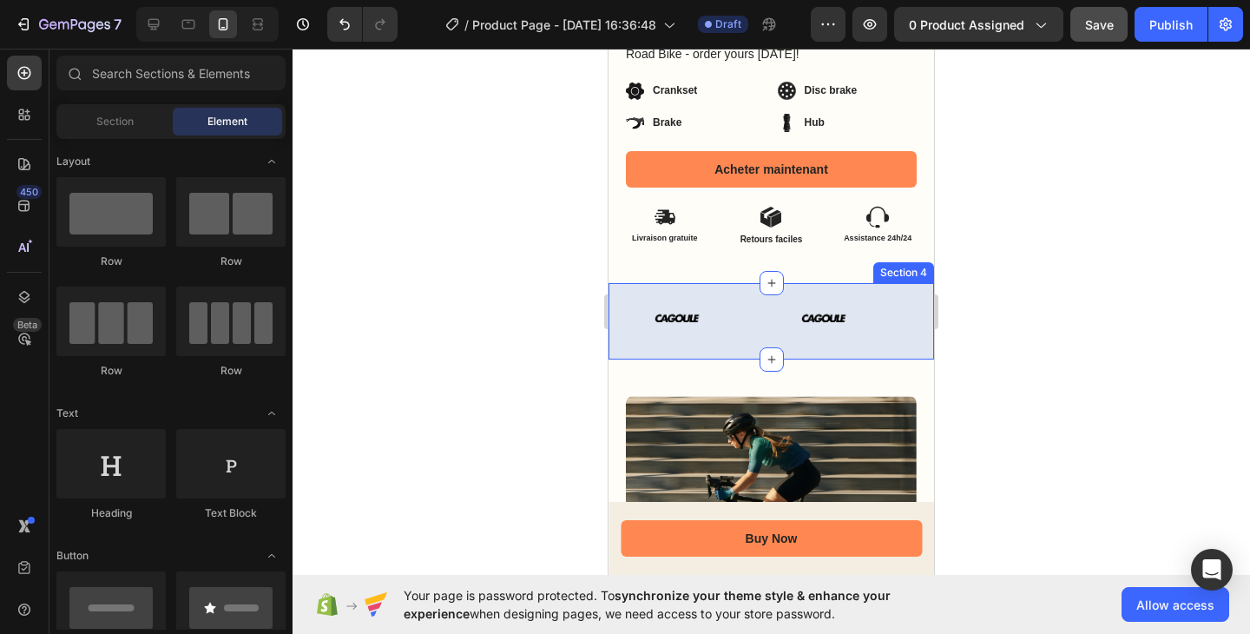
click at [749, 331] on div "Image Image Image Image Image Image Image Image Carousel Section 4" at bounding box center [772, 321] width 326 height 76
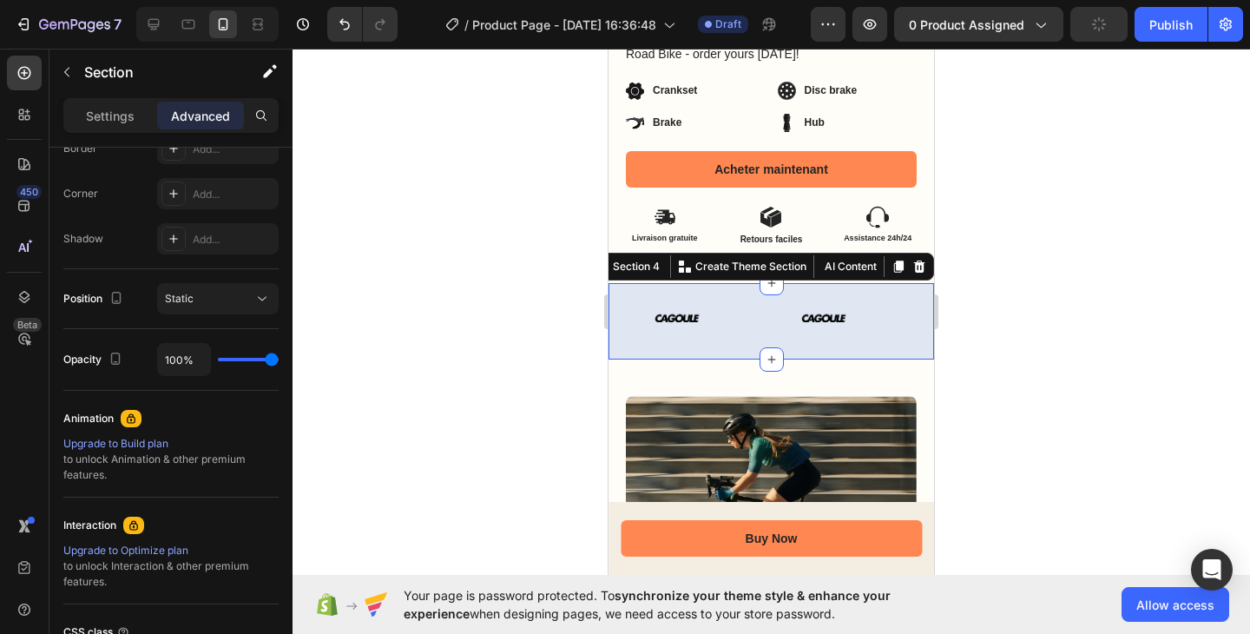
scroll to position [0, 0]
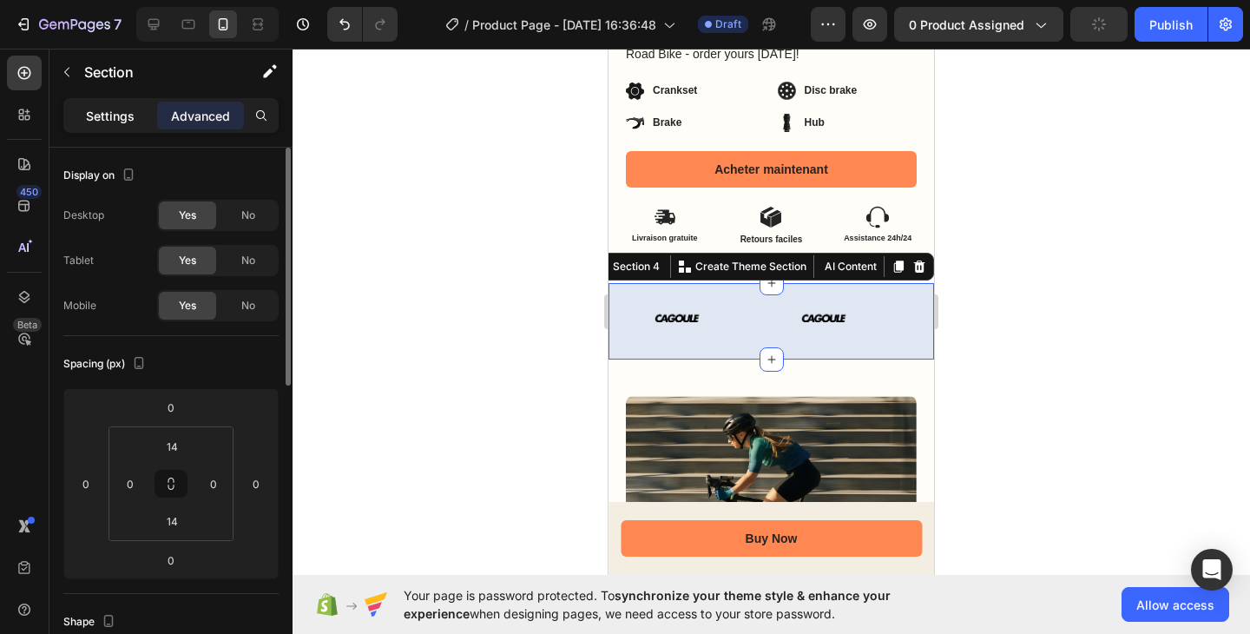
click at [122, 124] on p "Settings" at bounding box center [110, 116] width 49 height 18
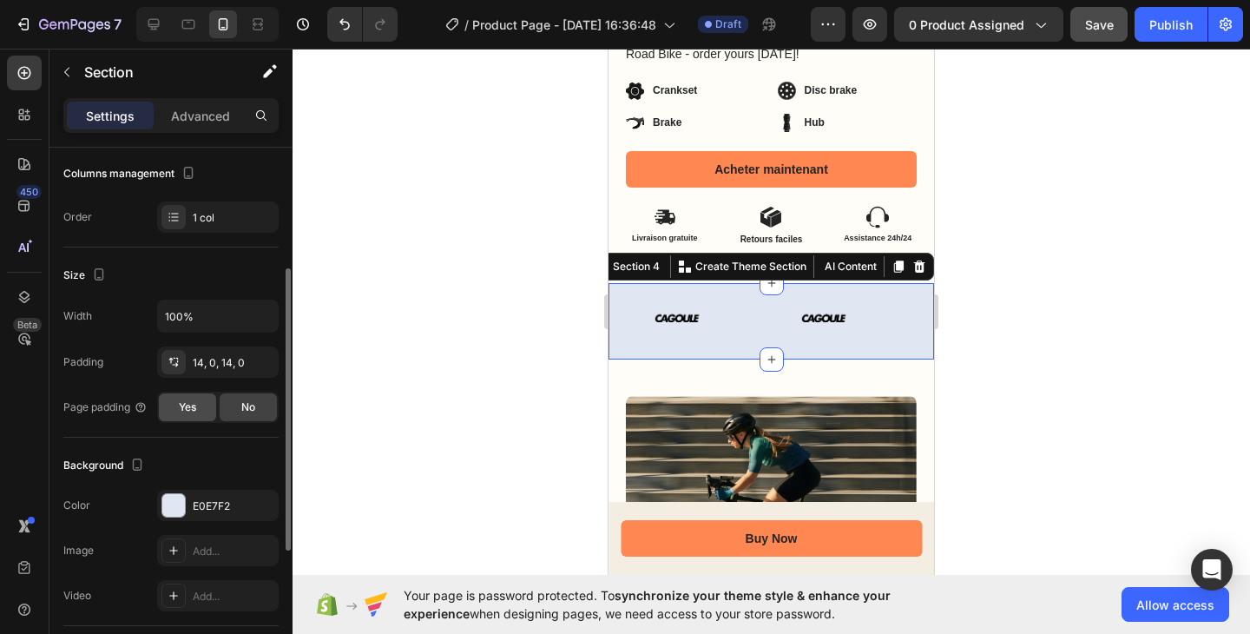
scroll to position [473, 0]
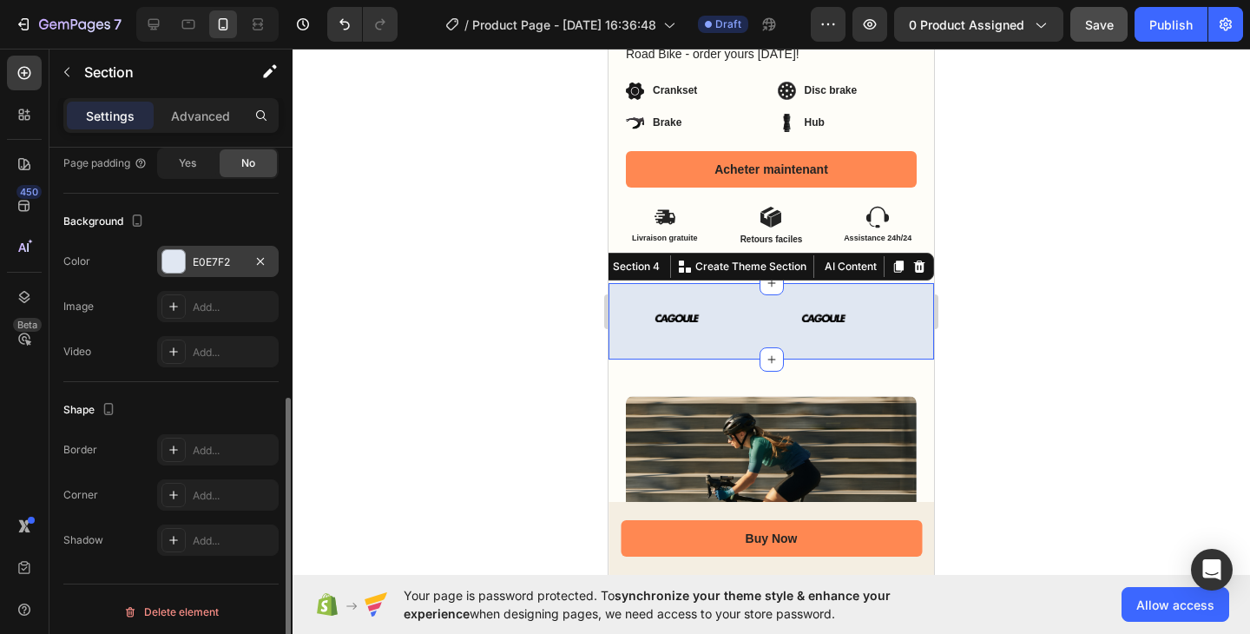
click at [182, 266] on div at bounding box center [173, 261] width 23 height 23
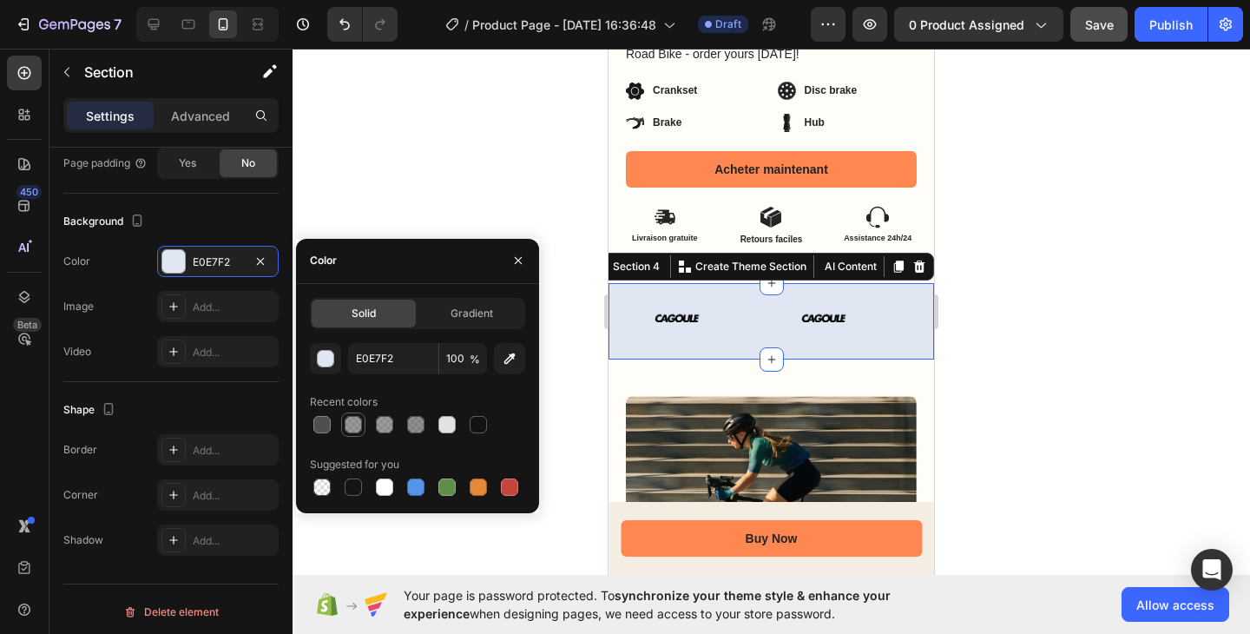
click at [353, 422] on div at bounding box center [353, 424] width 17 height 17
type input "4F4F4F"
type input "57"
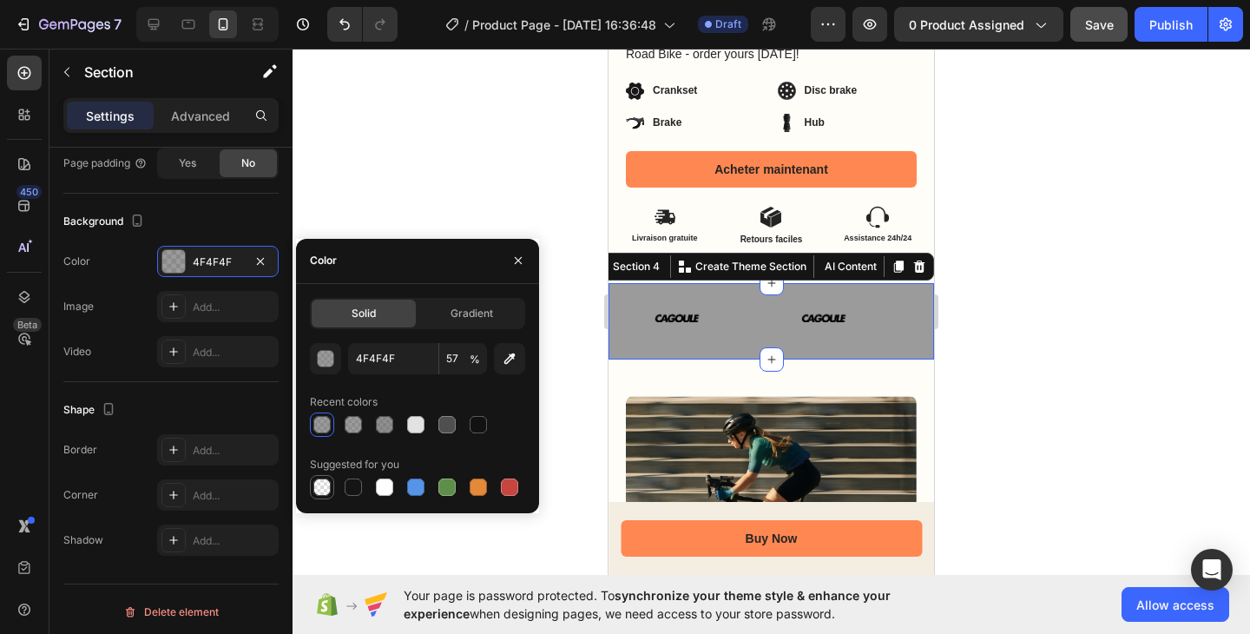
click at [320, 485] on div at bounding box center [321, 486] width 17 height 17
type input "000000"
type input "0"
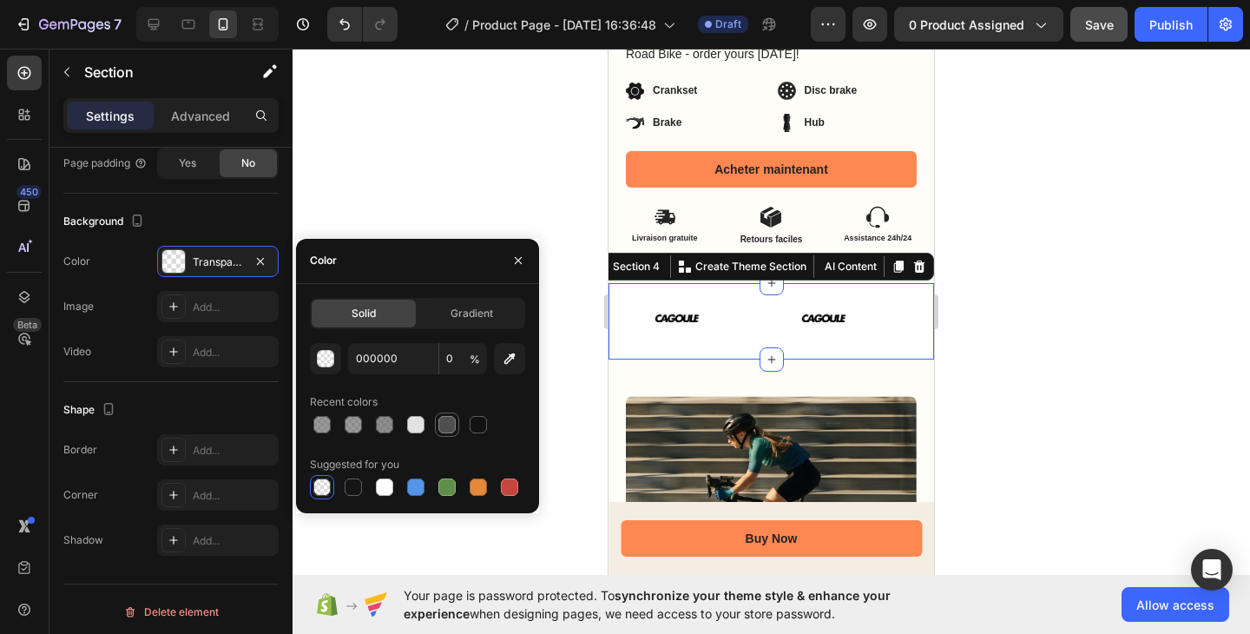
click at [455, 426] on div at bounding box center [447, 424] width 17 height 17
type input "4F4F4F"
type input "100"
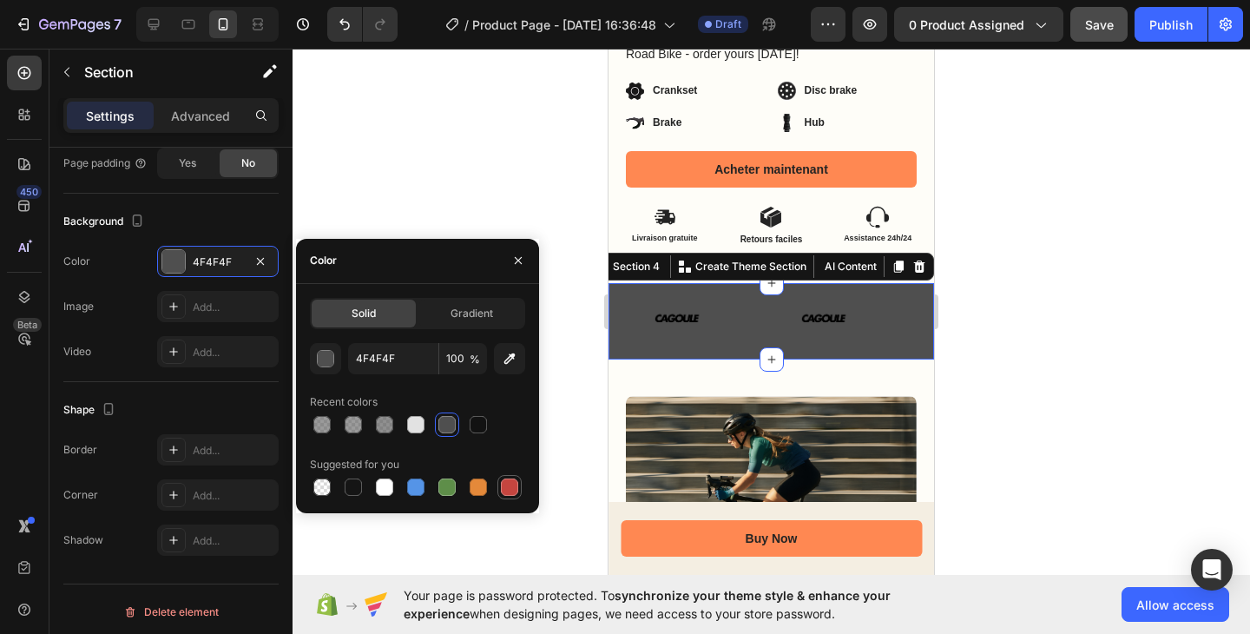
click at [499, 489] on div at bounding box center [509, 487] width 21 height 21
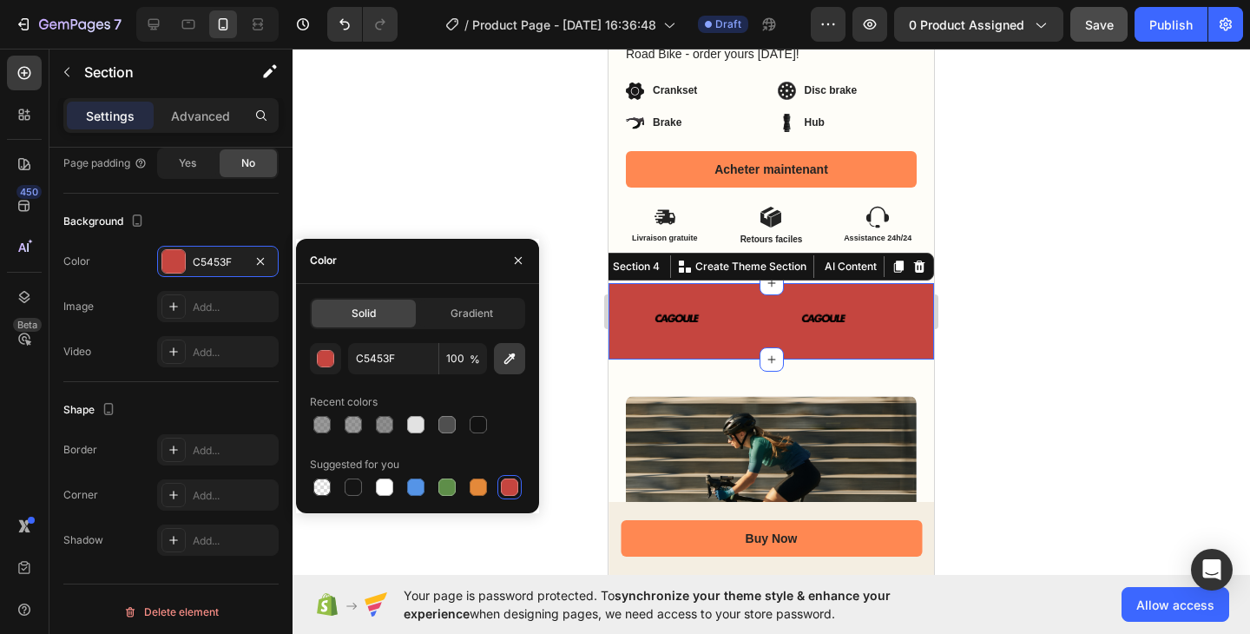
click at [501, 361] on icon "button" at bounding box center [509, 358] width 17 height 17
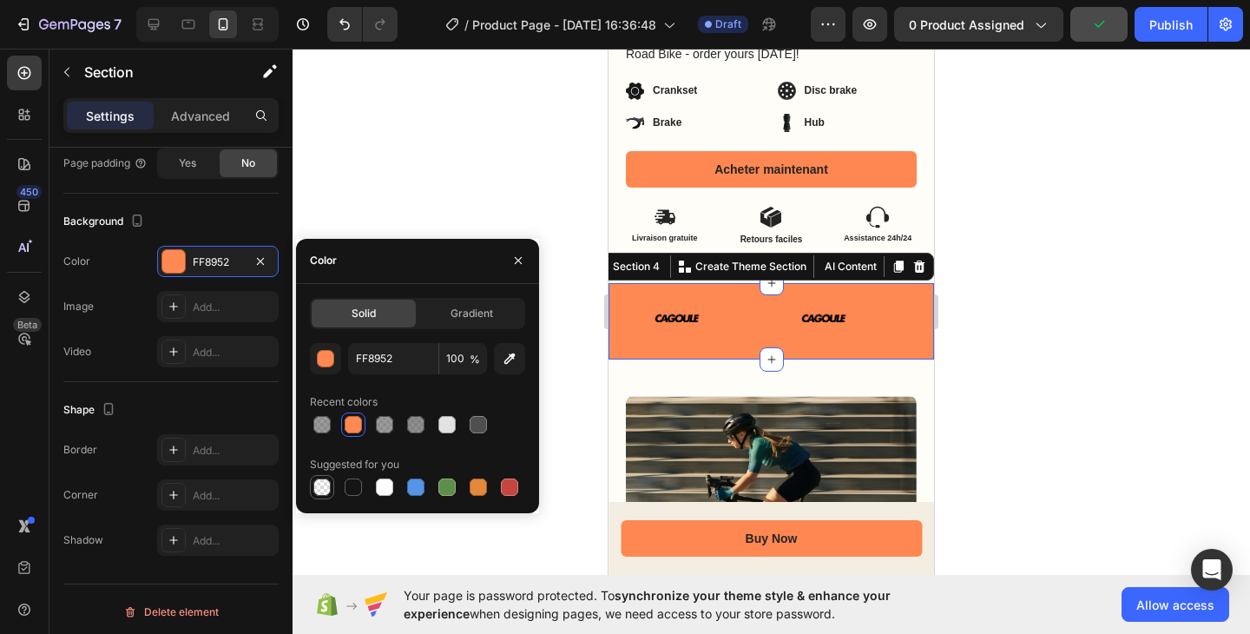
click at [326, 485] on div at bounding box center [321, 486] width 17 height 17
type input "000000"
type input "0"
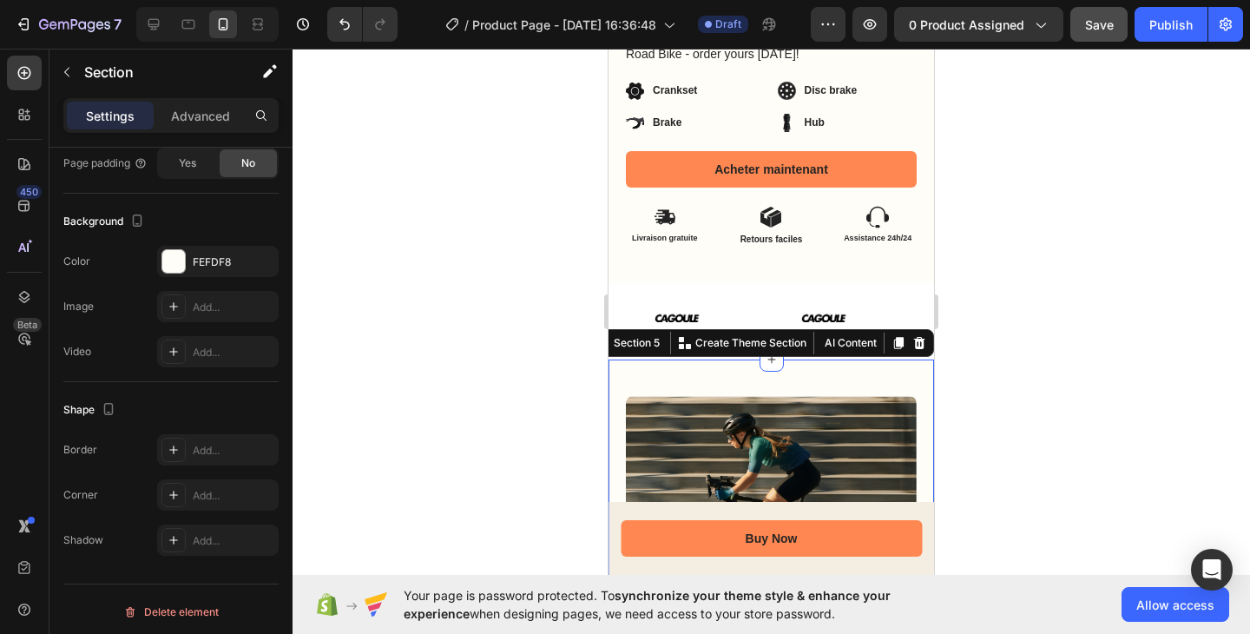
click at [511, 397] on div at bounding box center [772, 341] width 958 height 585
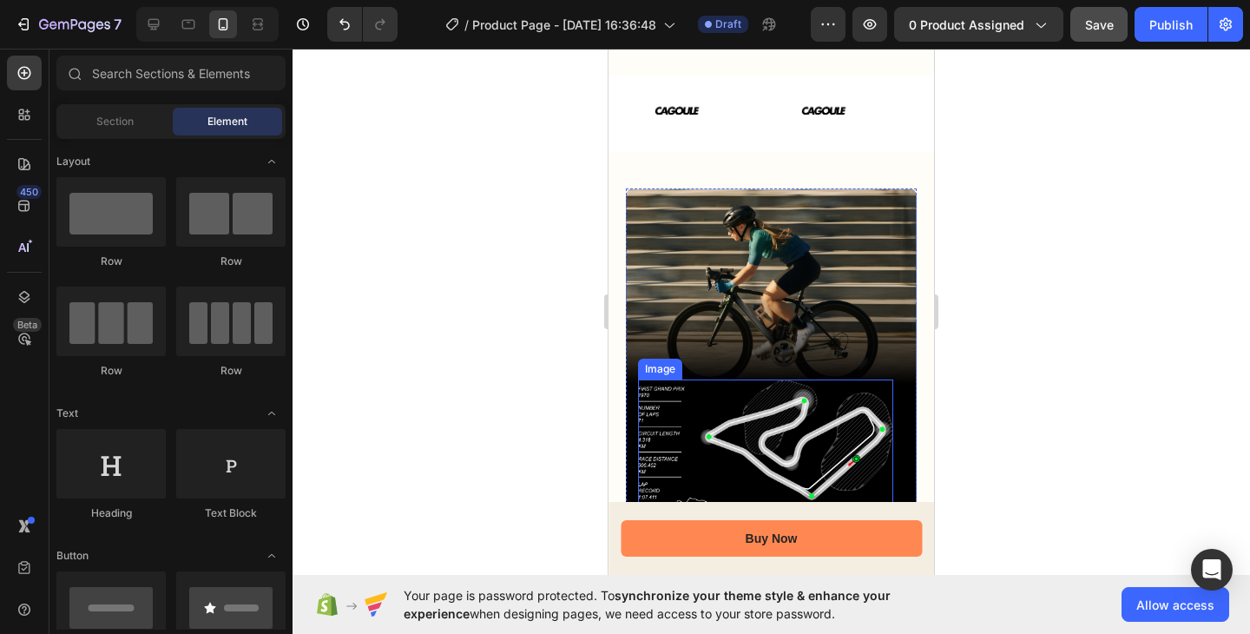
scroll to position [1094, 0]
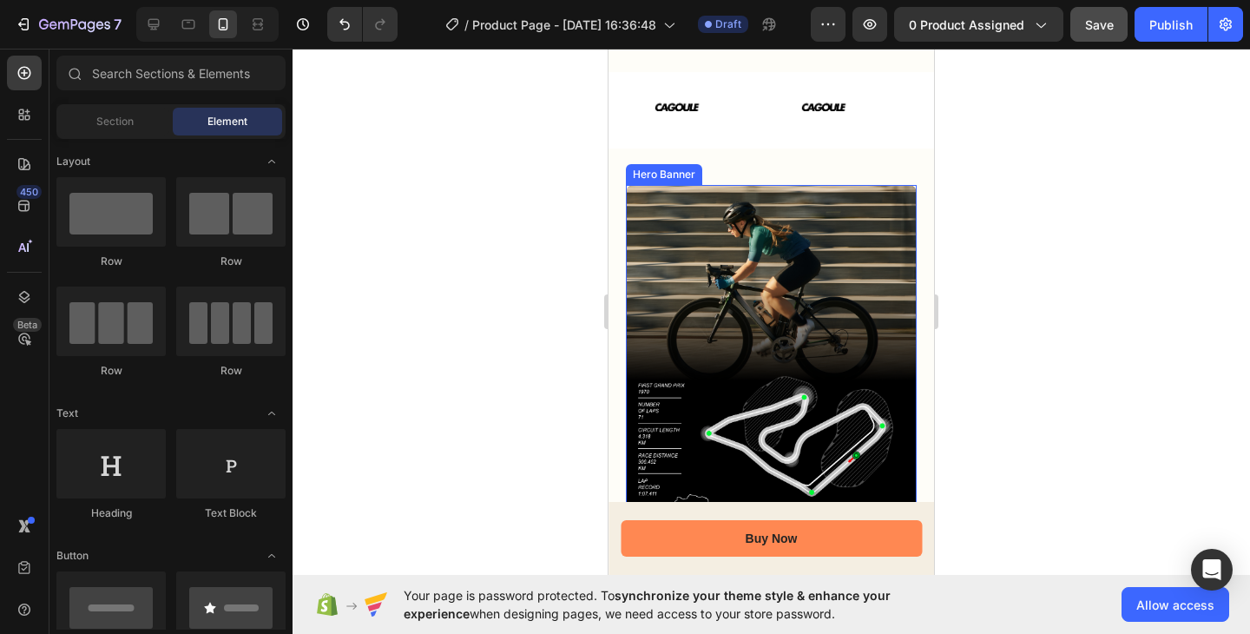
click at [749, 271] on div "Background Image" at bounding box center [771, 363] width 291 height 356
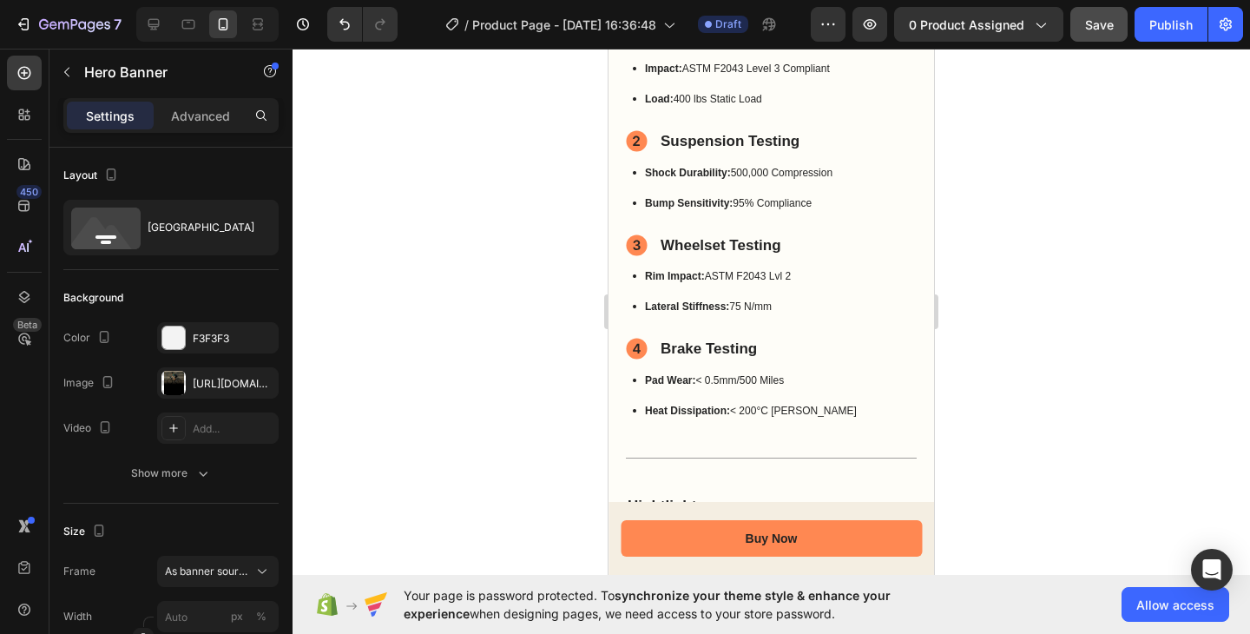
scroll to position [1446, 0]
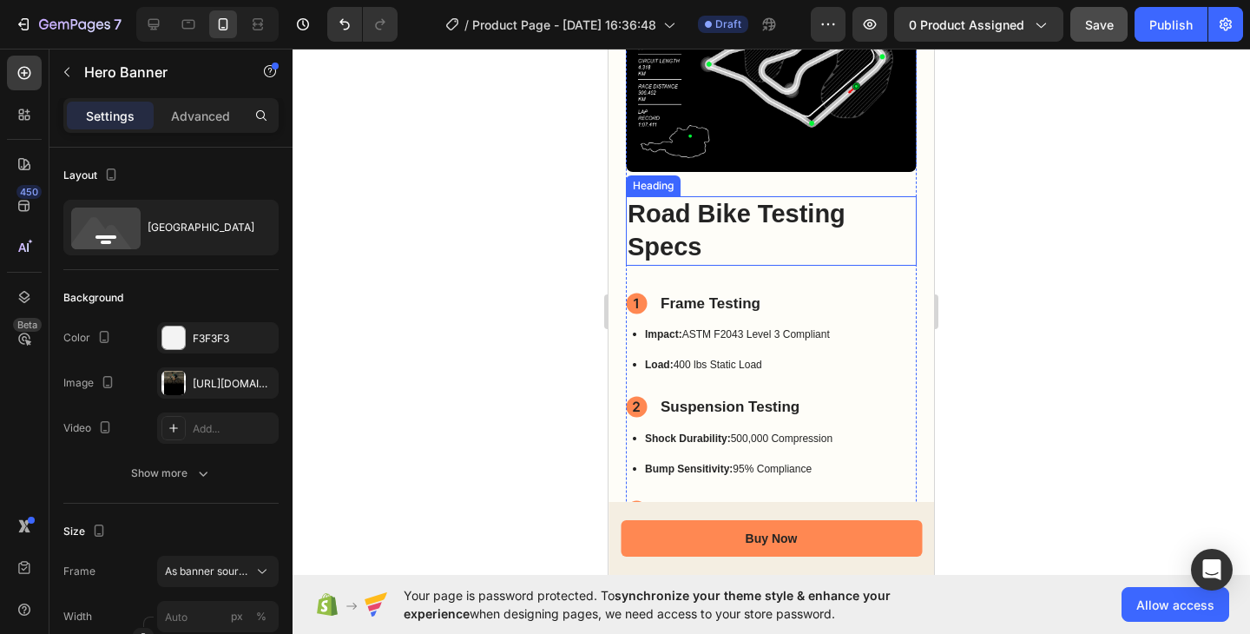
click at [868, 201] on h2 "Road Bike Testing Specs" at bounding box center [771, 230] width 291 height 69
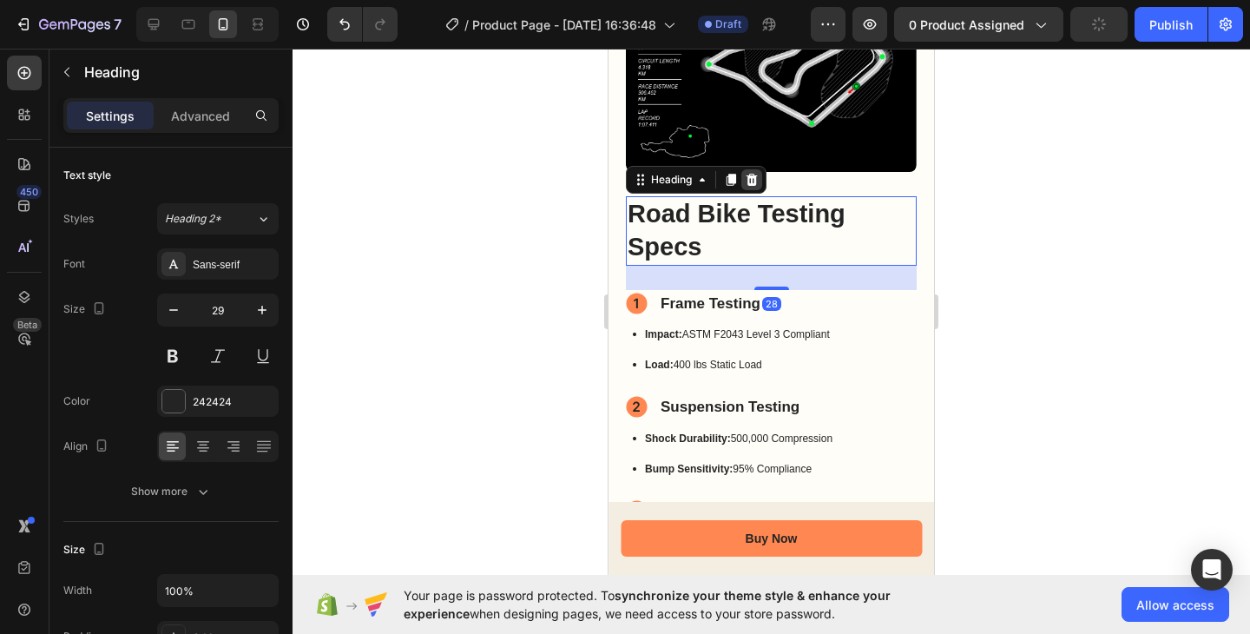
click at [759, 171] on div at bounding box center [752, 179] width 21 height 21
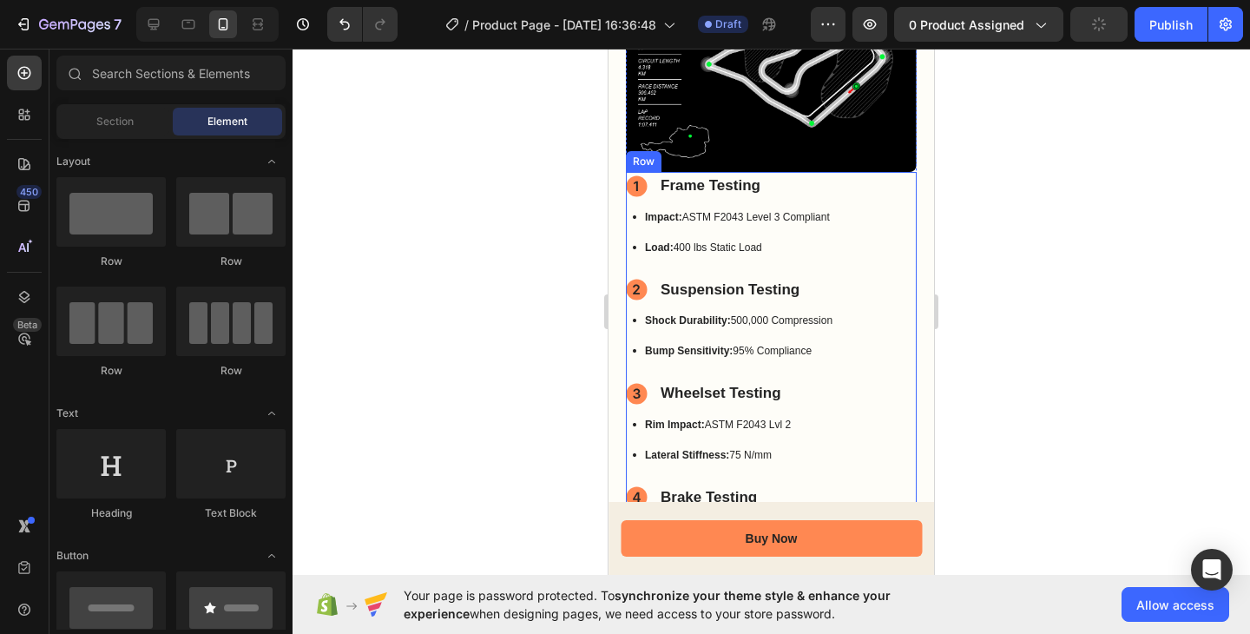
click at [874, 183] on div "Frame Testing Item List Impact: ASTM F2043 Level 3 Compliant Load: 400 lbs Stat…" at bounding box center [771, 224] width 291 height 104
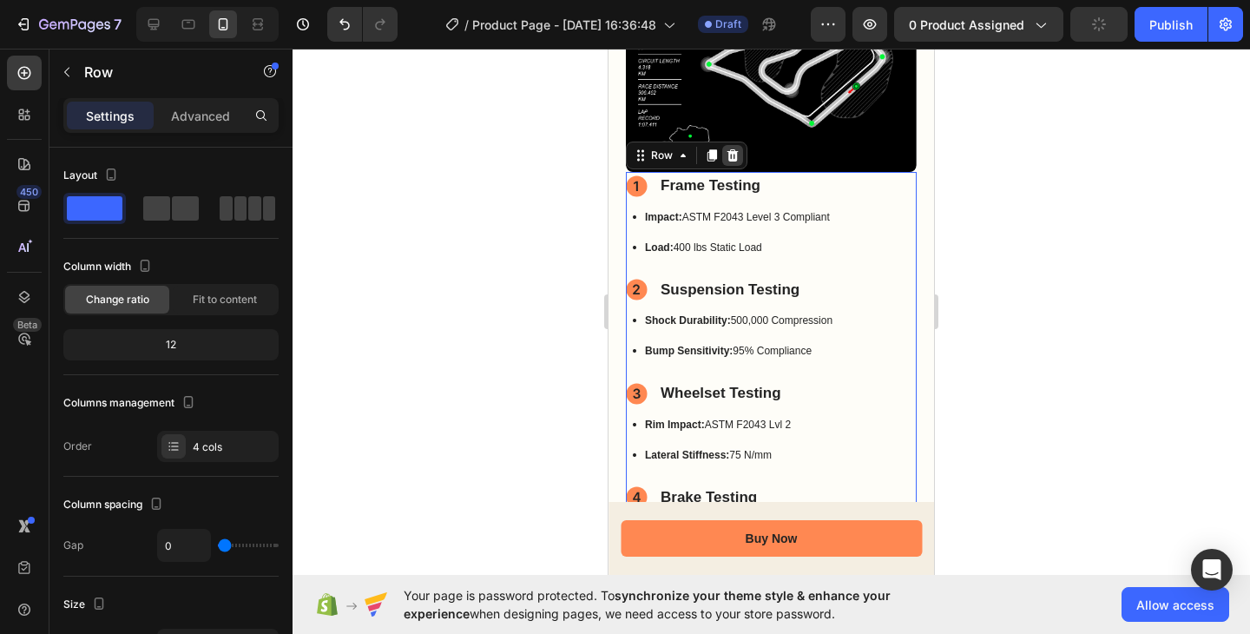
click at [736, 147] on div at bounding box center [732, 155] width 21 height 21
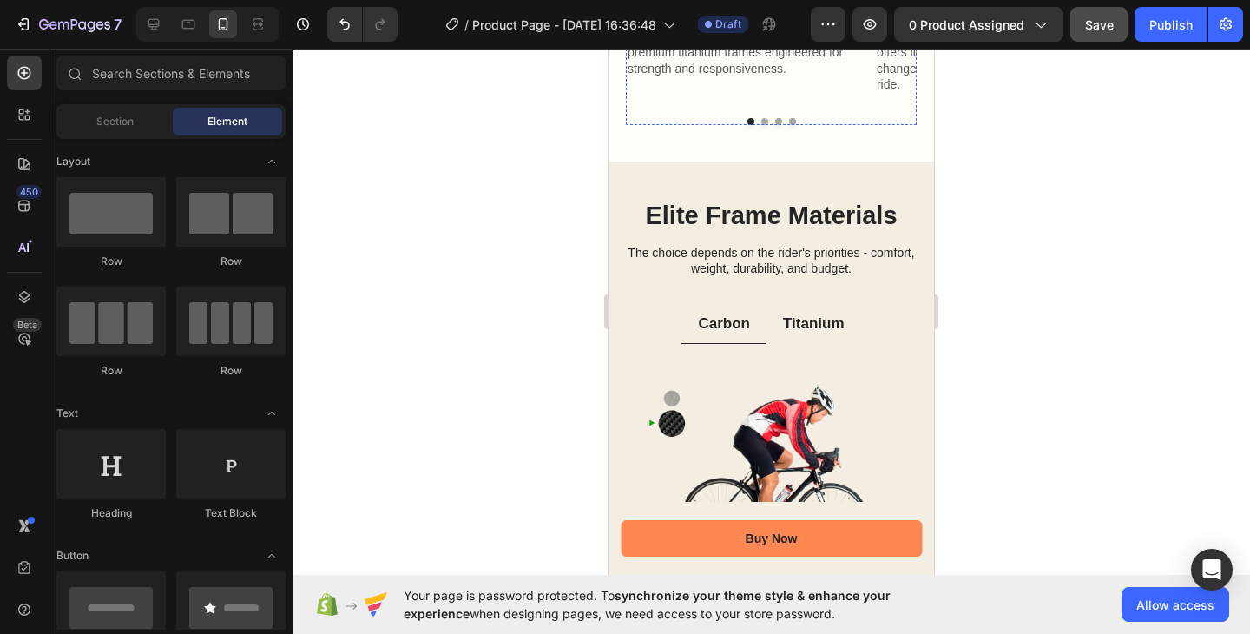
scroll to position [1678, 0]
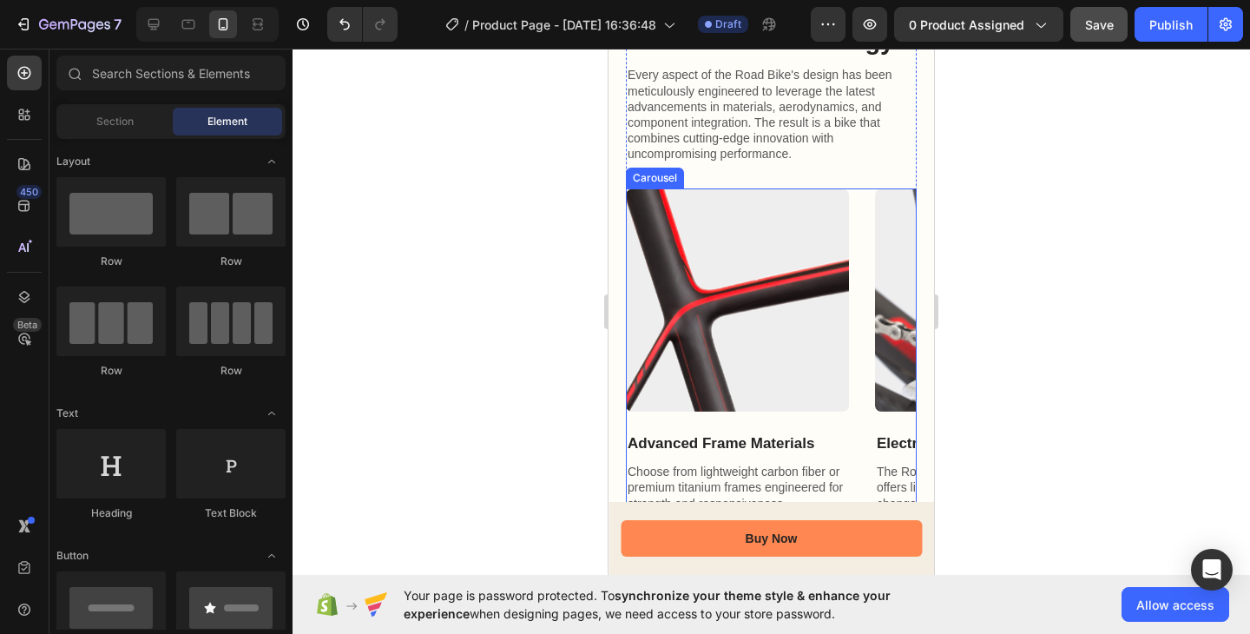
click at [866, 249] on div "Image Advanced Frame Materials Text Block Choose from lightweight carbon fiber …" at bounding box center [771, 358] width 291 height 340
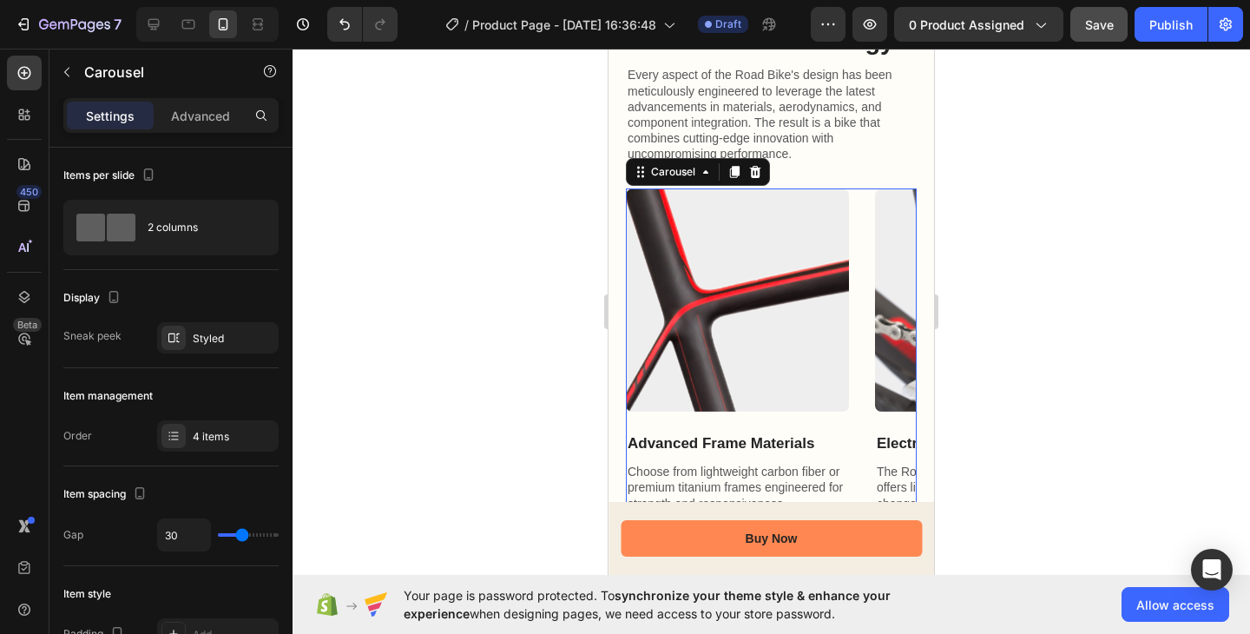
click at [768, 175] on div "Carousel" at bounding box center [698, 172] width 144 height 28
click at [760, 175] on icon at bounding box center [756, 172] width 14 height 14
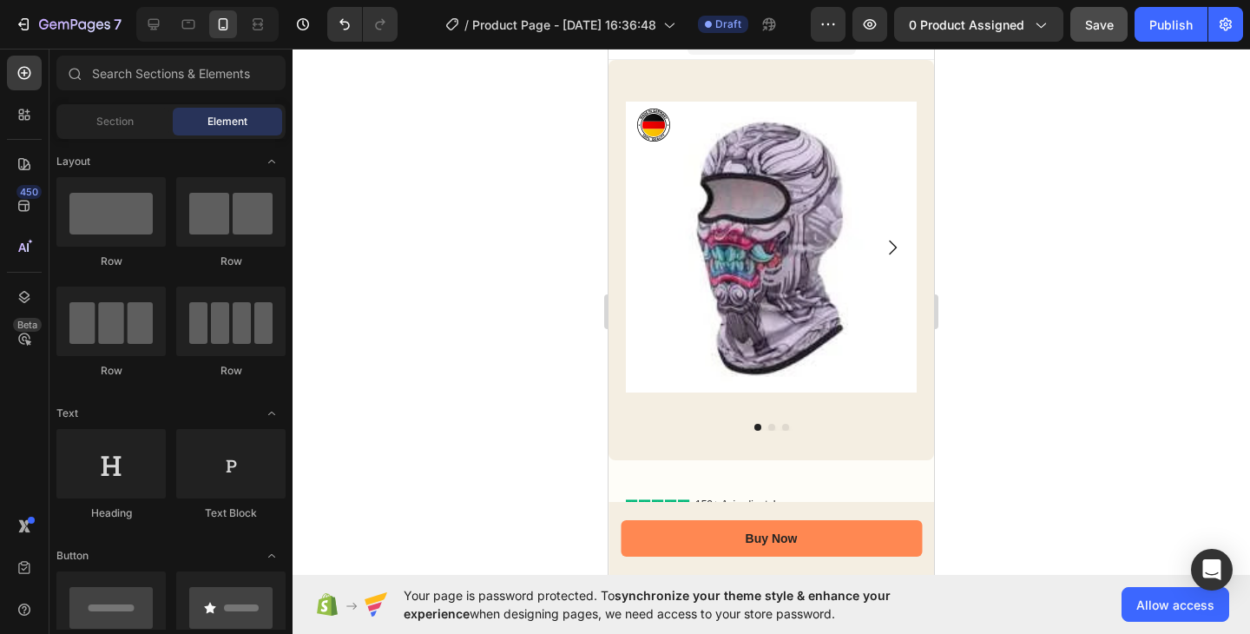
scroll to position [0, 0]
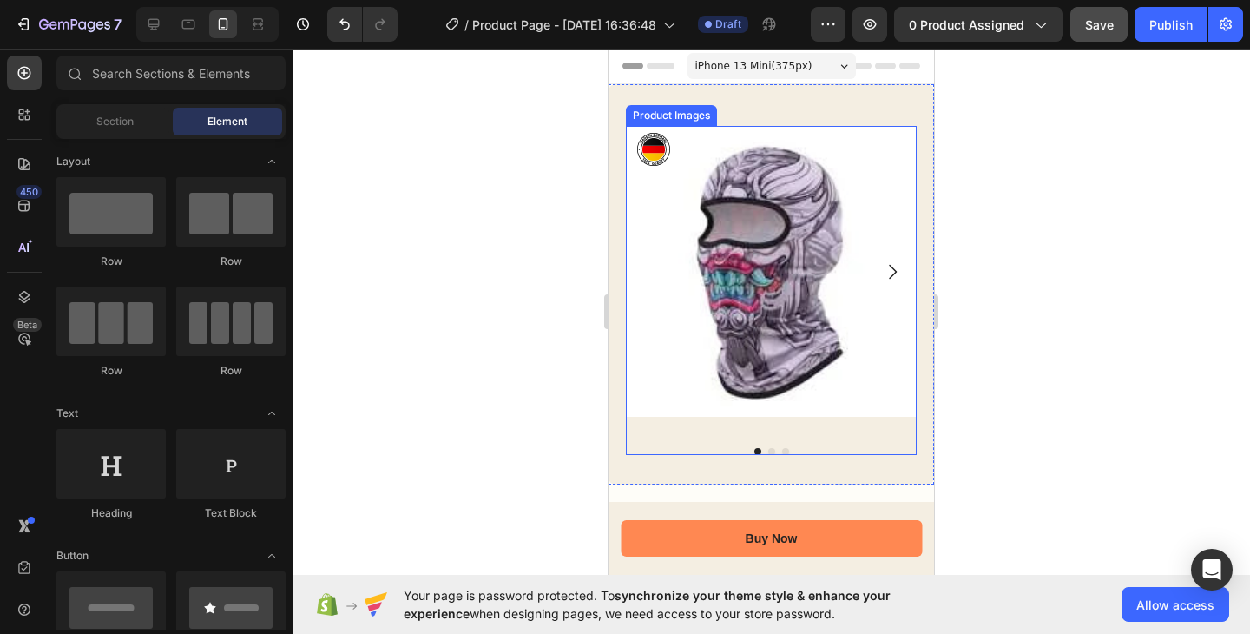
click at [889, 269] on icon "Carousel Next Arrow" at bounding box center [893, 271] width 8 height 15
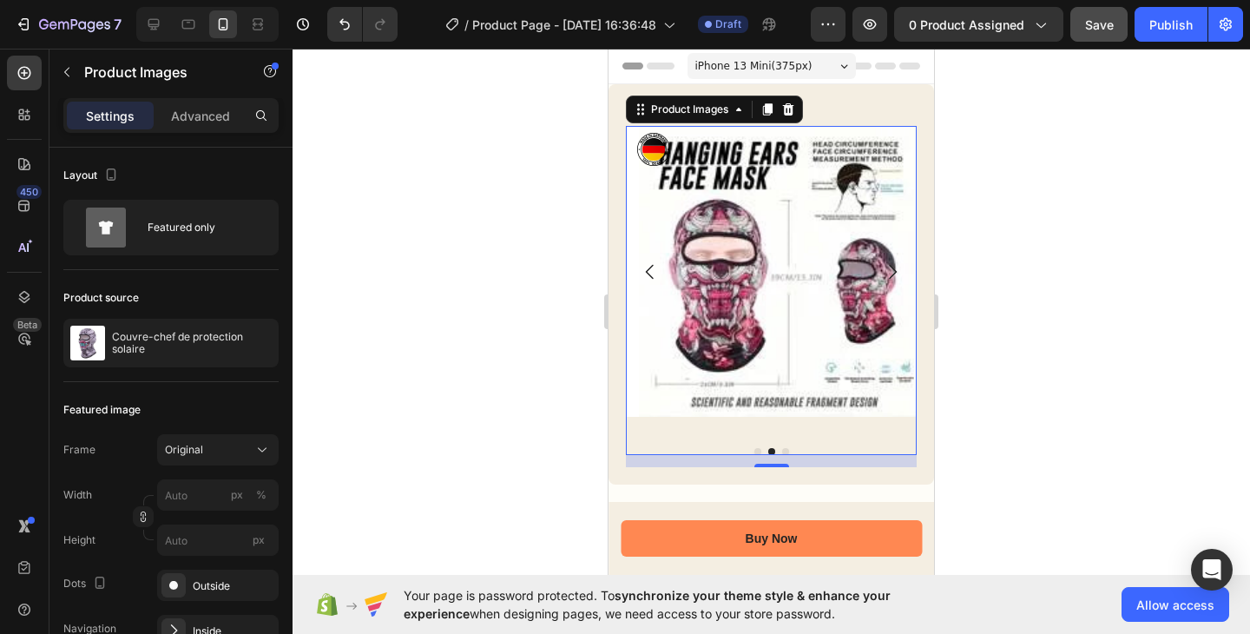
click at [885, 261] on icon "Carousel Next Arrow" at bounding box center [892, 271] width 21 height 21
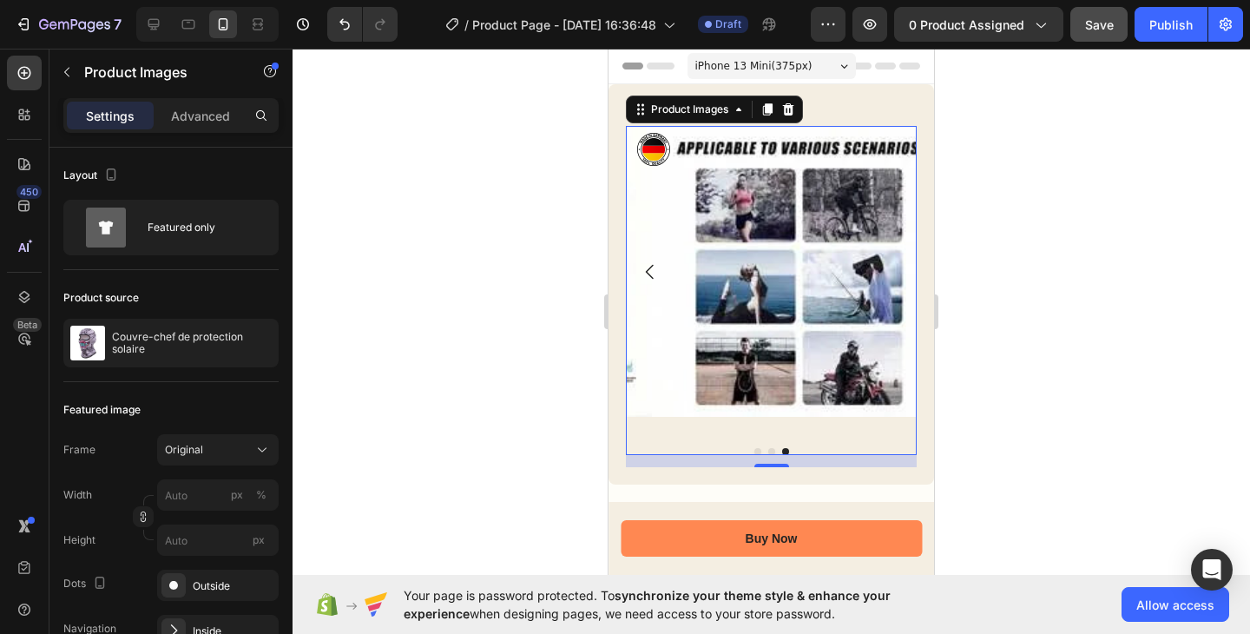
click at [642, 262] on icon "Carousel Back Arrow" at bounding box center [650, 271] width 21 height 21
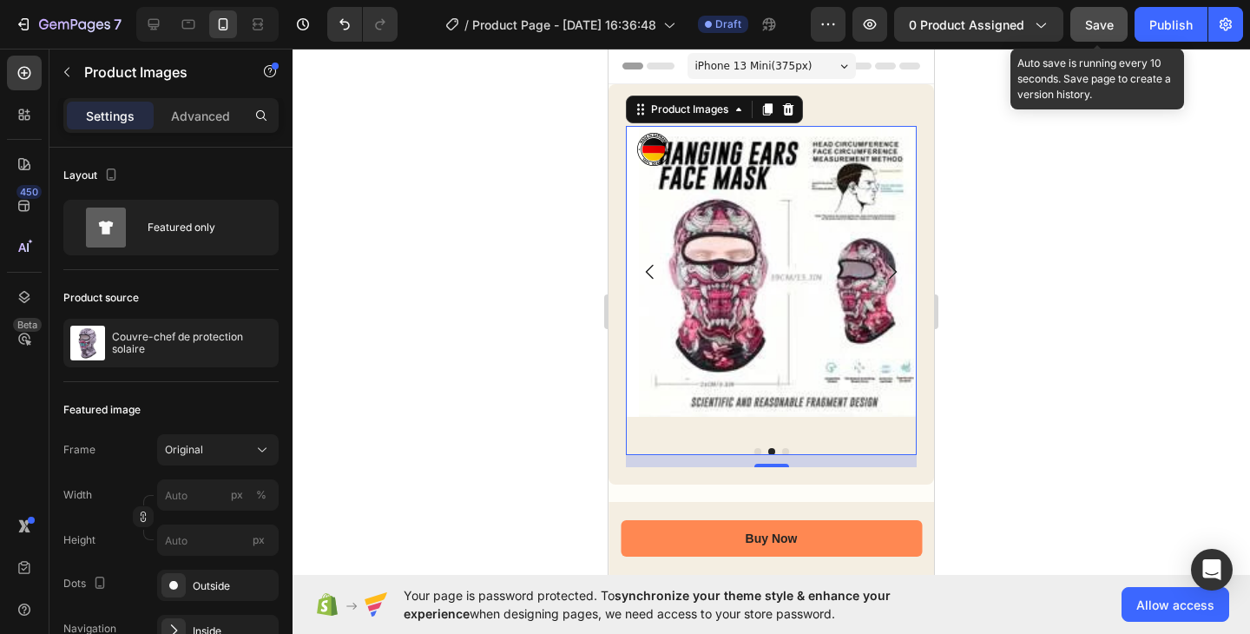
click at [1090, 37] on button "Save" at bounding box center [1099, 24] width 57 height 35
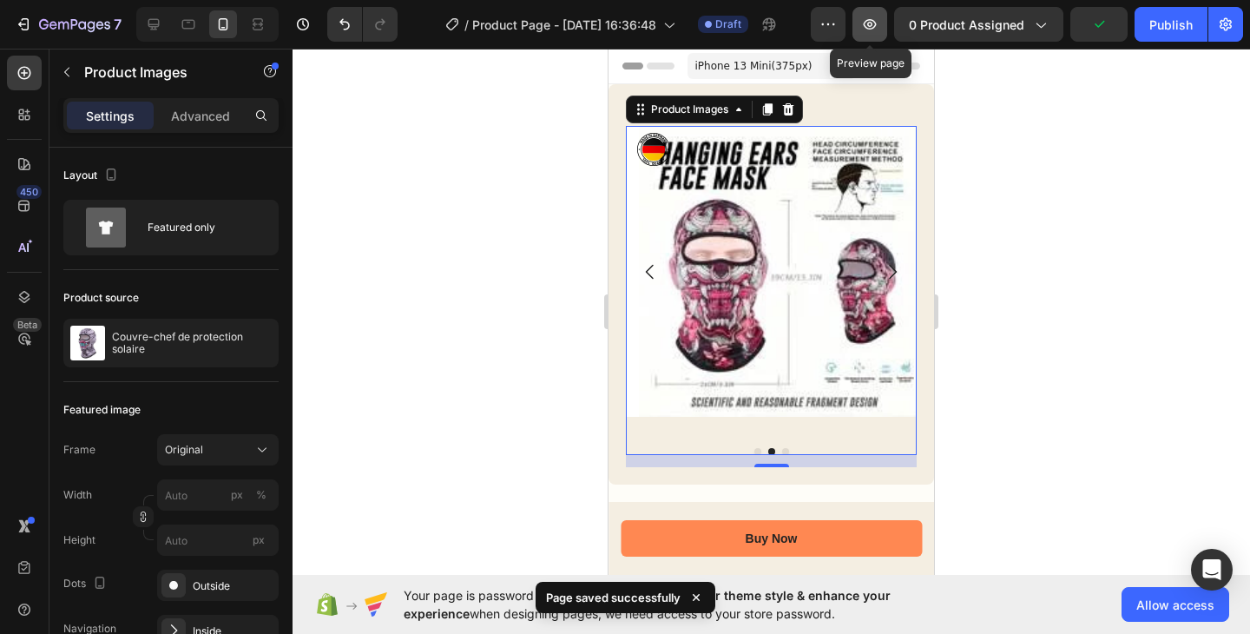
click at [886, 33] on button "button" at bounding box center [870, 24] width 35 height 35
click at [739, 222] on img at bounding box center [784, 271] width 291 height 291
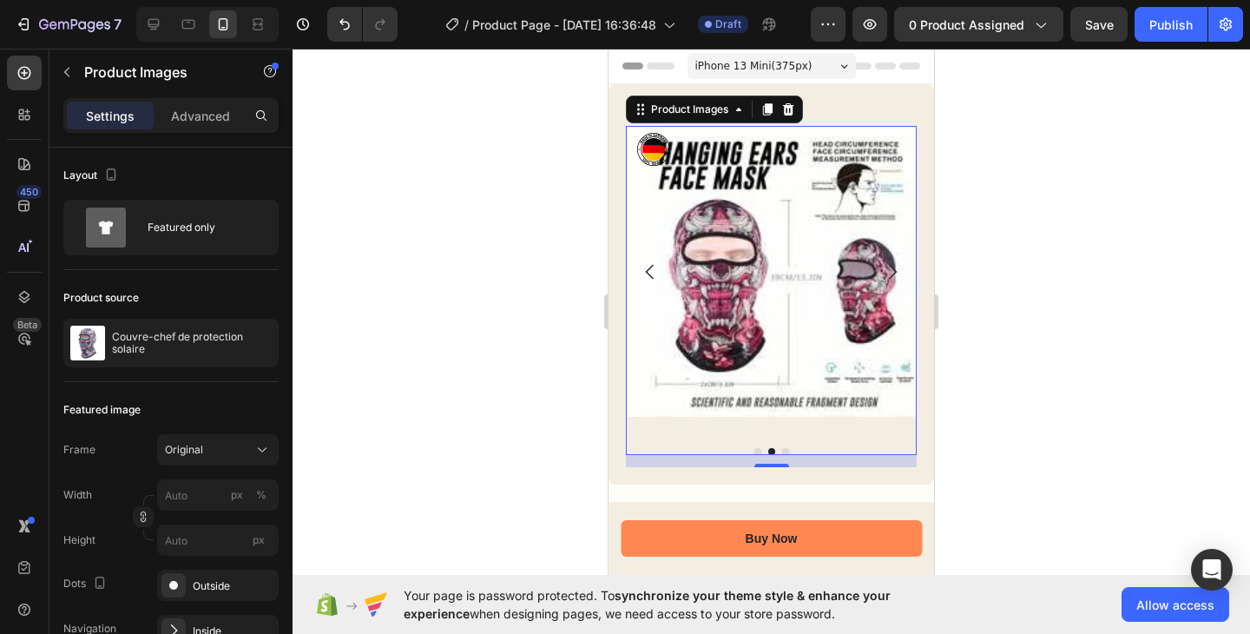
click at [755, 448] on button "Dot" at bounding box center [758, 451] width 7 height 7
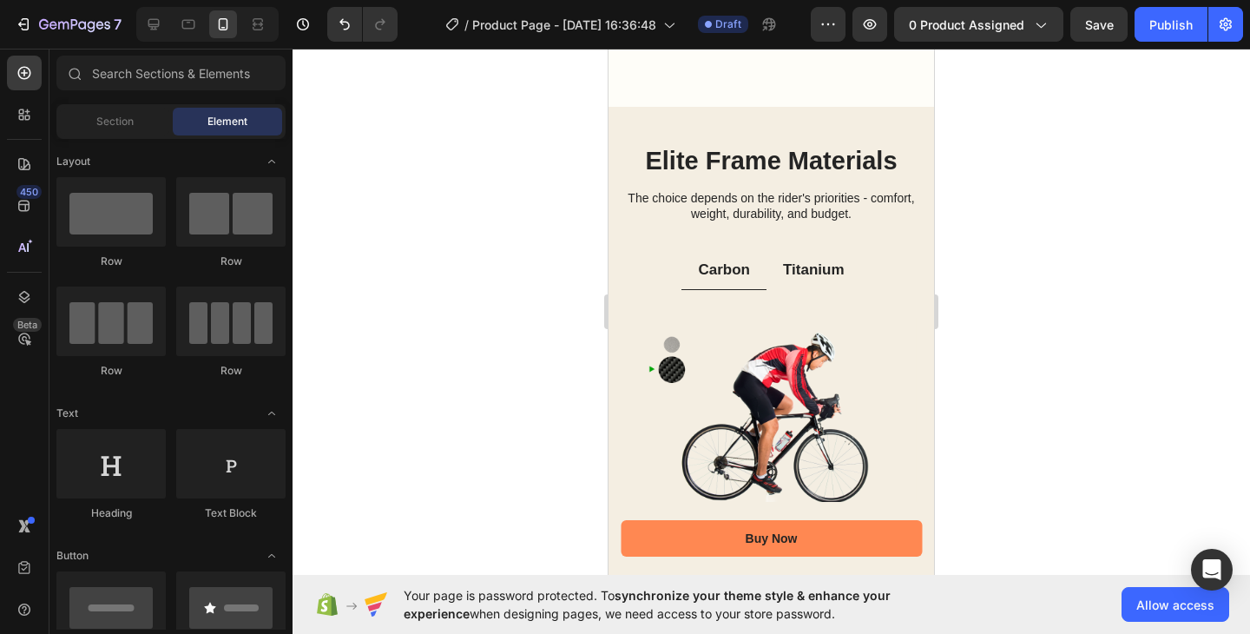
scroll to position [1622, 0]
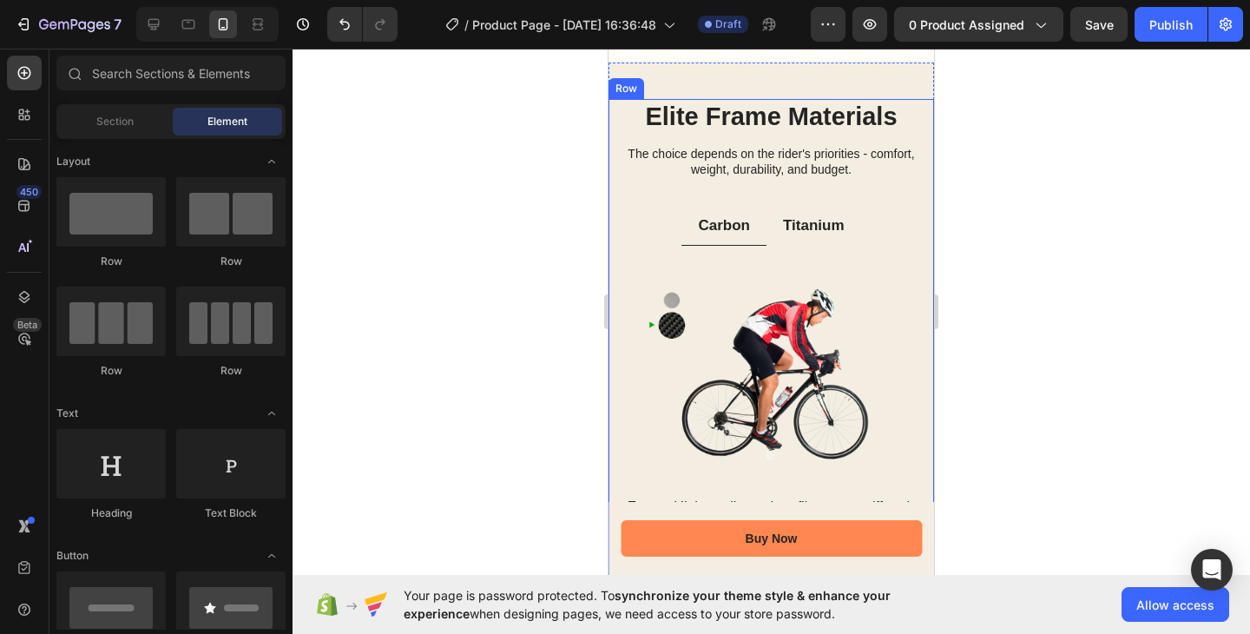
click at [892, 184] on div "Elite Frame Materials Heading The choice depends on the rider's priorities - co…" at bounding box center [772, 418] width 326 height 638
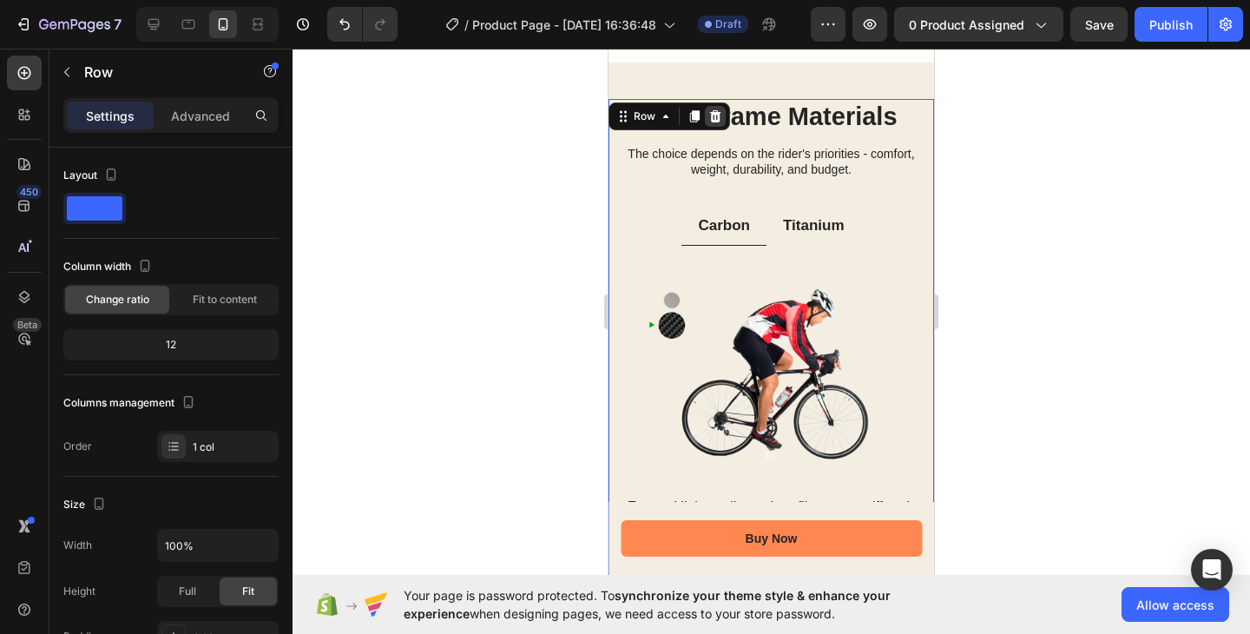
click at [714, 116] on icon at bounding box center [716, 116] width 14 height 14
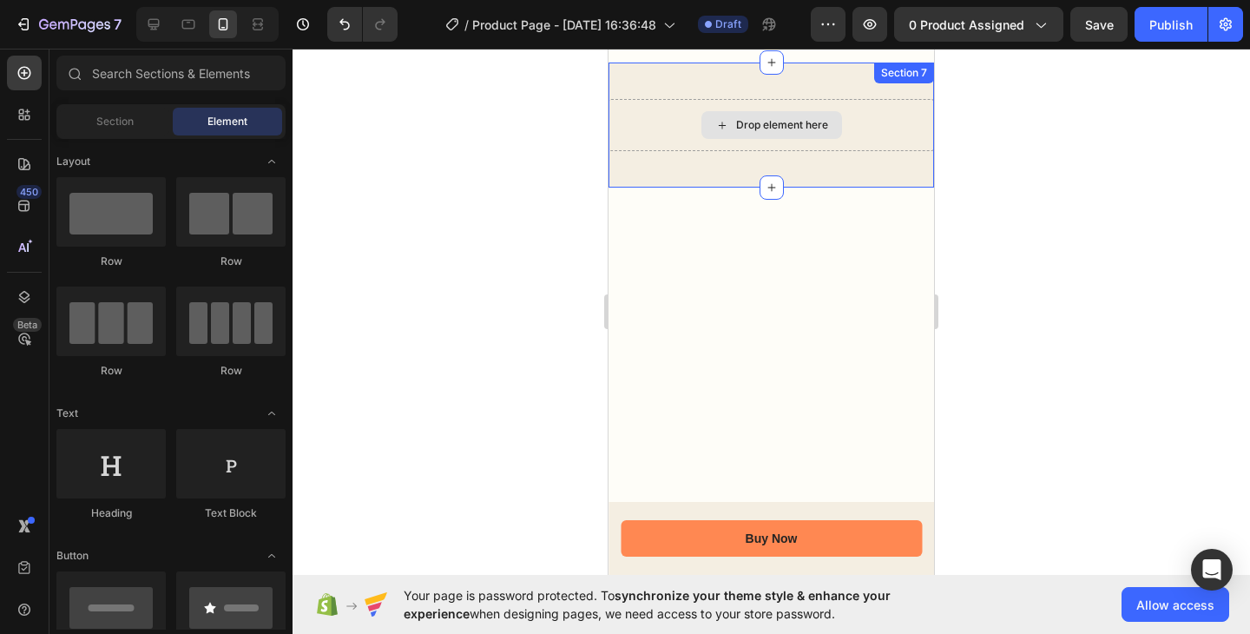
click at [866, 111] on div "Drop element here" at bounding box center [772, 125] width 326 height 52
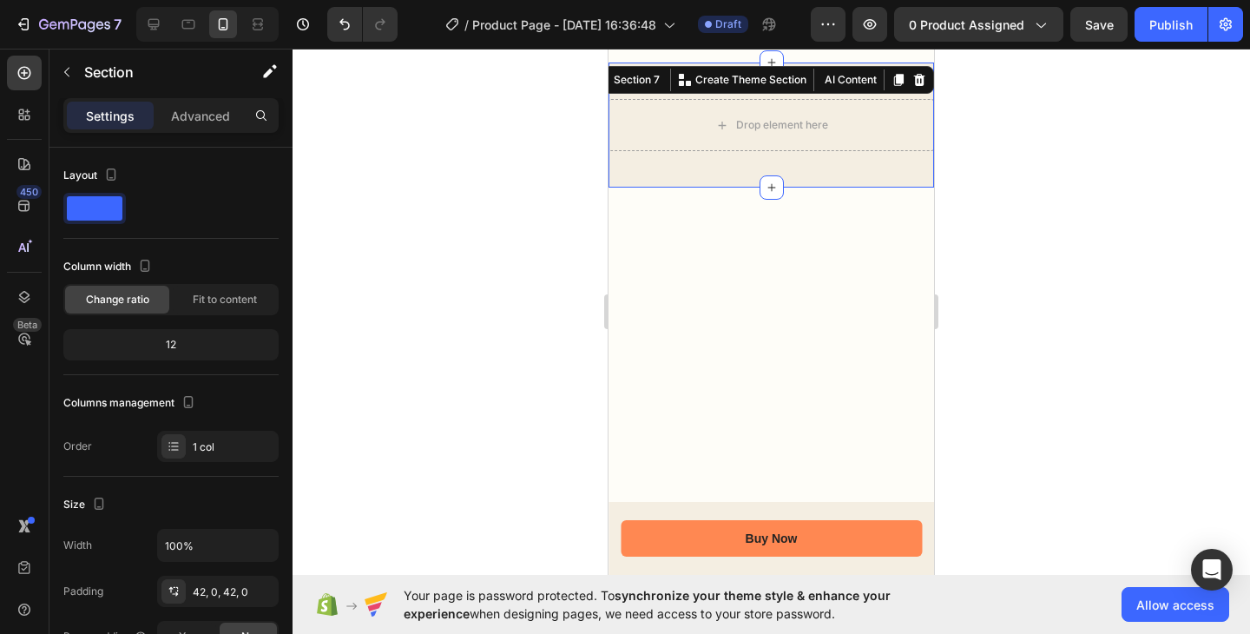
drag, startPoint x: 900, startPoint y: 81, endPoint x: 889, endPoint y: 103, distance: 24.9
click at [913, 81] on icon at bounding box center [920, 80] width 14 height 14
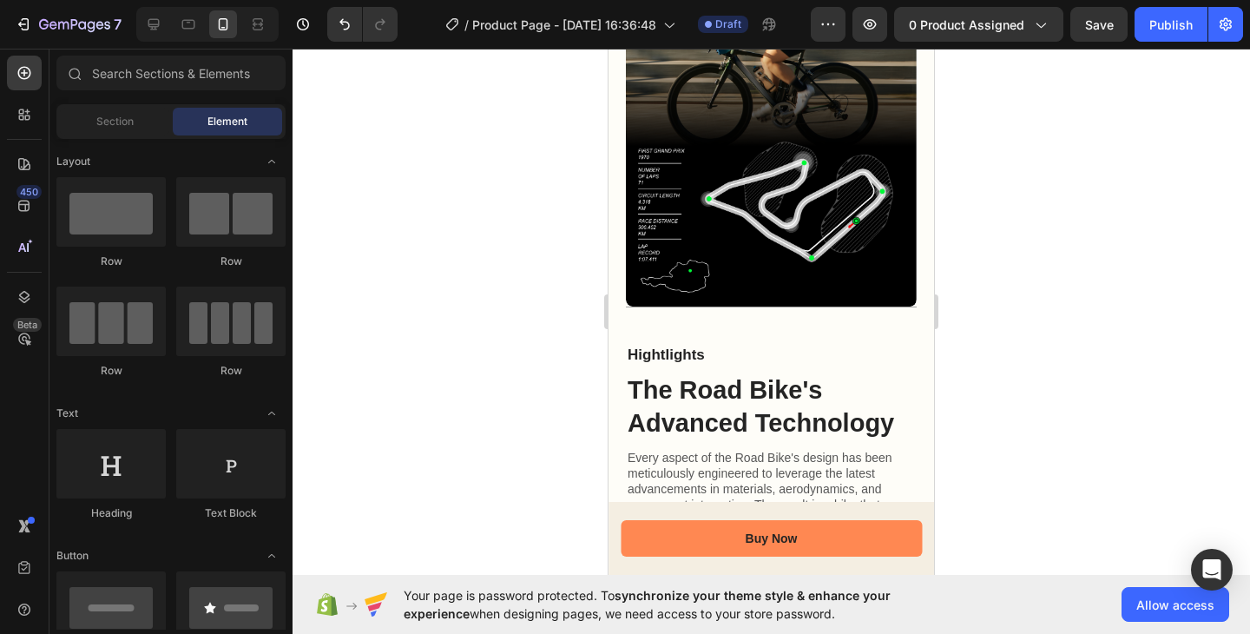
scroll to position [1098, 0]
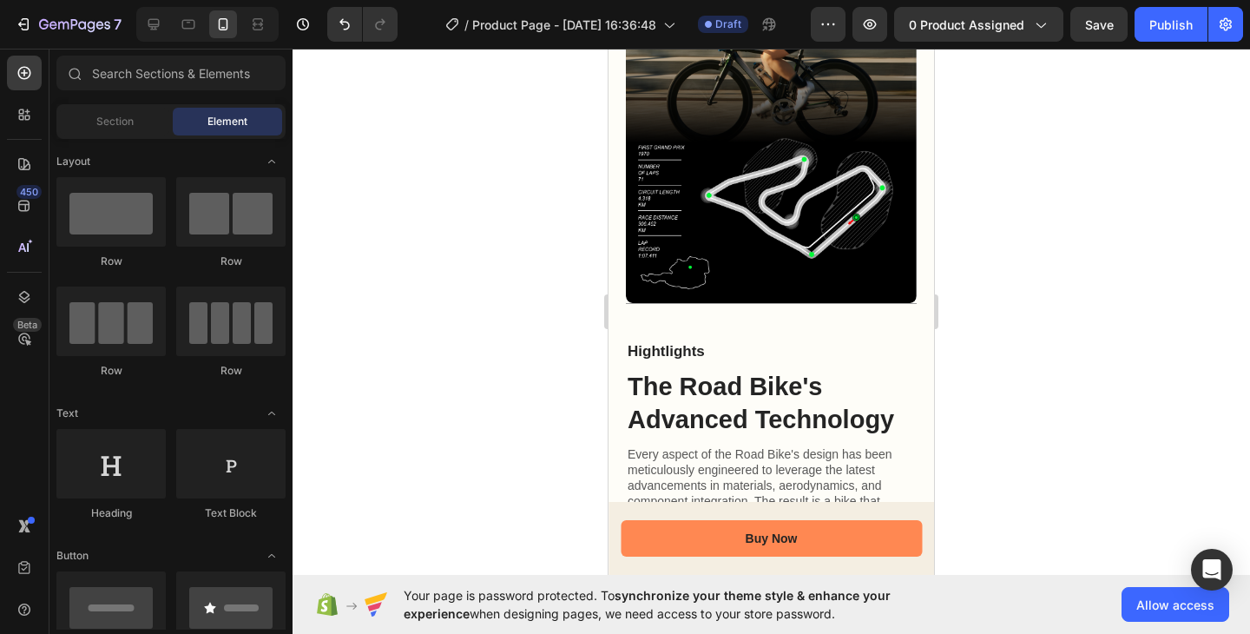
click at [867, 175] on img at bounding box center [765, 213] width 255 height 151
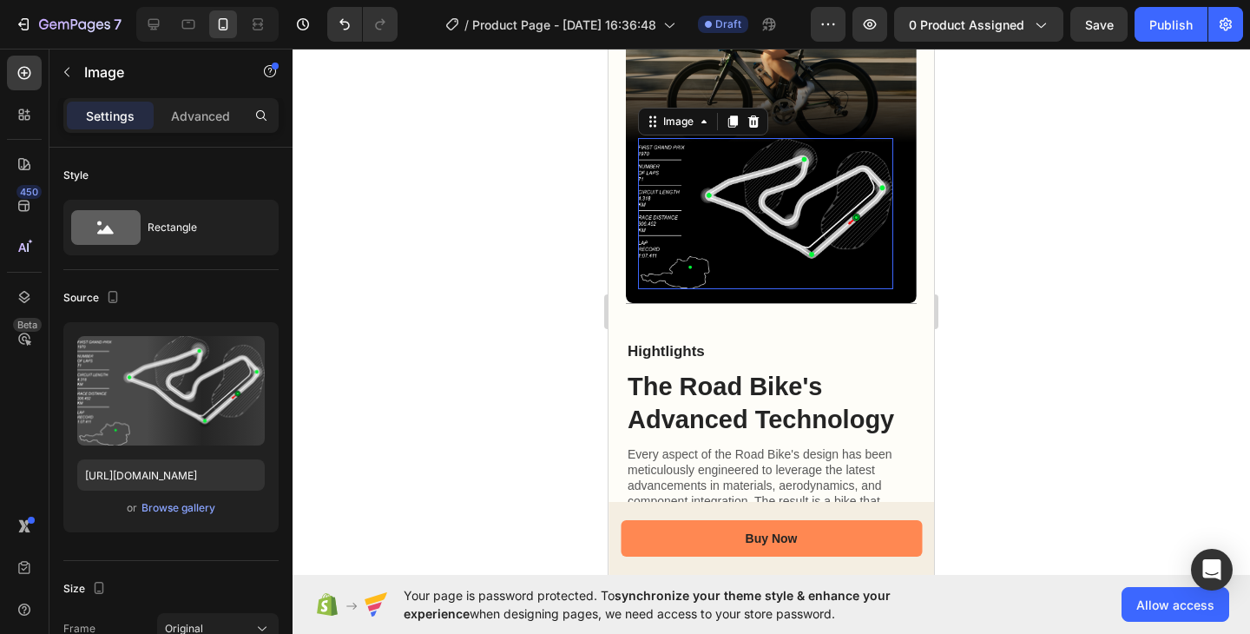
scroll to position [1288, 0]
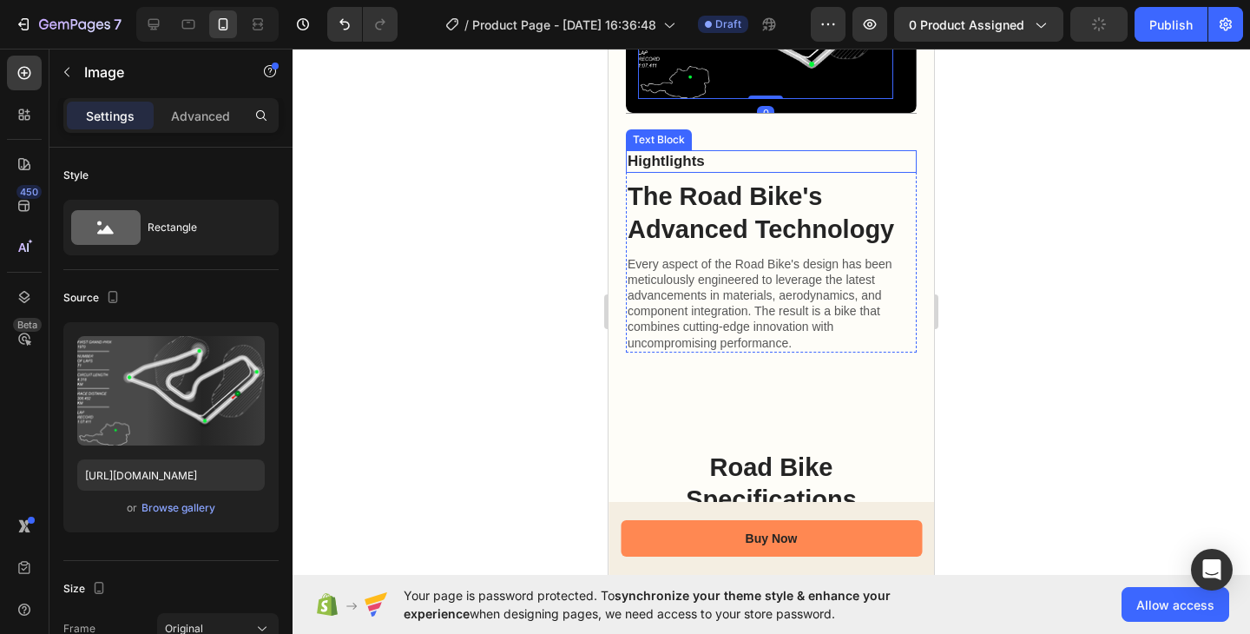
click at [814, 152] on p "Hightlights" at bounding box center [771, 161] width 287 height 19
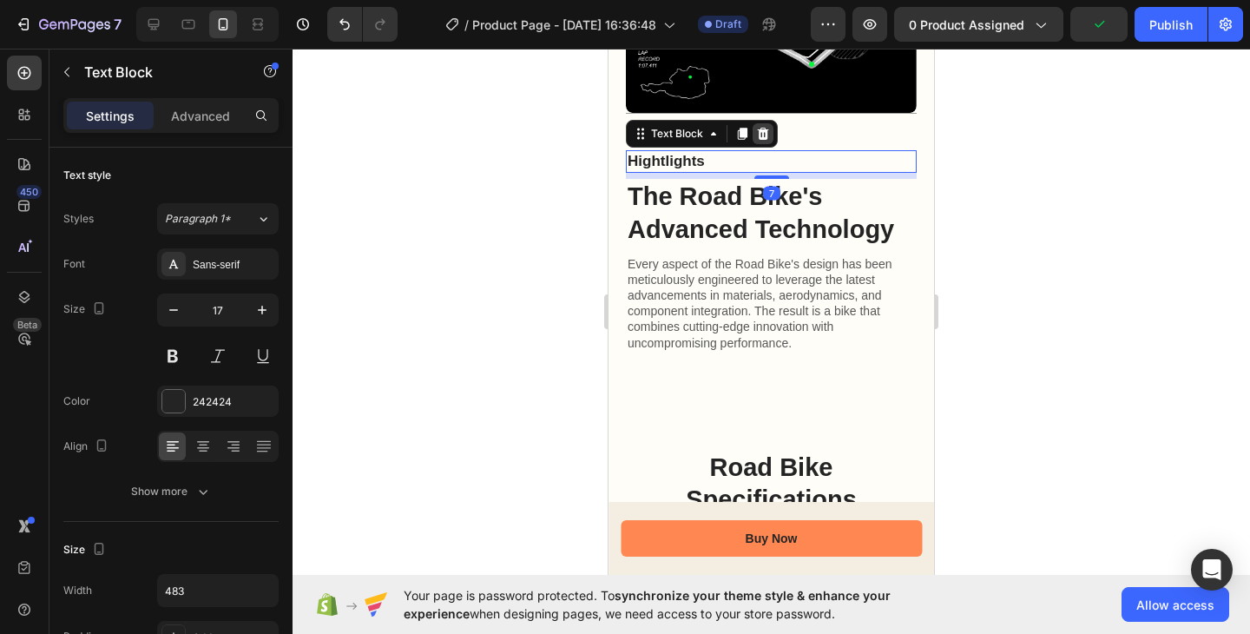
click at [761, 124] on div at bounding box center [763, 133] width 21 height 21
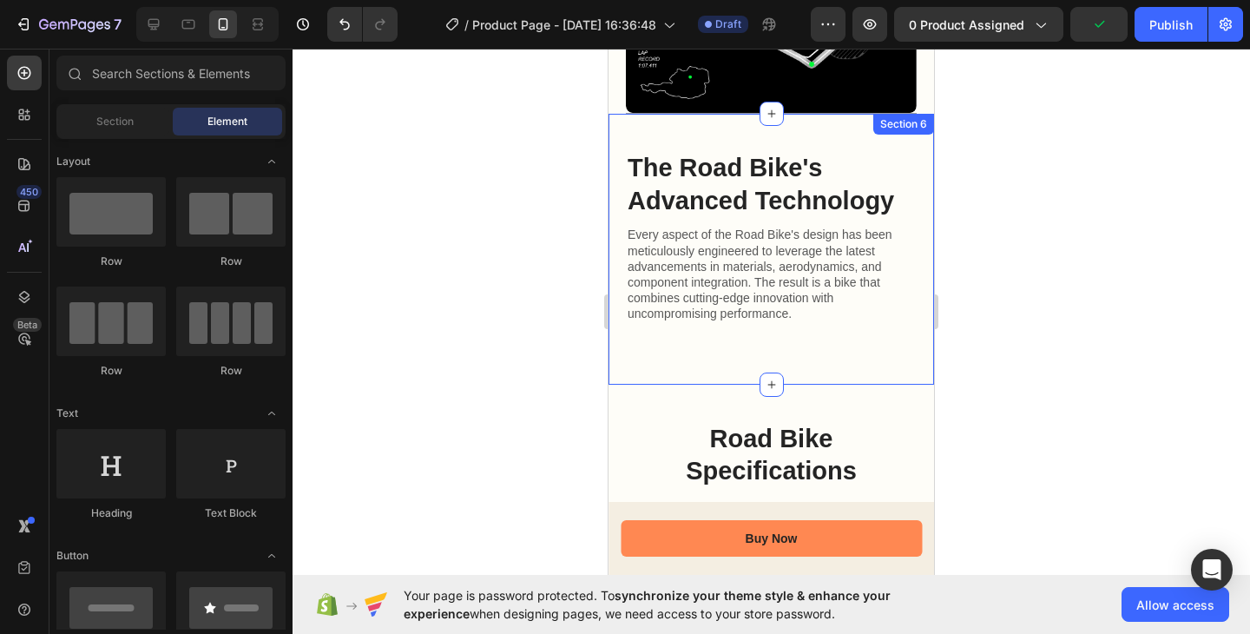
click at [885, 125] on div "The Road Bike's Advanced Technology Heading Every aspect of the Road Bike's des…" at bounding box center [772, 249] width 326 height 271
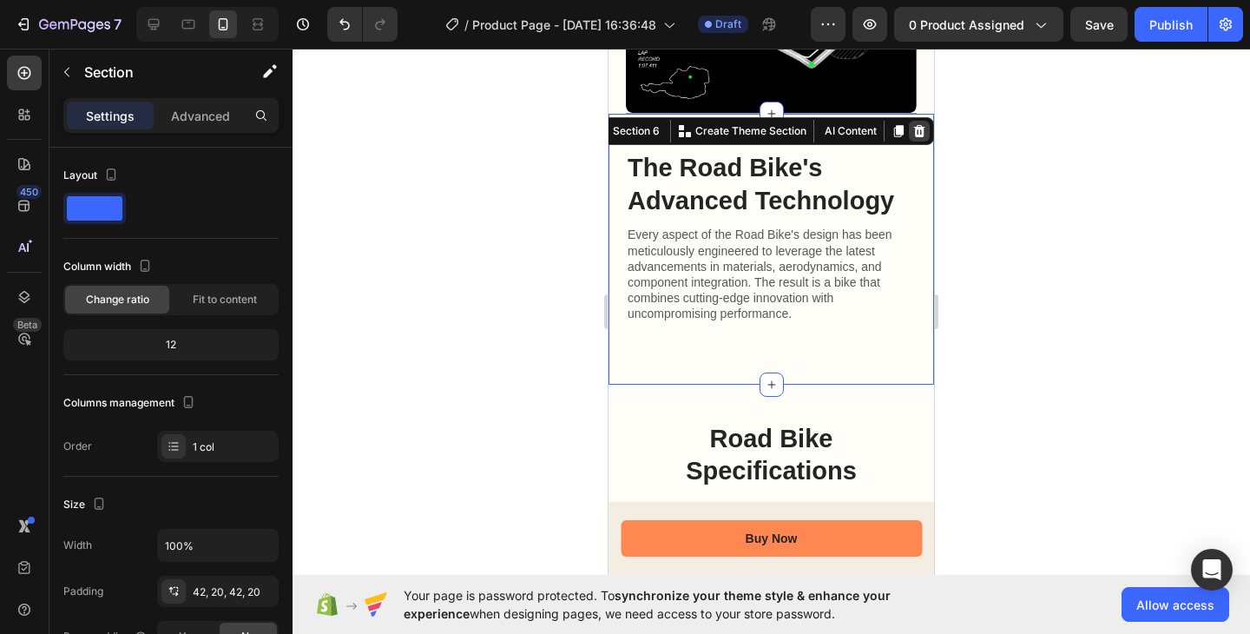
click at [913, 124] on icon at bounding box center [920, 131] width 14 height 14
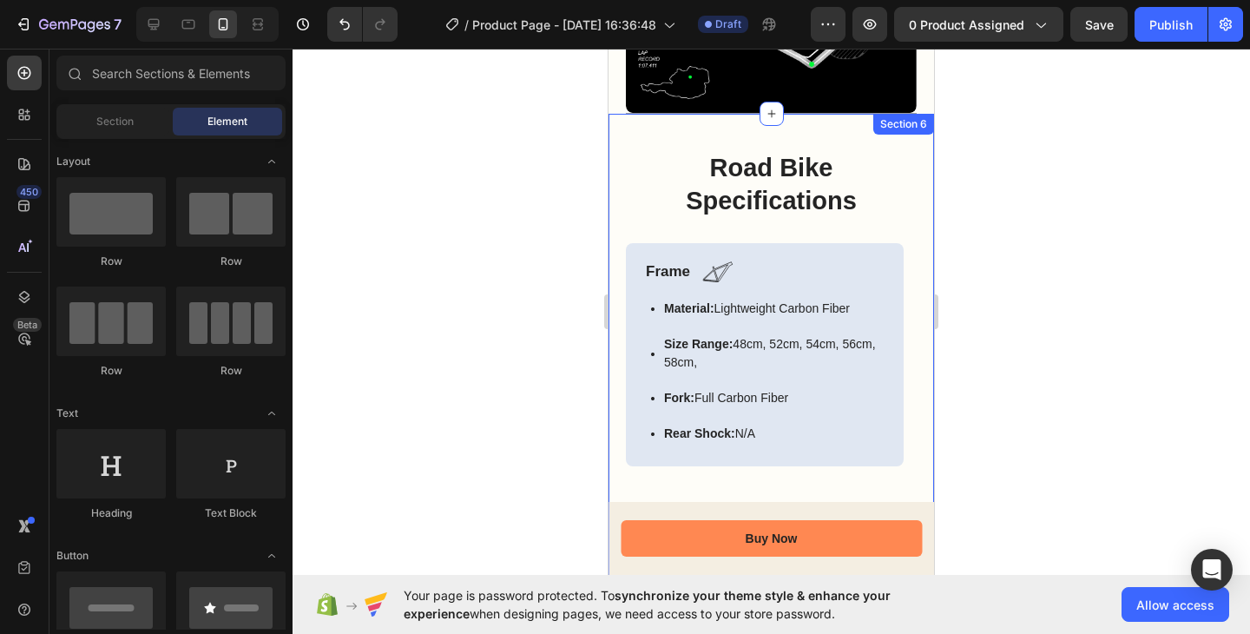
click at [891, 129] on div "Road Bike Specifications Heading Frame Text Block Image Row Material: Lightweig…" at bounding box center [772, 578] width 326 height 928
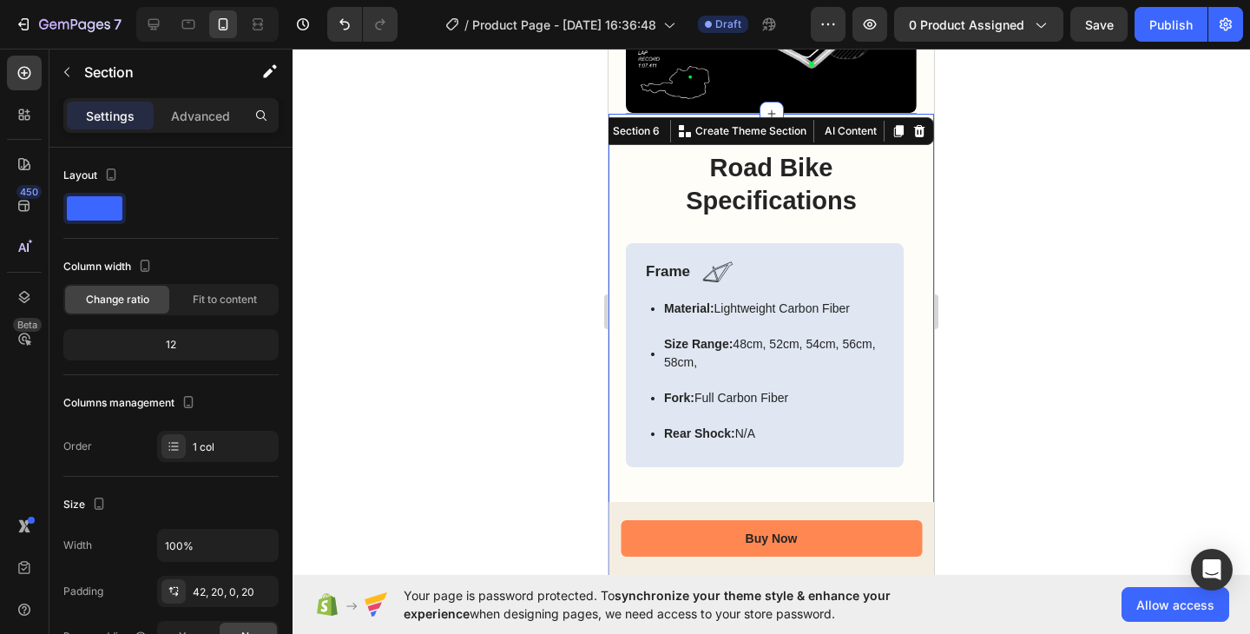
click at [913, 124] on icon at bounding box center [920, 131] width 14 height 14
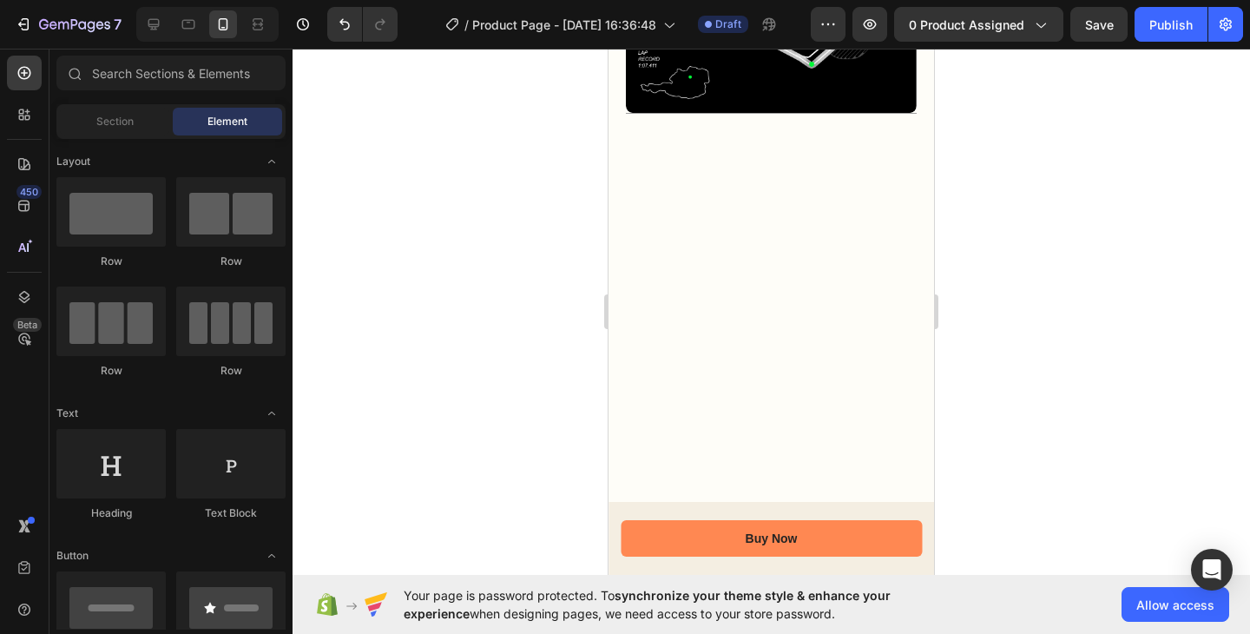
click at [894, 130] on div at bounding box center [772, 389] width 326 height 551
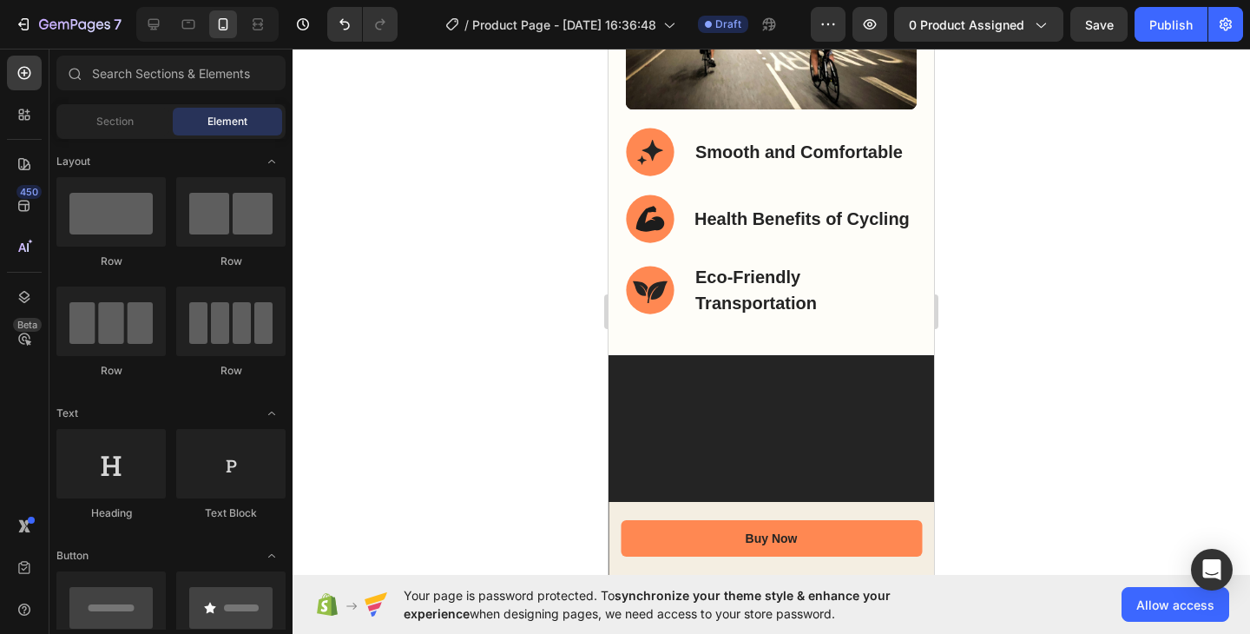
scroll to position [1853, 0]
